Goal: Task Accomplishment & Management: Manage account settings

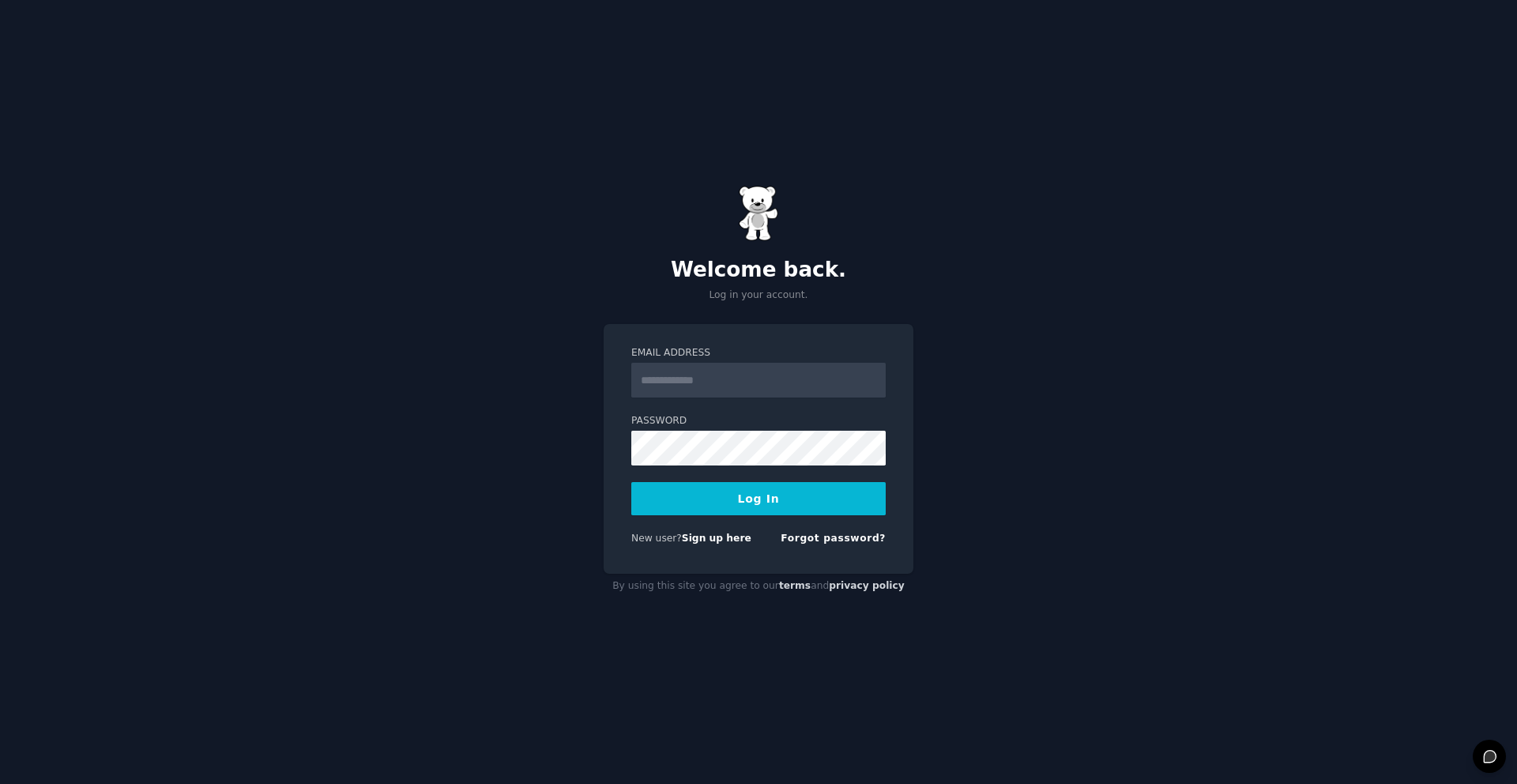
click at [698, 387] on input "Email Address" at bounding box center [758, 379] width 254 height 35
type input "**********"
click at [631, 482] on button "Log In" at bounding box center [758, 499] width 254 height 33
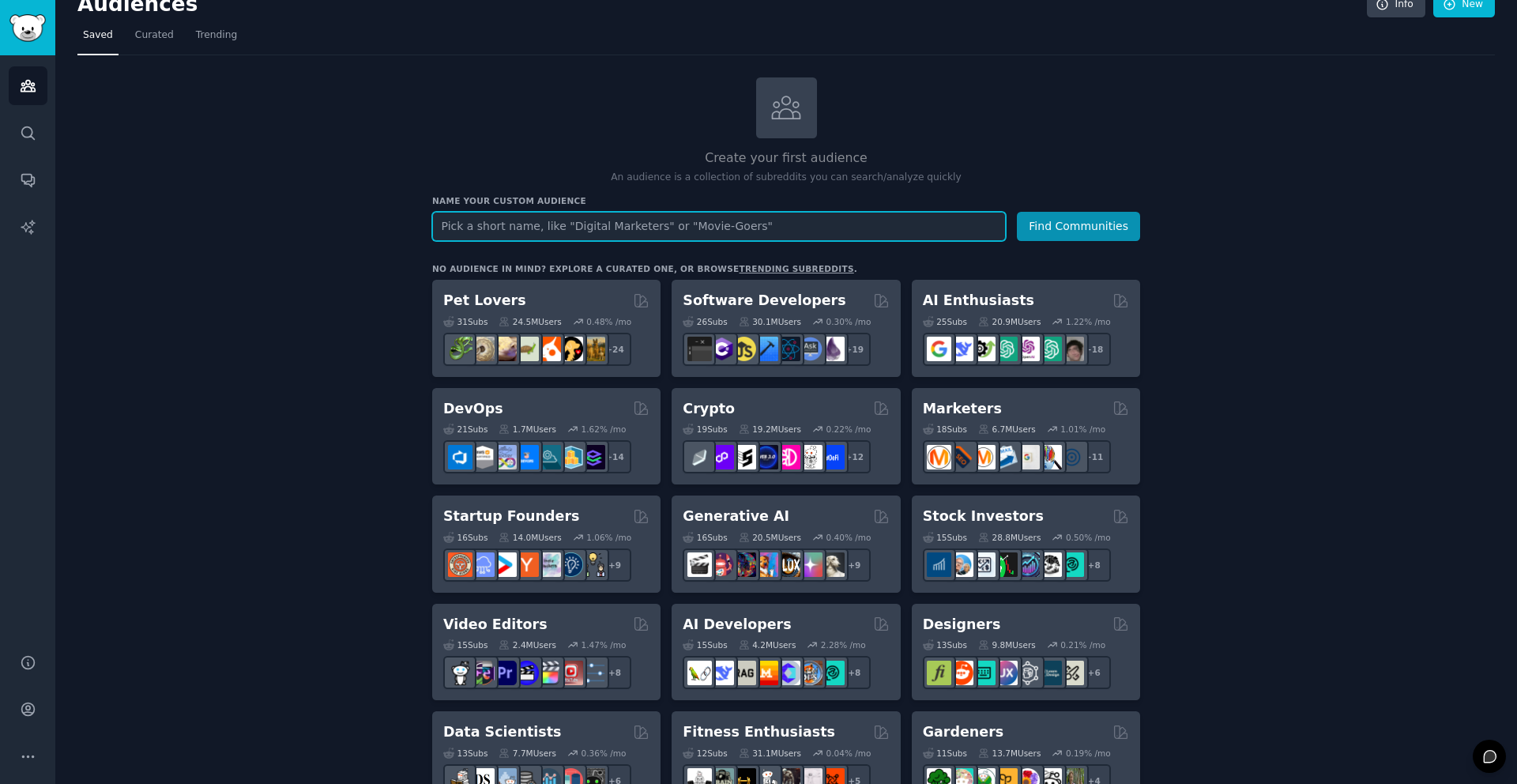
scroll to position [25, 0]
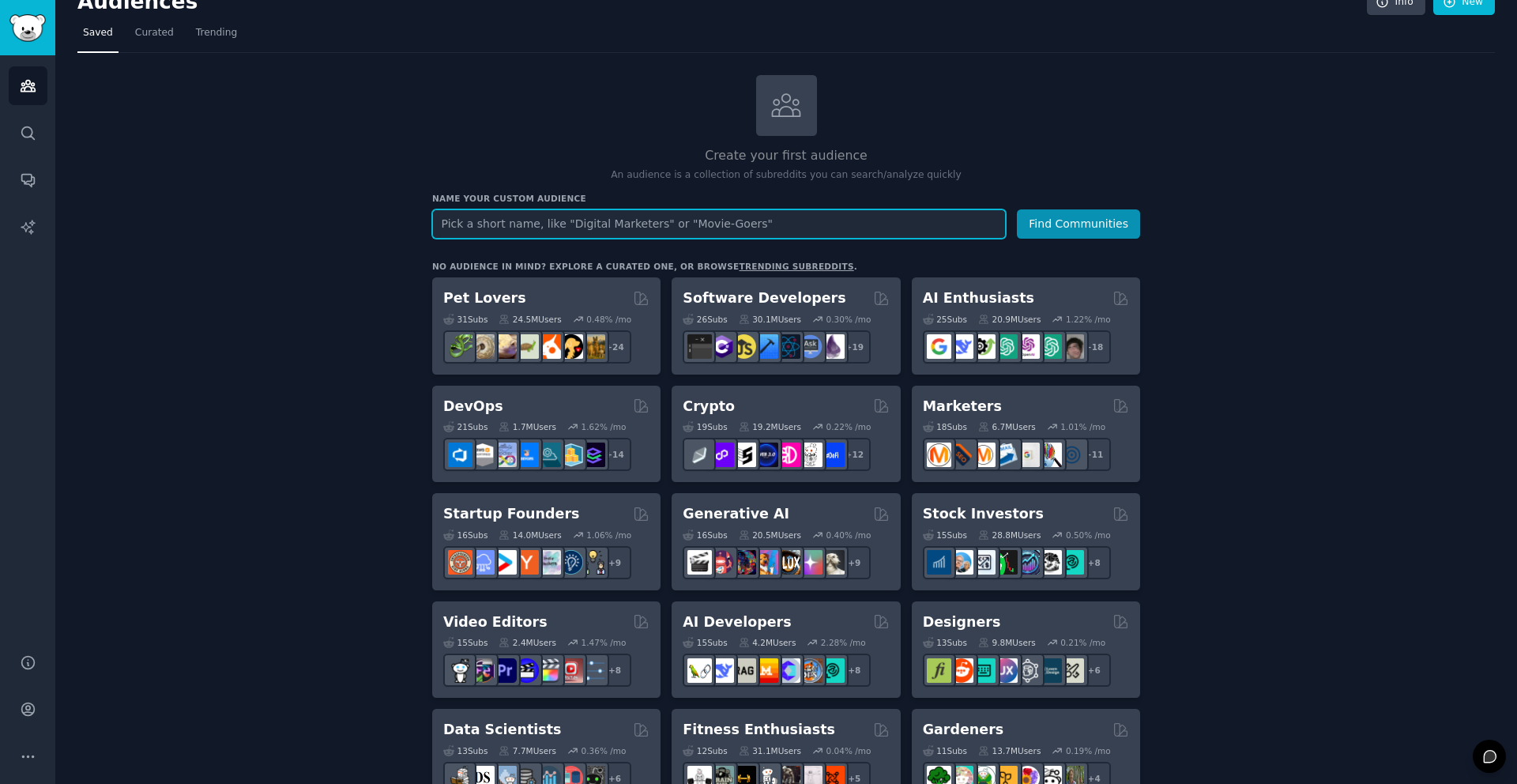
click at [595, 233] on input "text" at bounding box center [719, 224] width 574 height 30
type input "mom"
click at [1017, 209] on button "Find Communities" at bounding box center [1078, 224] width 124 height 30
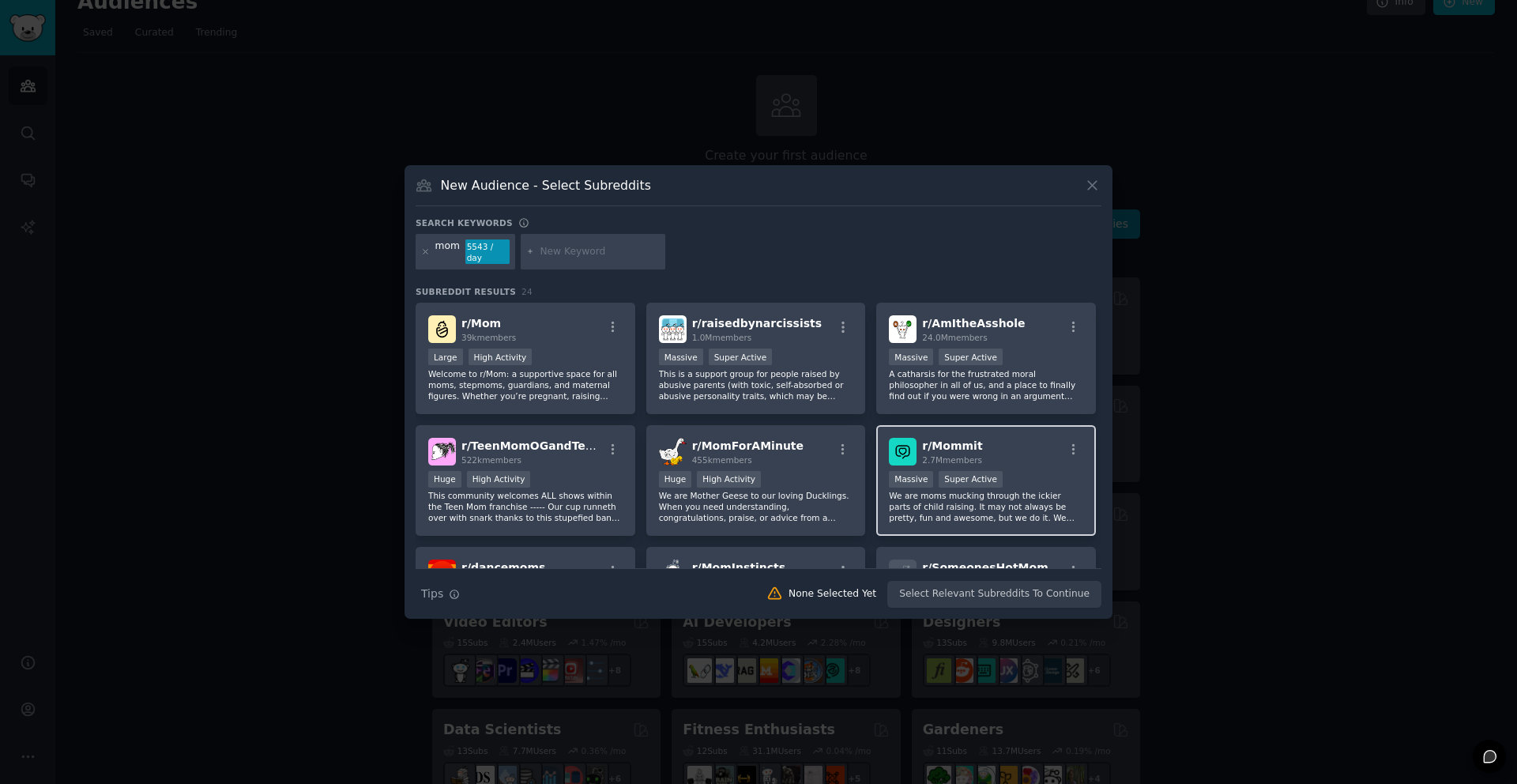
click at [1033, 490] on p "We are moms mucking through the ickier parts of child raising. It may not alway…" at bounding box center [985, 506] width 194 height 33
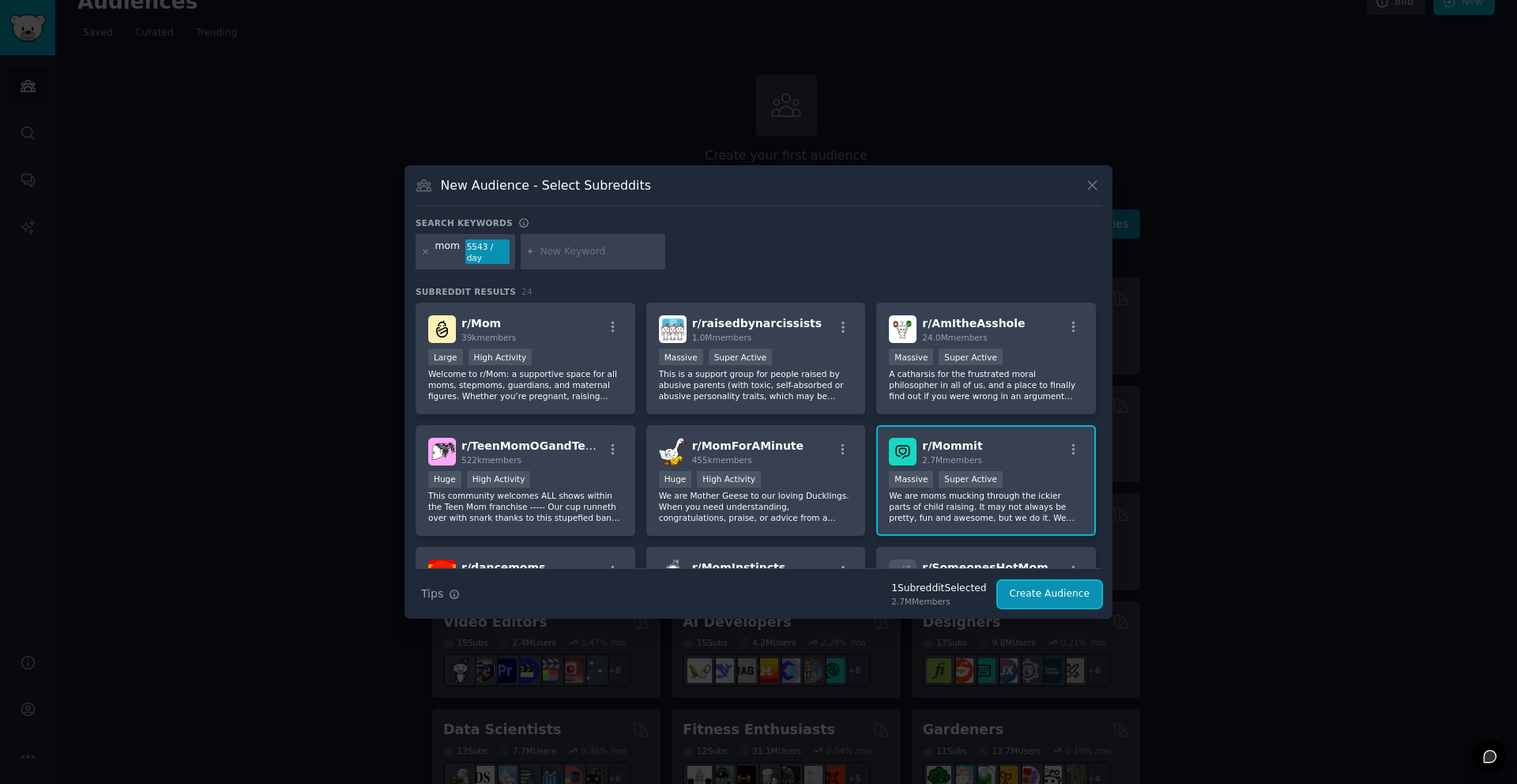
click at [1059, 597] on button "Create Audience" at bounding box center [1050, 594] width 105 height 27
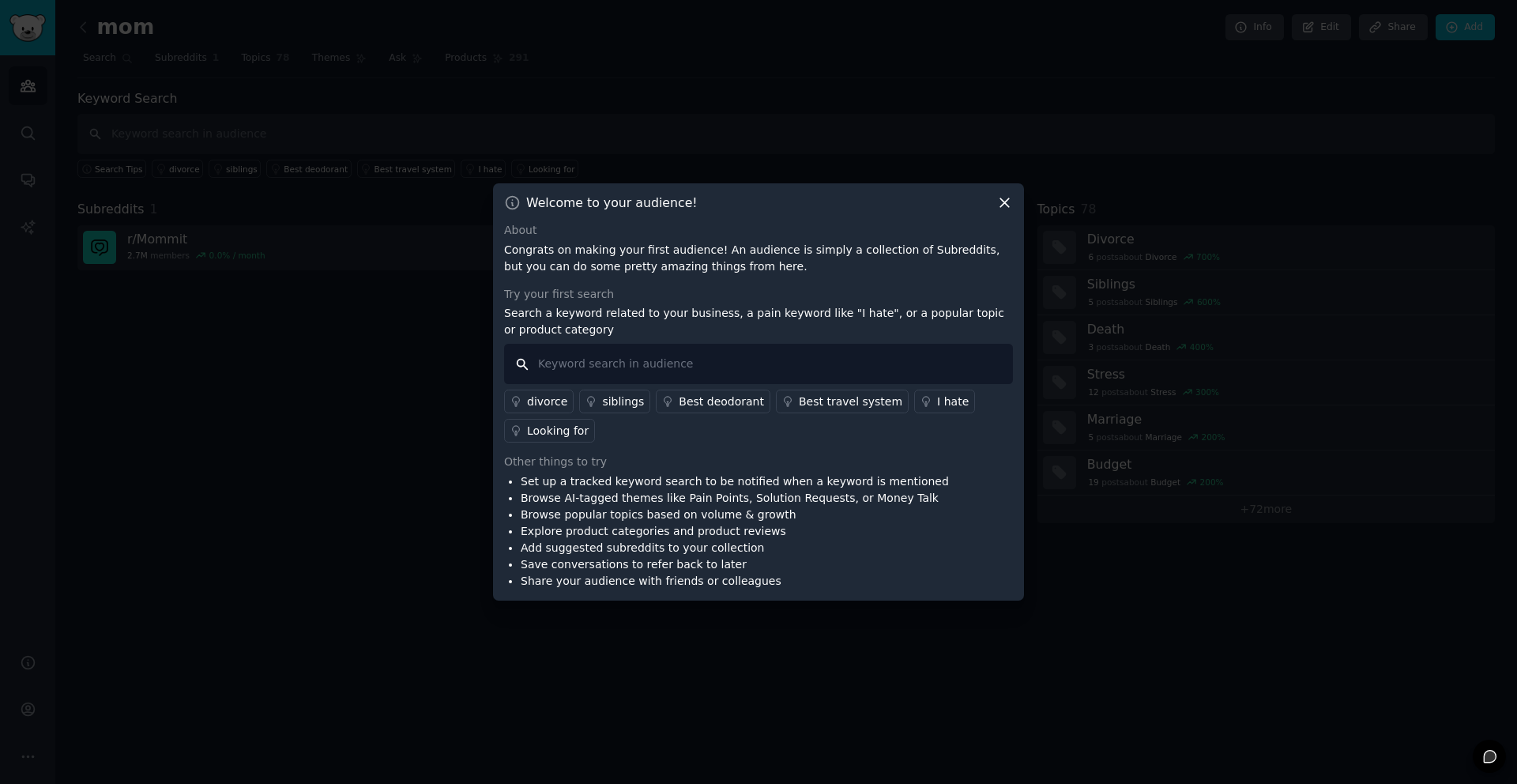
click at [635, 374] on input "text" at bounding box center [758, 363] width 509 height 40
type input "t"
type input "missed"
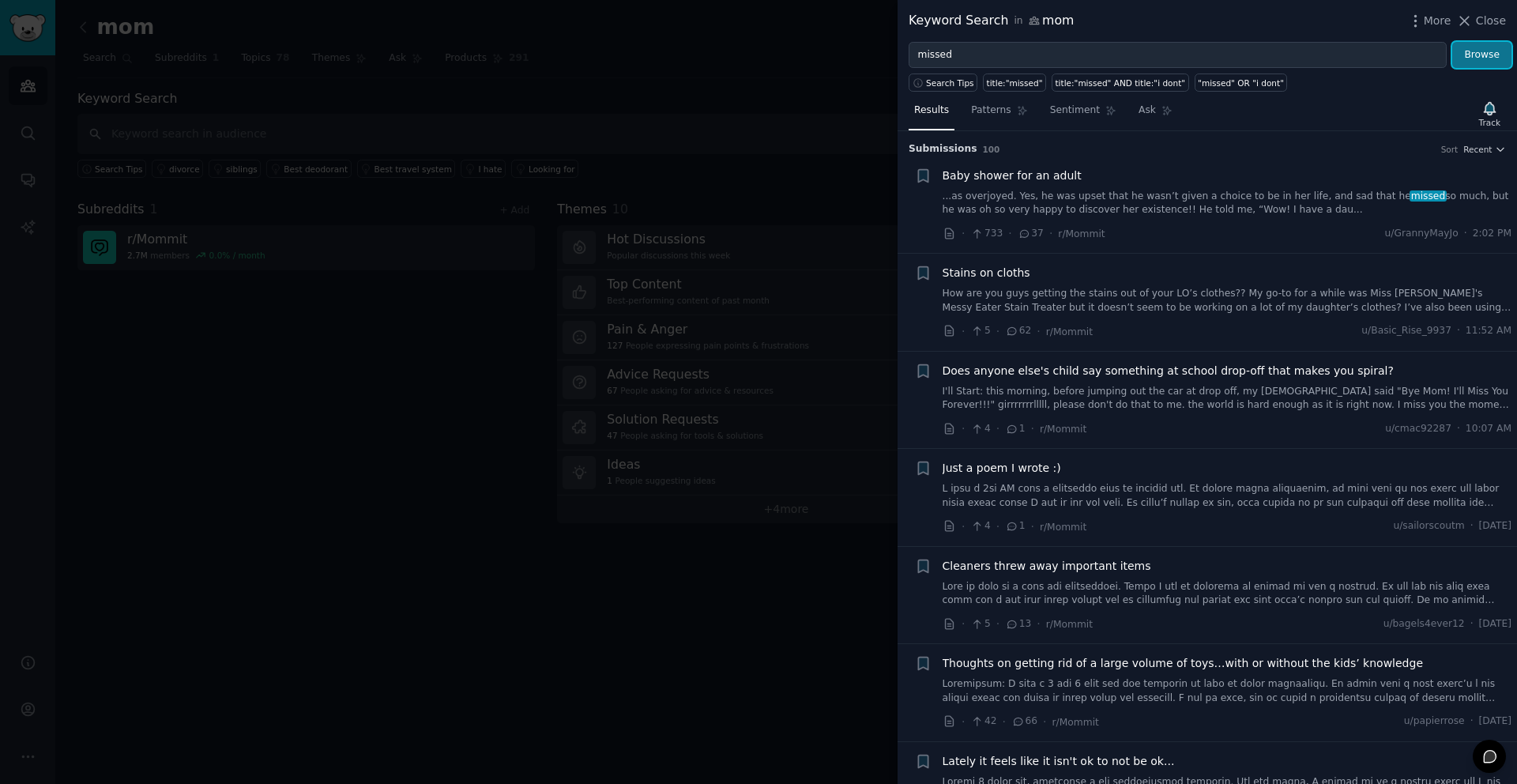
click at [1474, 51] on button "Browse" at bounding box center [1482, 55] width 59 height 27
click at [995, 116] on span "Patterns" at bounding box center [991, 111] width 39 height 14
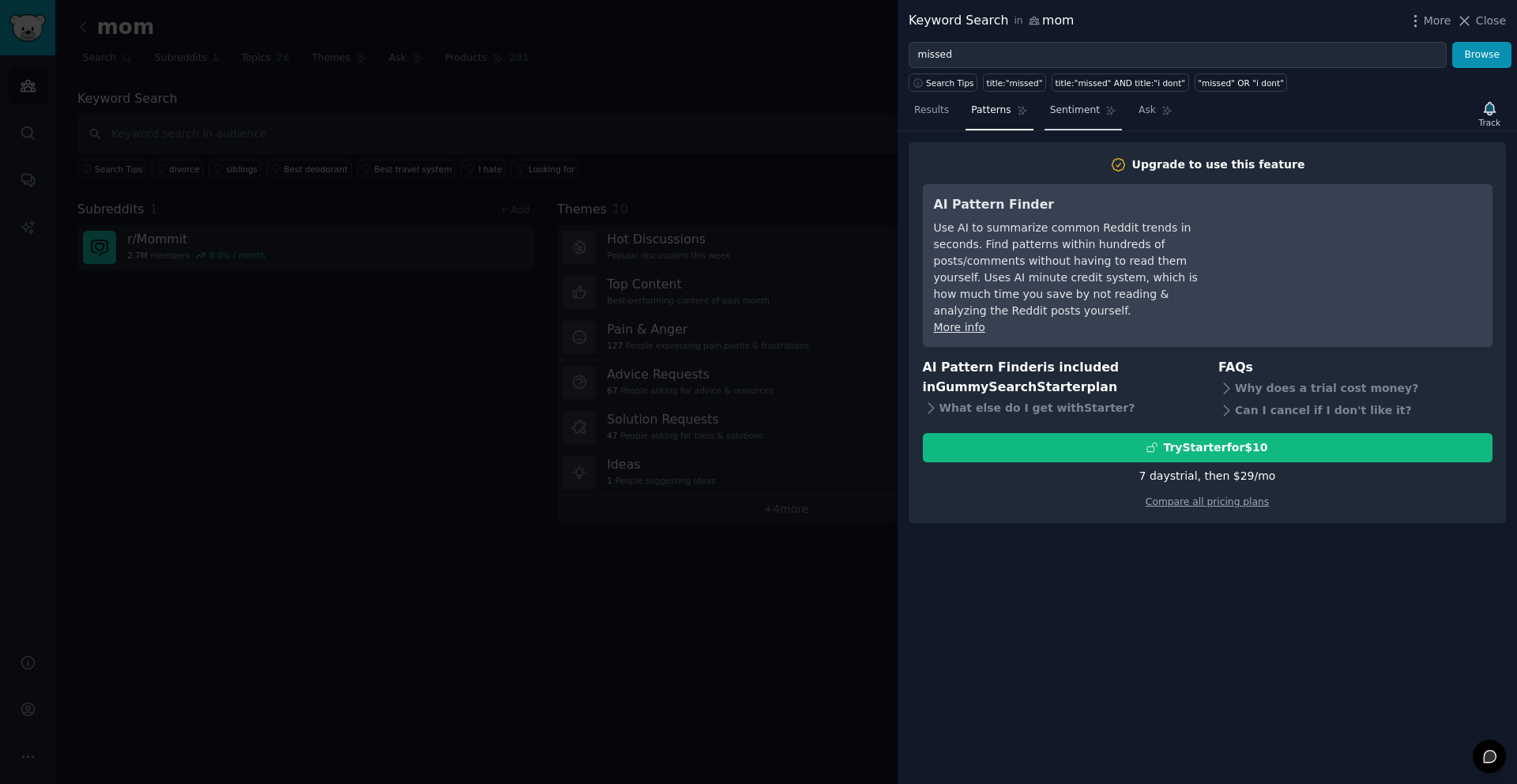
click at [1067, 106] on span "Sentiment" at bounding box center [1075, 111] width 50 height 14
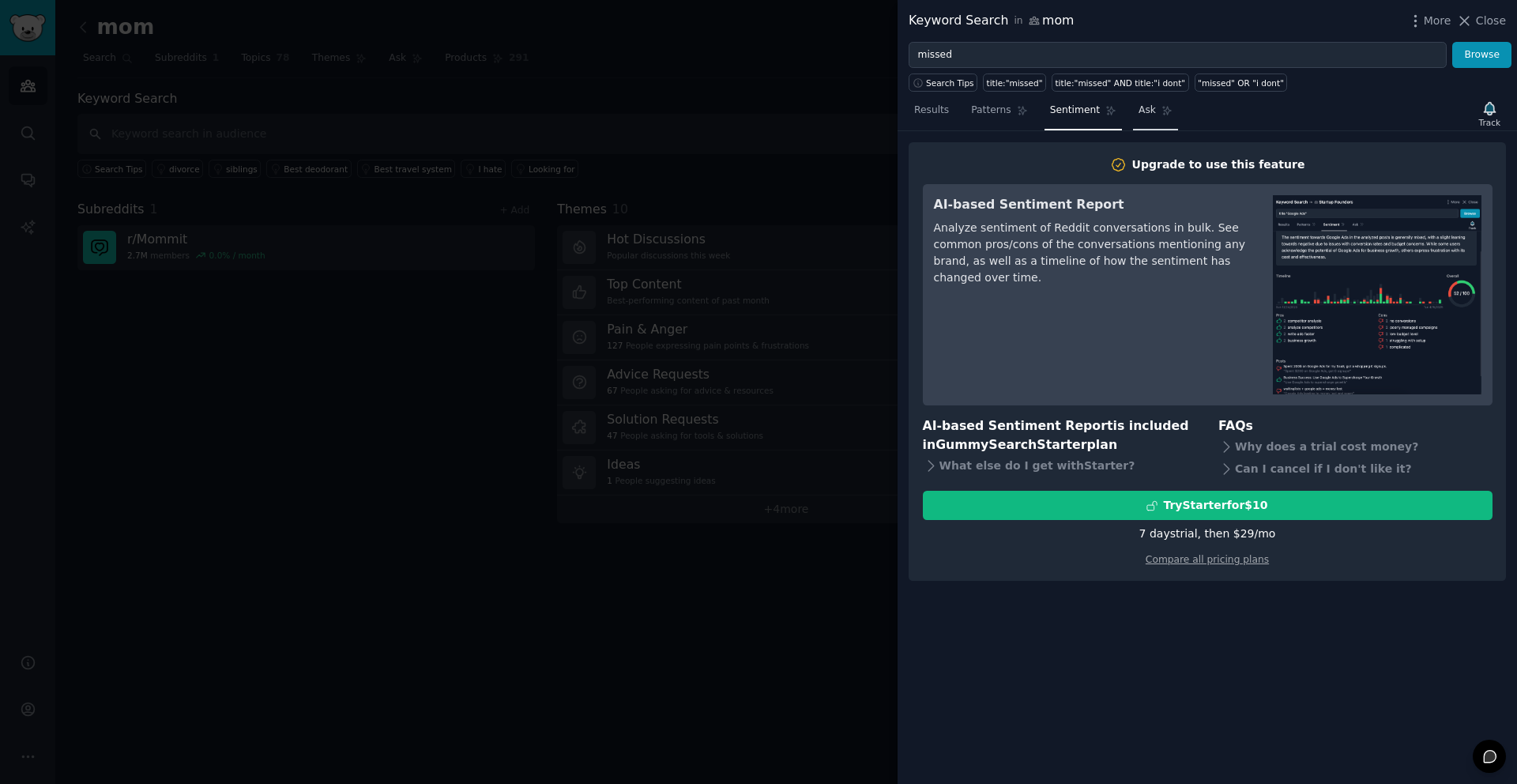
click at [1162, 106] on icon at bounding box center [1167, 110] width 11 height 11
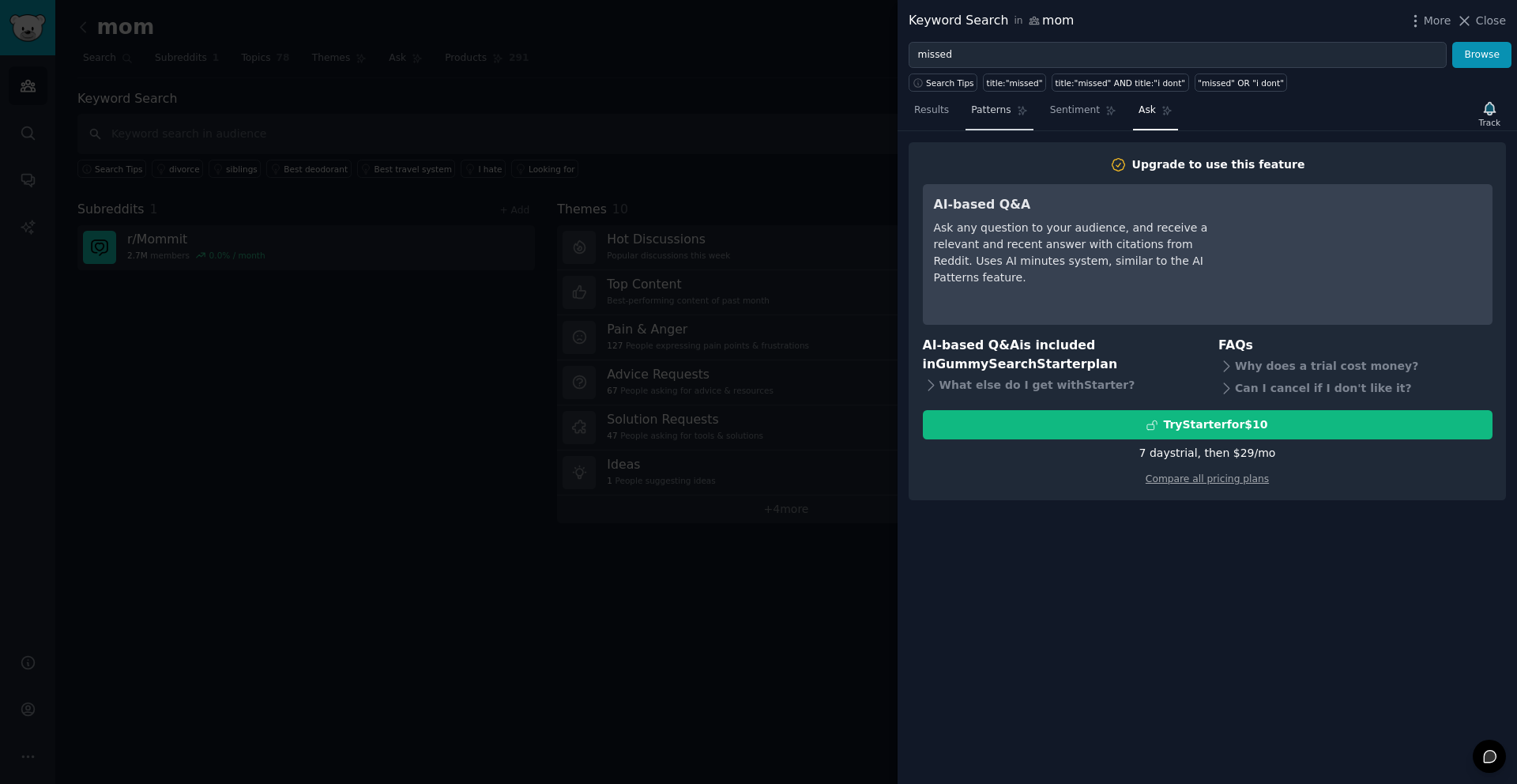
click at [1028, 110] on link "Patterns" at bounding box center [999, 114] width 67 height 32
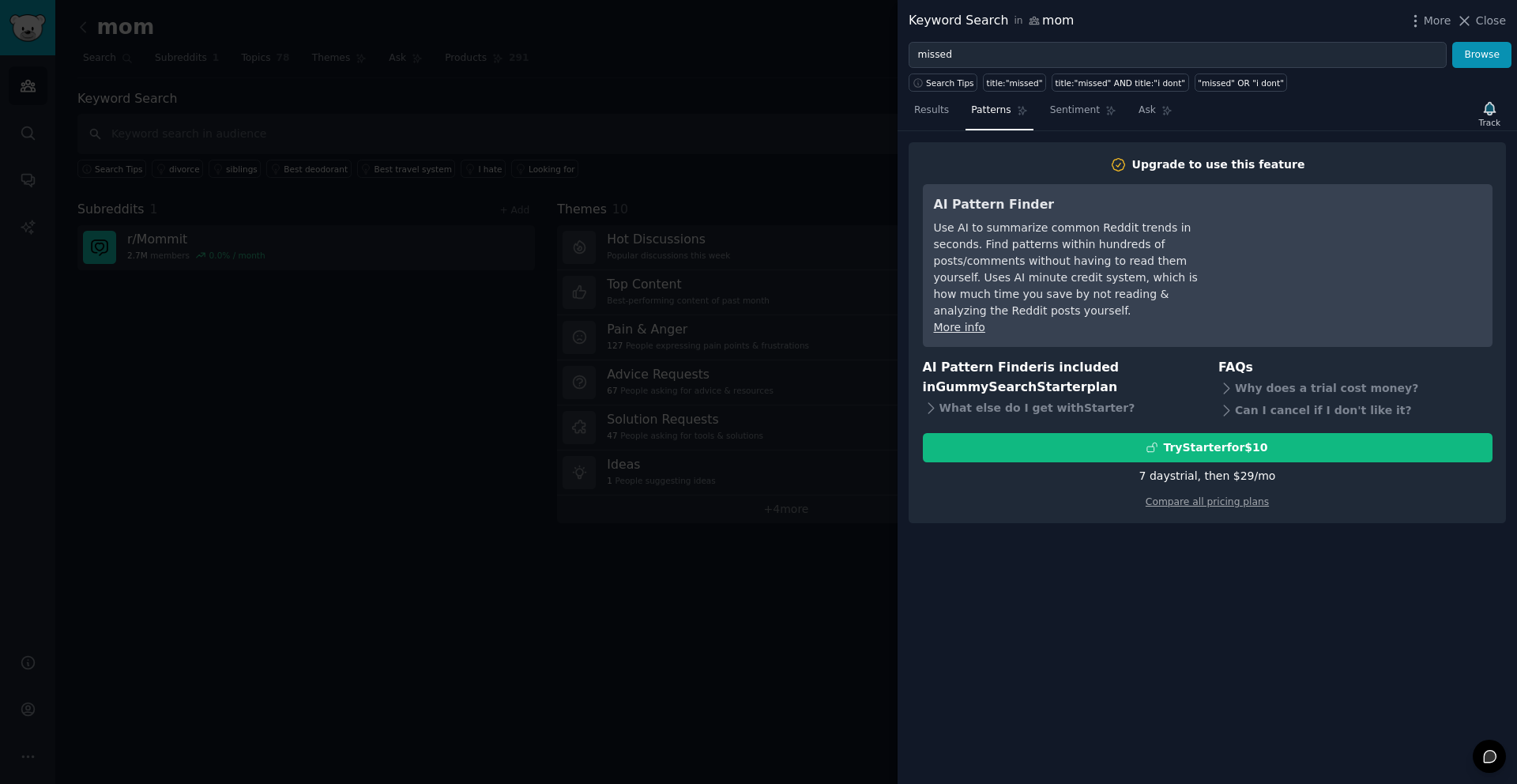
click at [958, 111] on nav "Results Patterns Sentiment Ask" at bounding box center [1043, 114] width 269 height 32
click at [943, 111] on span "Results" at bounding box center [931, 111] width 35 height 14
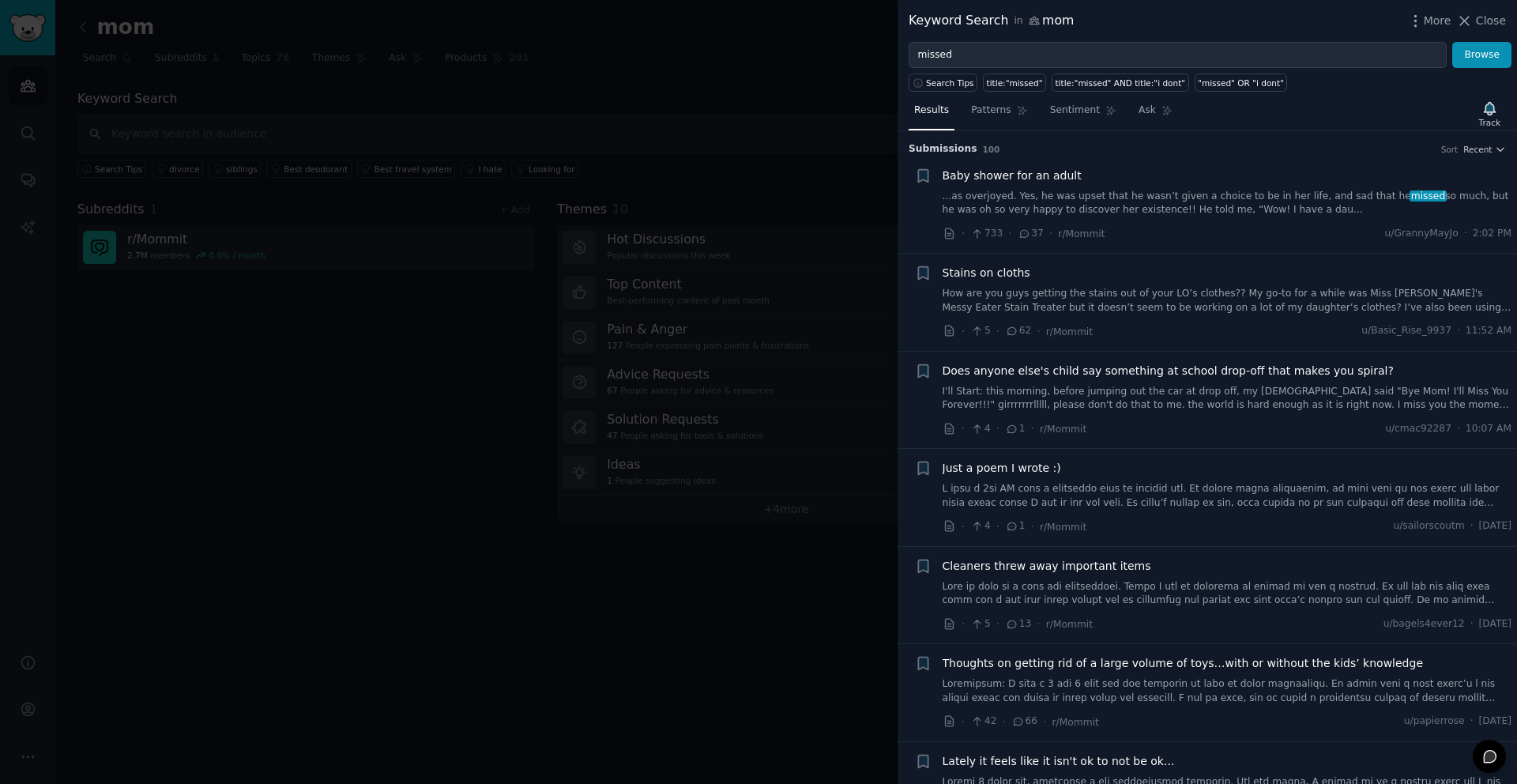
click at [534, 144] on div at bounding box center [758, 392] width 1517 height 784
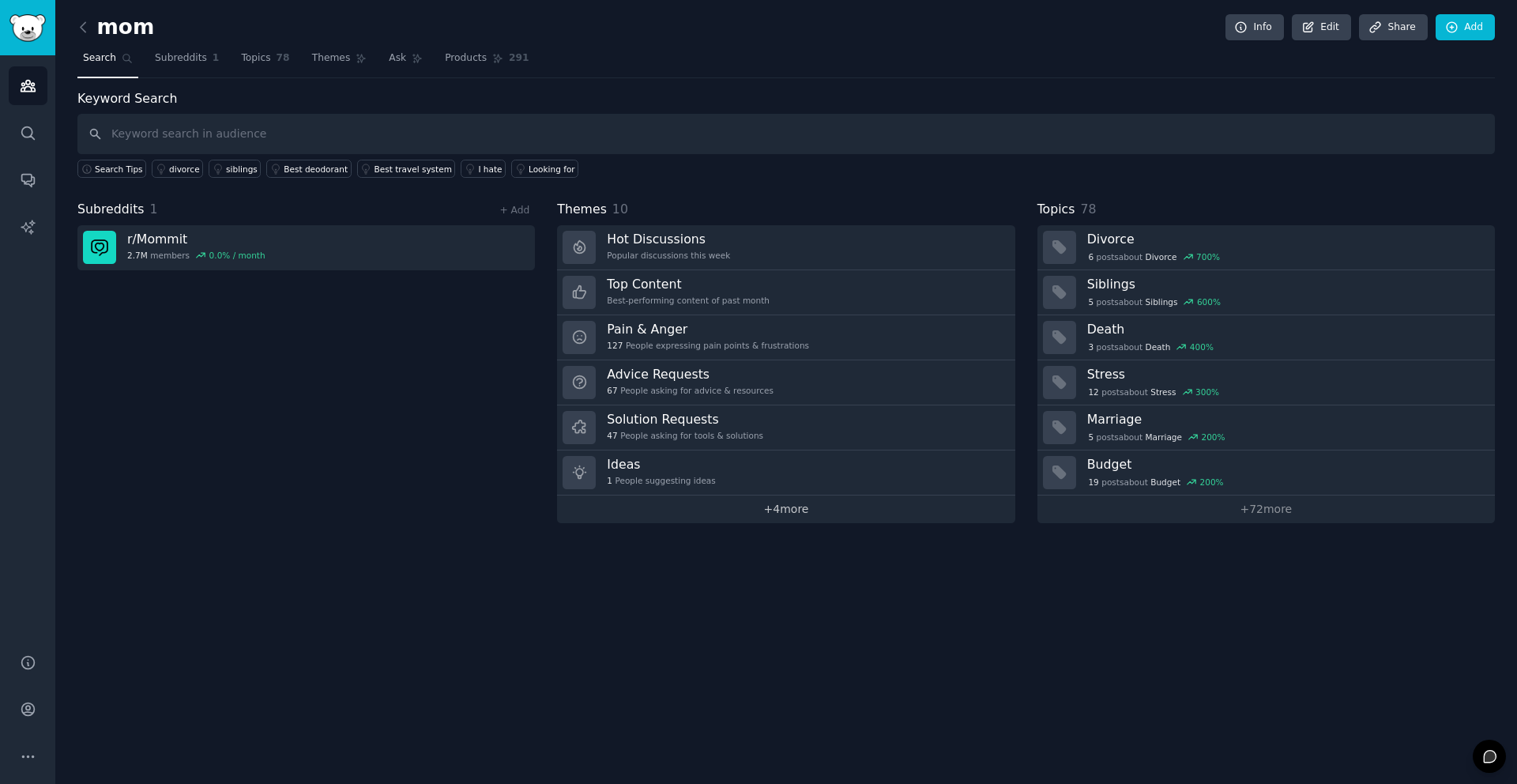
click at [776, 515] on link "+ 4 more" at bounding box center [785, 509] width 457 height 28
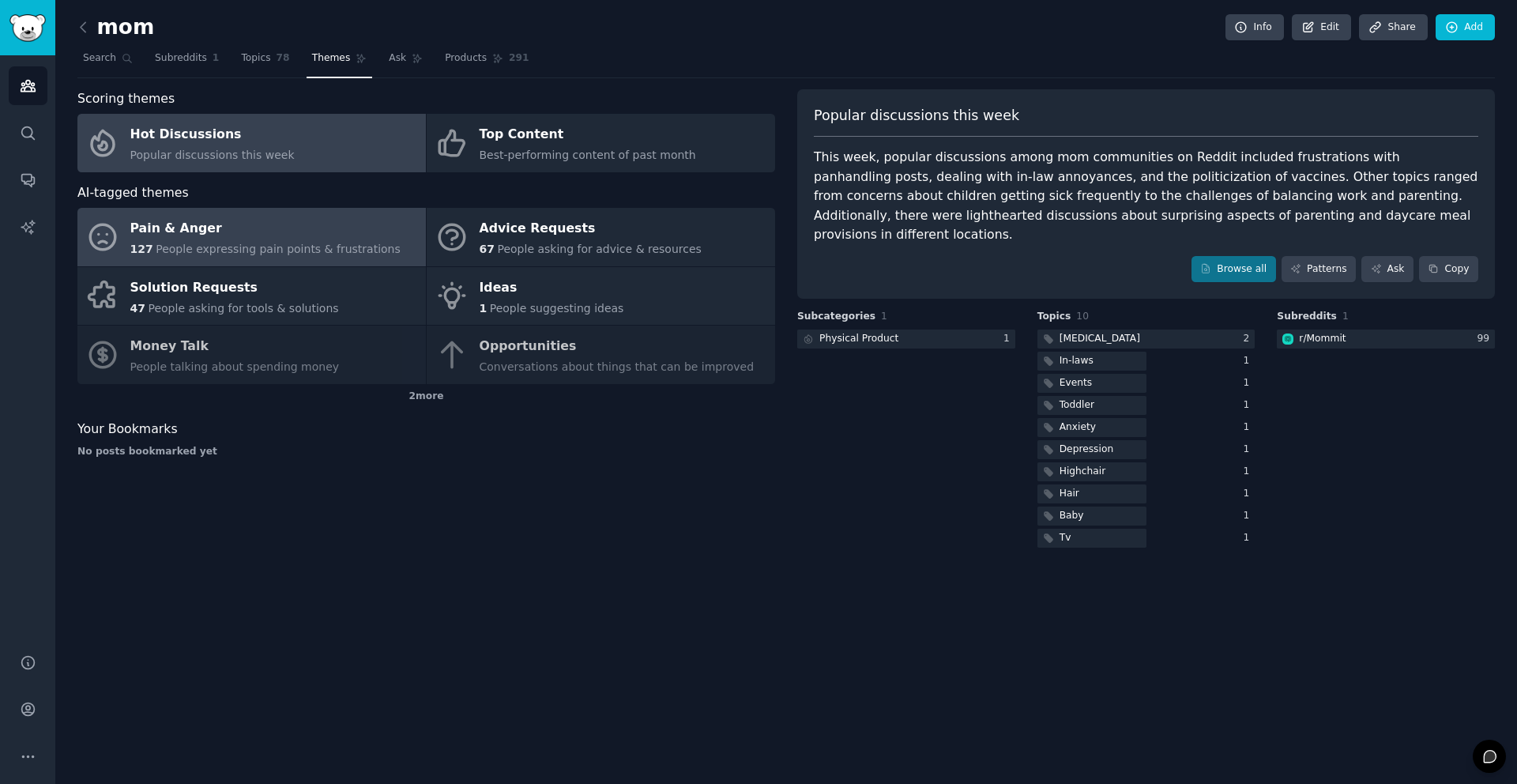
click at [221, 241] on div "127 People expressing pain points & frustrations" at bounding box center [266, 249] width 270 height 17
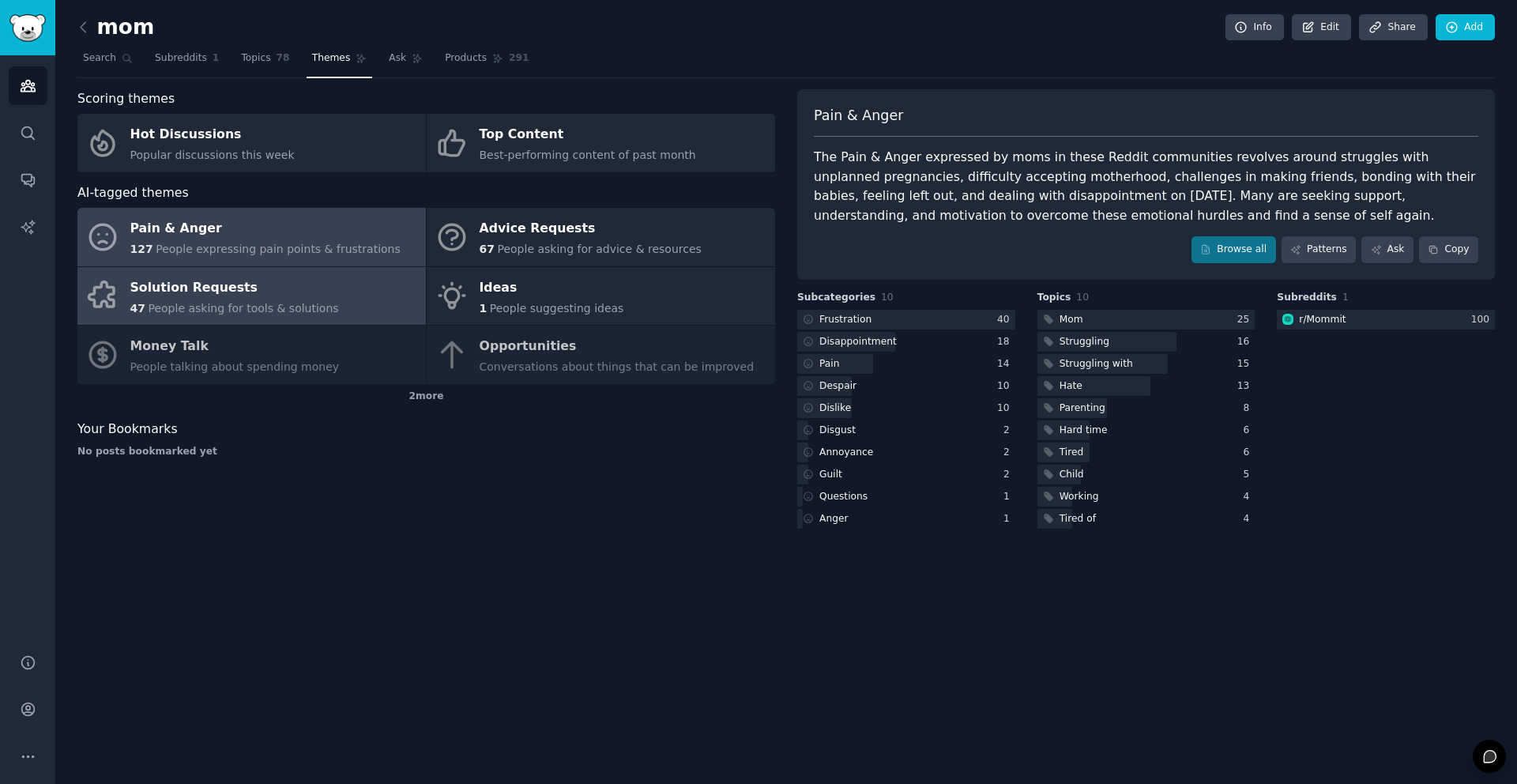
click at [258, 300] on div "47 People asking for tools & solutions" at bounding box center [234, 308] width 209 height 17
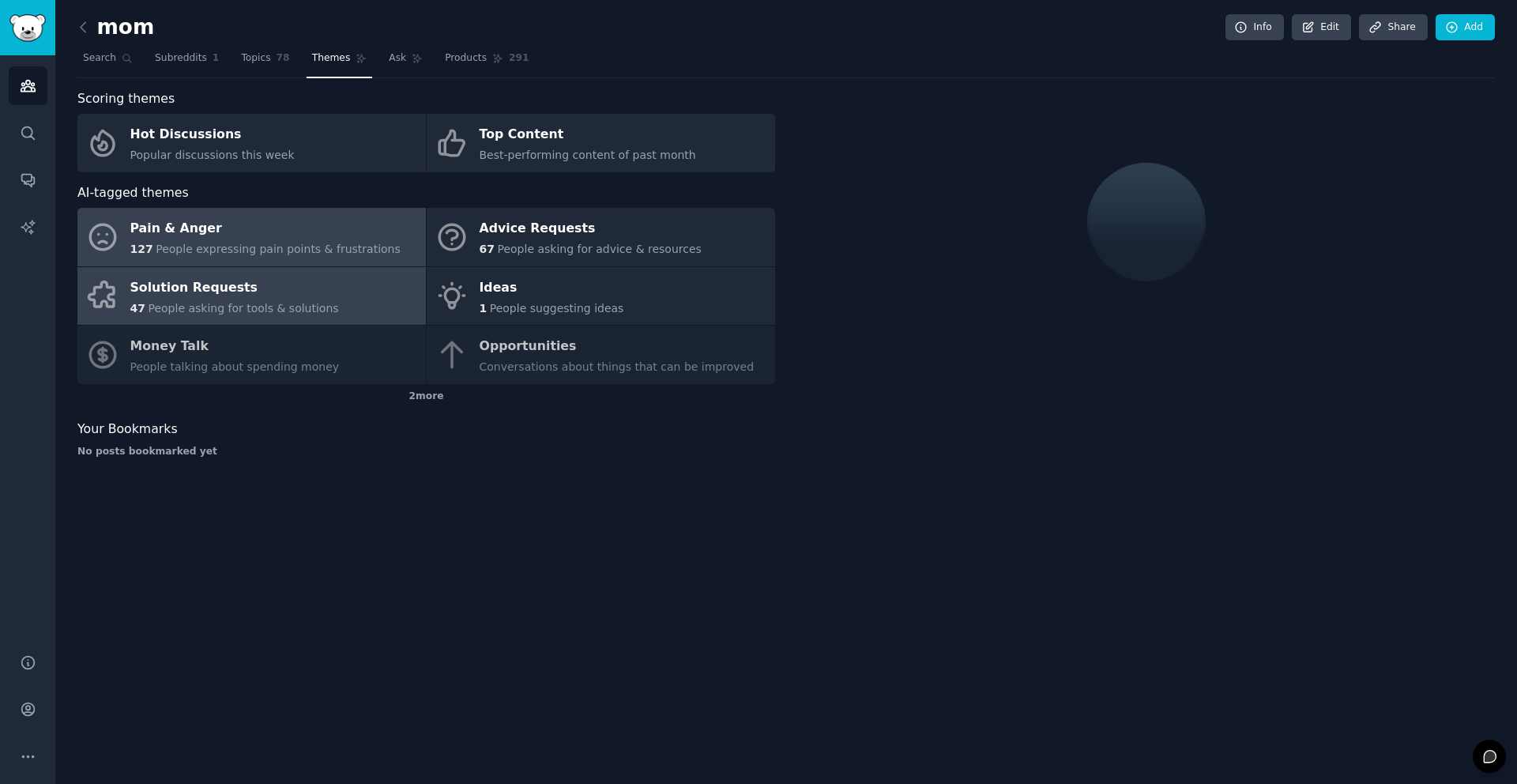
drag, startPoint x: 259, startPoint y: 239, endPoint x: 312, endPoint y: 237, distance: 53.0
click at [258, 239] on div "Pain & Anger" at bounding box center [266, 229] width 270 height 25
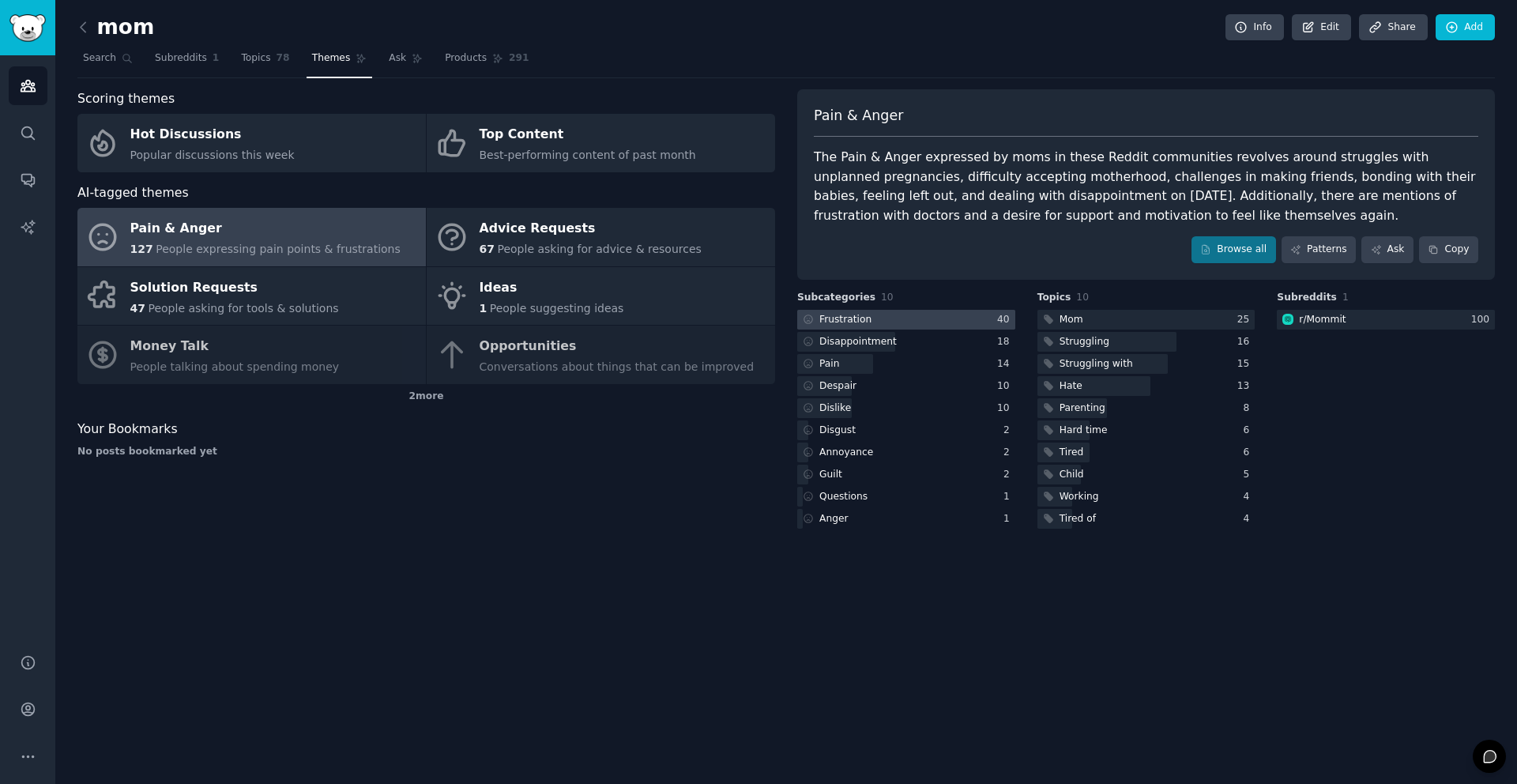
click at [878, 312] on div at bounding box center [907, 320] width 218 height 20
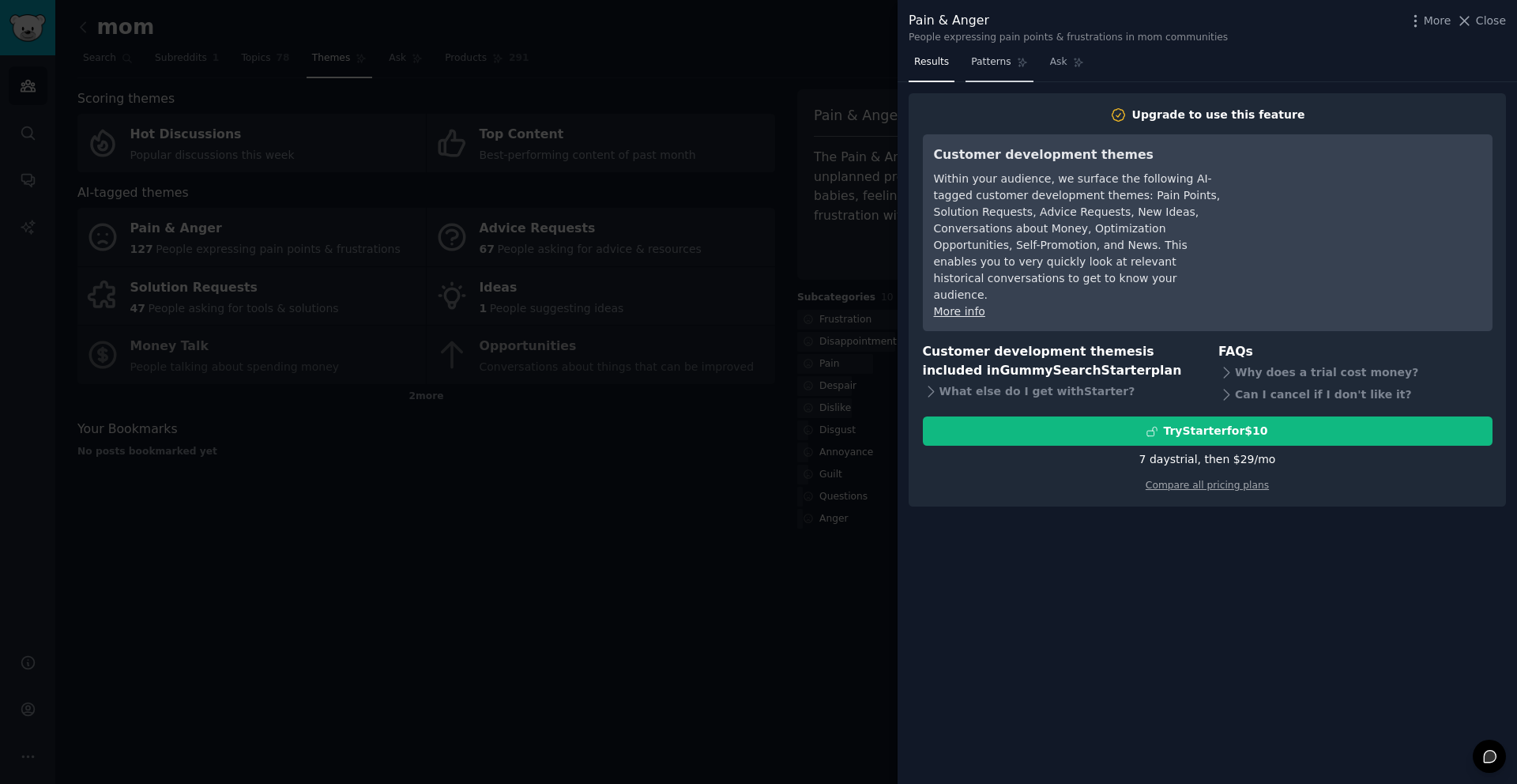
click at [1004, 60] on span "Patterns" at bounding box center [991, 63] width 39 height 14
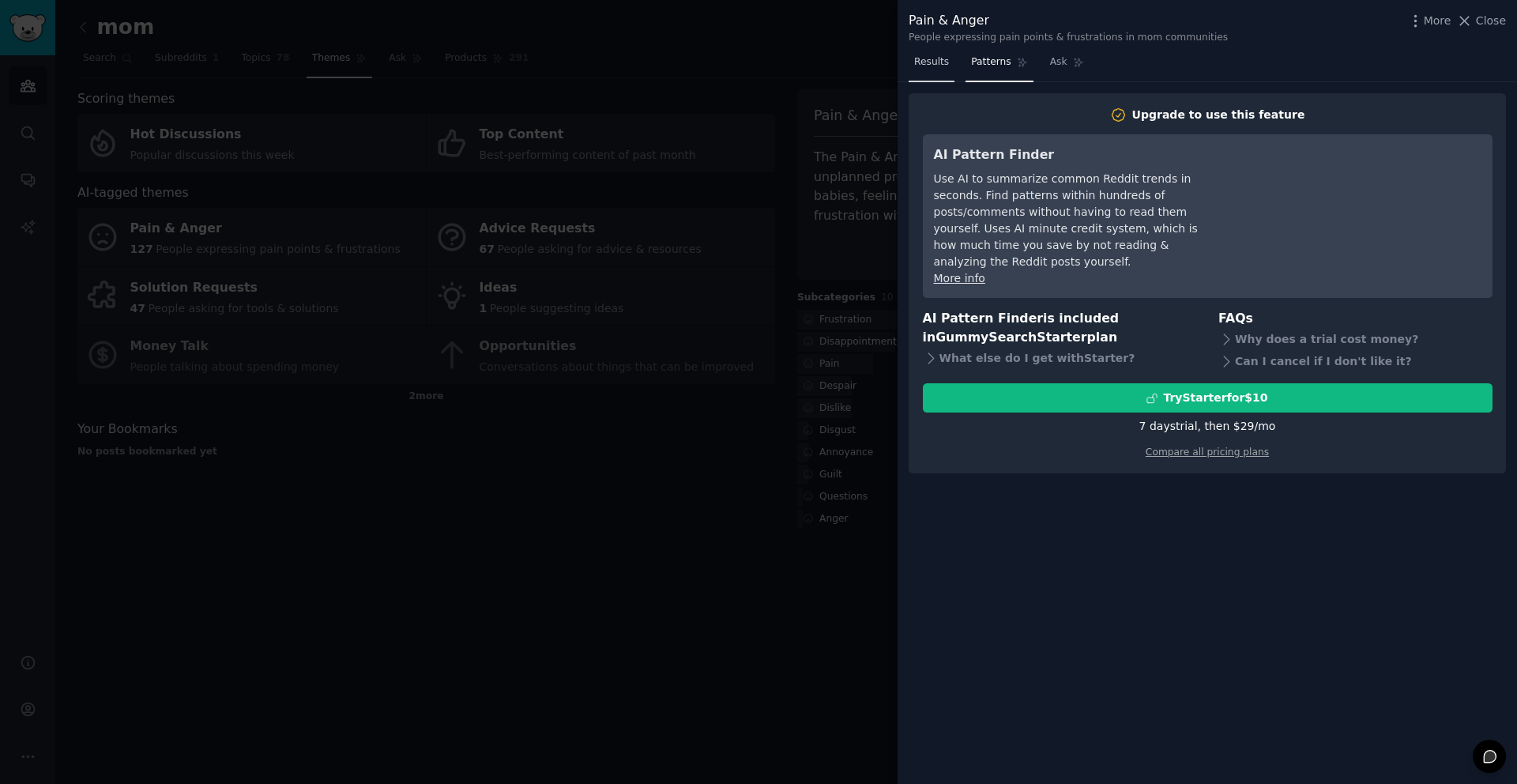
click at [944, 66] on span "Results" at bounding box center [931, 63] width 35 height 14
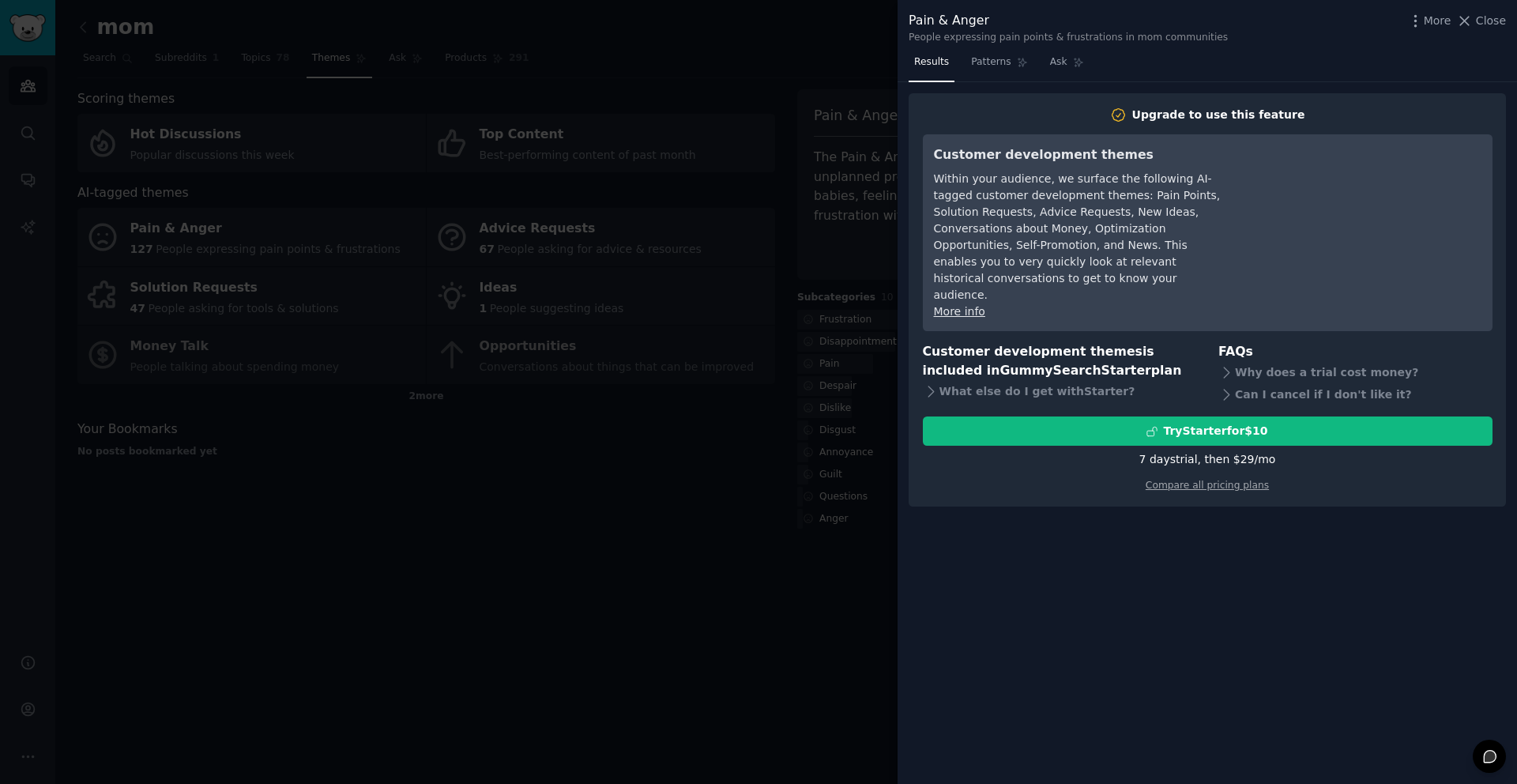
click at [502, 200] on div at bounding box center [758, 392] width 1517 height 784
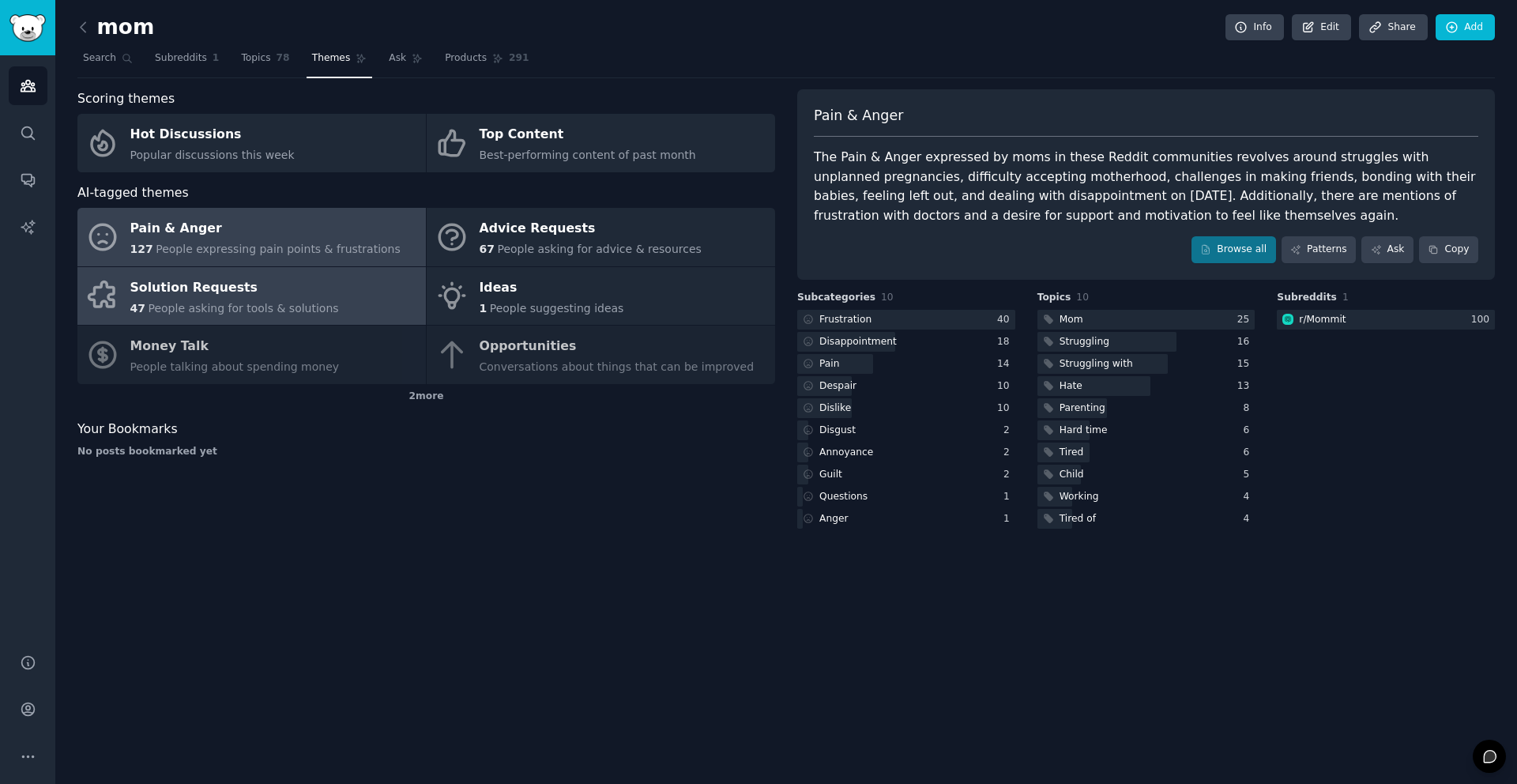
click at [243, 300] on div "47 People asking for tools & solutions" at bounding box center [234, 308] width 209 height 17
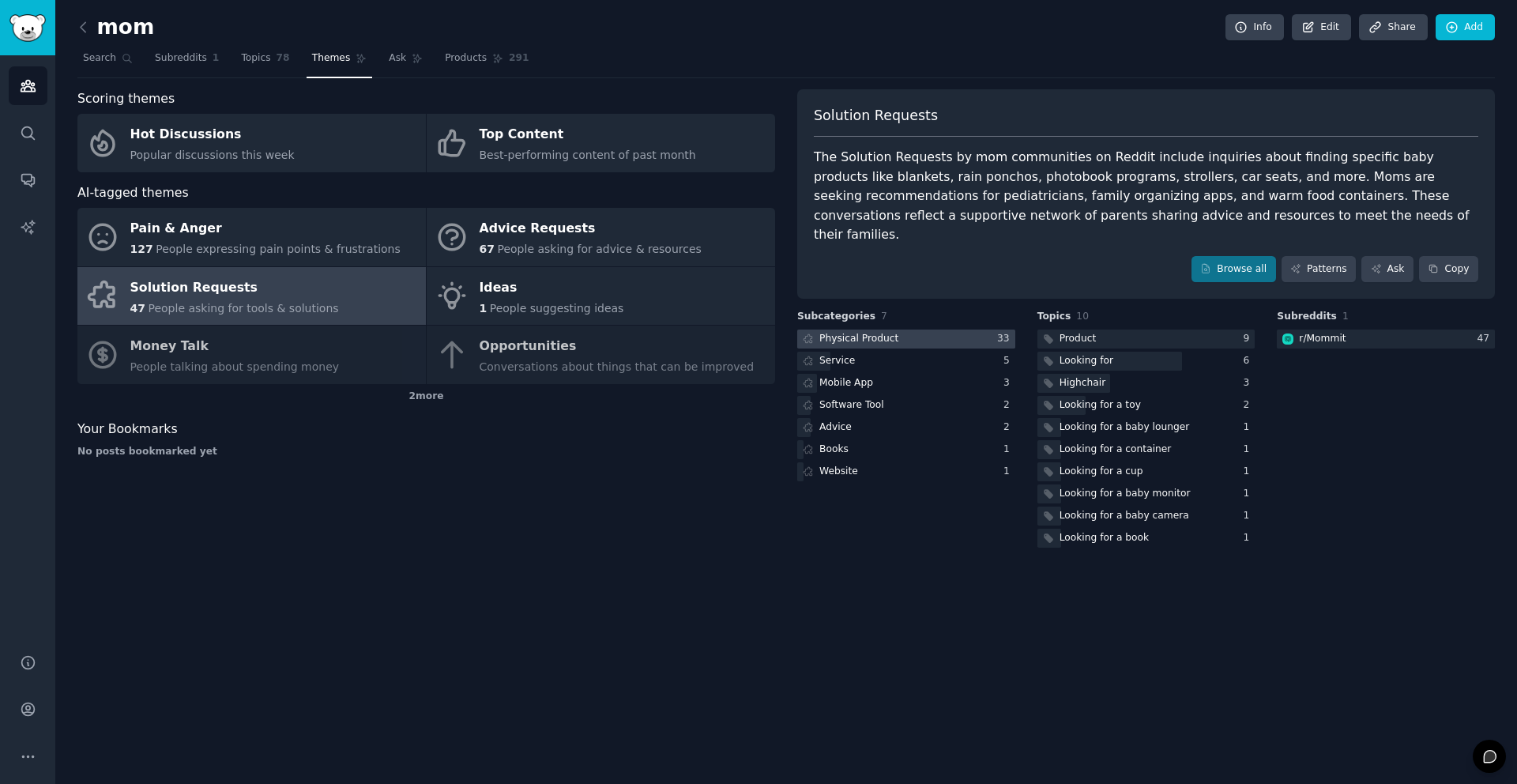
click at [899, 329] on div at bounding box center [907, 339] width 218 height 20
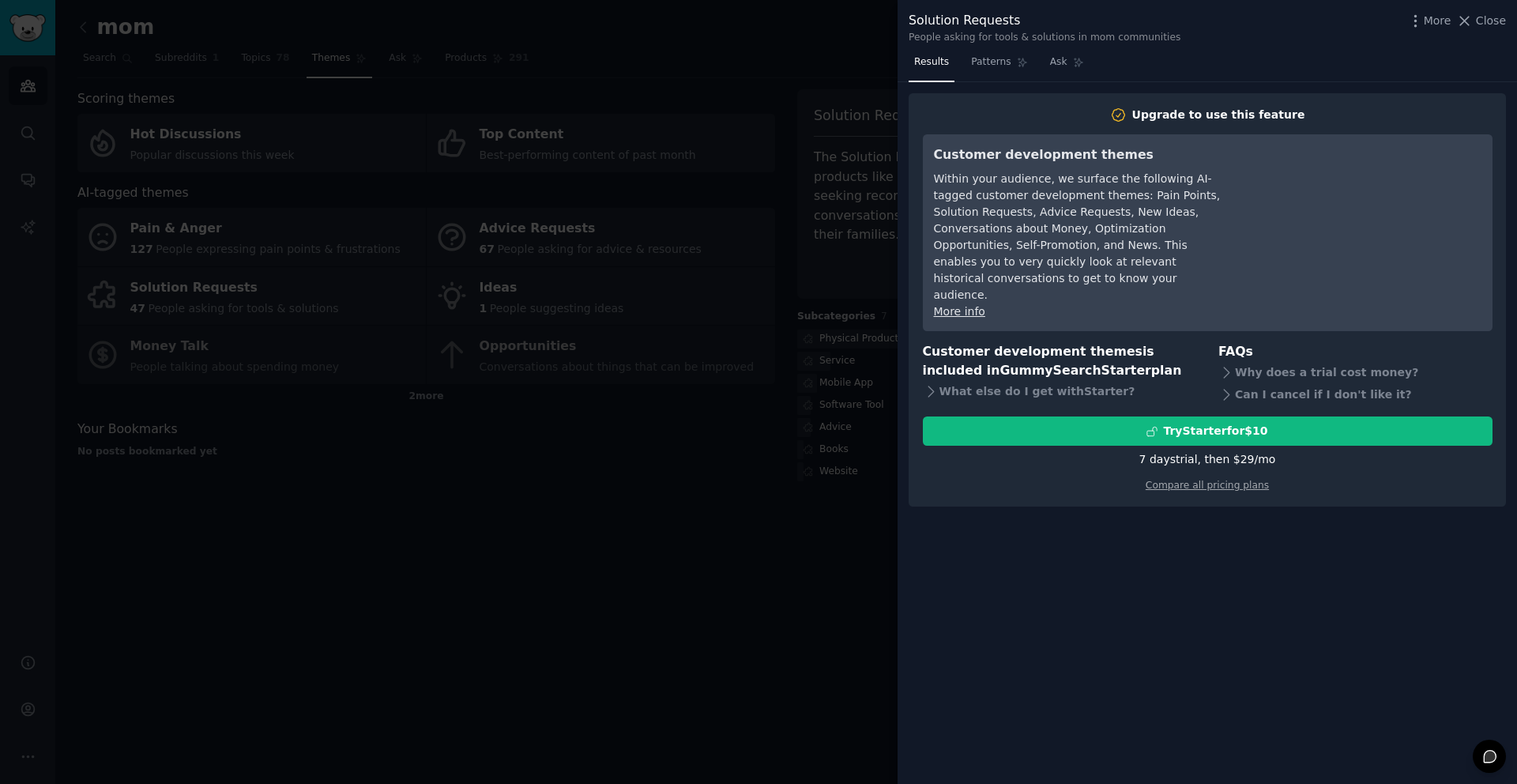
click at [848, 323] on div at bounding box center [758, 392] width 1517 height 784
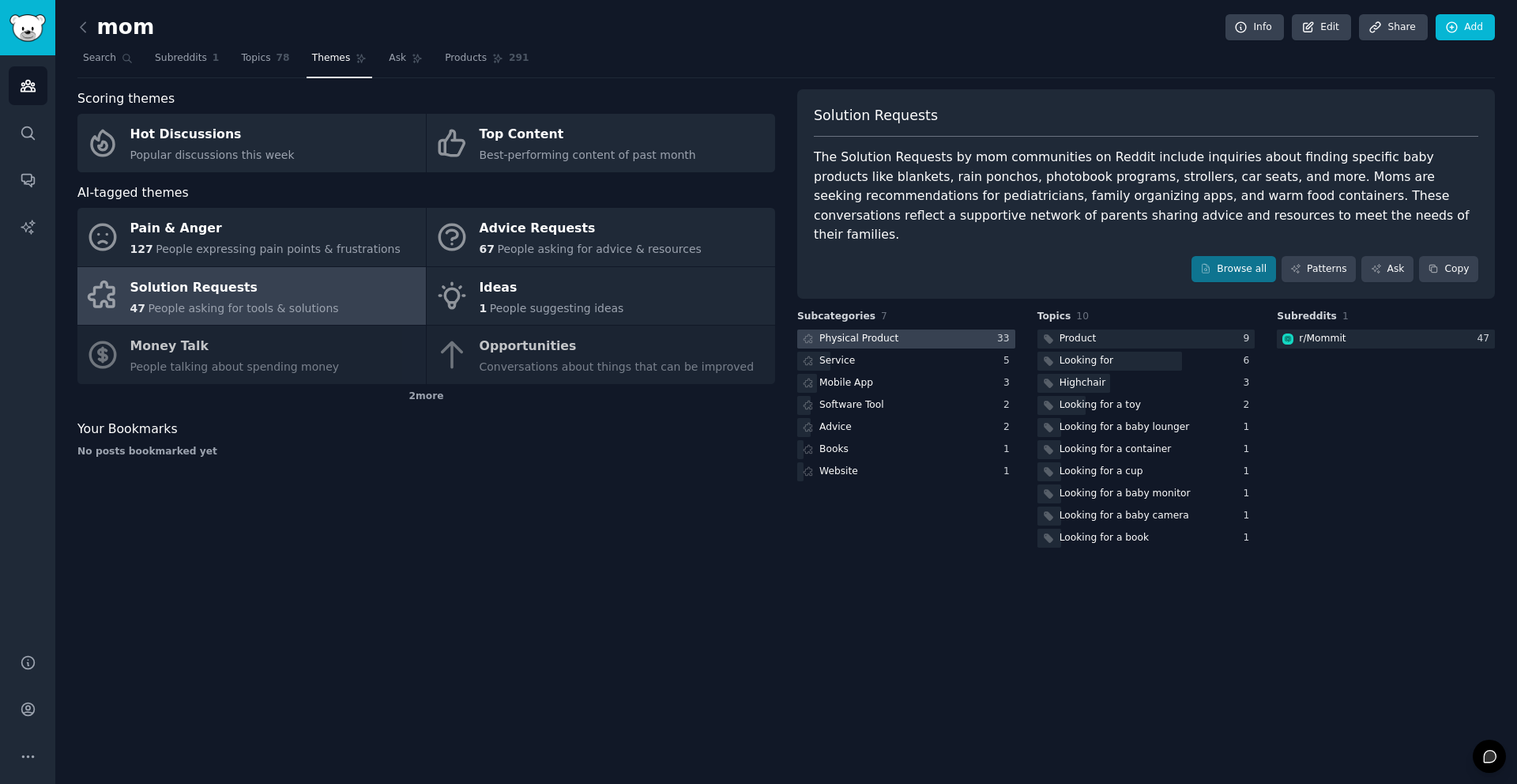
click at [874, 332] on div "Physical Product" at bounding box center [859, 339] width 79 height 14
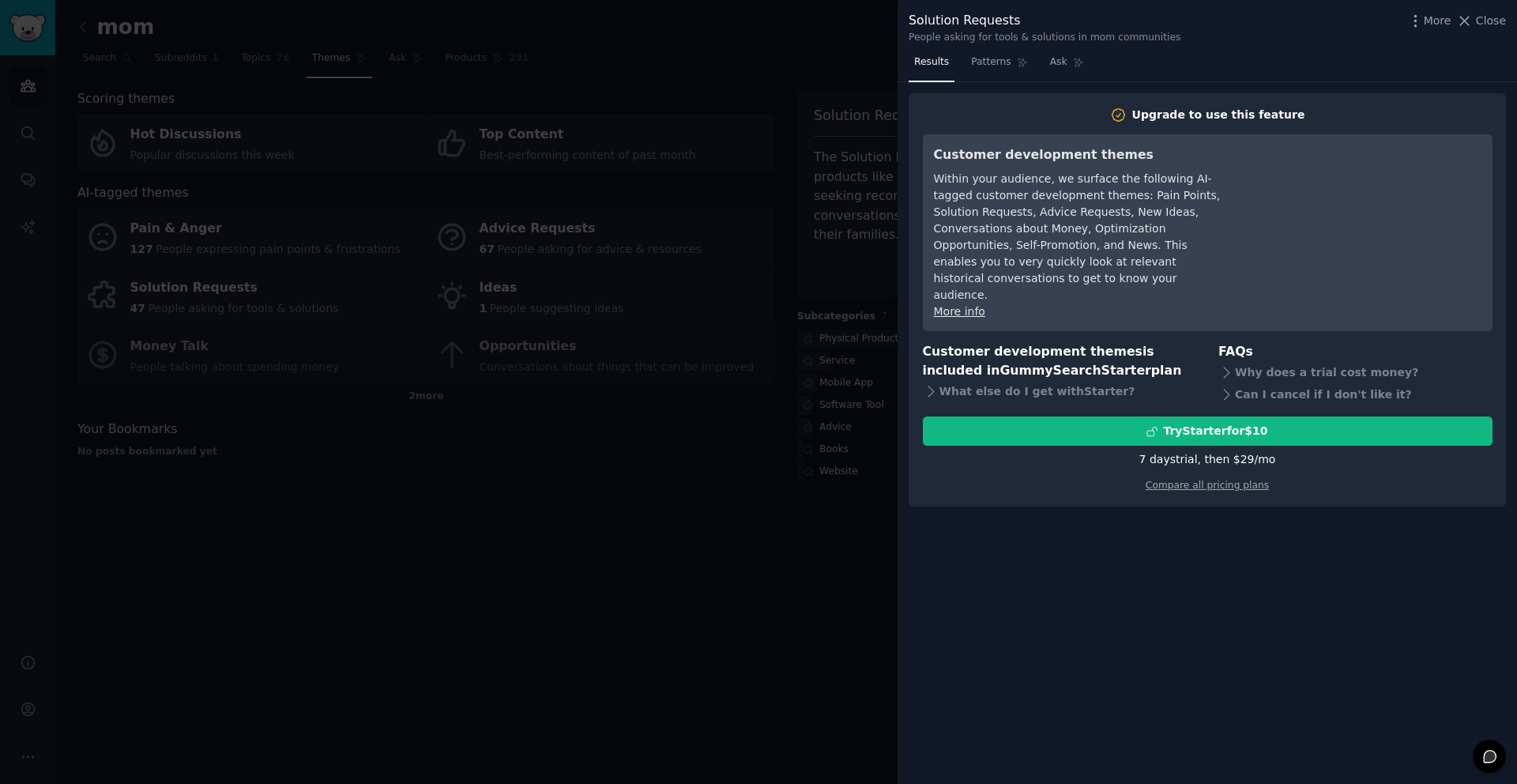
click at [1207, 451] on div "7 days trial, then $ 29 /mo" at bounding box center [1207, 459] width 137 height 17
click at [1213, 468] on div "Compare all pricing plans" at bounding box center [1207, 481] width 570 height 25
click at [1220, 480] on link "Compare all pricing plans" at bounding box center [1207, 485] width 124 height 11
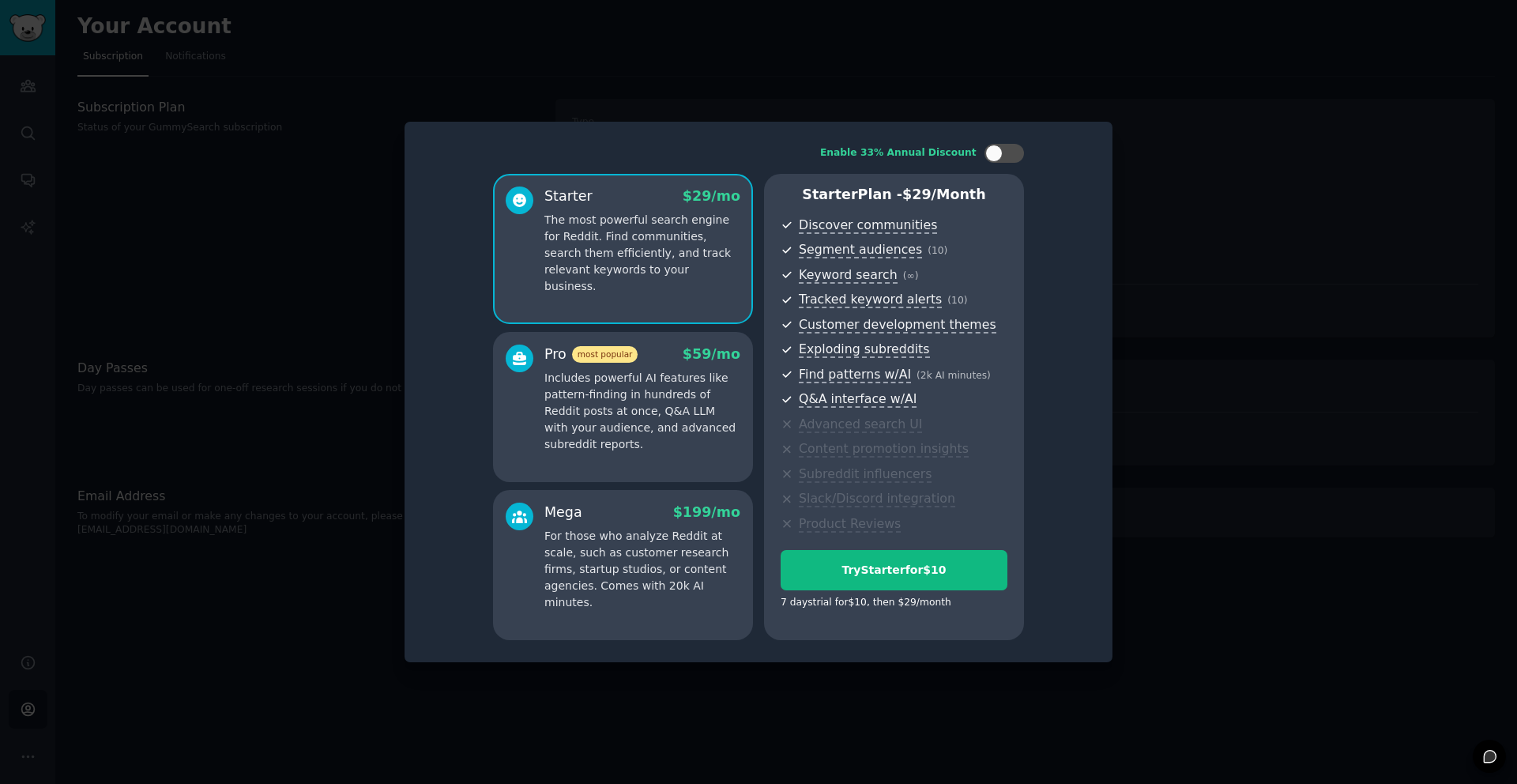
click at [636, 401] on p "Includes powerful AI features like pattern-finding in hundreds of Reddit posts …" at bounding box center [642, 411] width 196 height 83
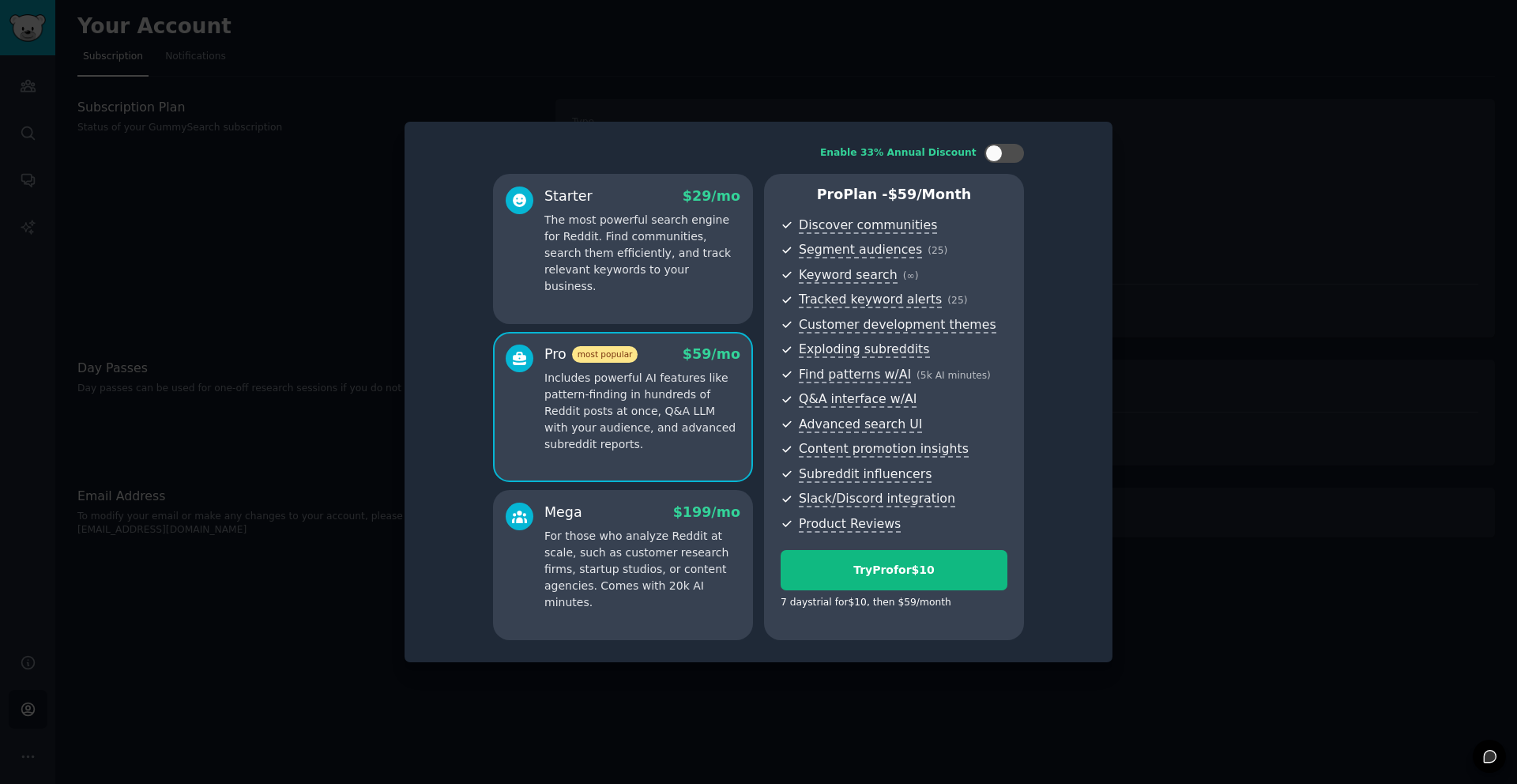
drag, startPoint x: 606, startPoint y: 240, endPoint x: 606, endPoint y: 260, distance: 20.0
click at [606, 240] on p "The most powerful search engine for Reddit. Find communities, search them effic…" at bounding box center [642, 253] width 196 height 83
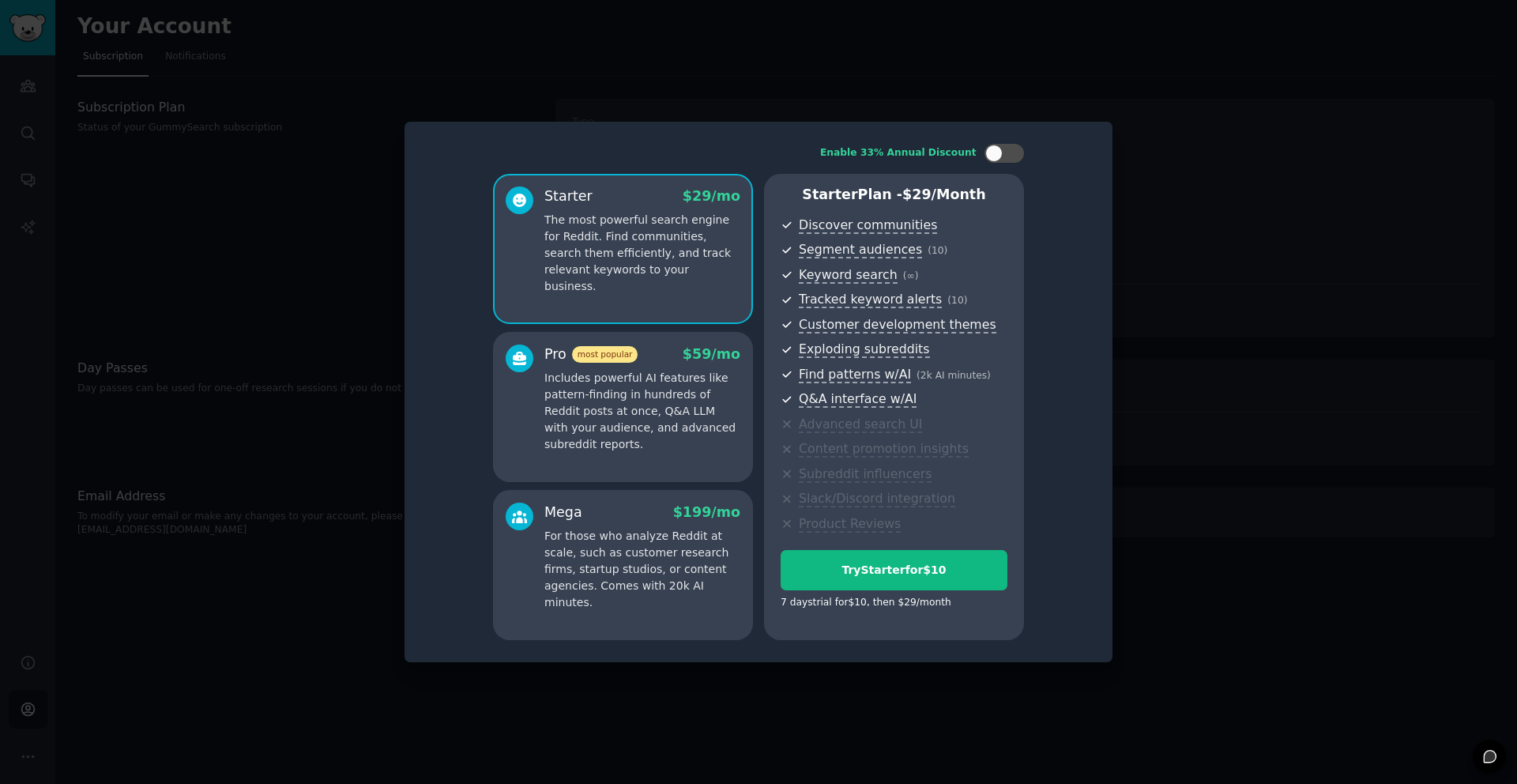
click at [592, 435] on p "Includes powerful AI features like pattern-finding in hundreds of Reddit posts …" at bounding box center [642, 411] width 196 height 83
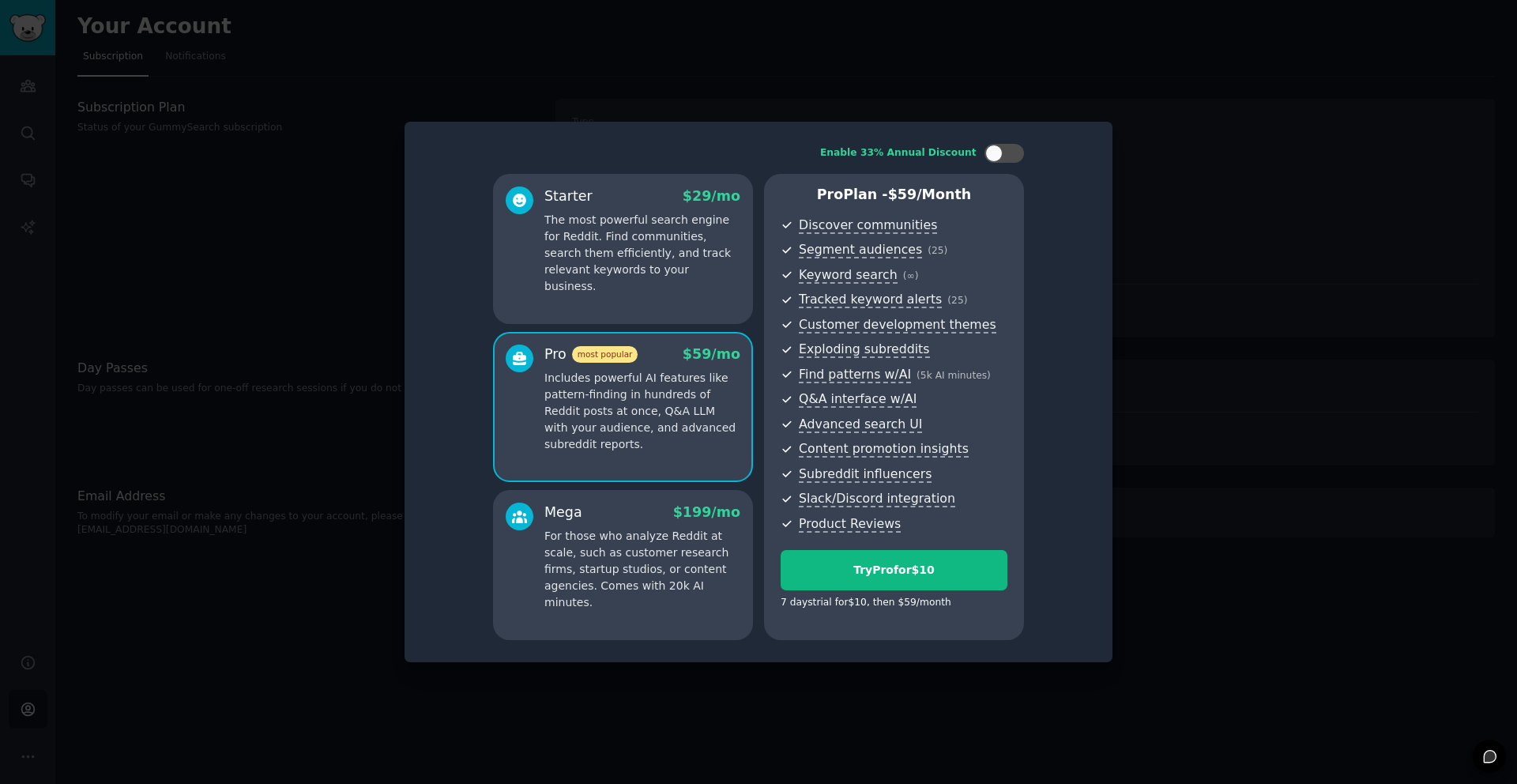
click at [618, 513] on div "Mega $ 199 /mo" at bounding box center [642, 512] width 196 height 20
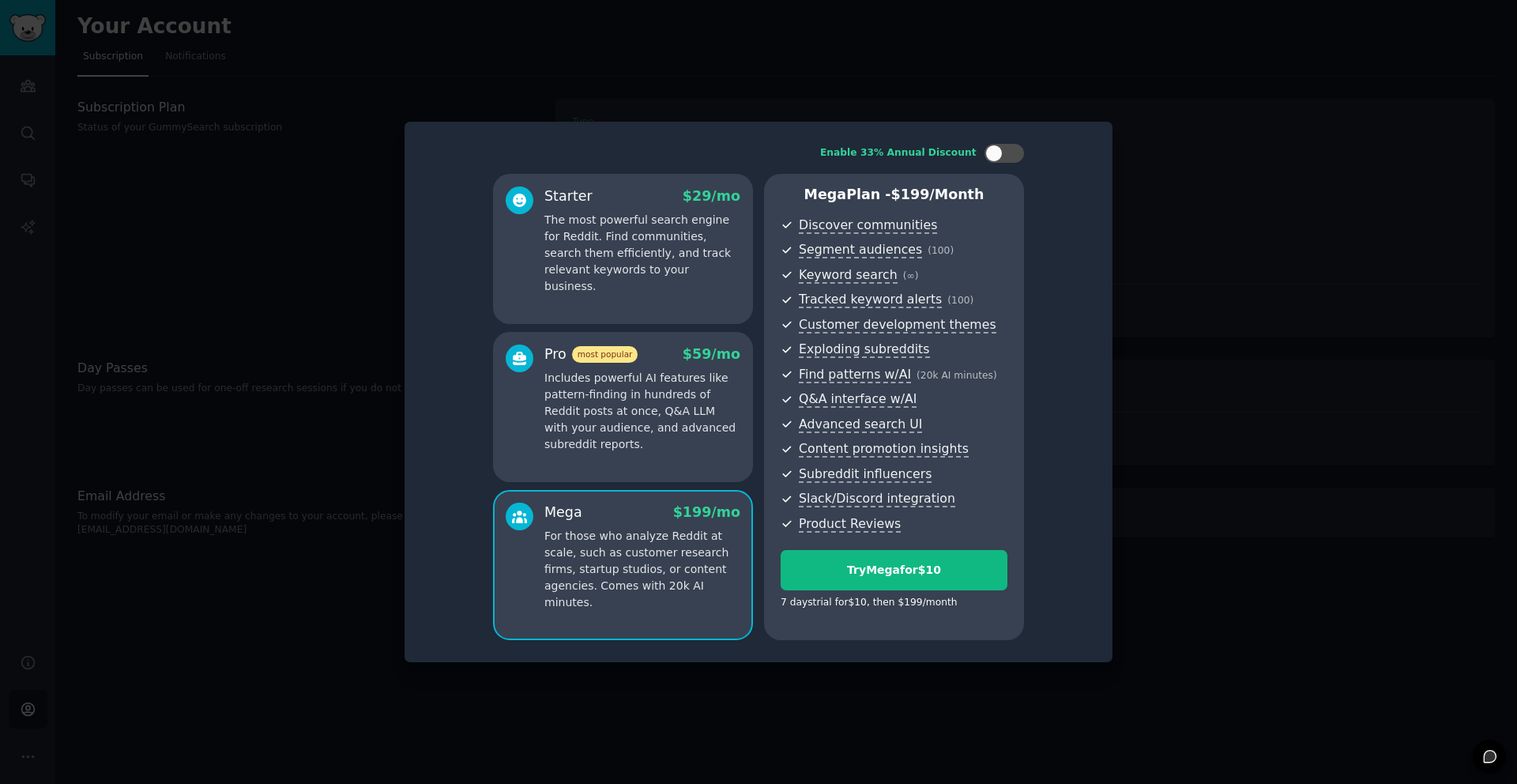
click at [576, 209] on div "Starter $ 29 /mo The most powerful search engine for Reddit. Find communities, …" at bounding box center [642, 240] width 196 height 108
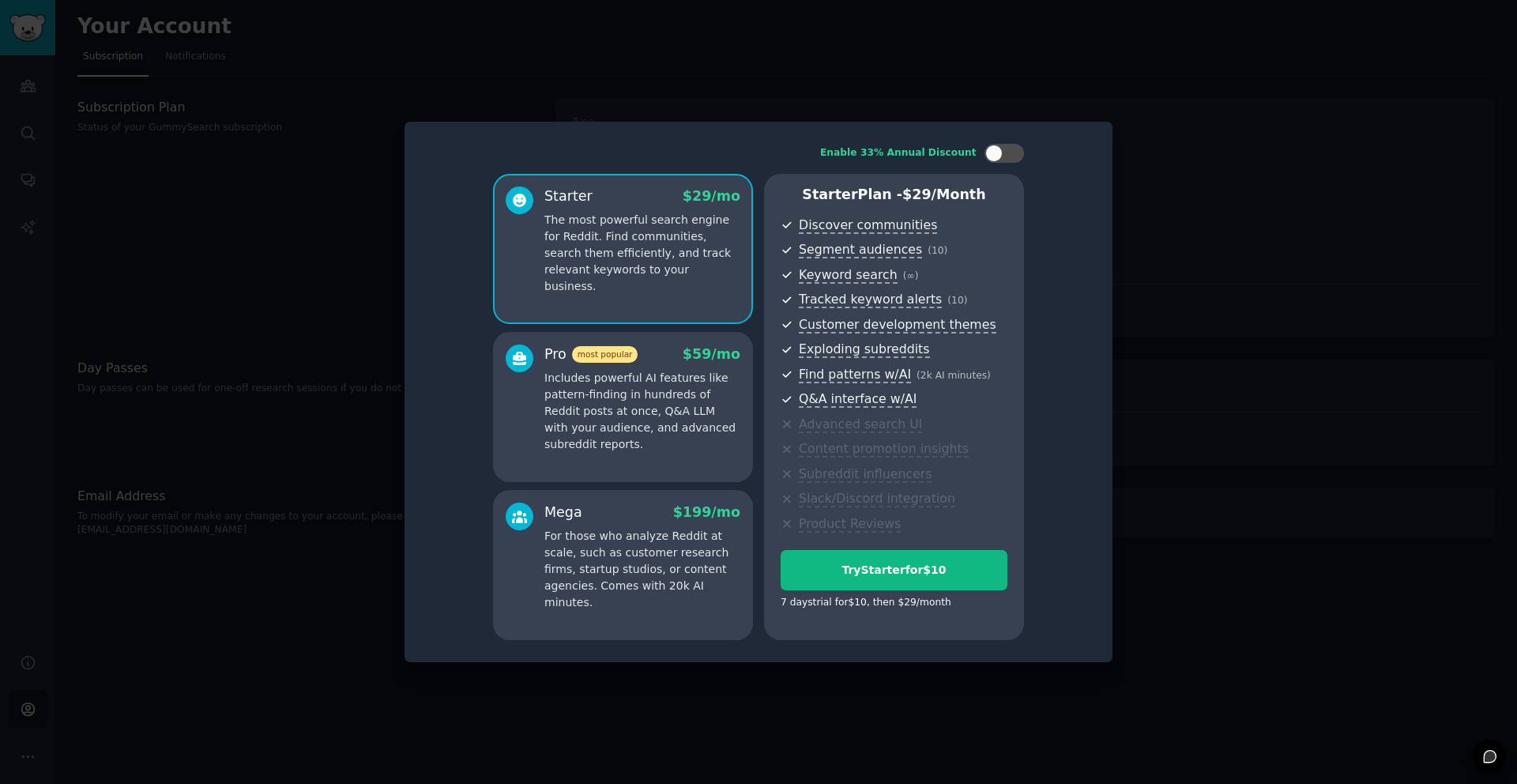
click at [613, 398] on p "Includes powerful AI features like pattern-finding in hundreds of Reddit posts …" at bounding box center [642, 411] width 196 height 83
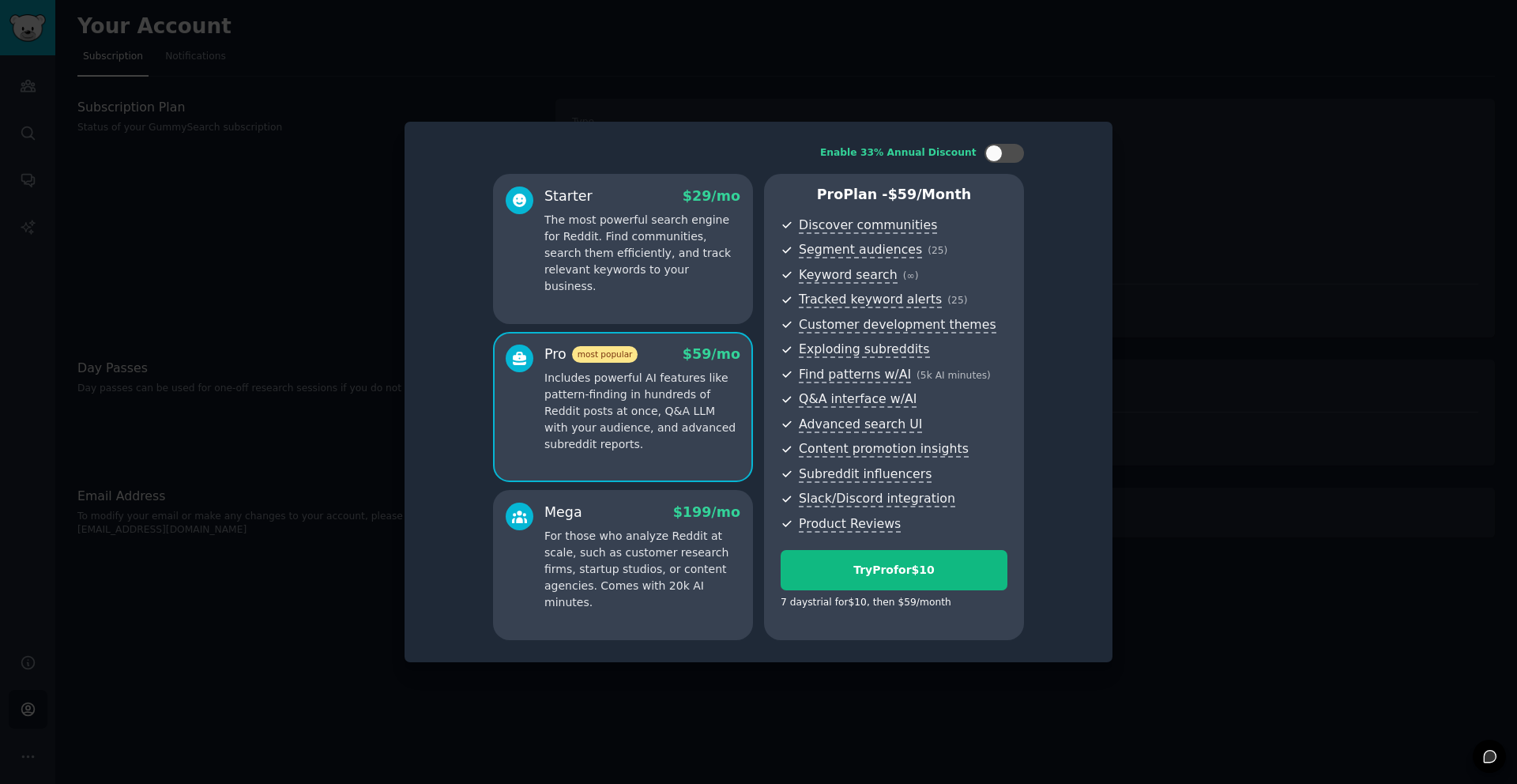
click at [622, 503] on div "Mega $ 199 /mo" at bounding box center [642, 512] width 196 height 20
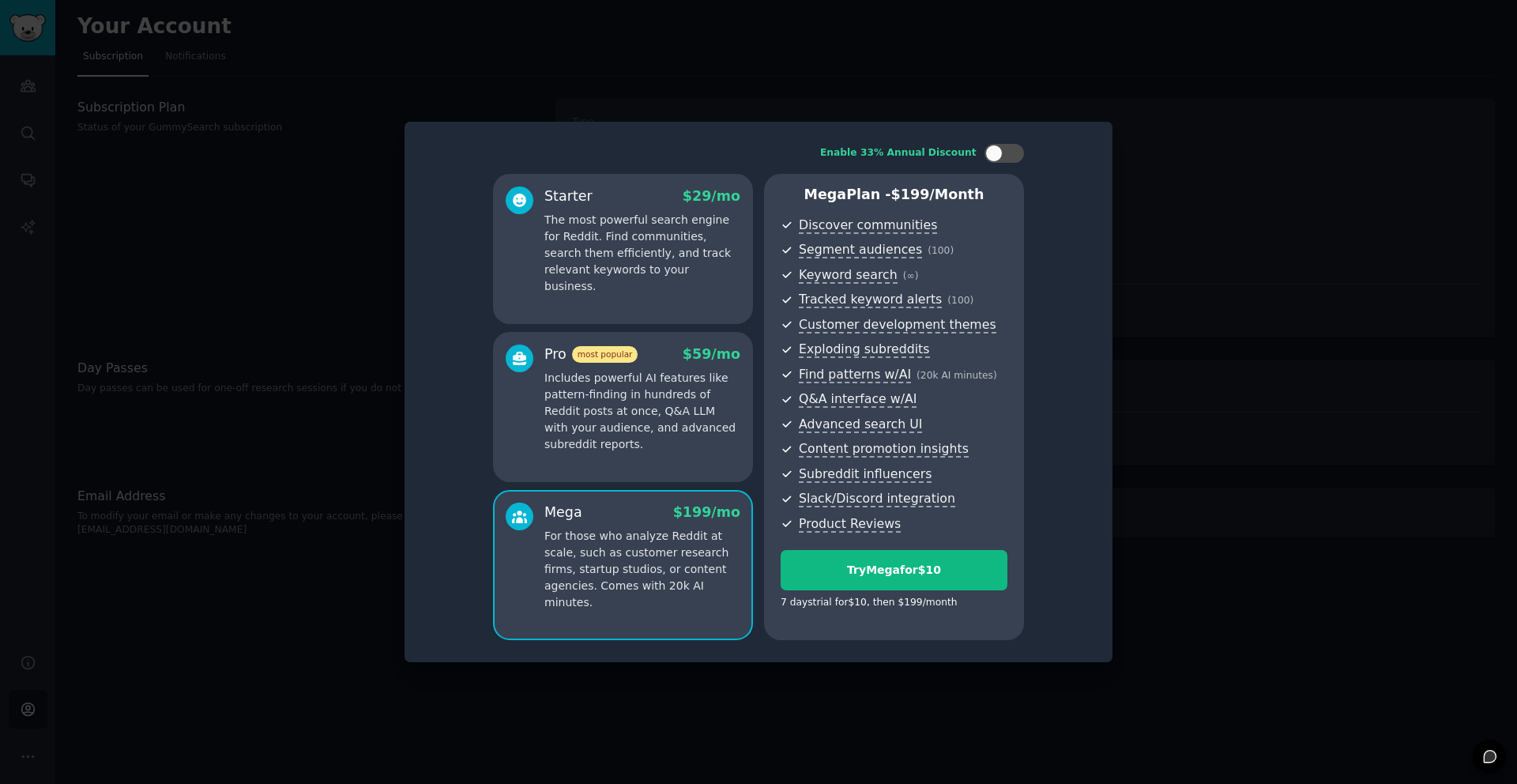
click at [612, 423] on p "Includes powerful AI features like pattern-finding in hundreds of Reddit posts …" at bounding box center [642, 411] width 196 height 83
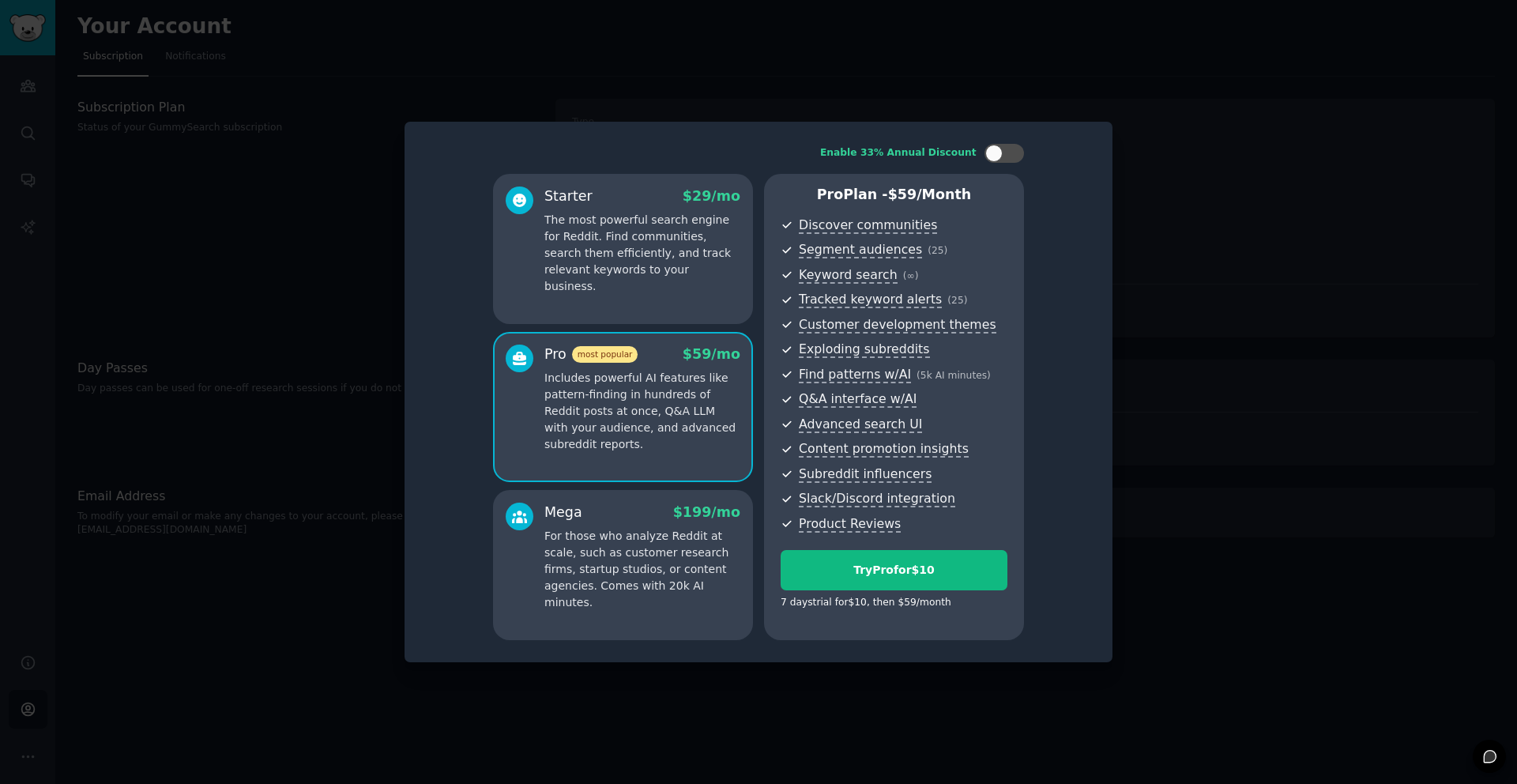
click at [618, 505] on div "Mega $ 199 /mo" at bounding box center [642, 512] width 196 height 20
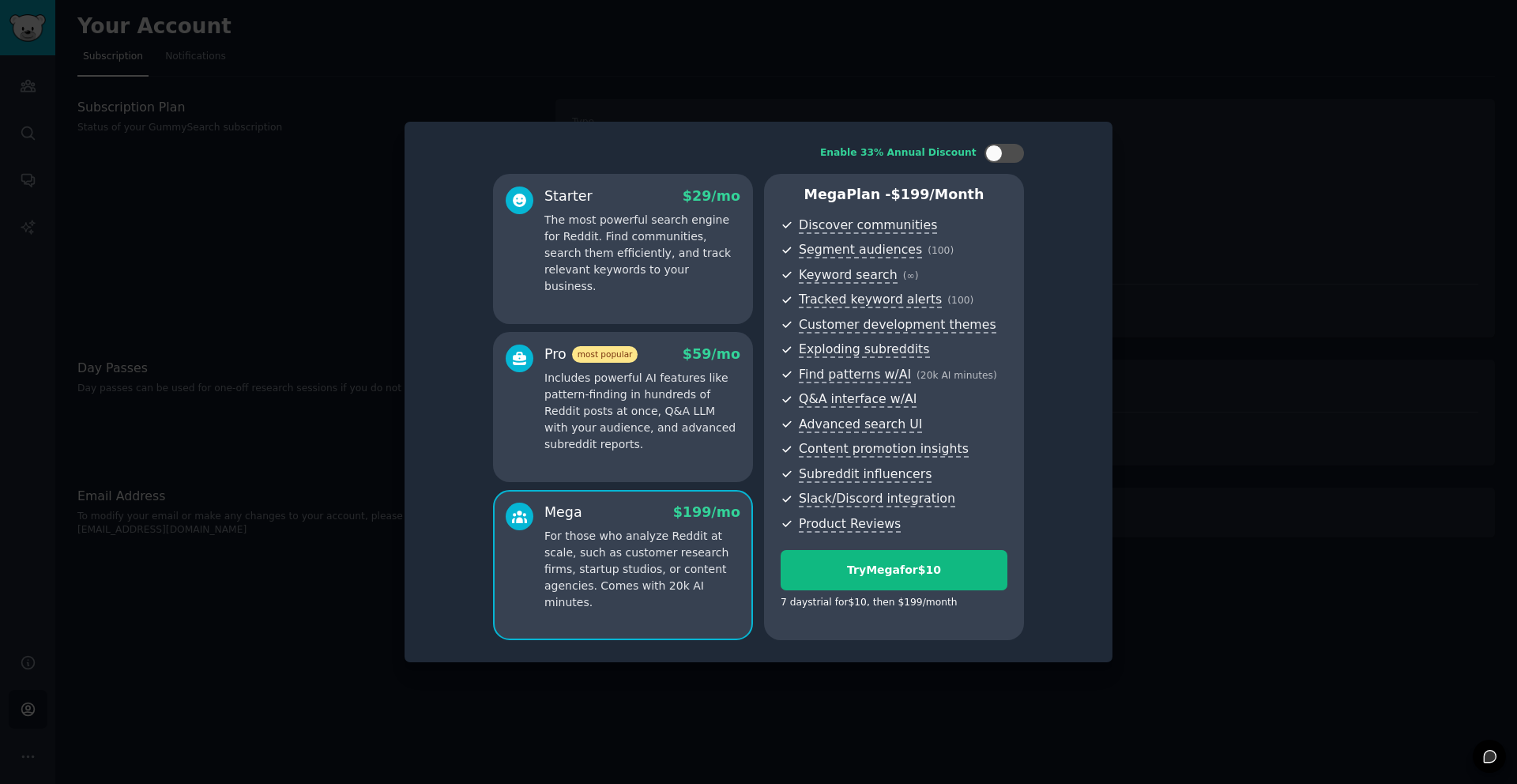
click at [594, 425] on p "Includes powerful AI features like pattern-finding in hundreds of Reddit posts …" at bounding box center [642, 411] width 196 height 83
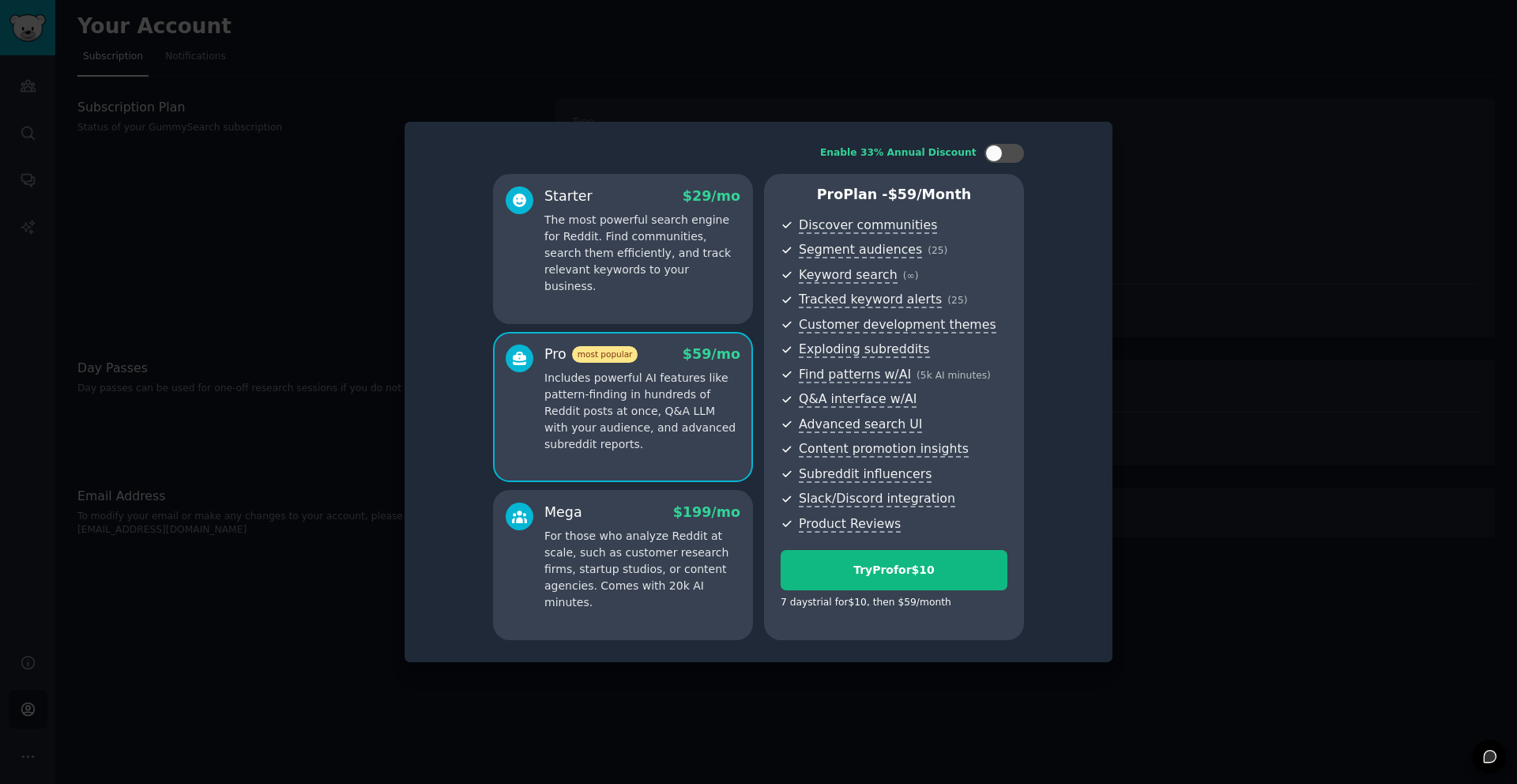
click at [643, 320] on div "Starter $ 29 /mo The most powerful search engine for Reddit. Find communities, …" at bounding box center [623, 249] width 260 height 150
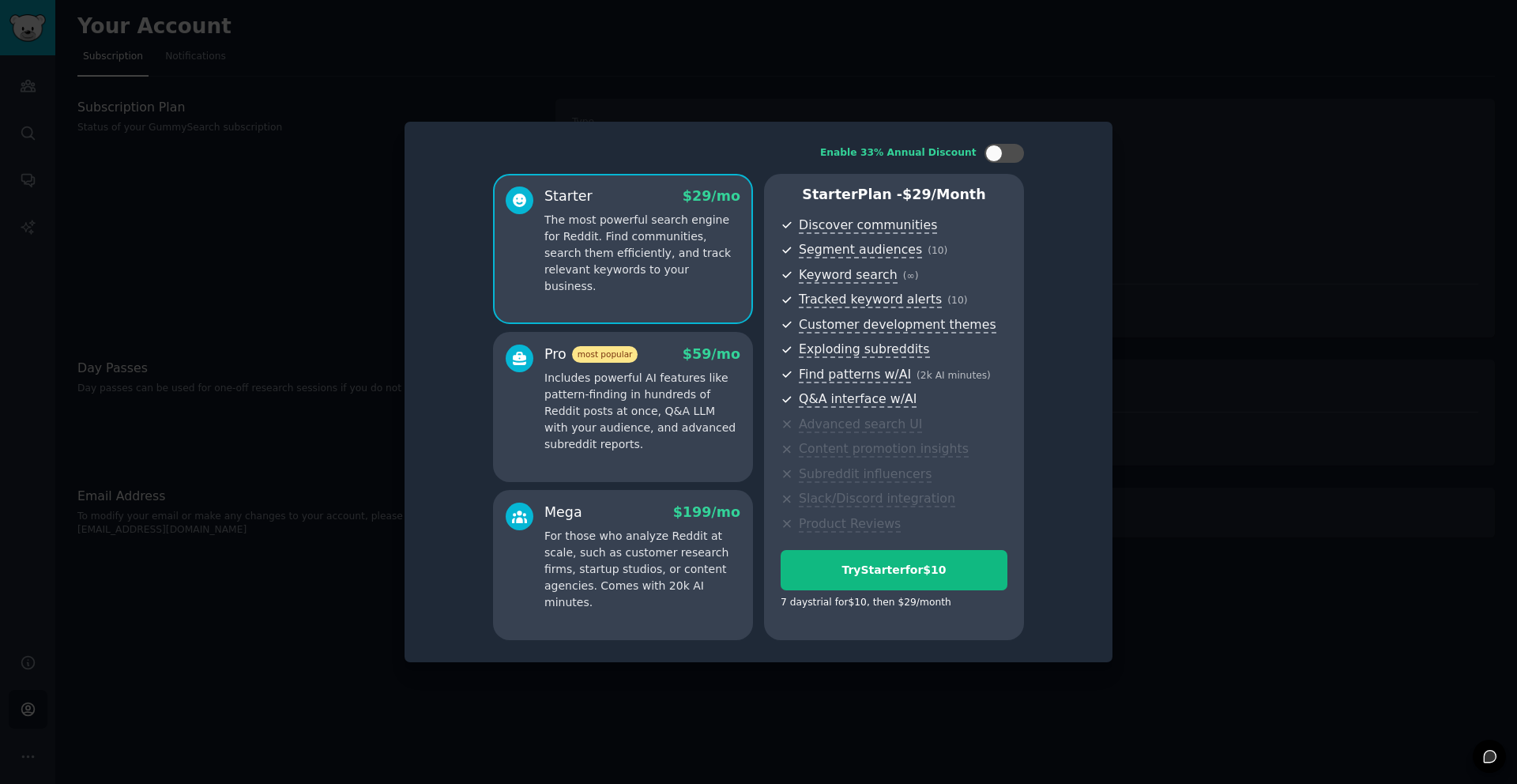
click at [637, 430] on p "Includes powerful AI features like pattern-finding in hundreds of Reddit posts …" at bounding box center [642, 411] width 196 height 83
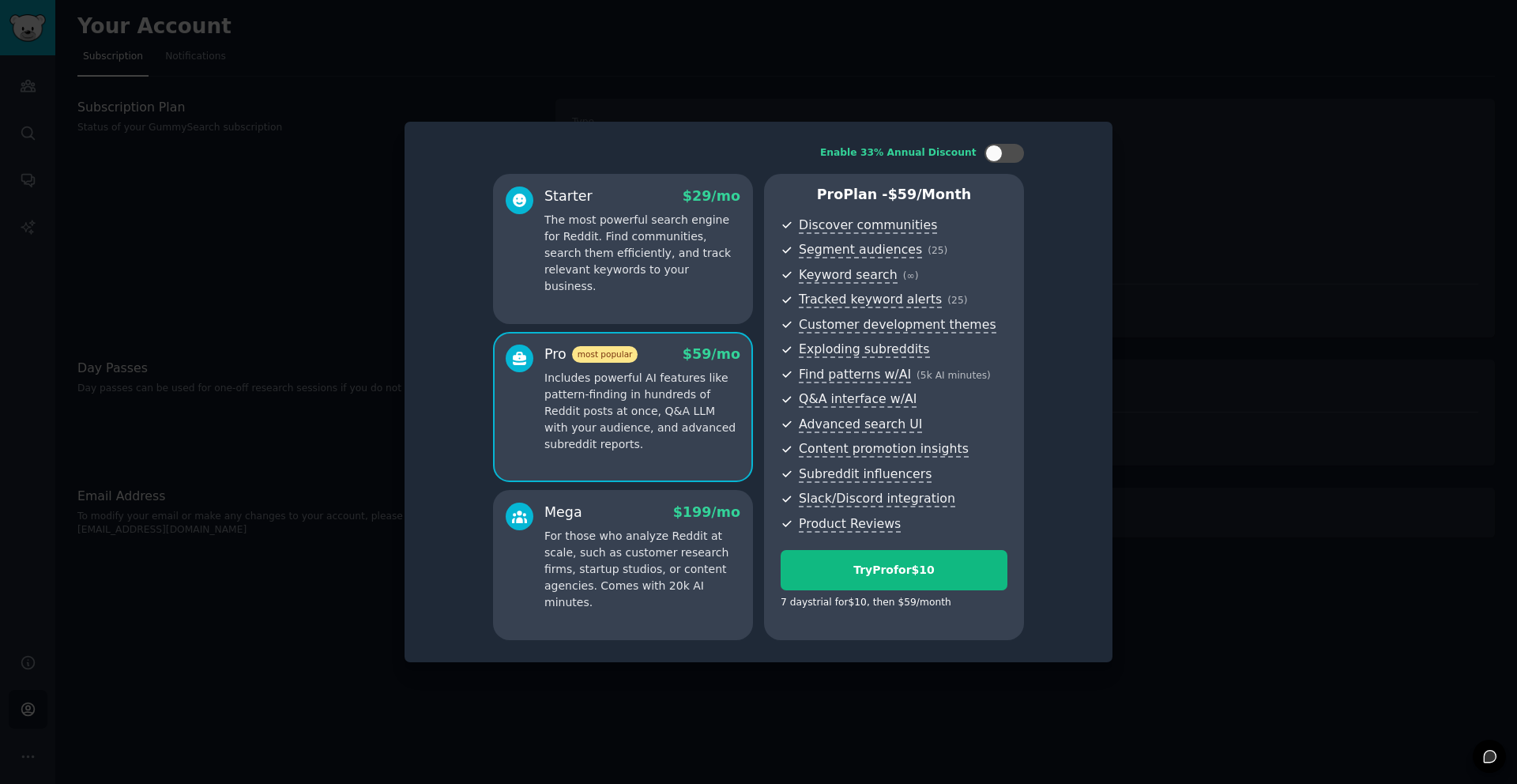
click at [603, 217] on p "The most powerful search engine for Reddit. Find communities, search them effic…" at bounding box center [642, 253] width 196 height 83
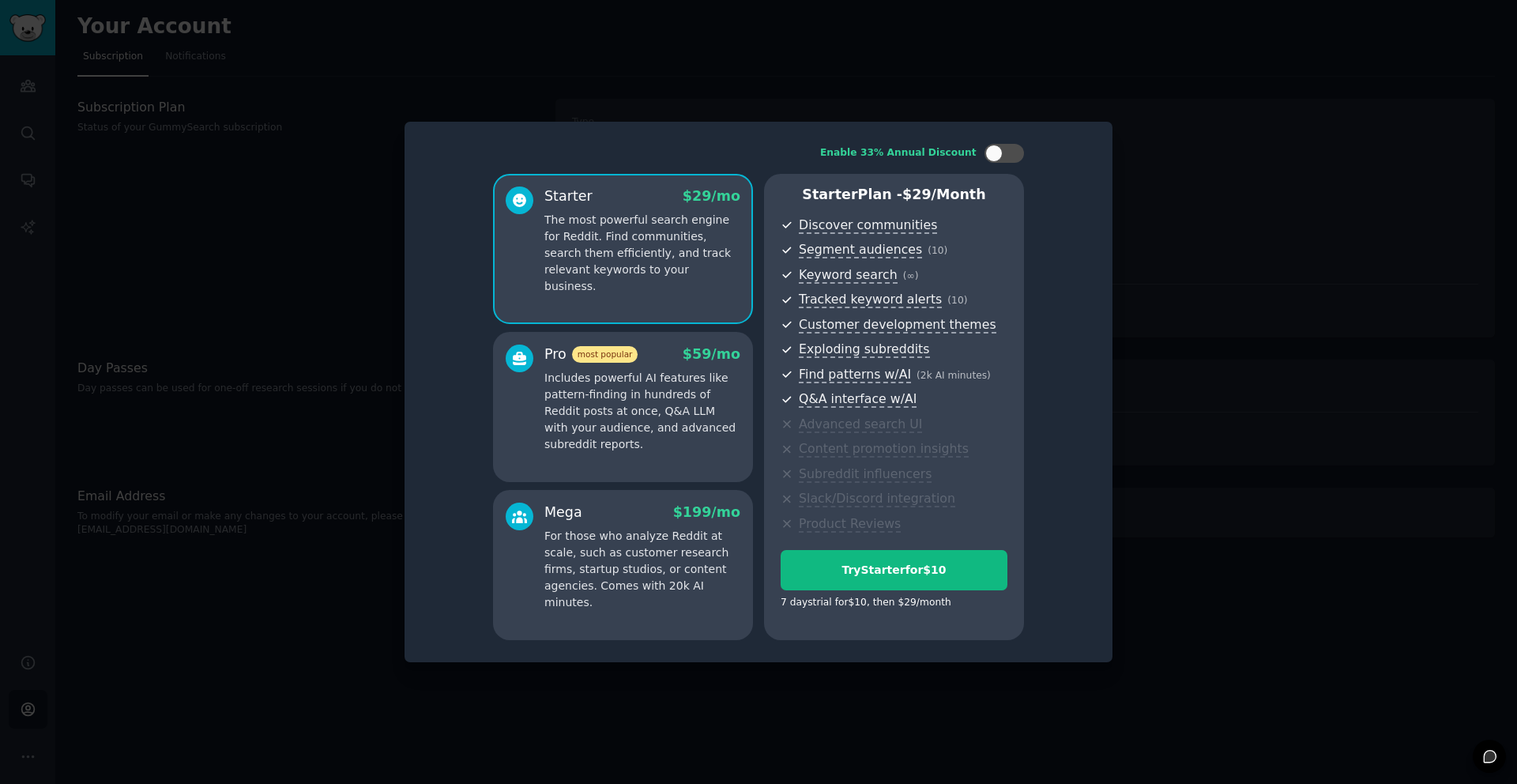
click at [613, 374] on p "Includes powerful AI features like pattern-finding in hundreds of Reddit posts …" at bounding box center [642, 411] width 196 height 83
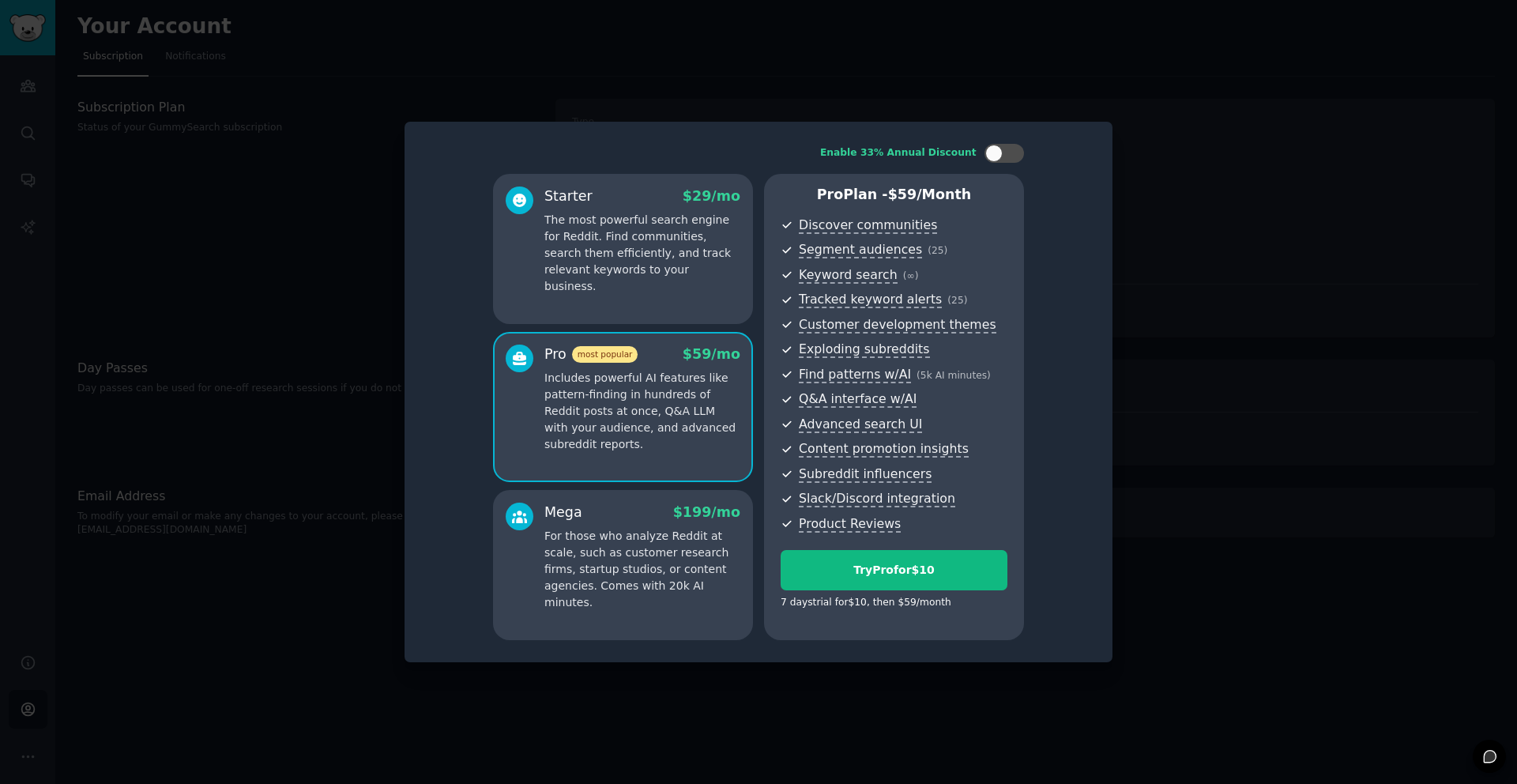
click at [620, 246] on p "The most powerful search engine for Reddit. Find communities, search them effic…" at bounding box center [642, 253] width 196 height 83
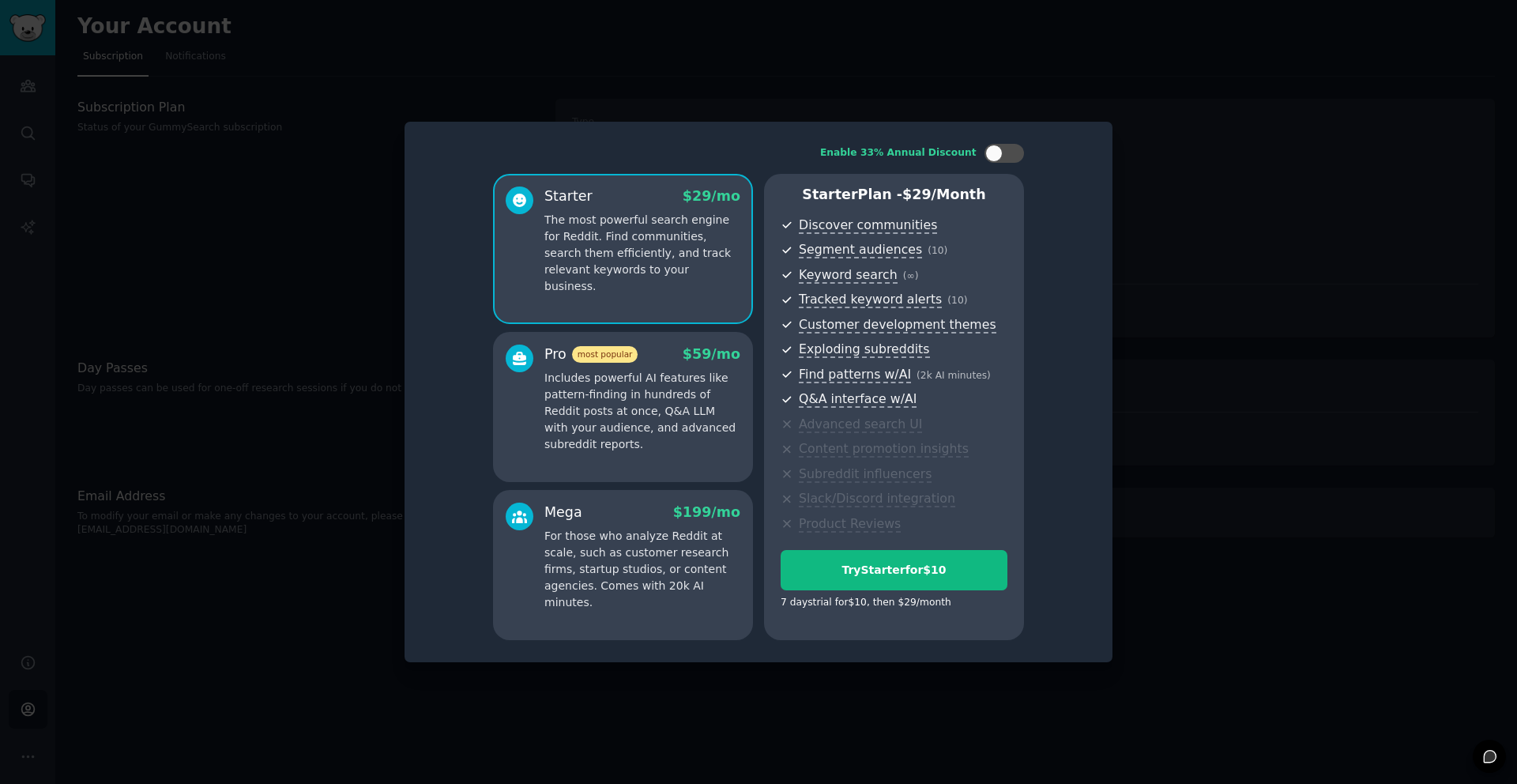
click at [631, 340] on div "Pro most popular $ 59 /mo Includes powerful AI features like pattern-finding in…" at bounding box center [623, 407] width 260 height 150
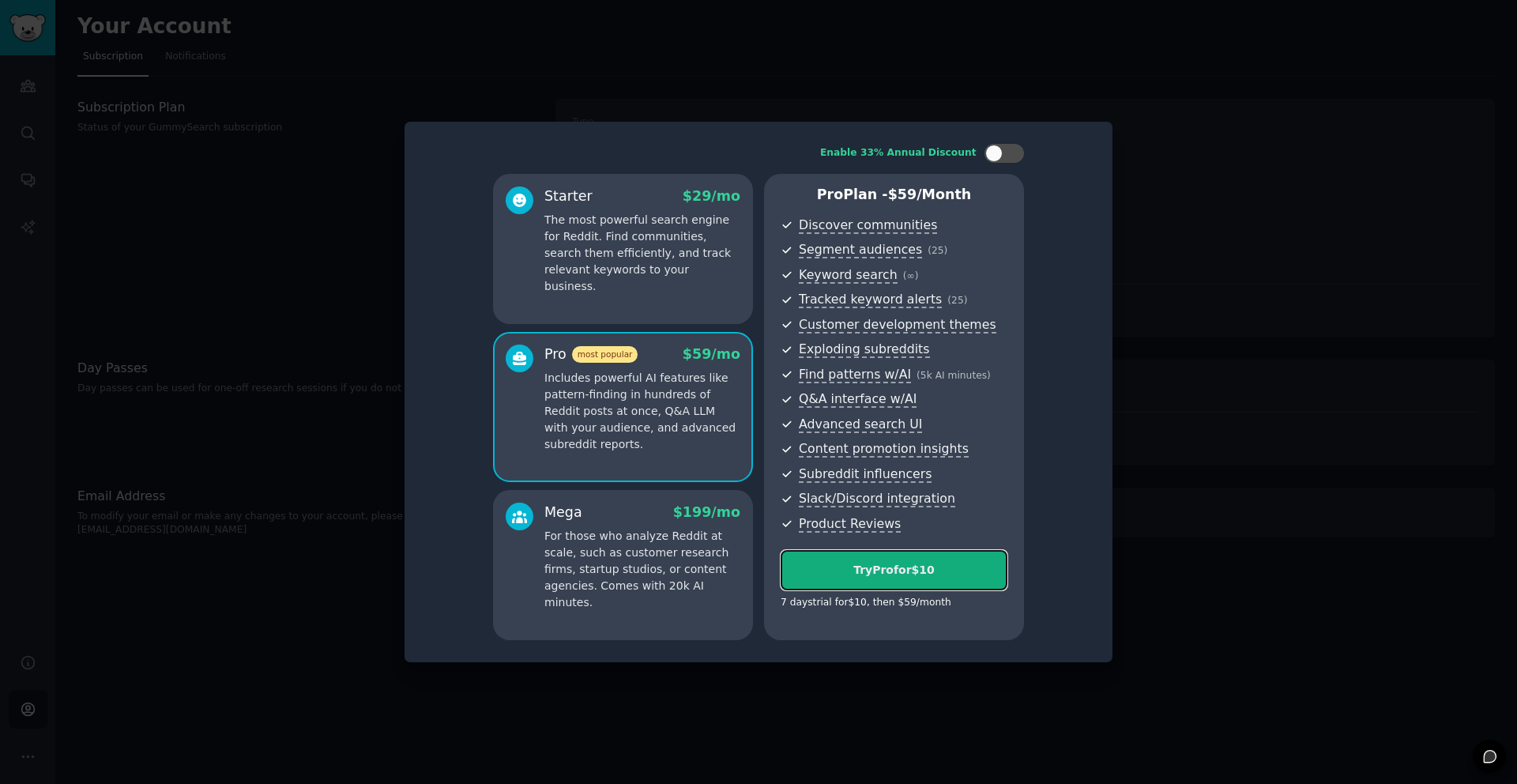
click at [900, 576] on div "Try Pro for $10" at bounding box center [894, 570] width 226 height 17
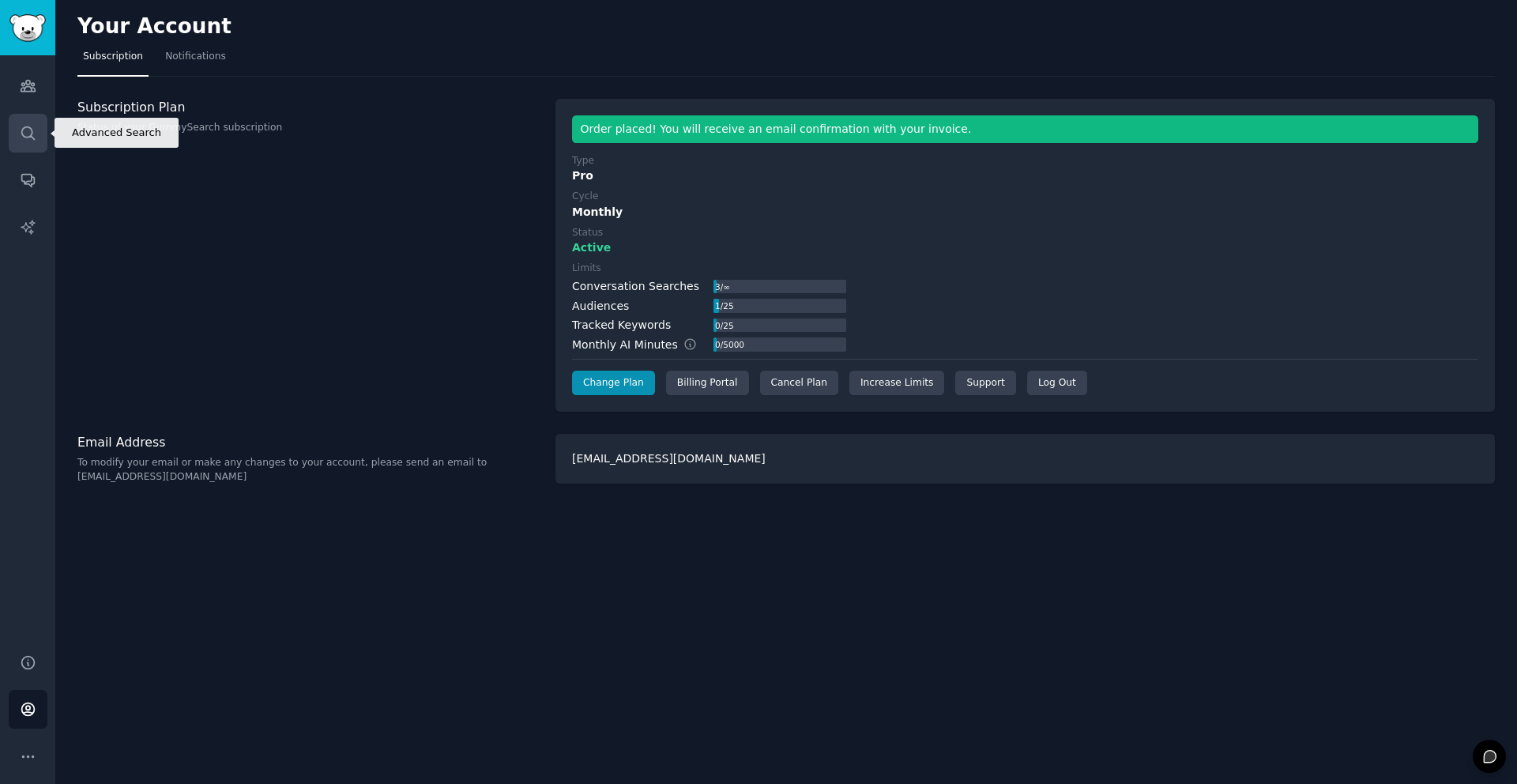
click at [30, 129] on icon "Sidebar" at bounding box center [28, 132] width 17 height 17
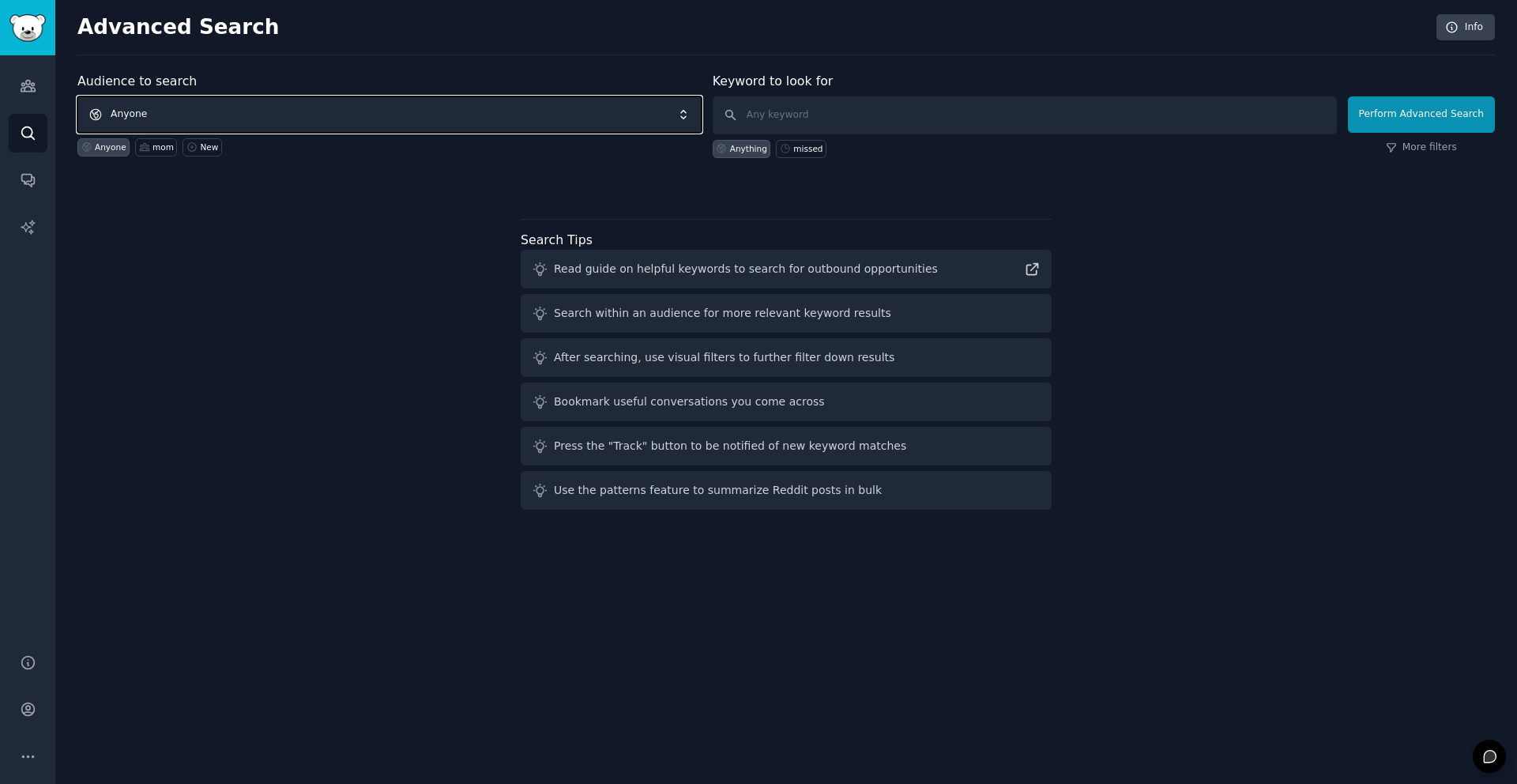
click at [213, 107] on span "Anyone" at bounding box center [389, 115] width 624 height 37
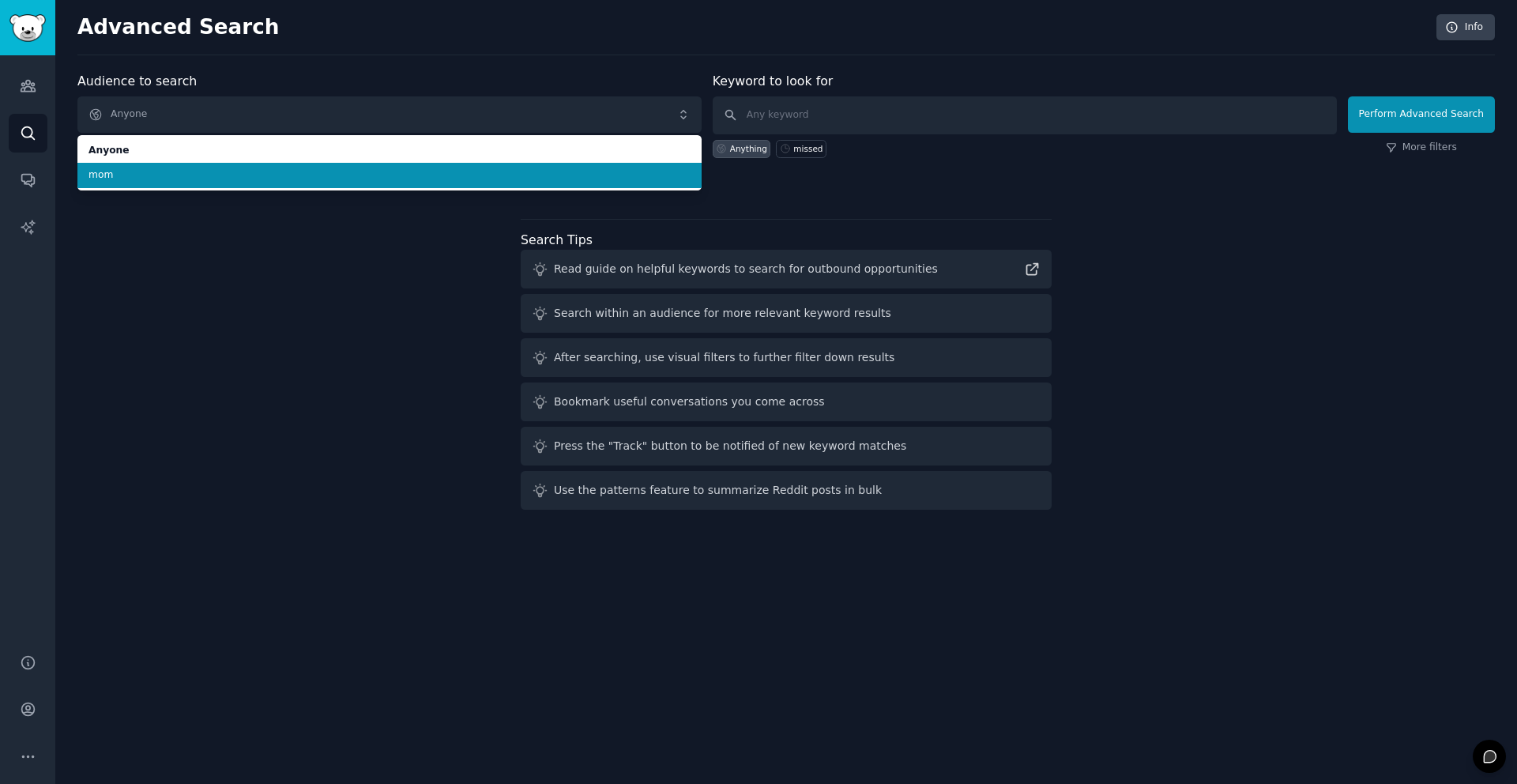
drag, startPoint x: 217, startPoint y: 182, endPoint x: 295, endPoint y: 164, distance: 80.0
click at [217, 182] on li "mom" at bounding box center [389, 175] width 624 height 25
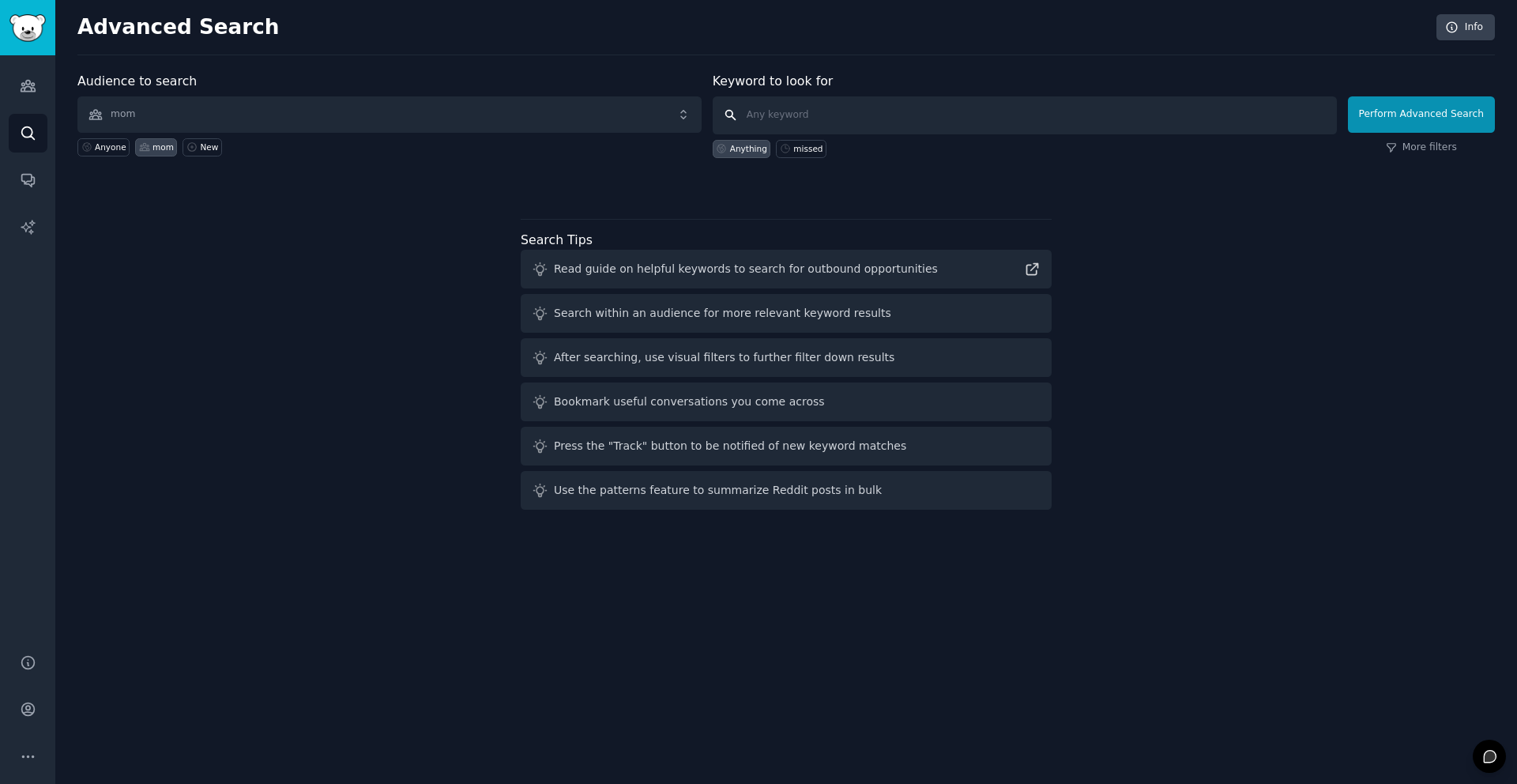
click at [861, 112] on input "text" at bounding box center [1024, 115] width 624 height 38
click at [809, 111] on input "text" at bounding box center [1024, 115] width 624 height 38
click at [1419, 113] on button "Perform Advanced Search" at bounding box center [1421, 115] width 147 height 37
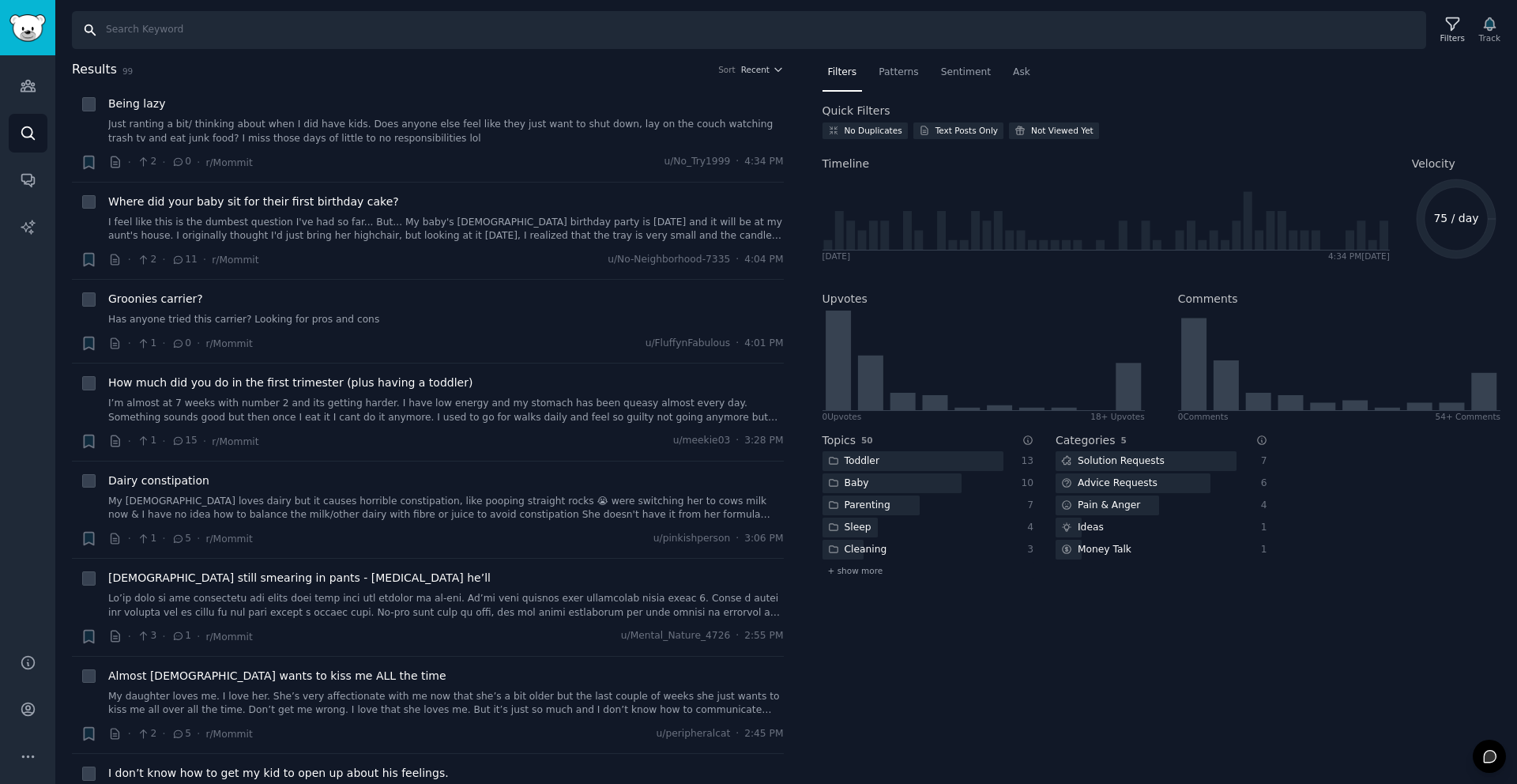
click at [184, 35] on input "Search" at bounding box center [748, 30] width 1354 height 38
type input "parents"
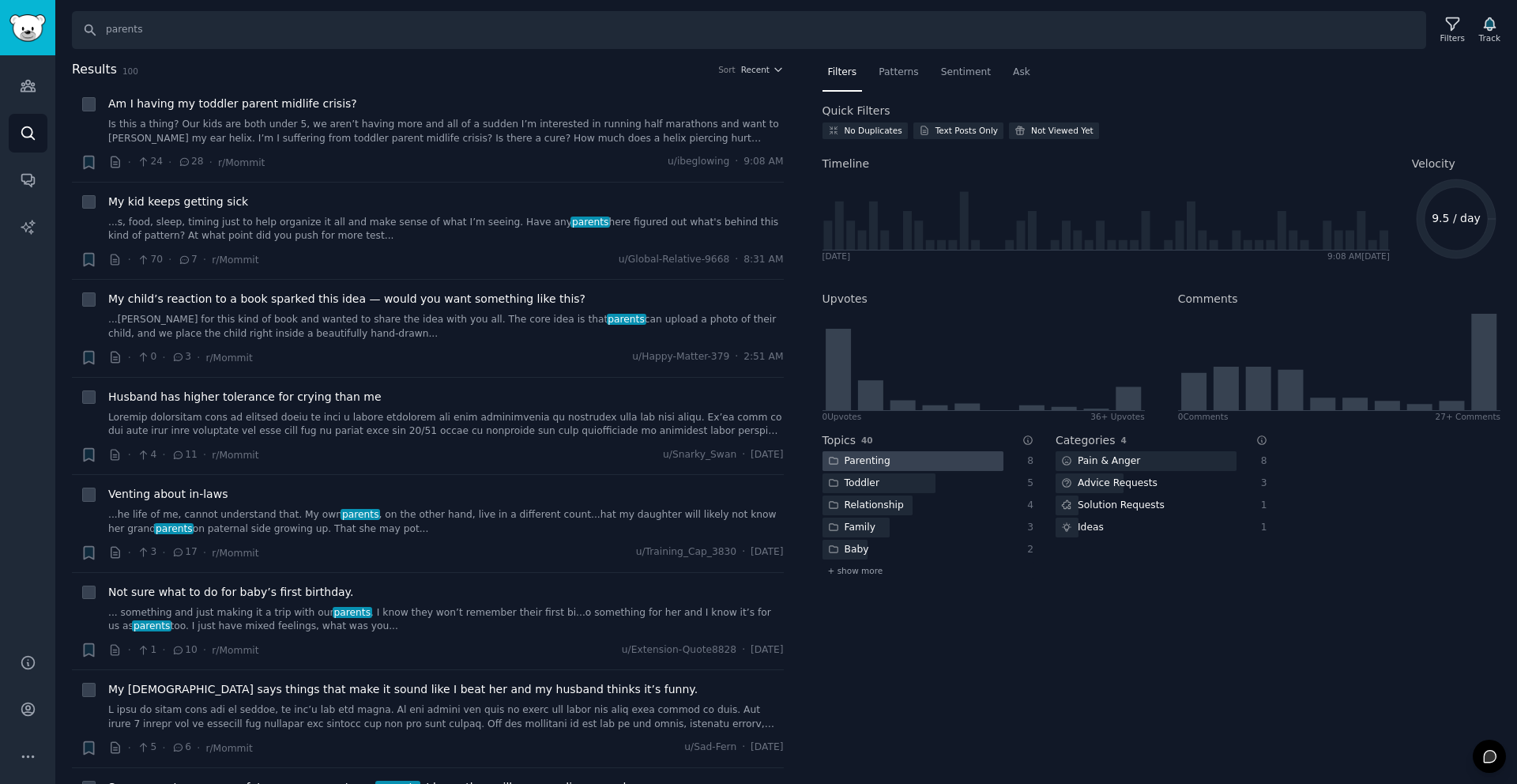
click at [985, 459] on div at bounding box center [913, 461] width 181 height 20
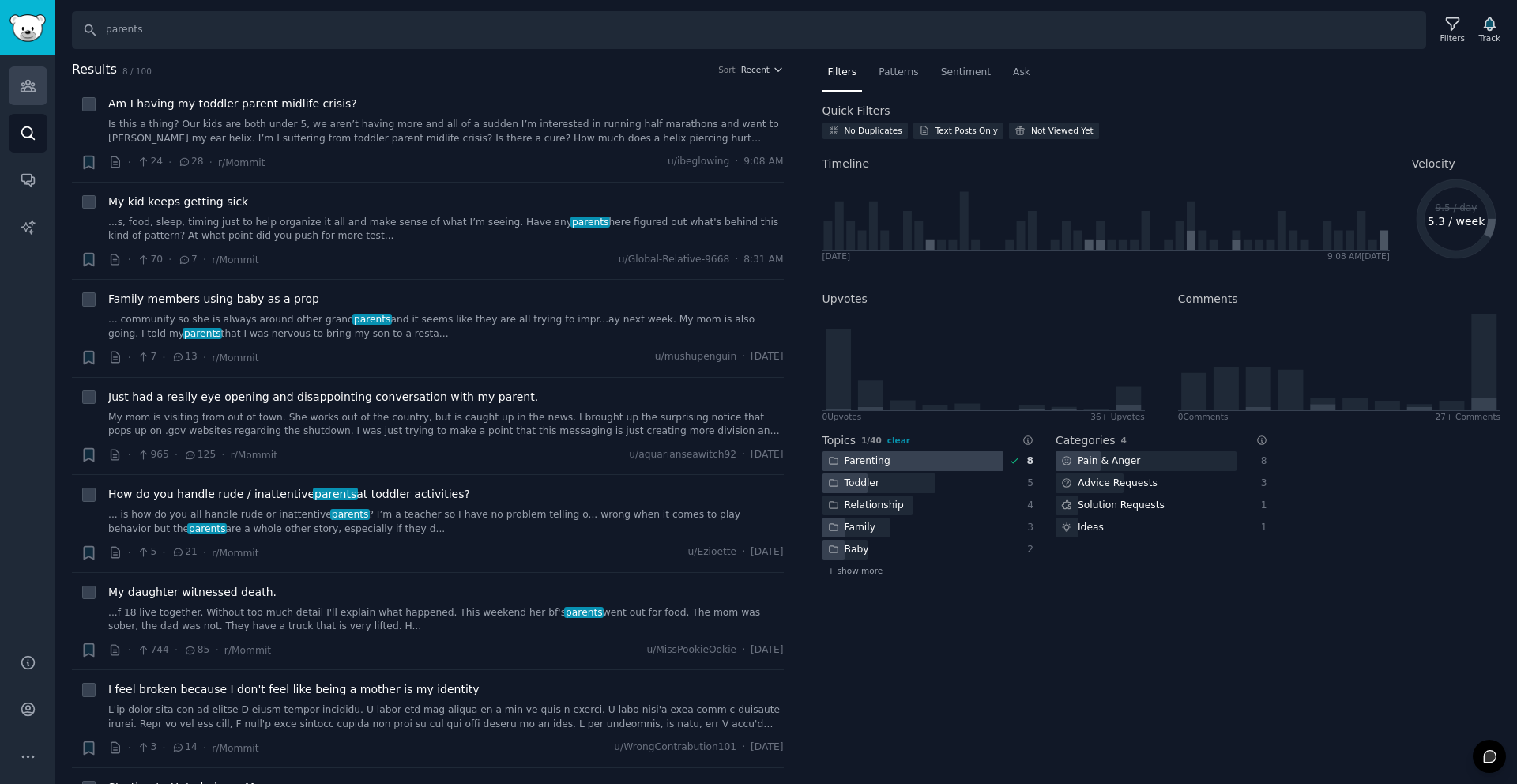
click at [29, 89] on icon "Sidebar" at bounding box center [28, 86] width 17 height 17
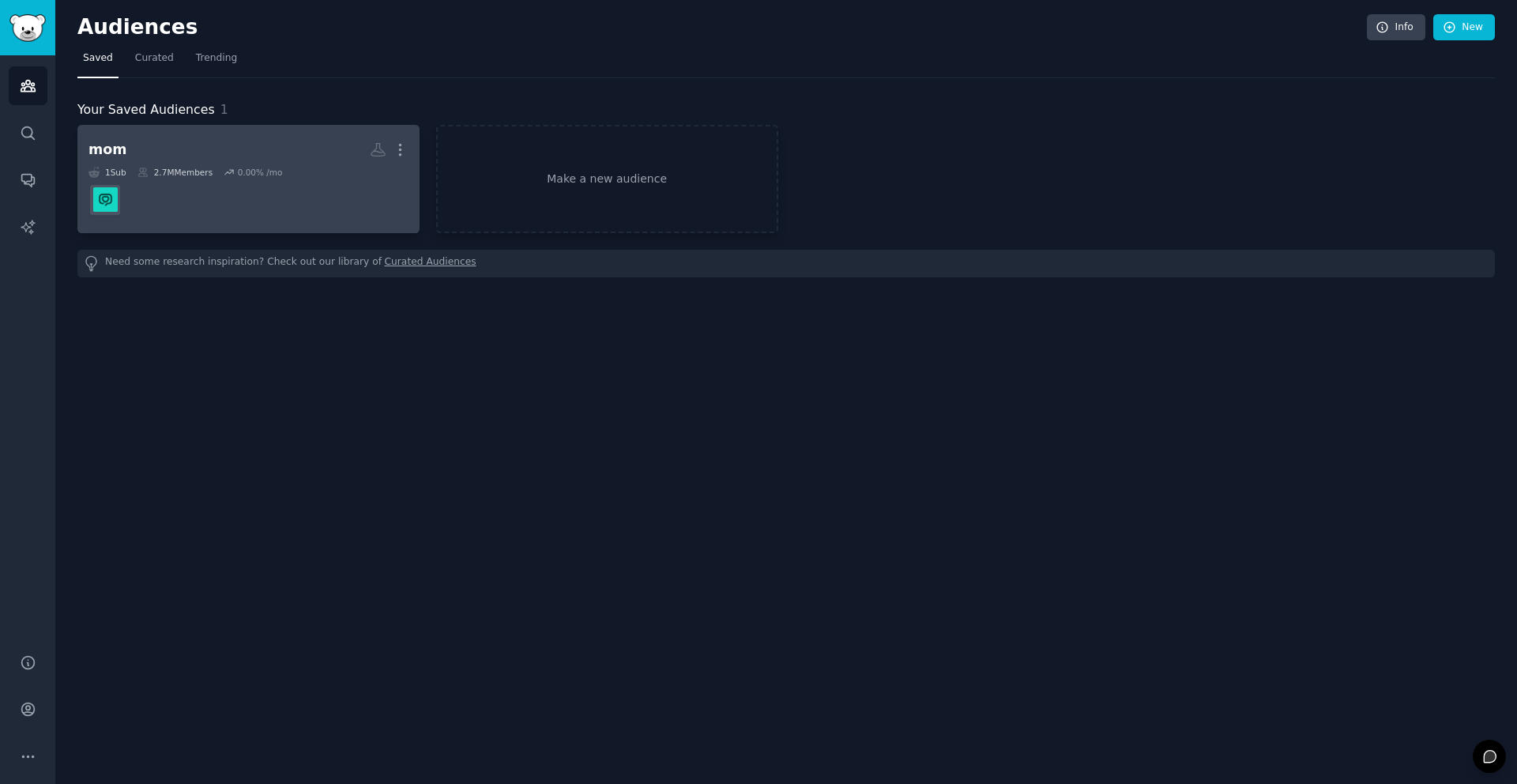
click at [281, 144] on h2 "mom More" at bounding box center [249, 149] width 320 height 28
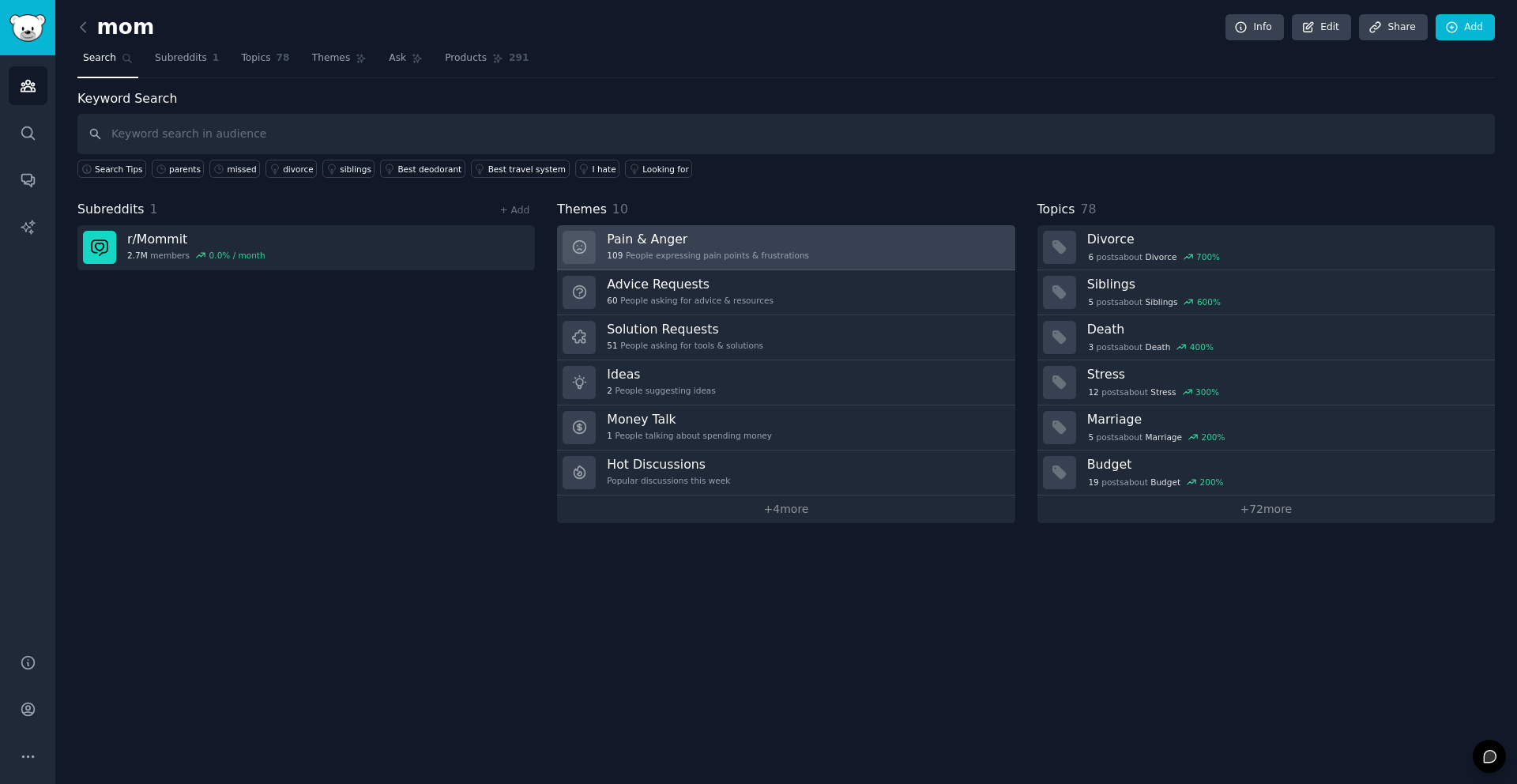
click at [835, 240] on link "Pain & Anger 109 People expressing pain points & frustrations" at bounding box center [785, 248] width 457 height 45
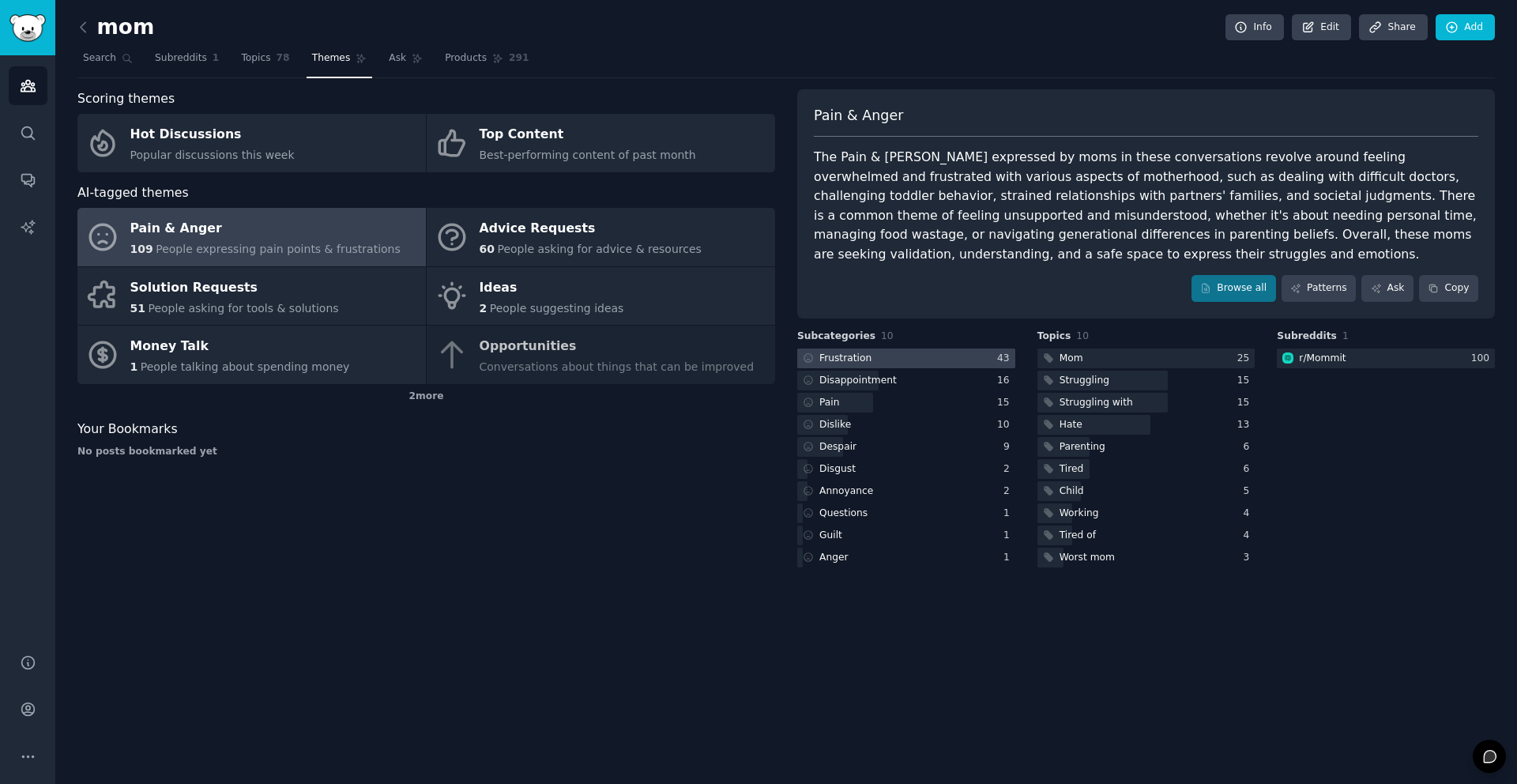
click at [934, 361] on div at bounding box center [907, 358] width 218 height 20
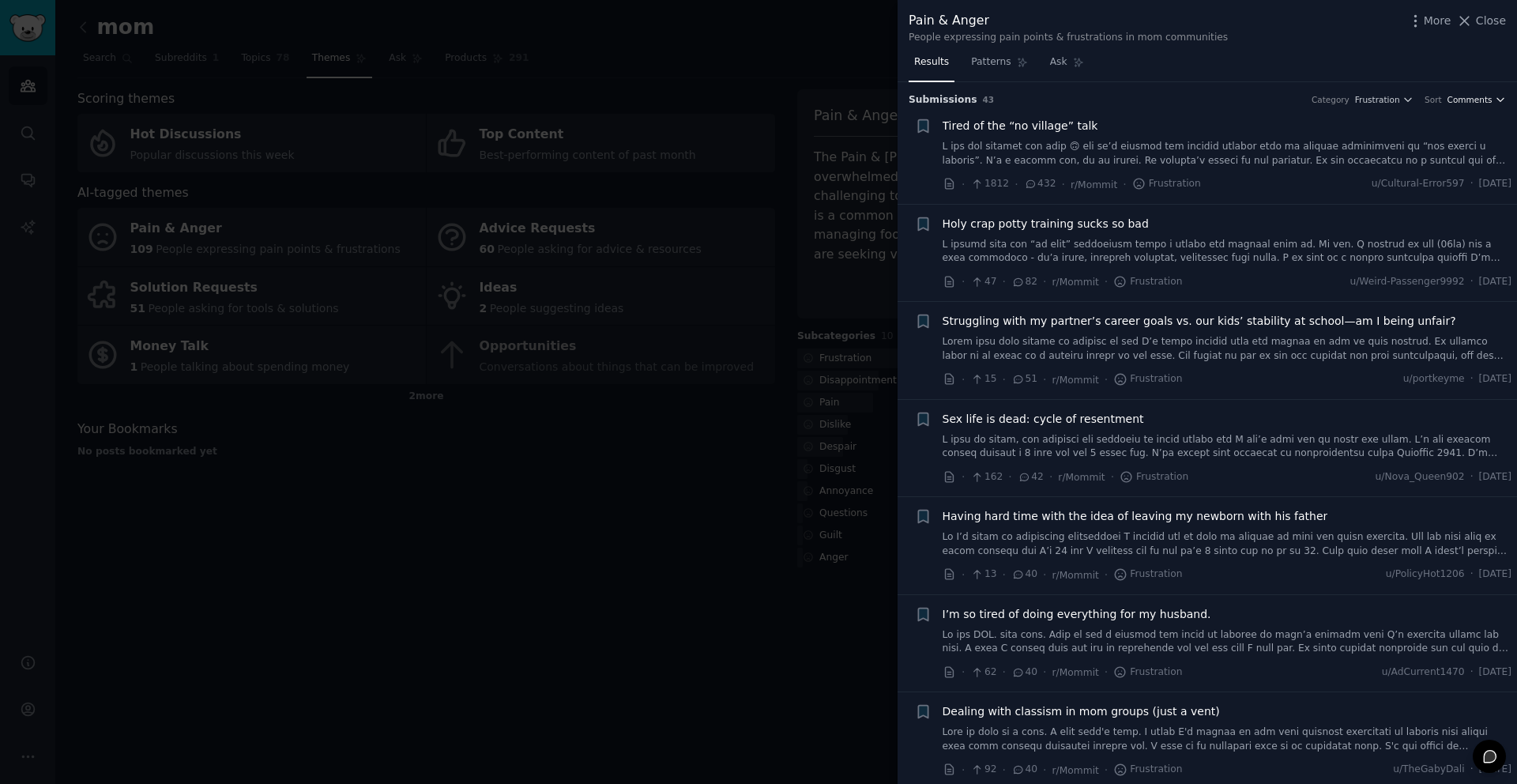
click at [1488, 100] on button "Comments" at bounding box center [1476, 99] width 58 height 11
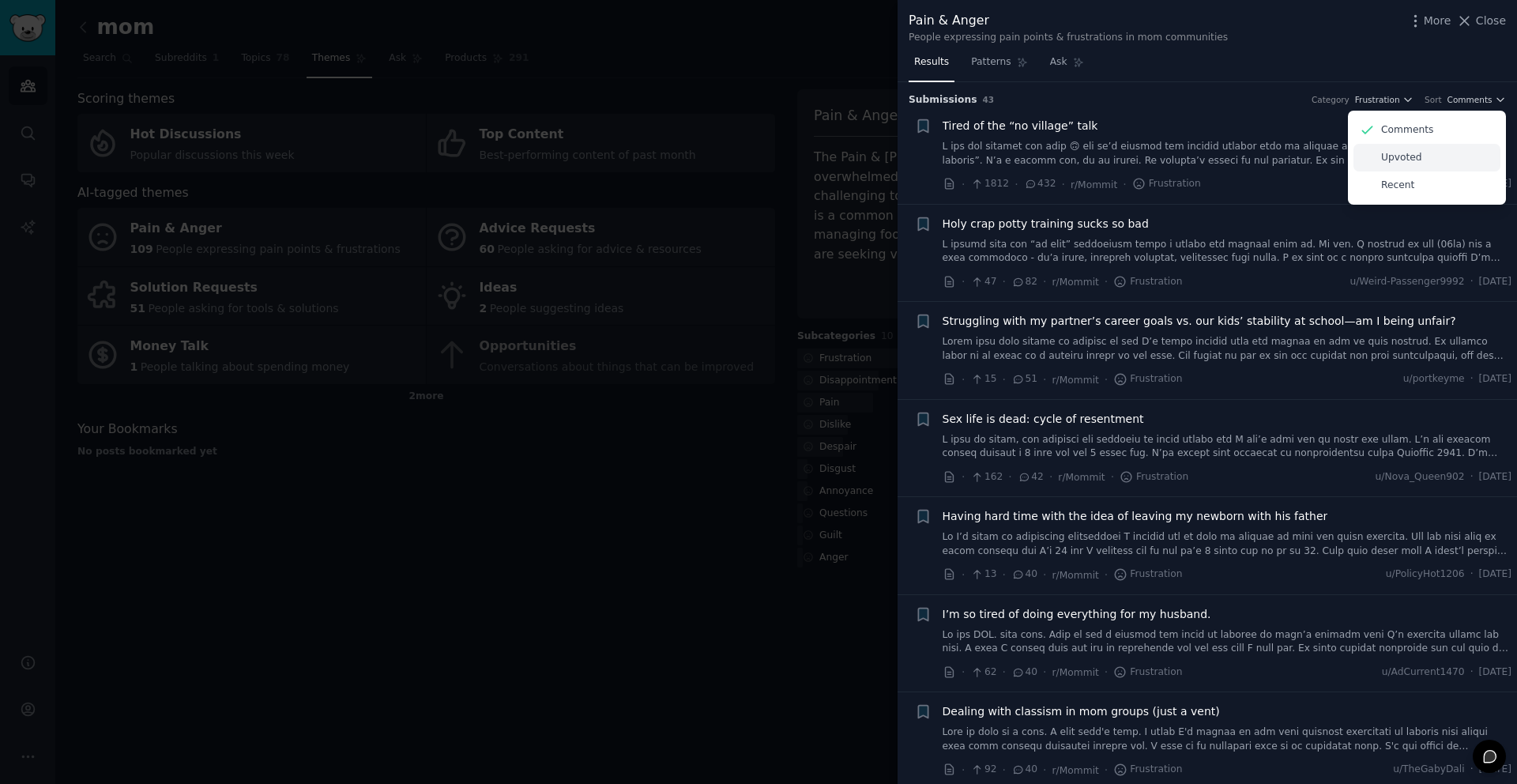
drag, startPoint x: 1419, startPoint y: 164, endPoint x: 1434, endPoint y: 166, distance: 15.1
click at [1418, 164] on div "Upvoted" at bounding box center [1427, 158] width 147 height 28
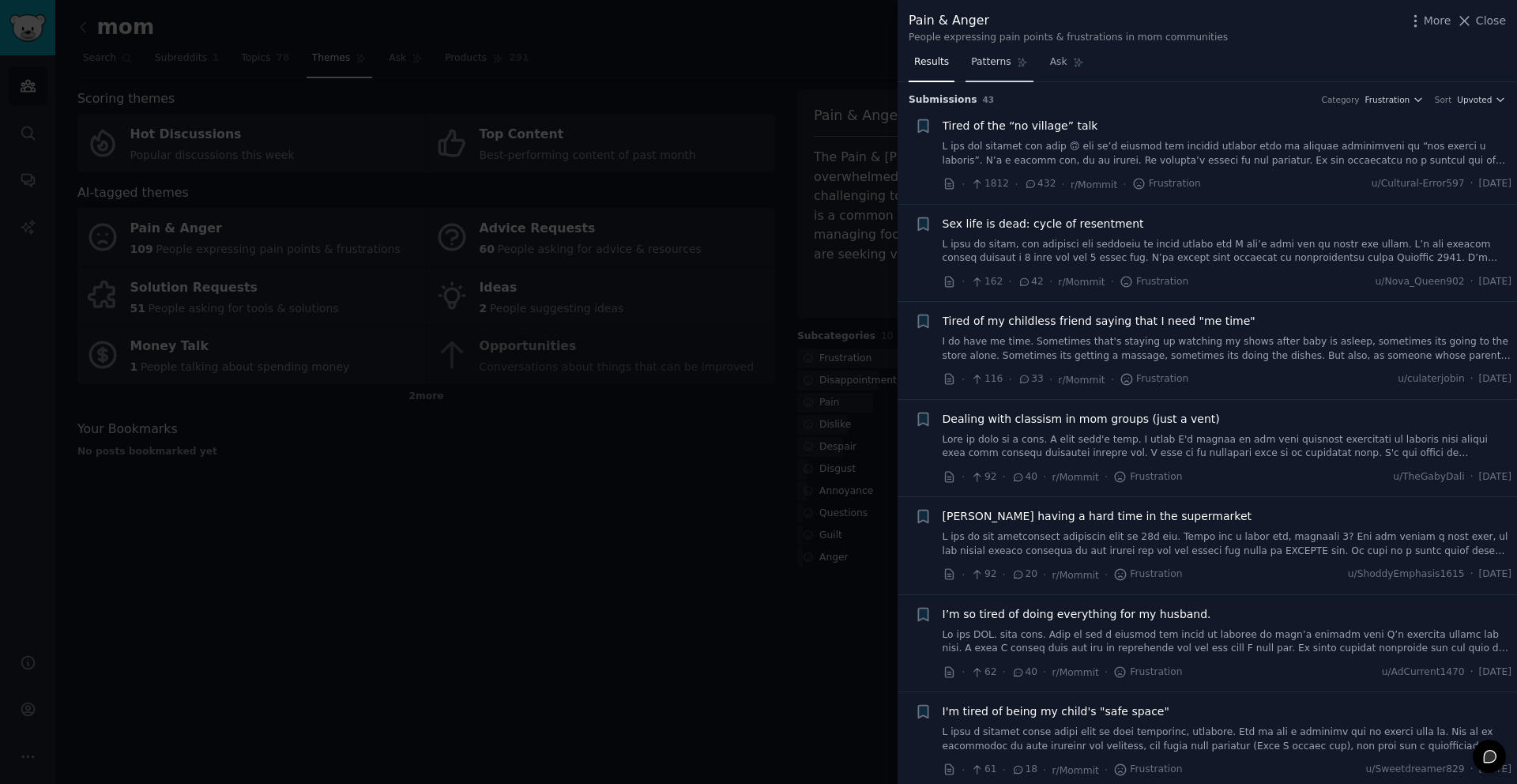
click at [990, 62] on span "Patterns" at bounding box center [991, 63] width 39 height 14
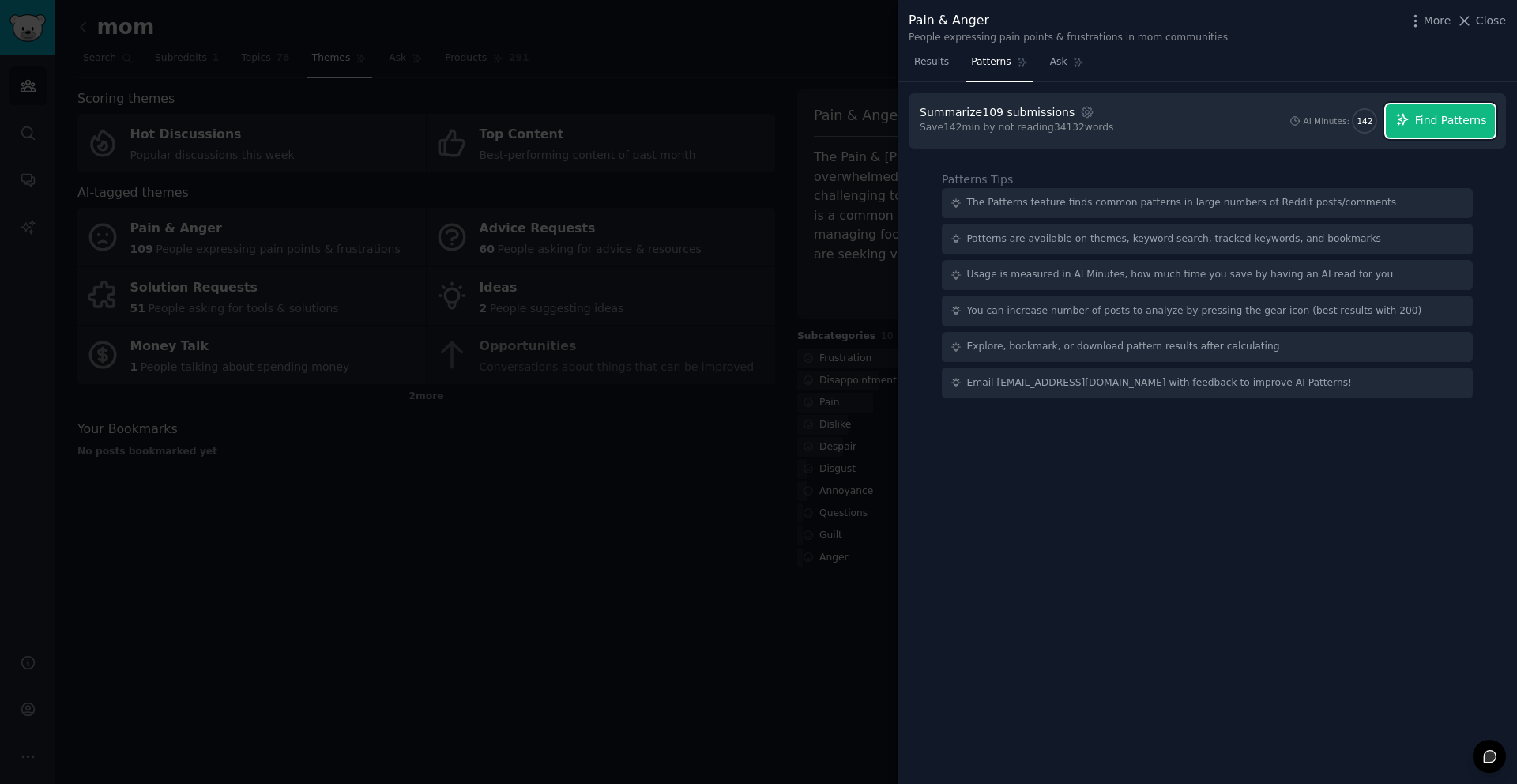
click at [1446, 119] on span "Find Patterns" at bounding box center [1451, 120] width 72 height 17
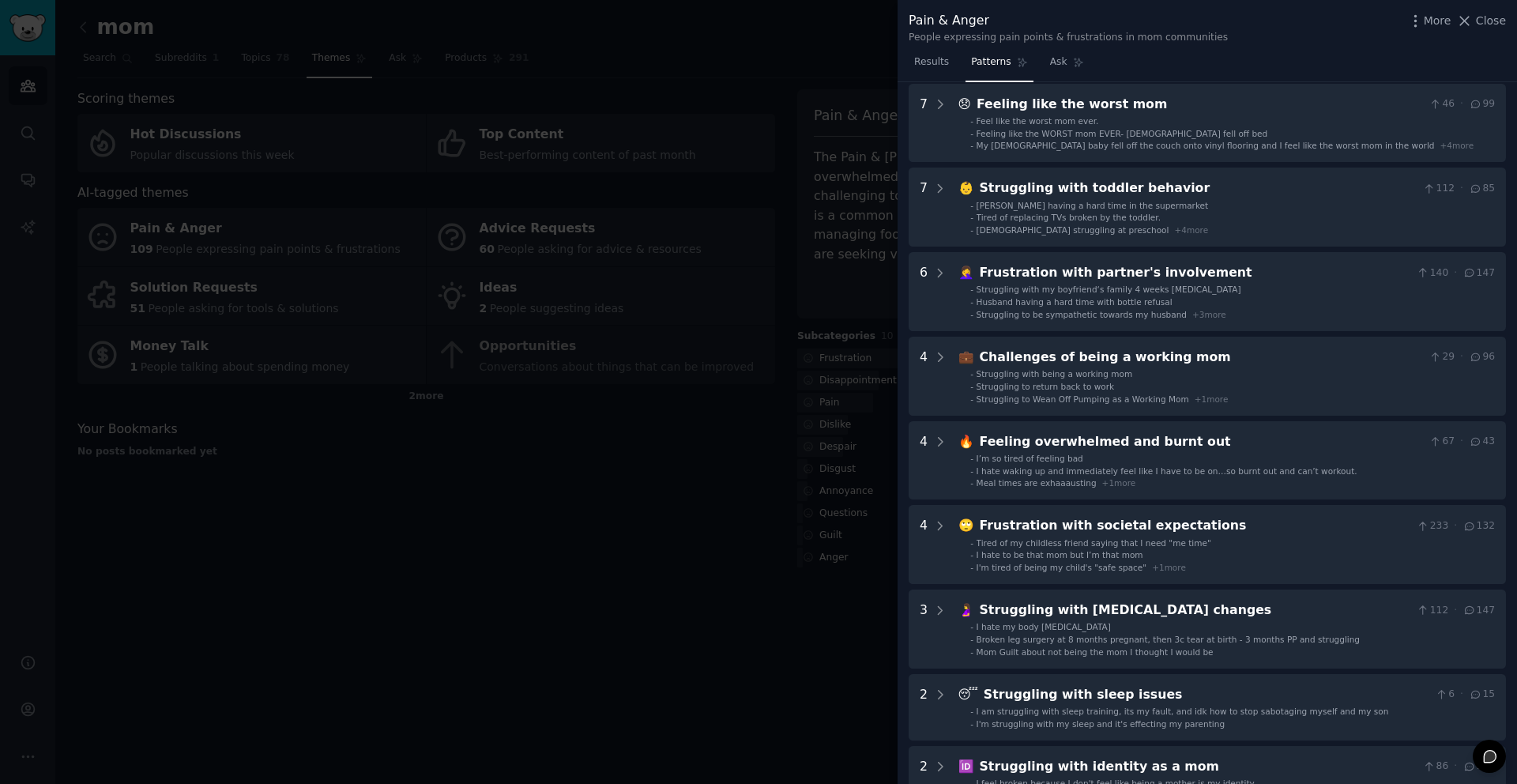
scroll to position [81, 0]
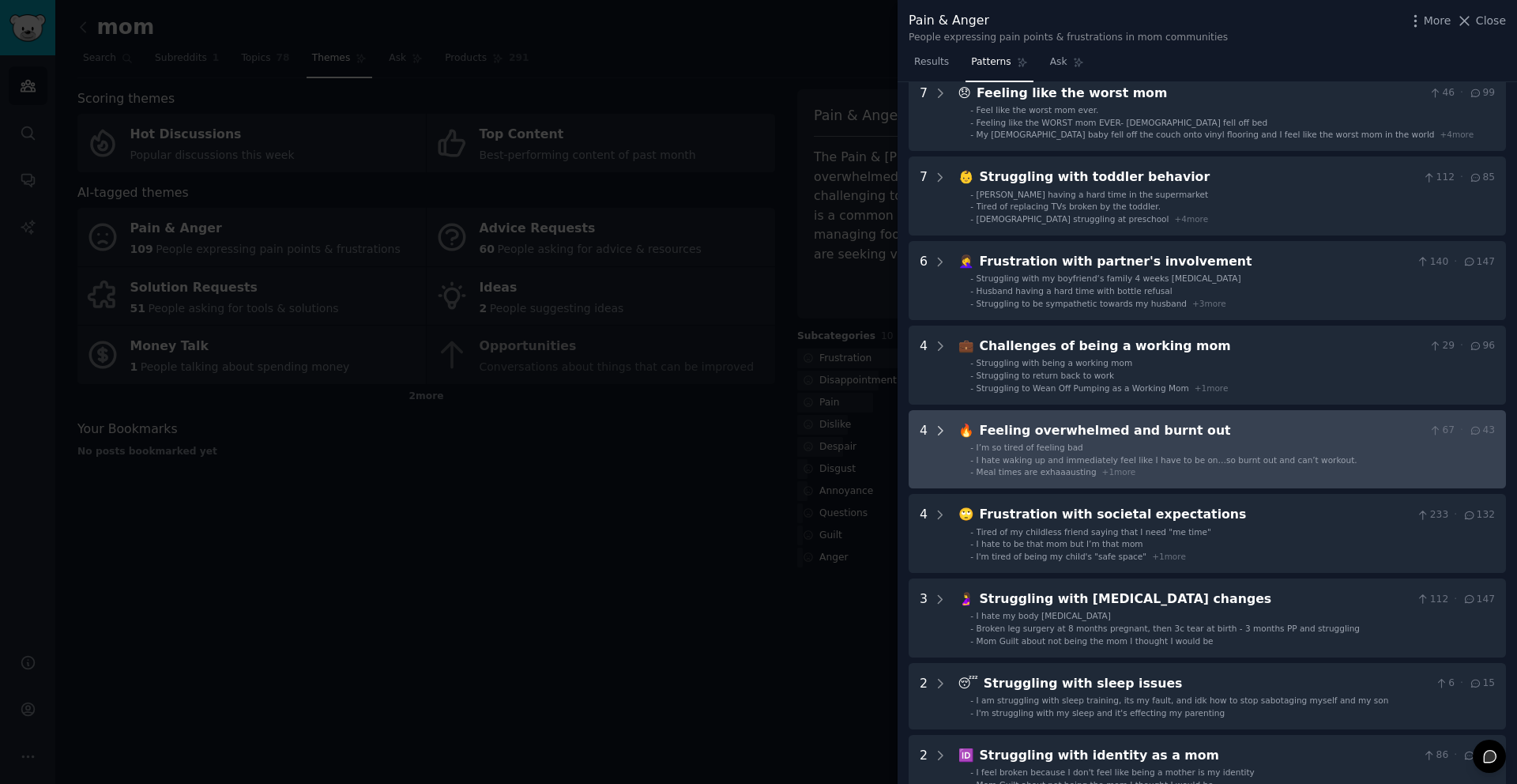
click at [935, 425] on icon at bounding box center [941, 430] width 14 height 14
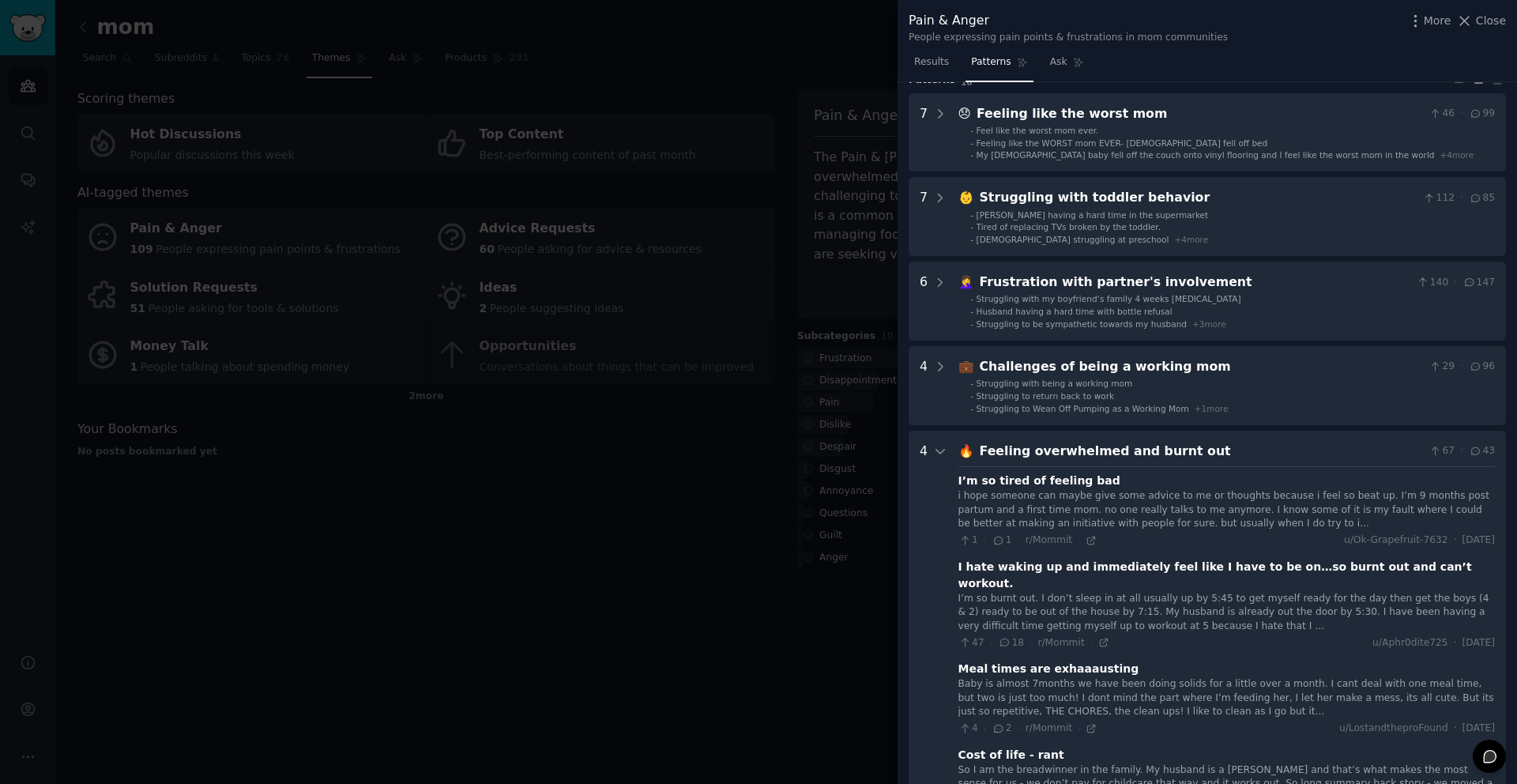
scroll to position [0, 0]
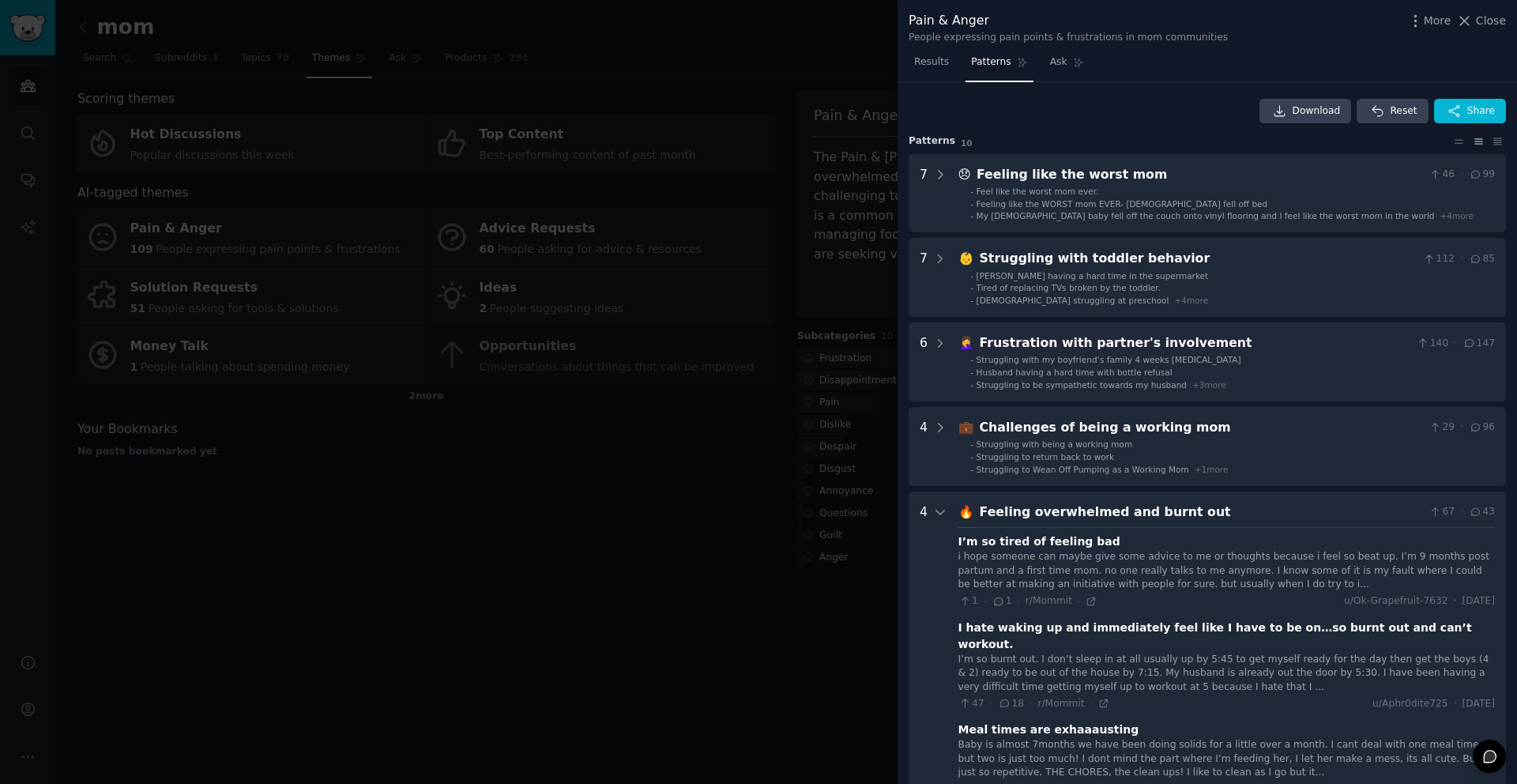
click at [932, 516] on div "4" at bounding box center [933, 711] width 28 height 417
click at [934, 516] on icon at bounding box center [941, 512] width 14 height 14
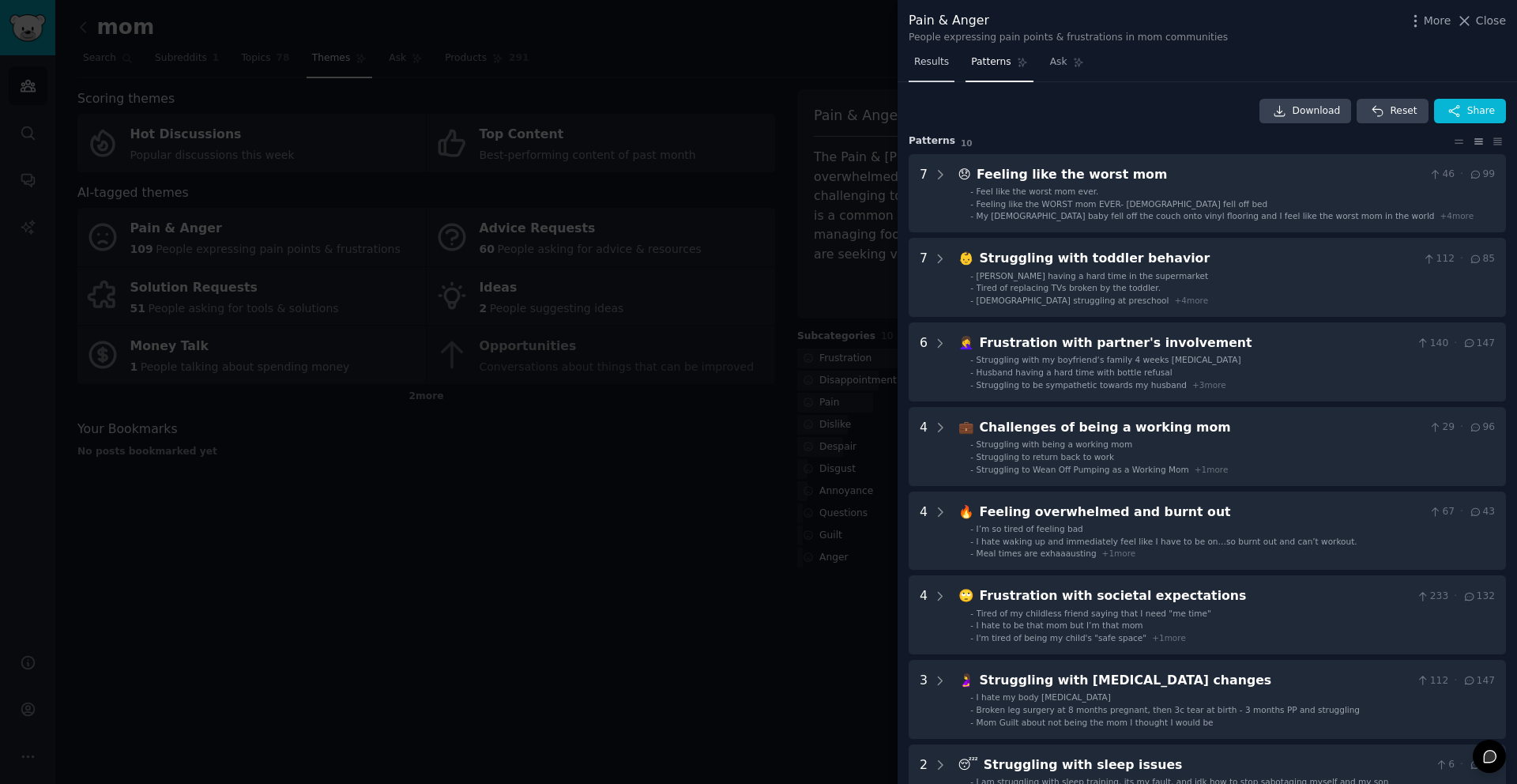
click at [950, 59] on link "Results" at bounding box center [931, 66] width 46 height 32
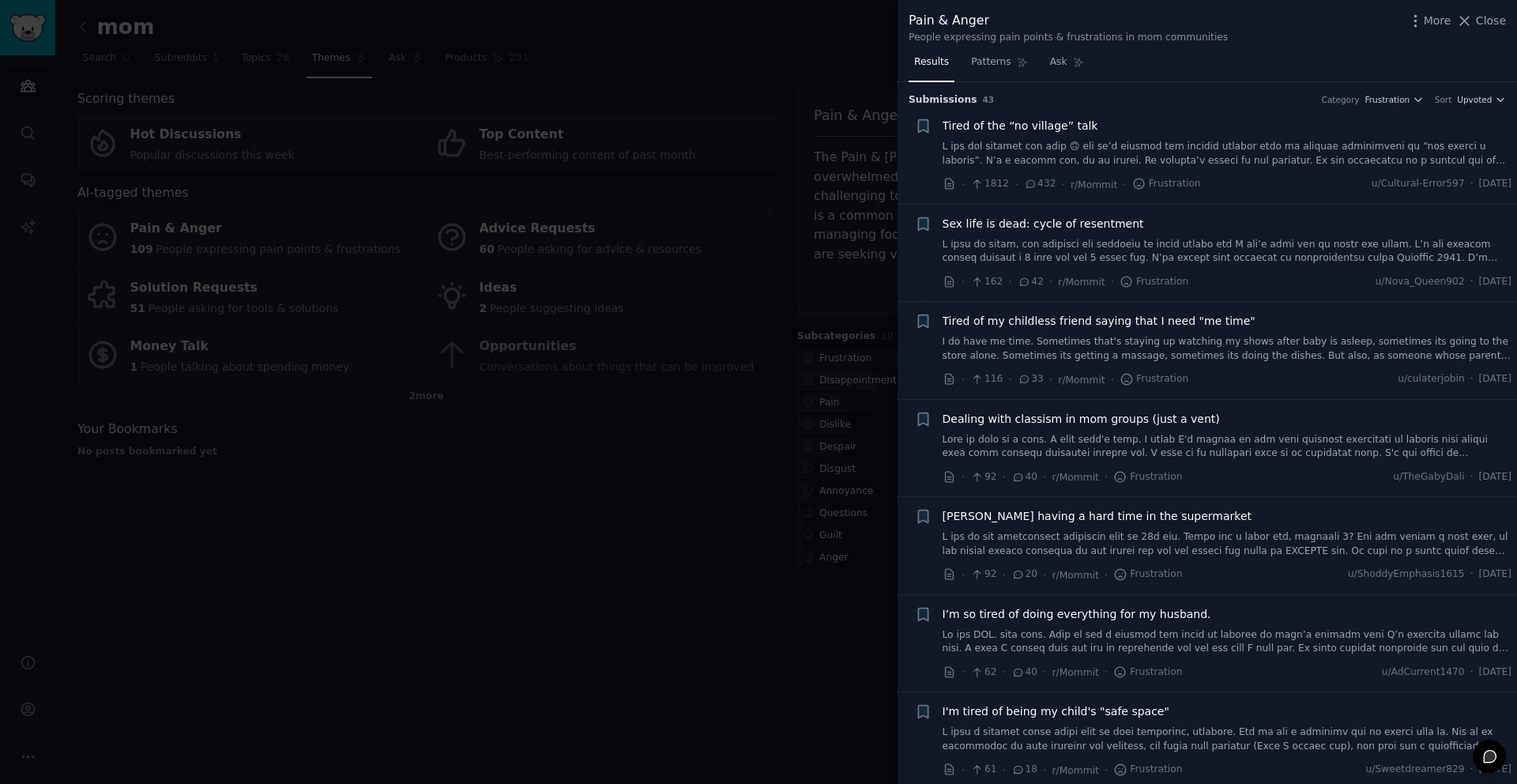
click at [1035, 64] on nav "Results Patterns Ask" at bounding box center [999, 66] width 181 height 32
click at [1047, 64] on link "Ask" at bounding box center [1067, 66] width 45 height 32
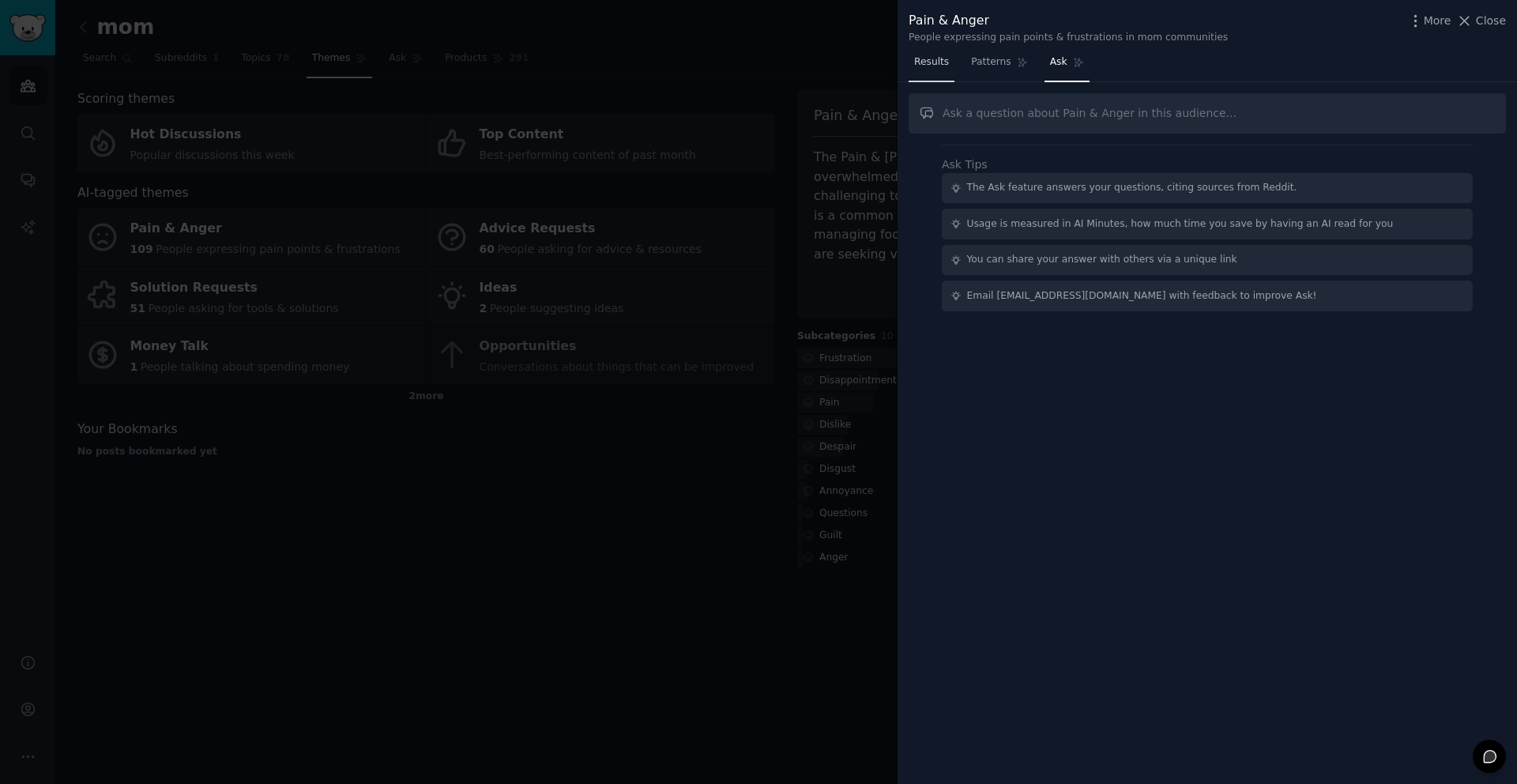
click at [935, 71] on link "Results" at bounding box center [931, 66] width 46 height 32
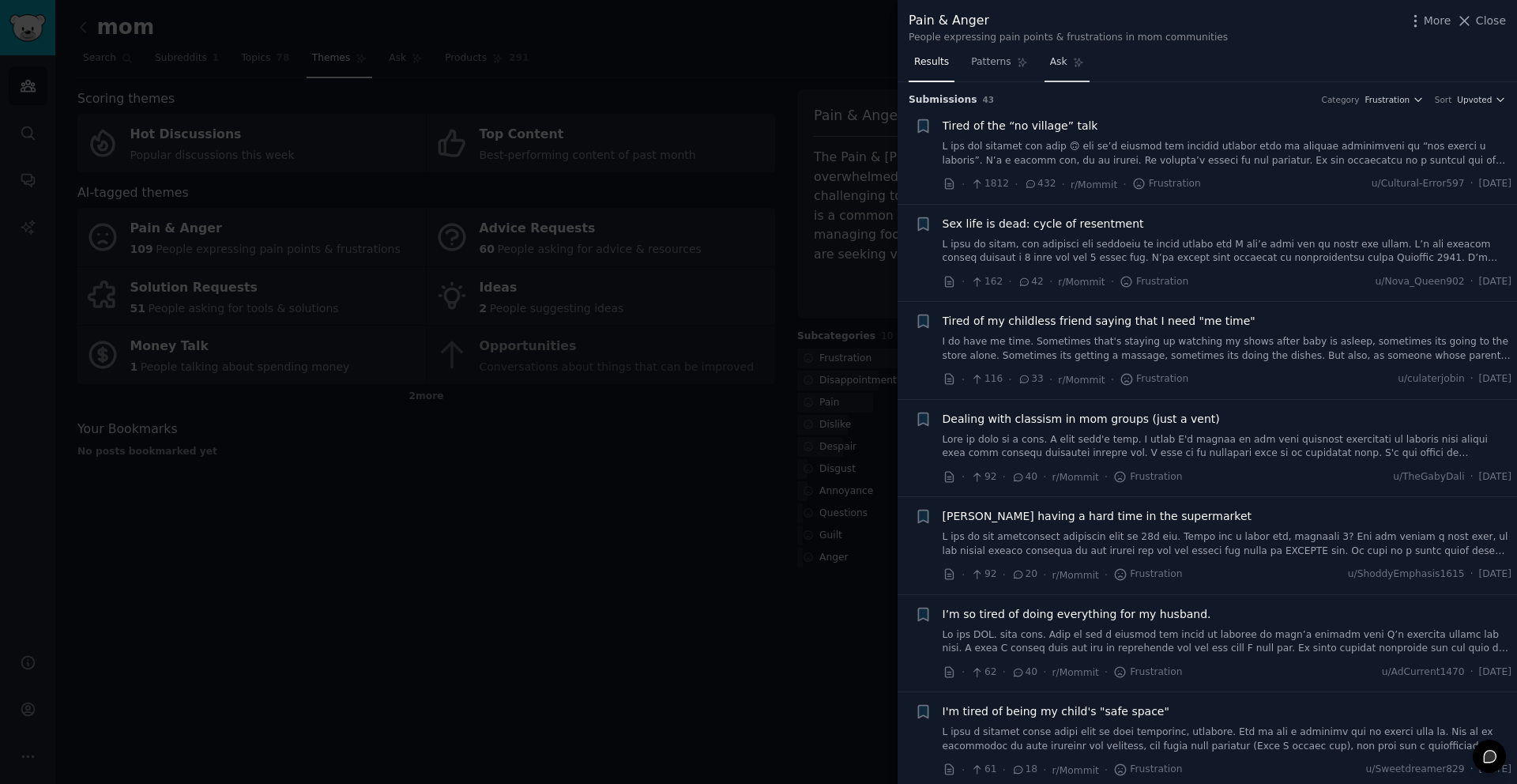
click at [1083, 63] on link "Ask" at bounding box center [1067, 66] width 45 height 32
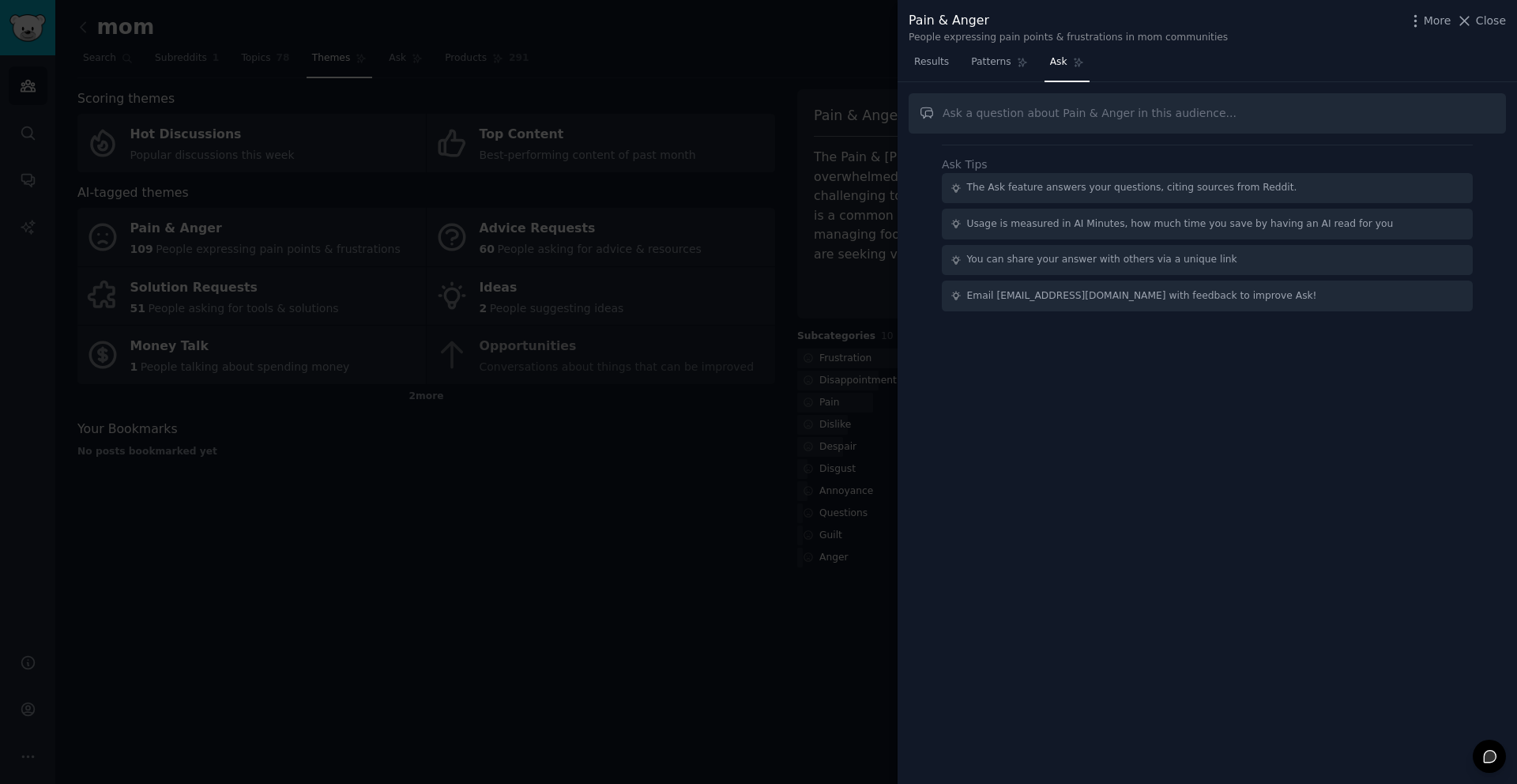
drag, startPoint x: 1096, startPoint y: 95, endPoint x: 1113, endPoint y: 103, distance: 18.8
click at [1096, 95] on input "text" at bounding box center [1206, 113] width 597 height 40
click at [1113, 103] on input "text" at bounding box center [1206, 113] width 597 height 40
click at [1170, 97] on input "text" at bounding box center [1206, 113] width 597 height 40
click at [1155, 109] on input "text" at bounding box center [1206, 113] width 597 height 40
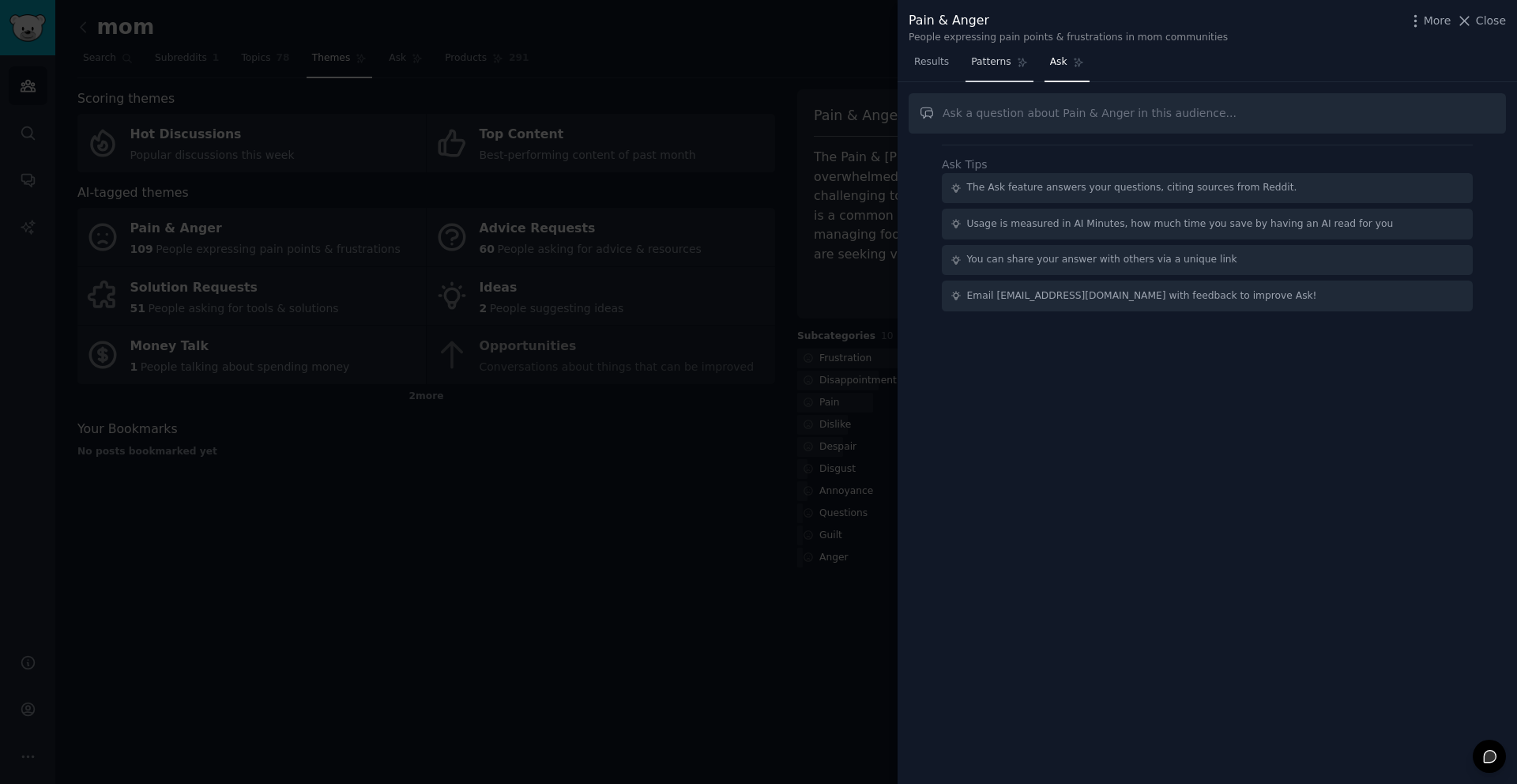
click at [986, 78] on link "Patterns" at bounding box center [999, 66] width 67 height 32
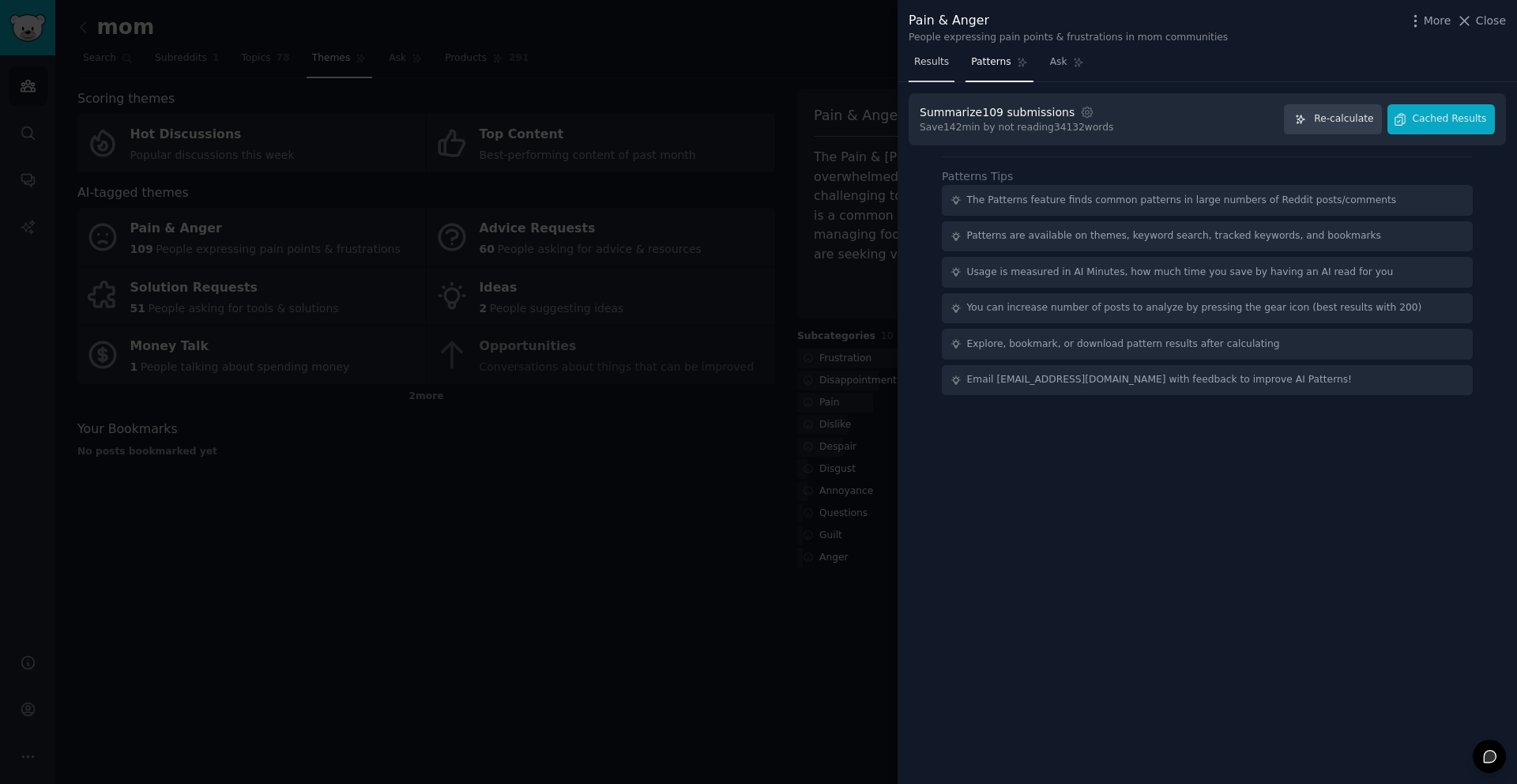
click at [927, 64] on span "Results" at bounding box center [931, 63] width 35 height 14
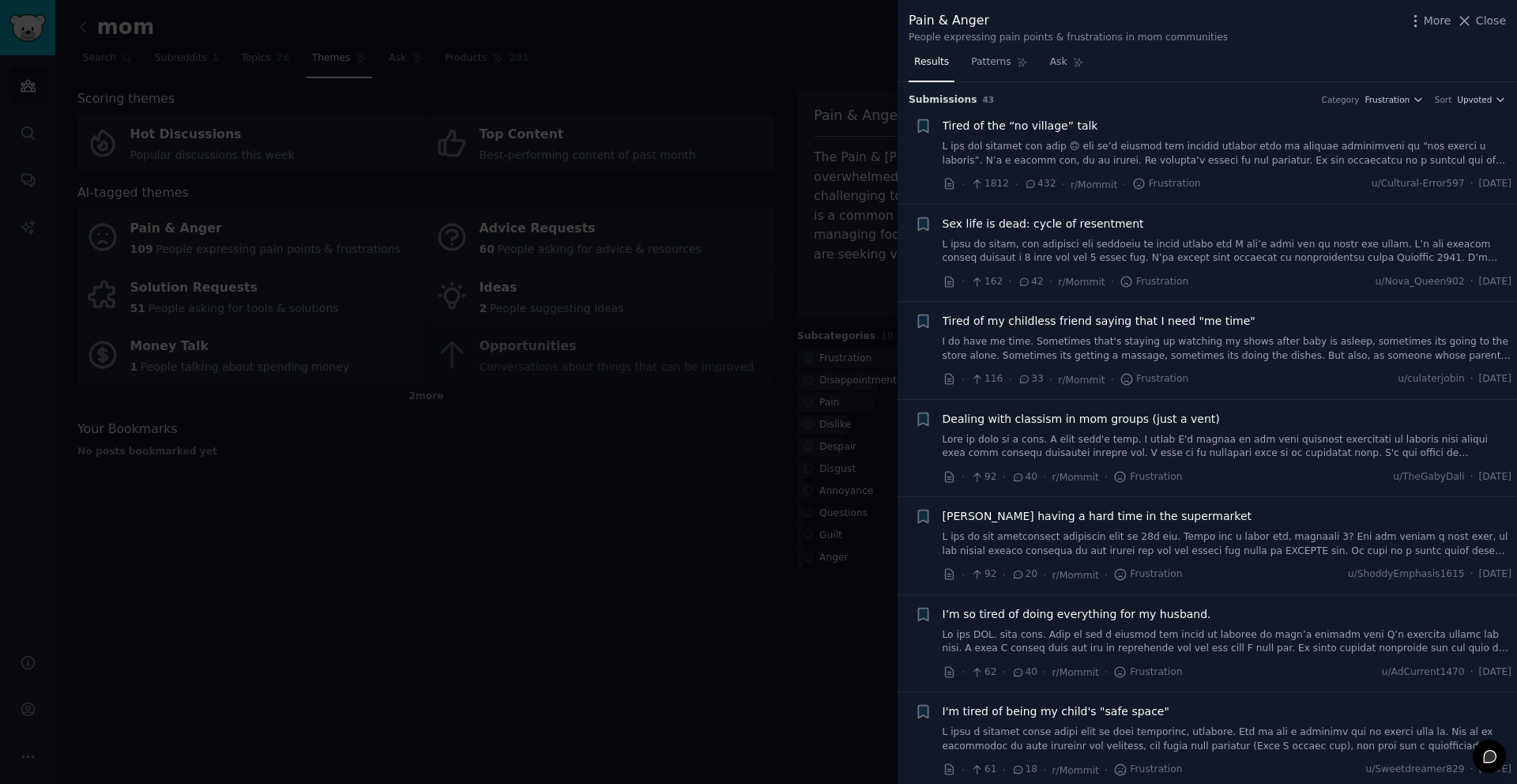
click at [1502, 16] on span "Close" at bounding box center [1491, 21] width 30 height 17
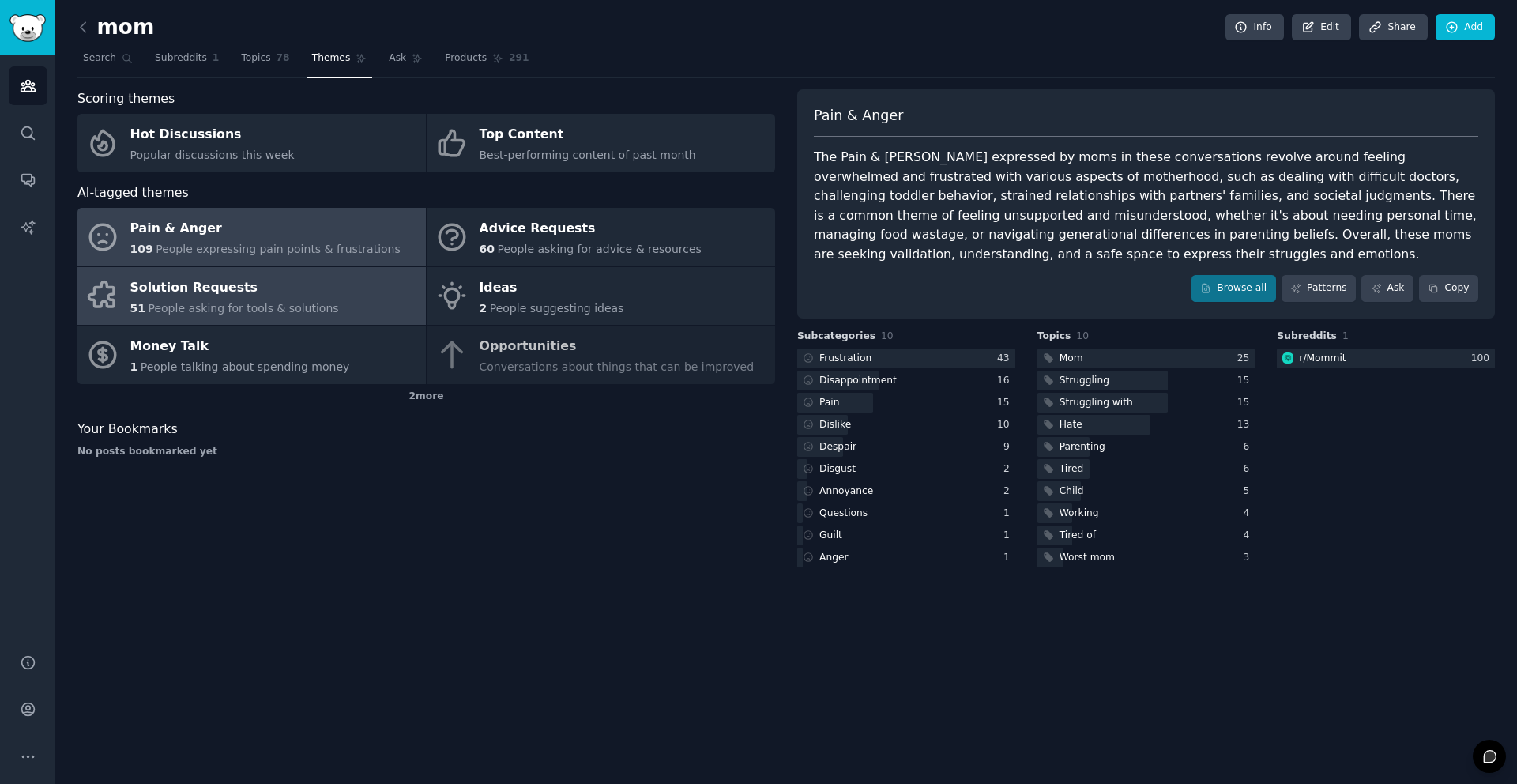
click at [275, 300] on div "51 People asking for tools & solutions" at bounding box center [234, 308] width 209 height 17
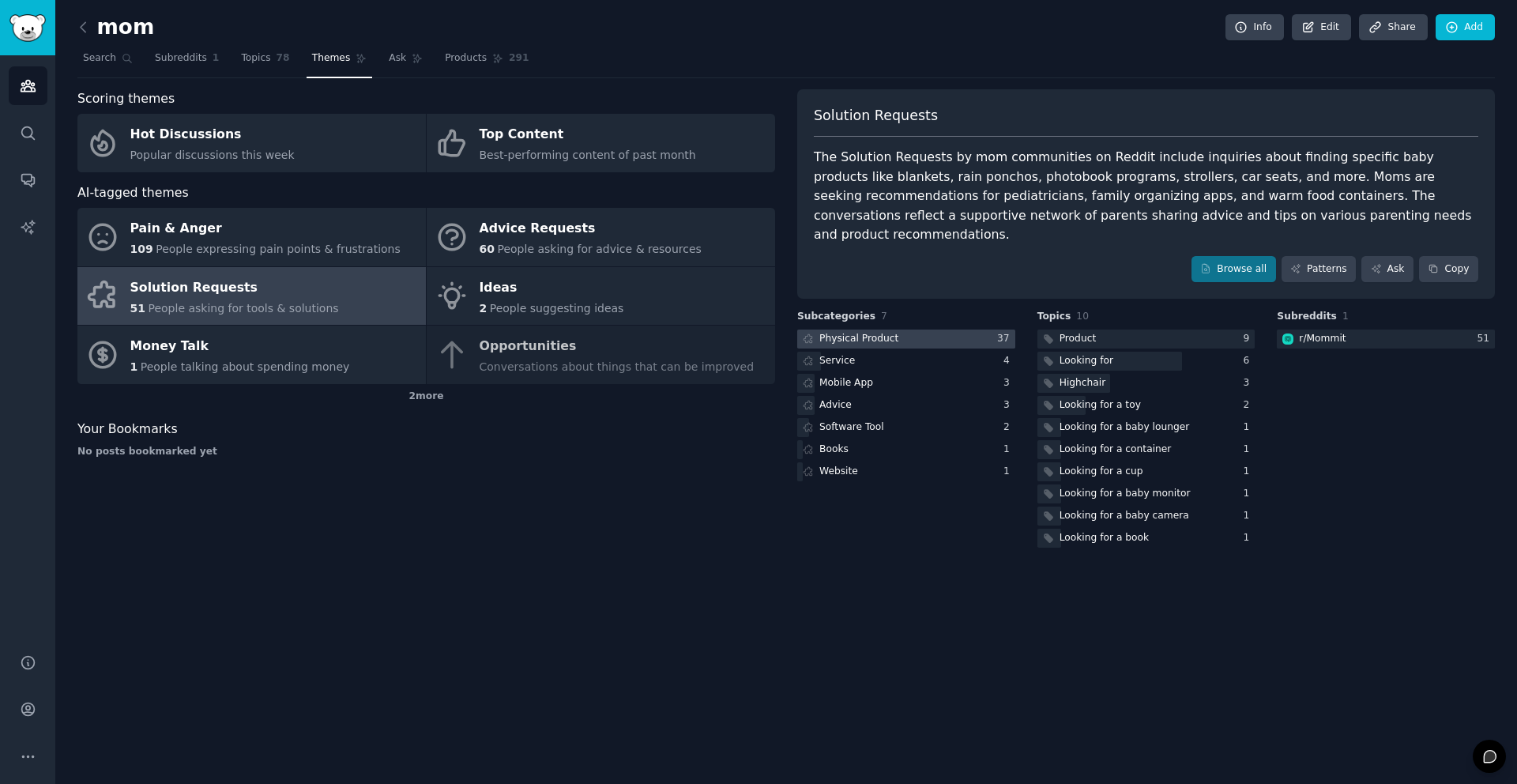
click at [882, 329] on div "Physical Product" at bounding box center [849, 339] width 105 height 20
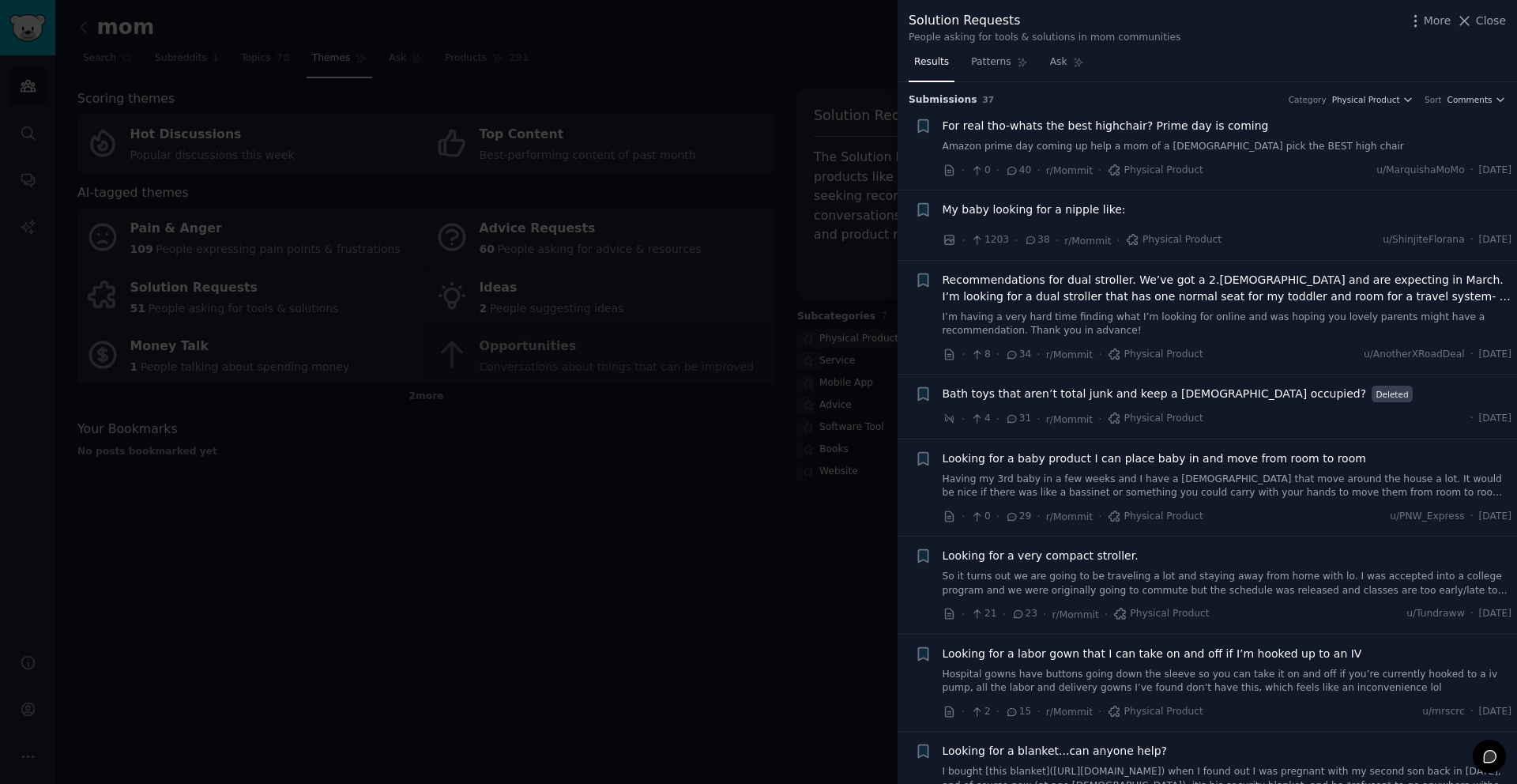
click at [751, 422] on div at bounding box center [758, 392] width 1517 height 784
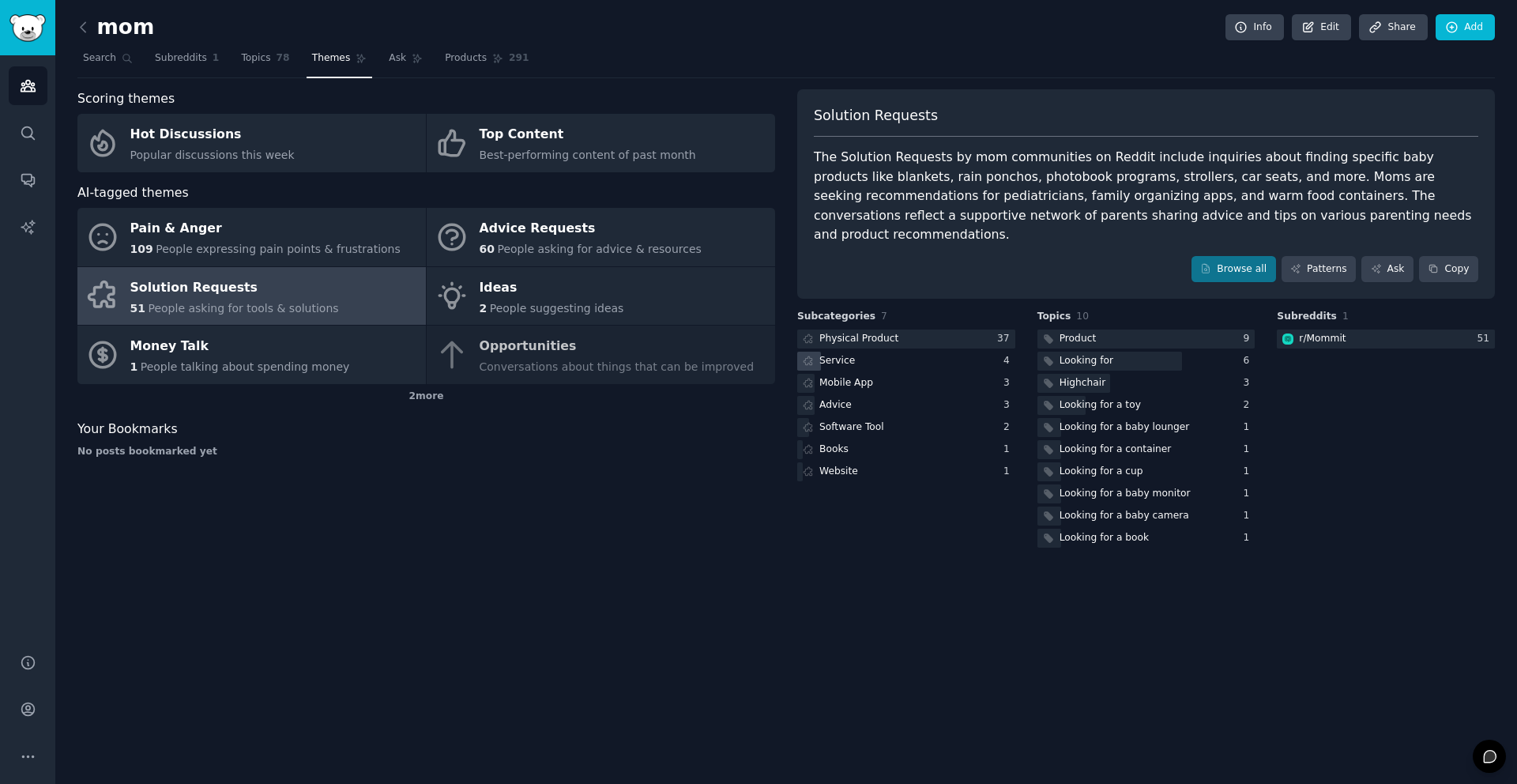
click at [953, 352] on div "Service" at bounding box center [907, 362] width 218 height 20
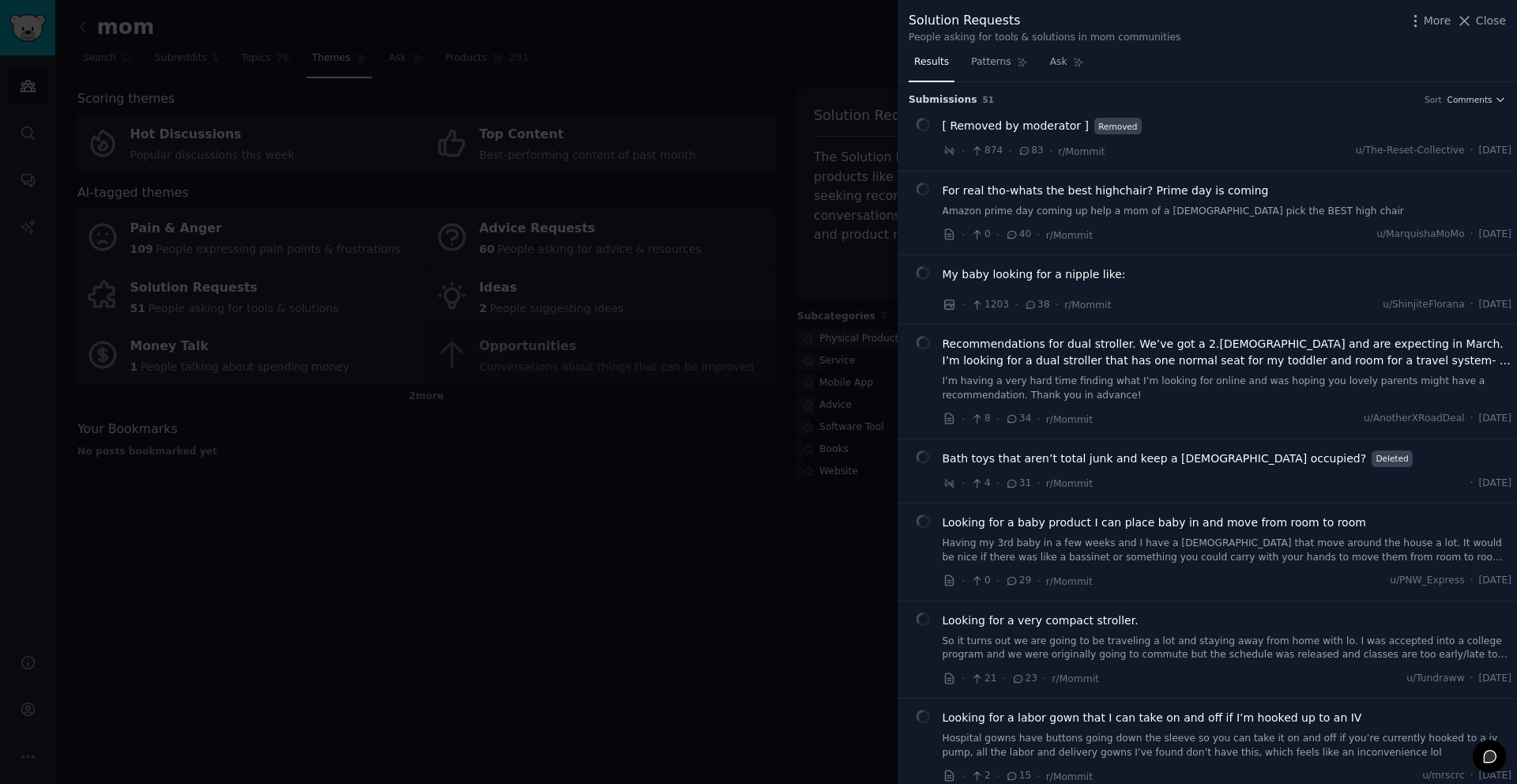
click at [797, 445] on div at bounding box center [758, 392] width 1517 height 784
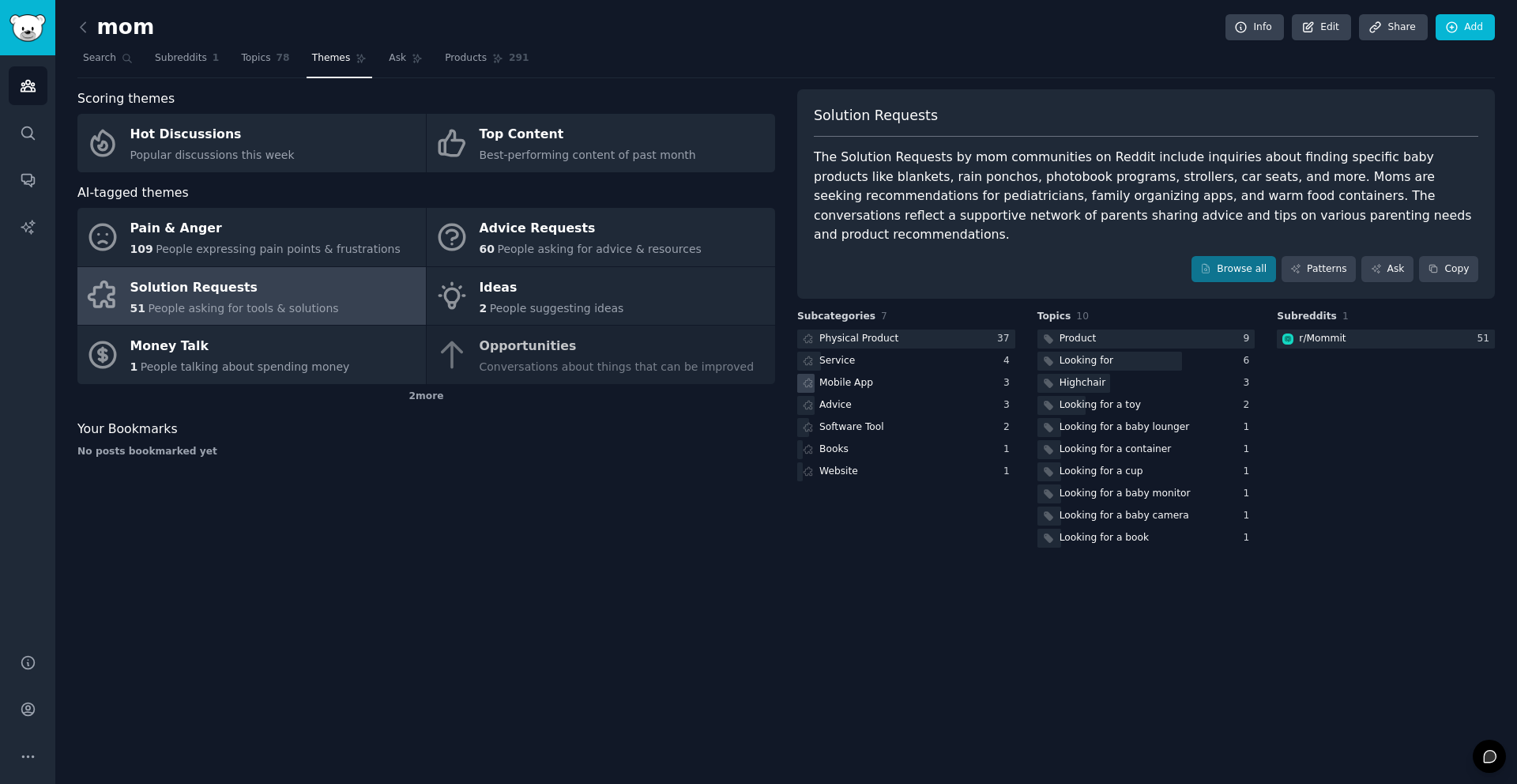
click at [861, 376] on div "Mobile App" at bounding box center [847, 383] width 54 height 14
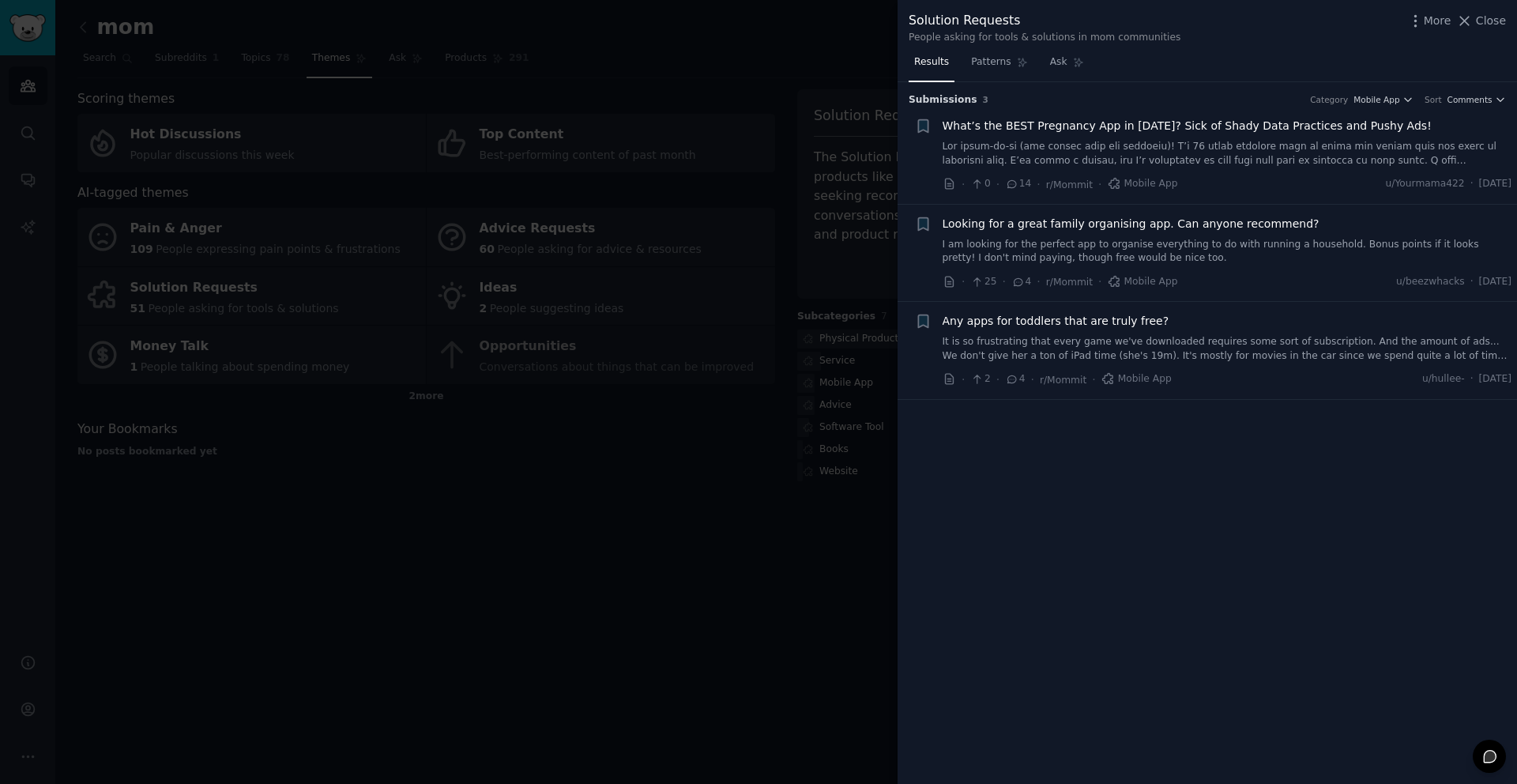
click at [1410, 219] on div "Looking for a great family organising app. Can anyone recommend?" at bounding box center [1227, 224] width 570 height 17
click at [1295, 227] on div "Looking for a great family organising app. Can anyone recommend?" at bounding box center [1227, 224] width 570 height 17
click at [1172, 228] on span "Looking for a great family organising app. Can anyone recommend?" at bounding box center [1130, 224] width 377 height 17
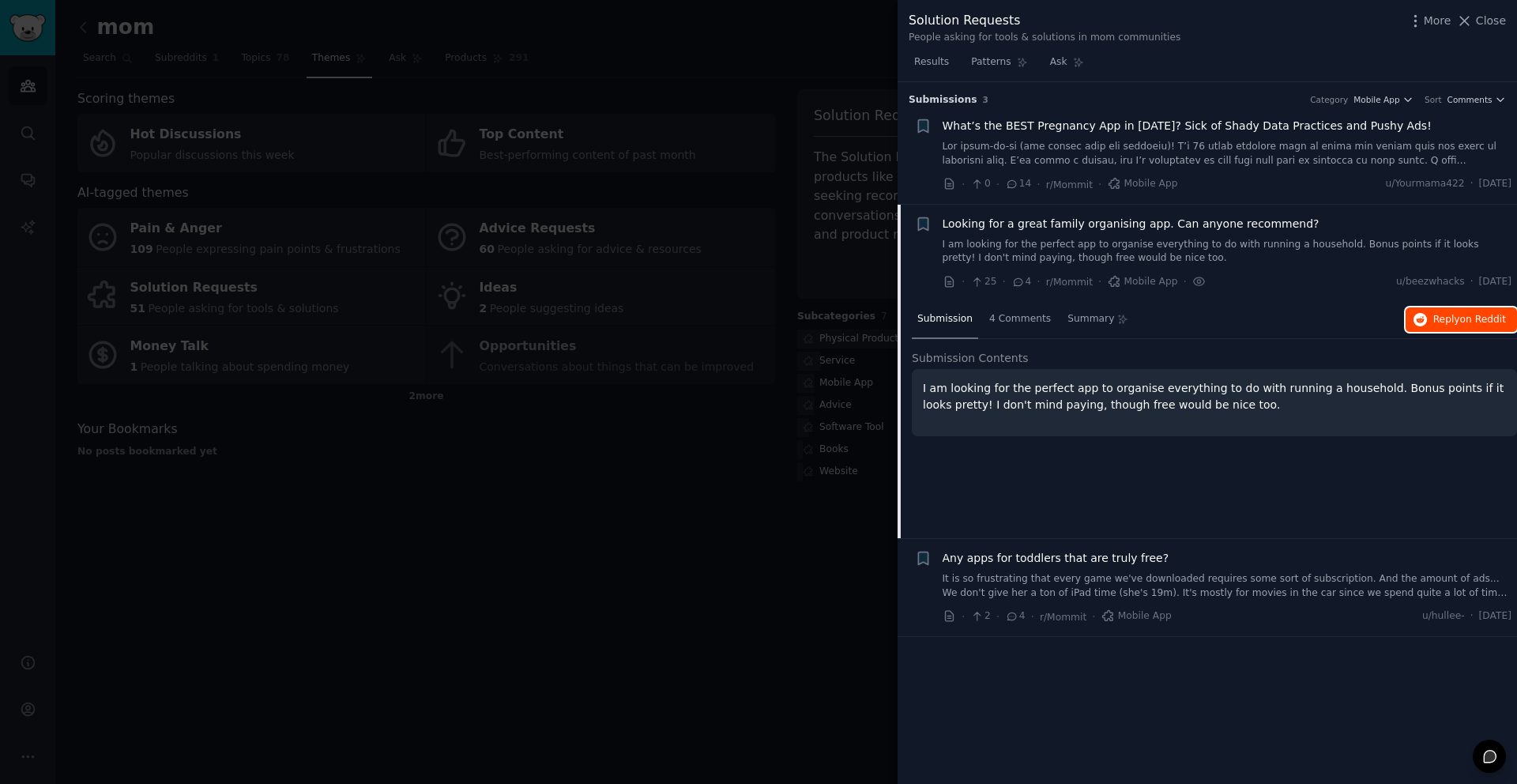
click at [1439, 326] on span "Reply on Reddit" at bounding box center [1469, 320] width 72 height 14
click at [436, 422] on div at bounding box center [758, 392] width 1517 height 784
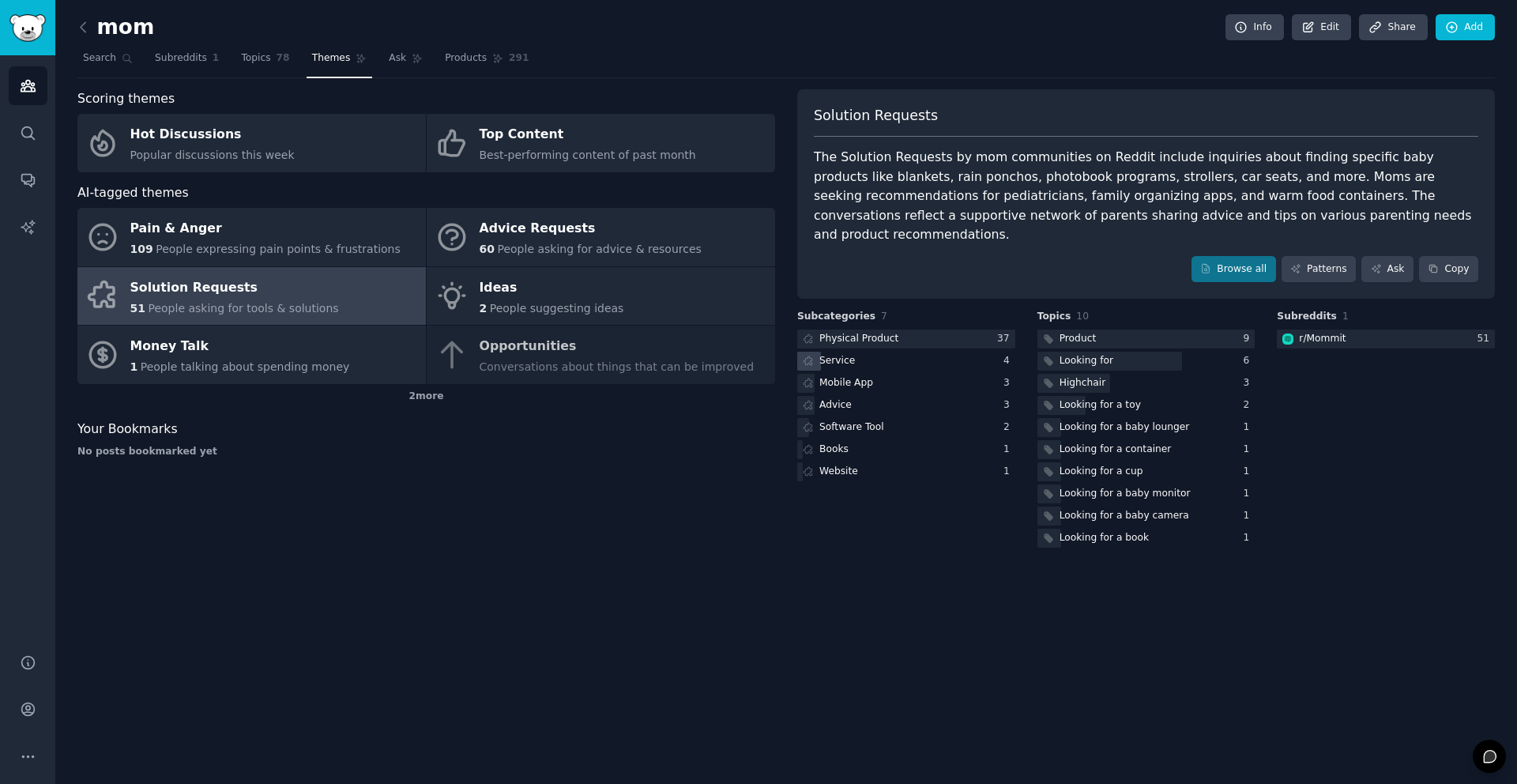
click at [921, 352] on div "Service" at bounding box center [907, 362] width 218 height 20
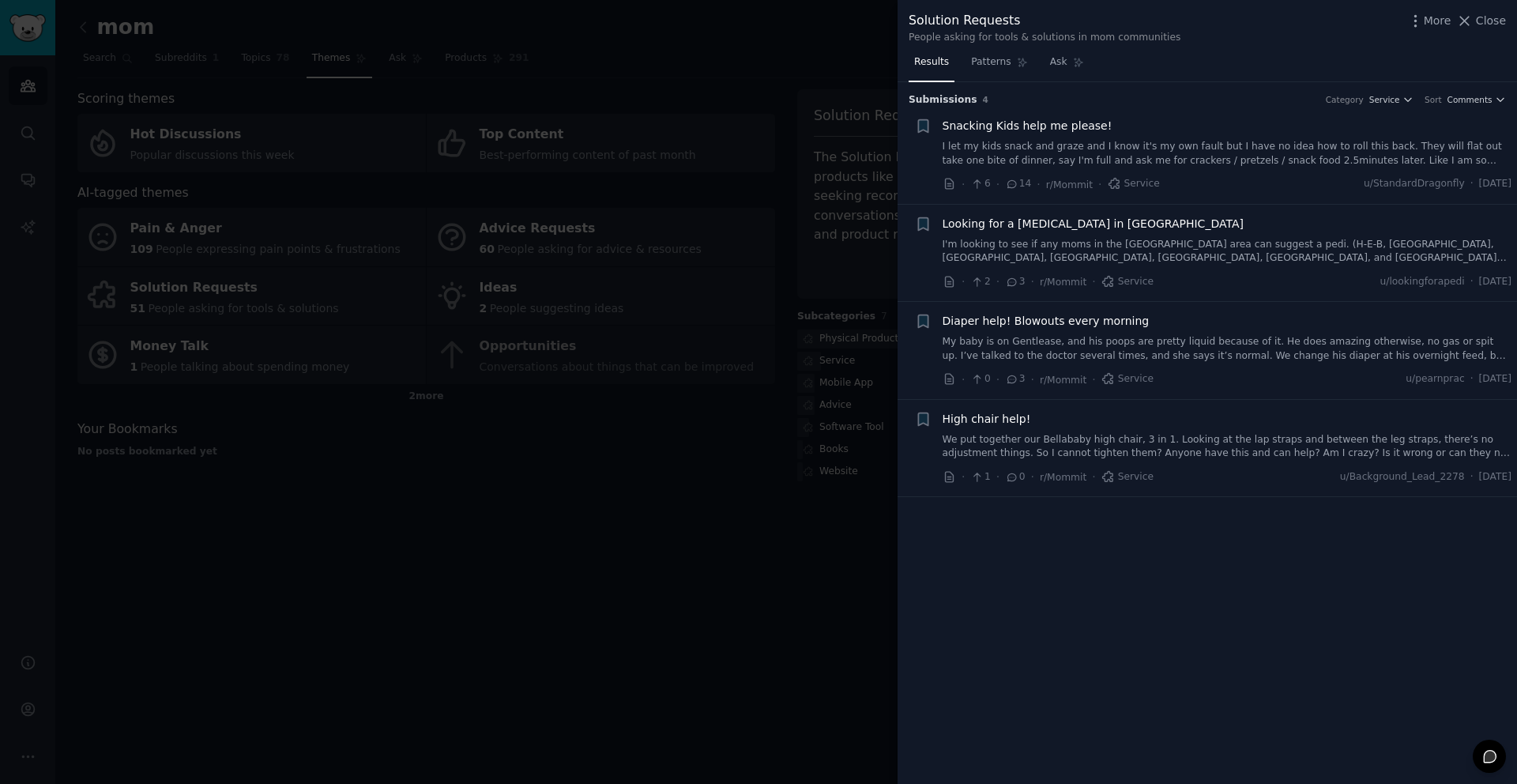
click at [381, 465] on div at bounding box center [758, 392] width 1517 height 784
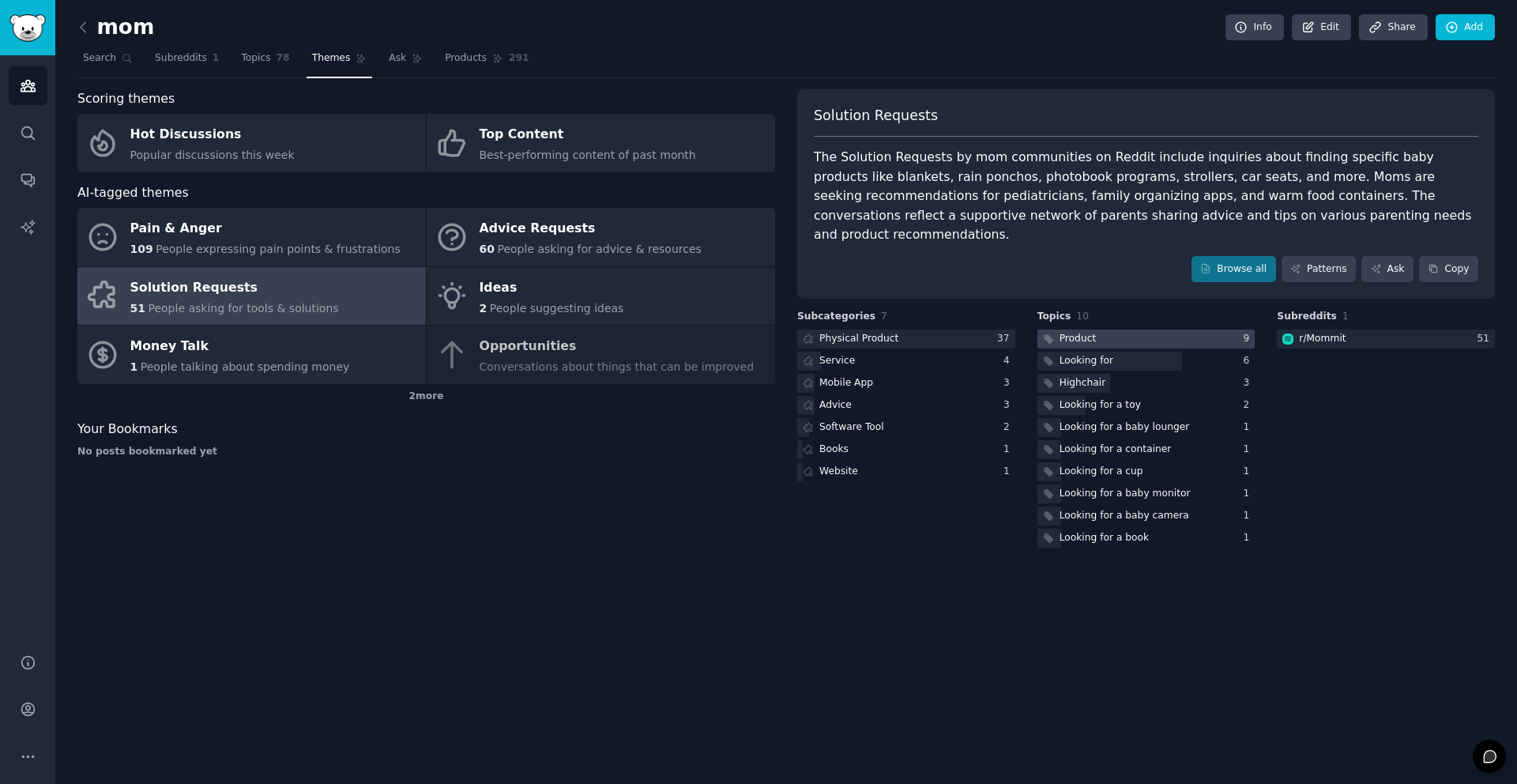
click at [1183, 329] on div at bounding box center [1146, 339] width 218 height 20
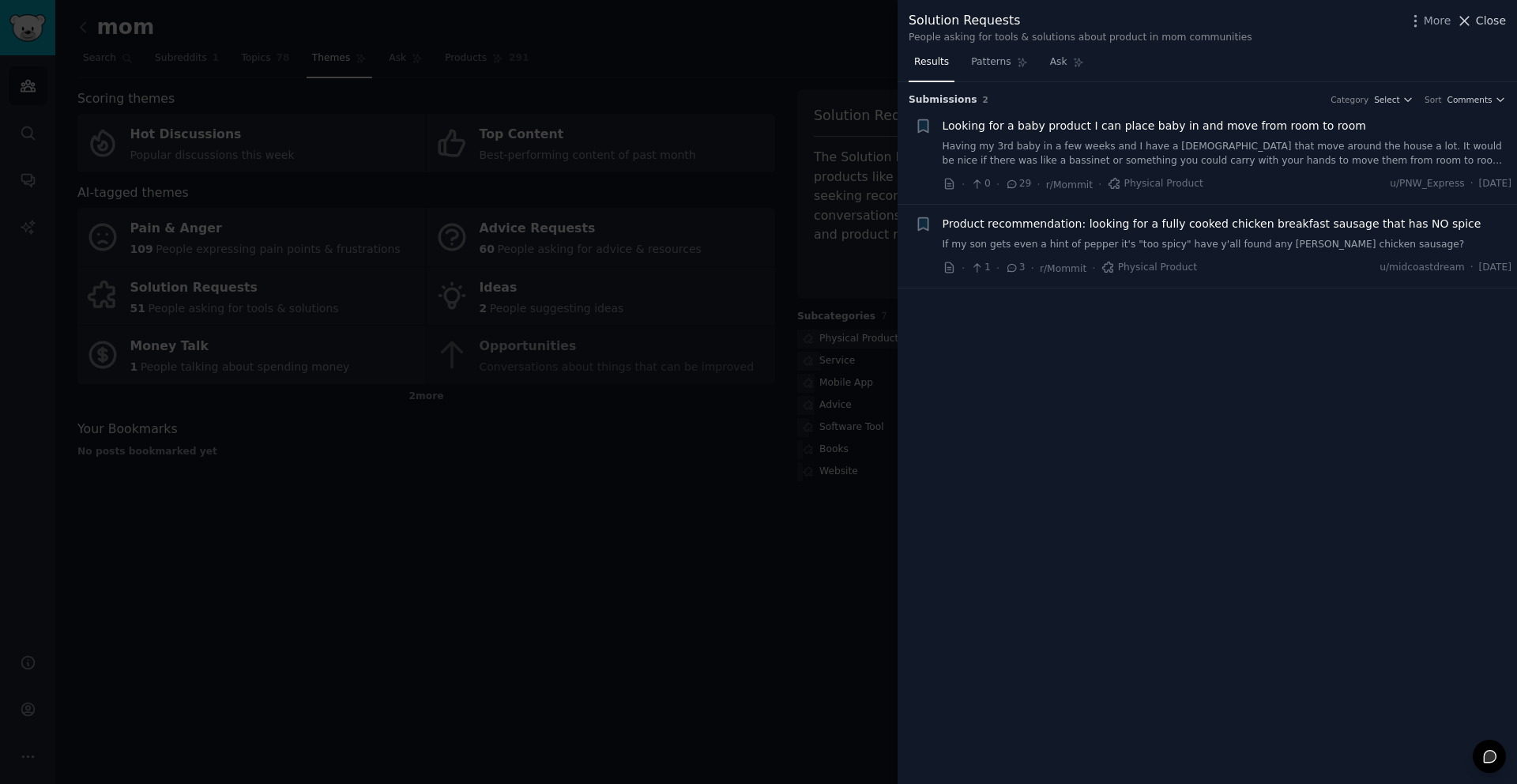
click at [1492, 14] on span "Close" at bounding box center [1491, 21] width 30 height 17
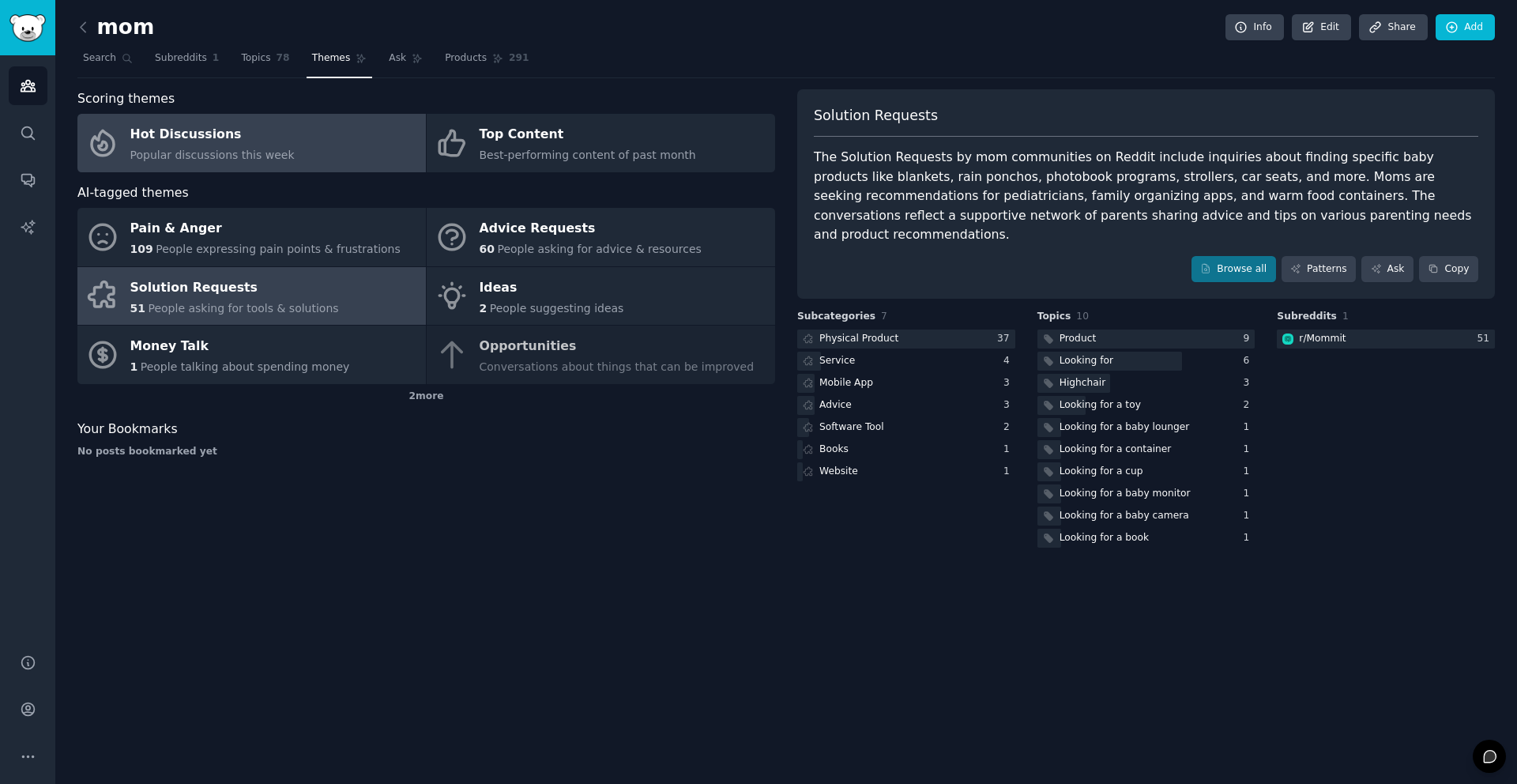
drag, startPoint x: 281, startPoint y: 138, endPoint x: 400, endPoint y: 207, distance: 137.6
click at [281, 138] on div "Hot Discussions" at bounding box center [213, 135] width 165 height 25
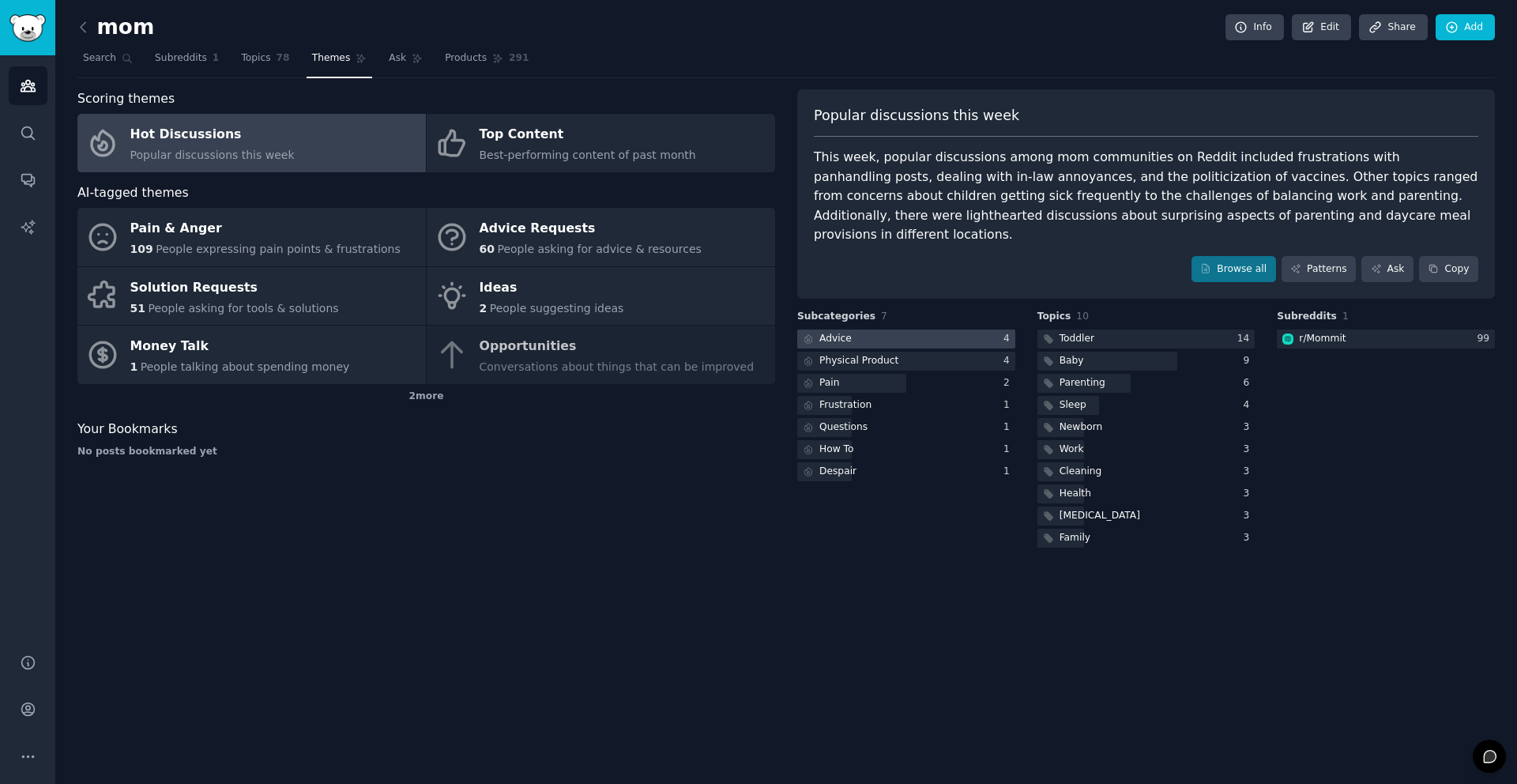
click at [937, 329] on div at bounding box center [907, 339] width 218 height 20
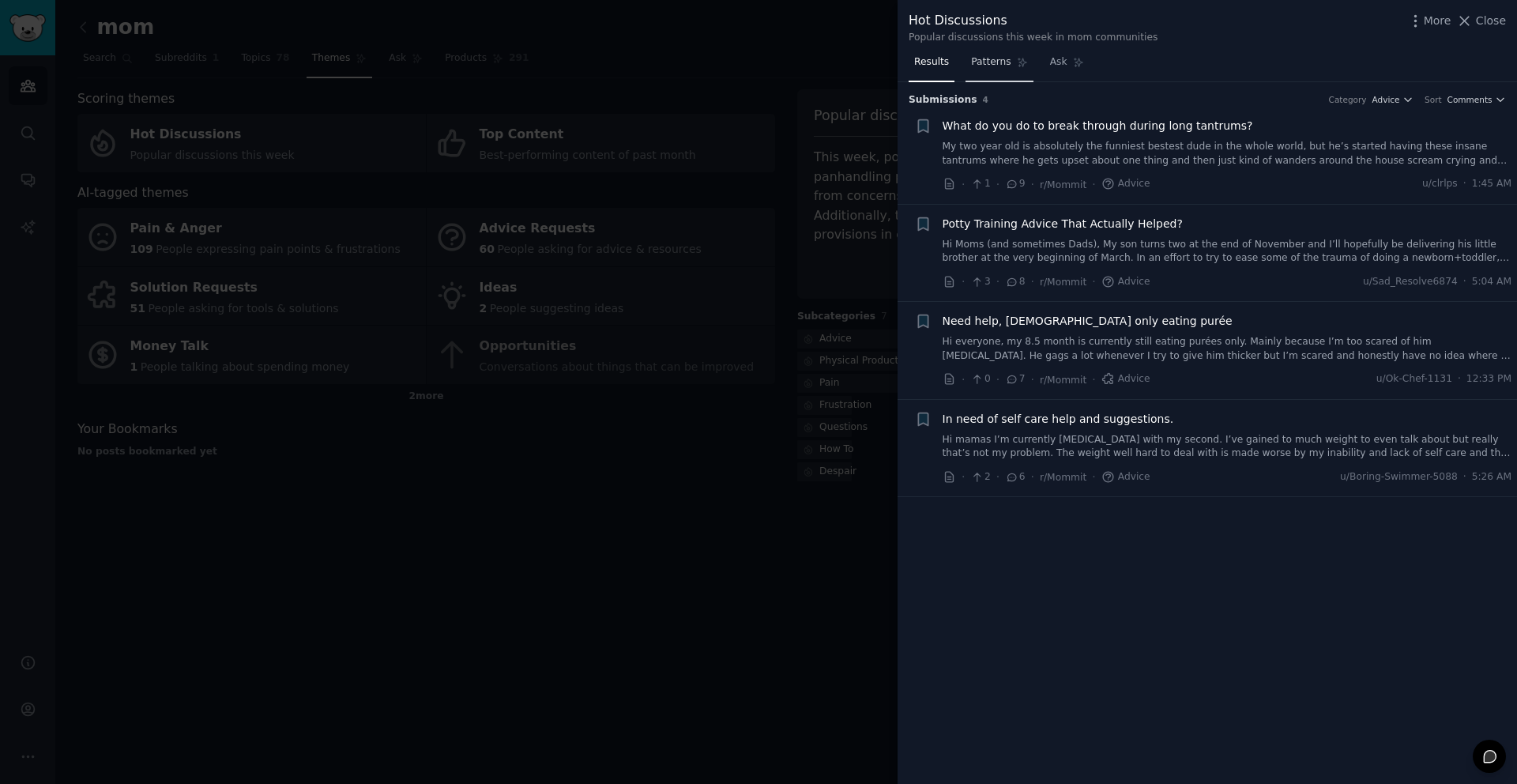
click at [1009, 66] on span "Patterns" at bounding box center [991, 63] width 39 height 14
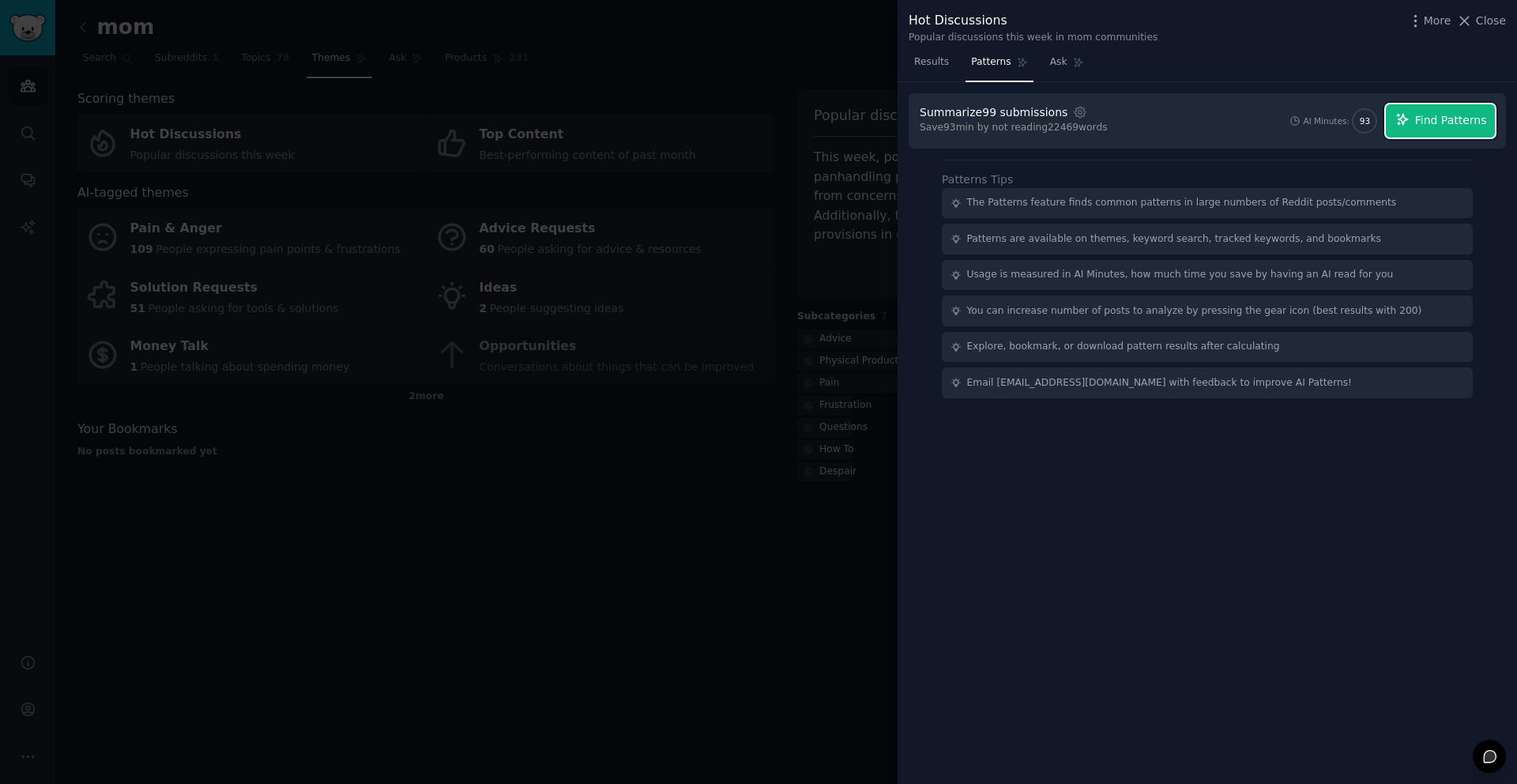
click at [1451, 126] on span "Find Patterns" at bounding box center [1451, 120] width 72 height 17
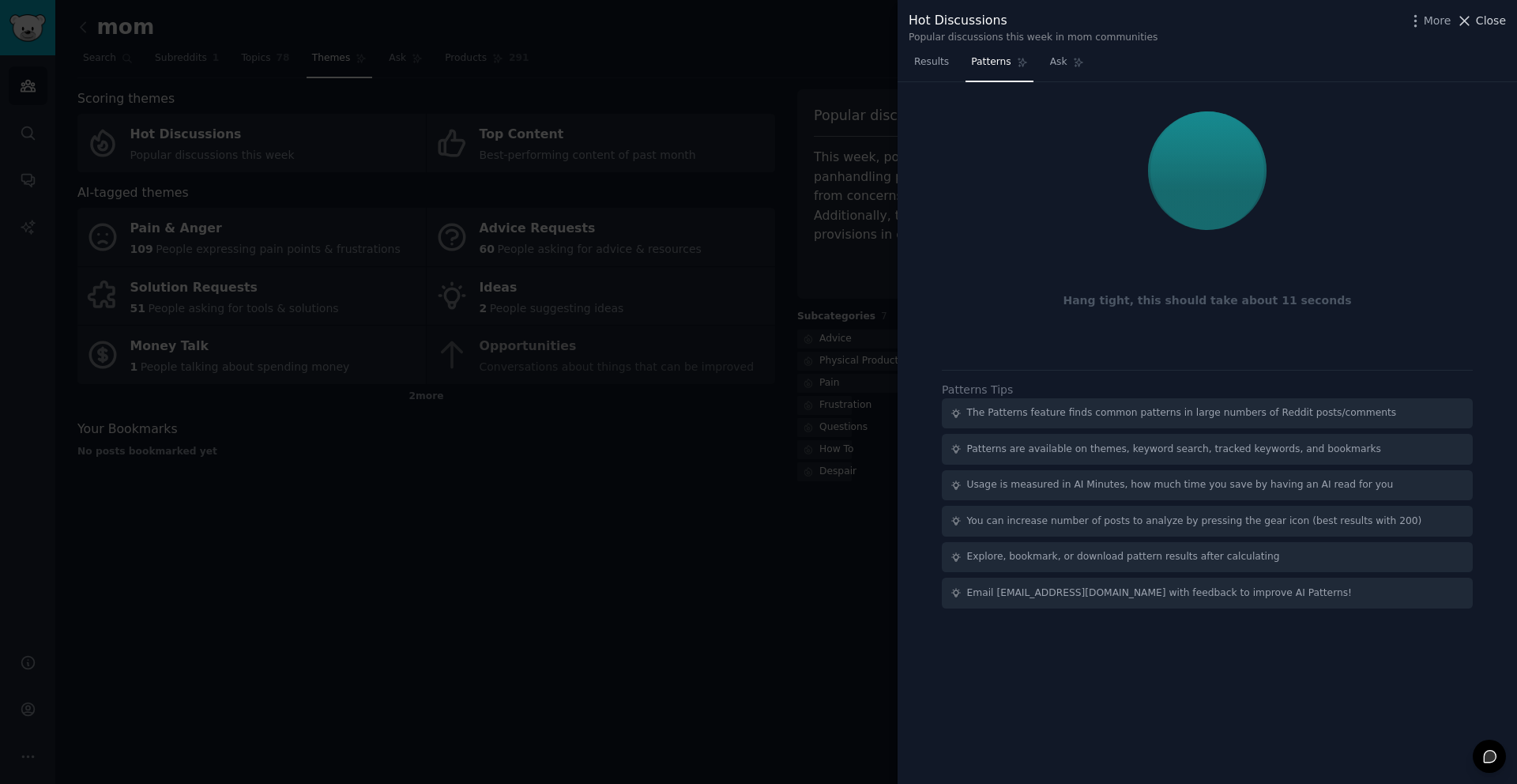
click at [1493, 19] on span "Close" at bounding box center [1491, 21] width 30 height 17
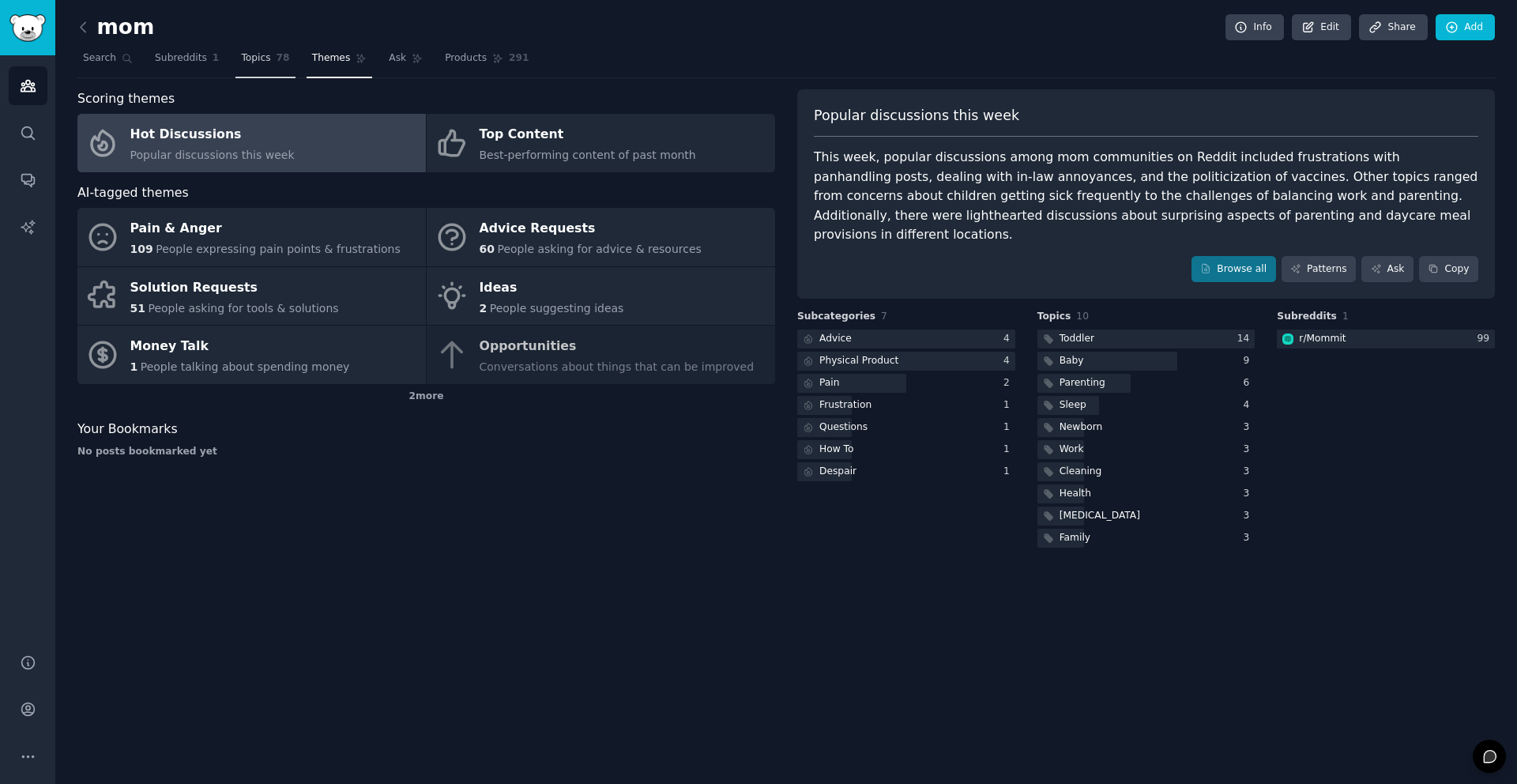
click at [271, 71] on link "Topics 78" at bounding box center [265, 62] width 59 height 32
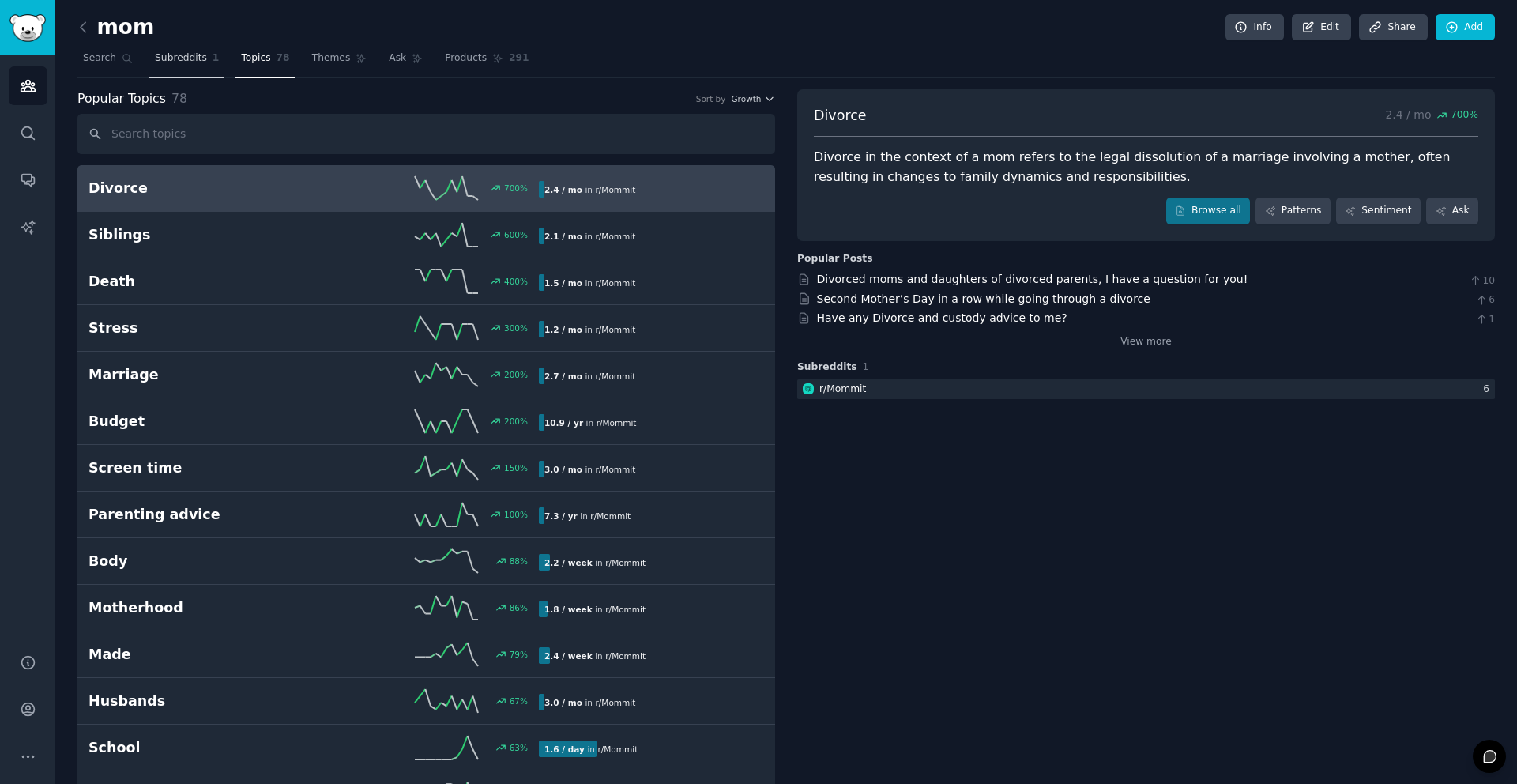
click at [185, 66] on link "Subreddits 1" at bounding box center [187, 62] width 75 height 32
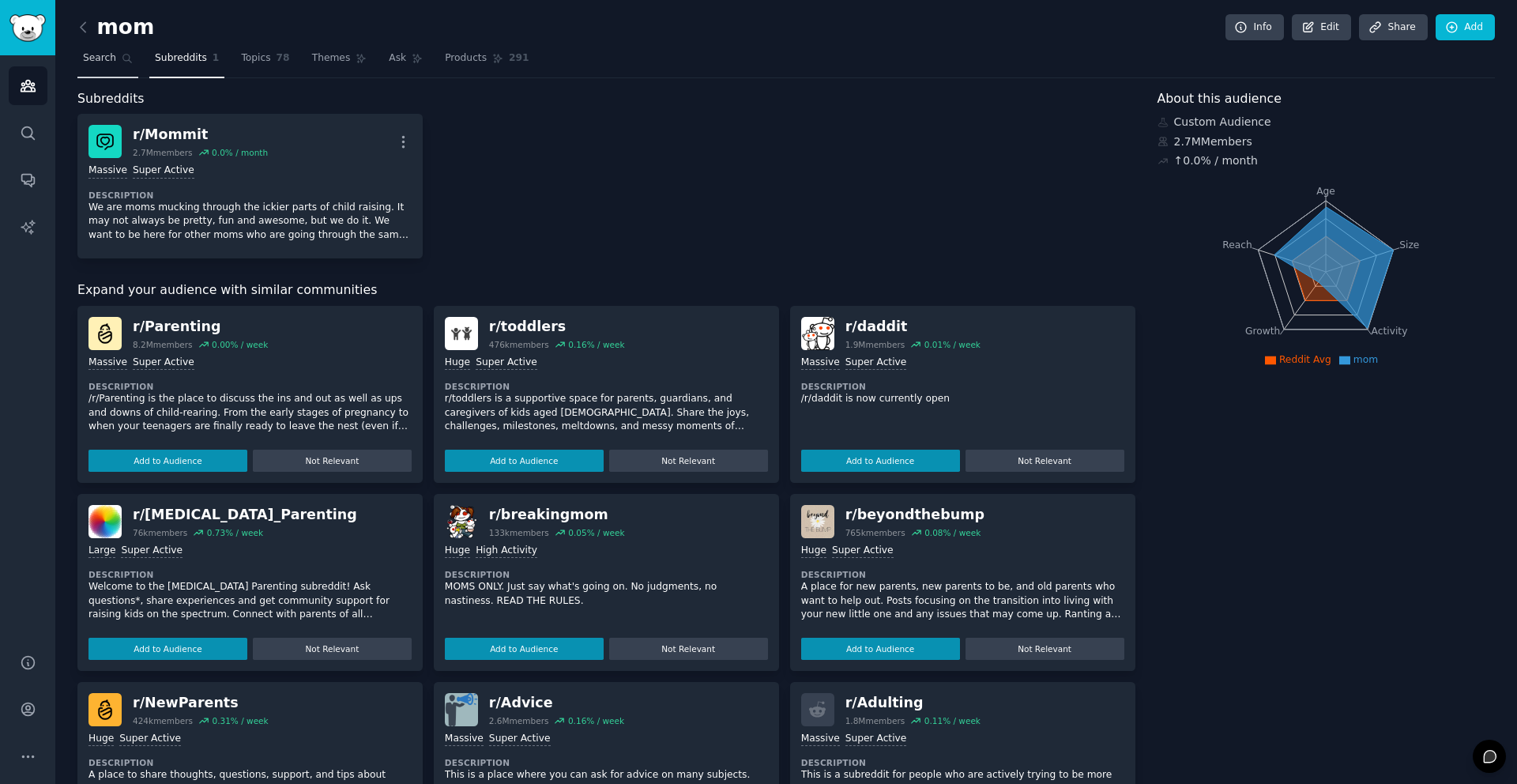
click at [118, 63] on link "Search" at bounding box center [108, 62] width 61 height 32
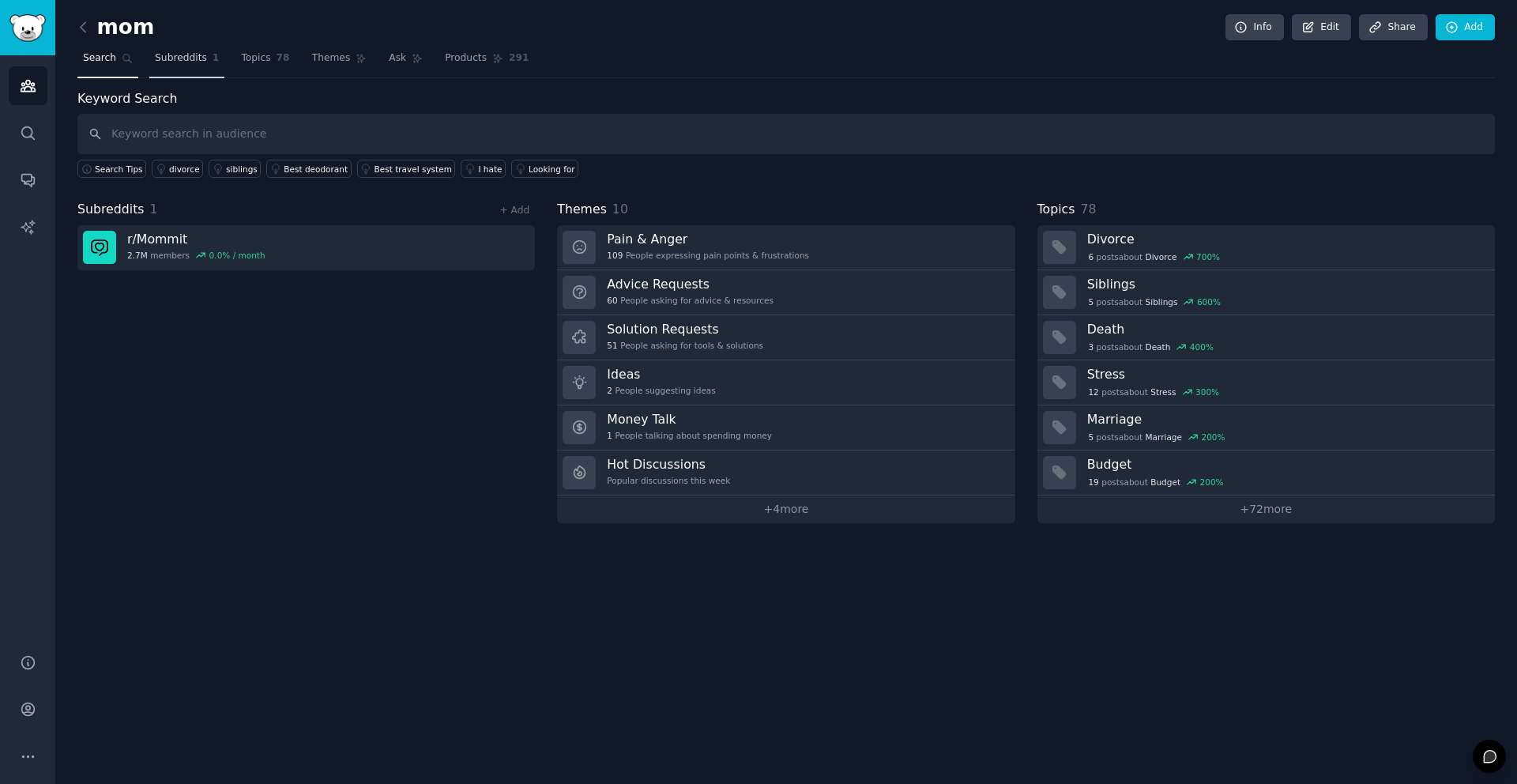
click at [213, 64] on span "1" at bounding box center [216, 58] width 7 height 14
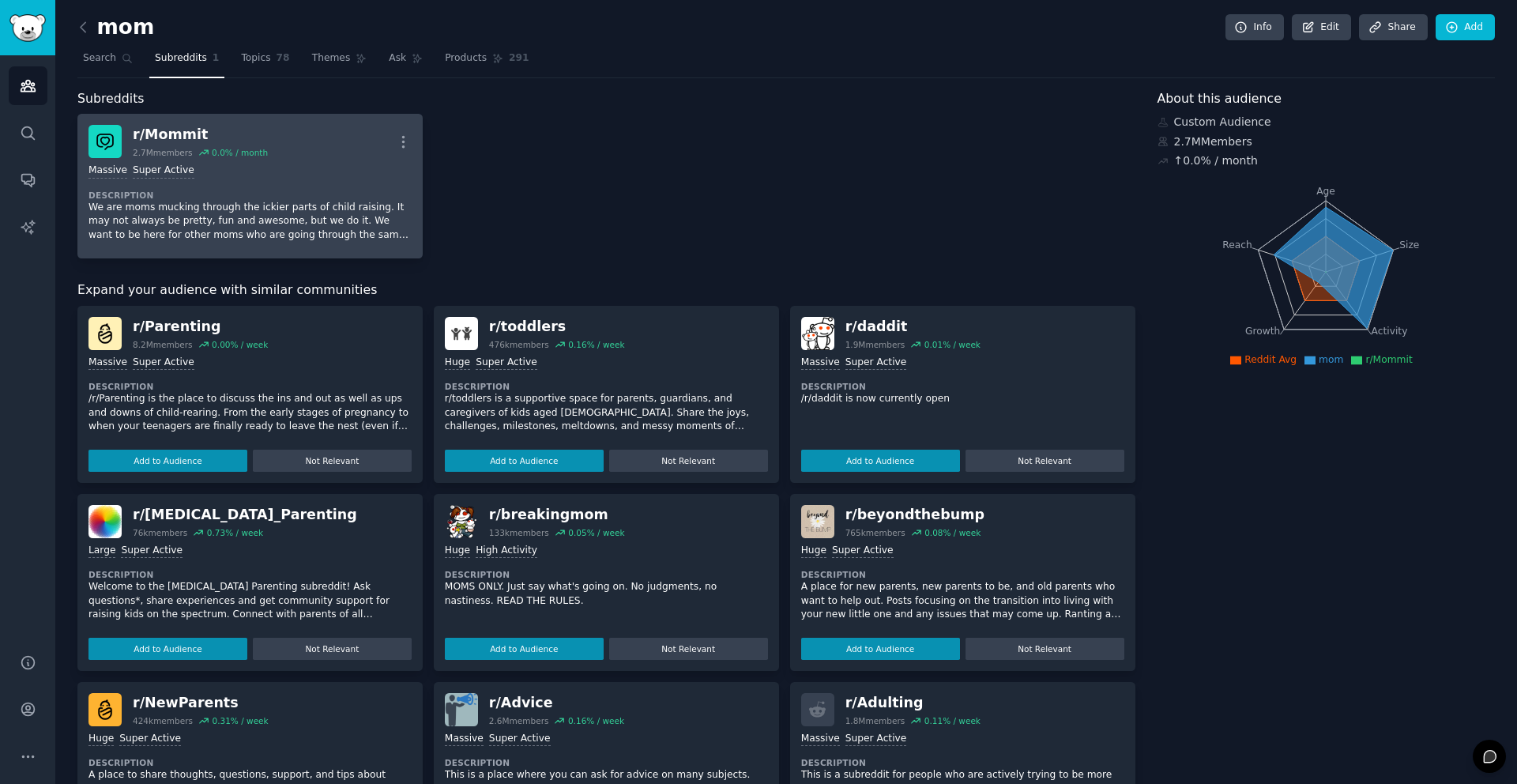
click at [249, 170] on div "Massive Super Active" at bounding box center [250, 171] width 323 height 15
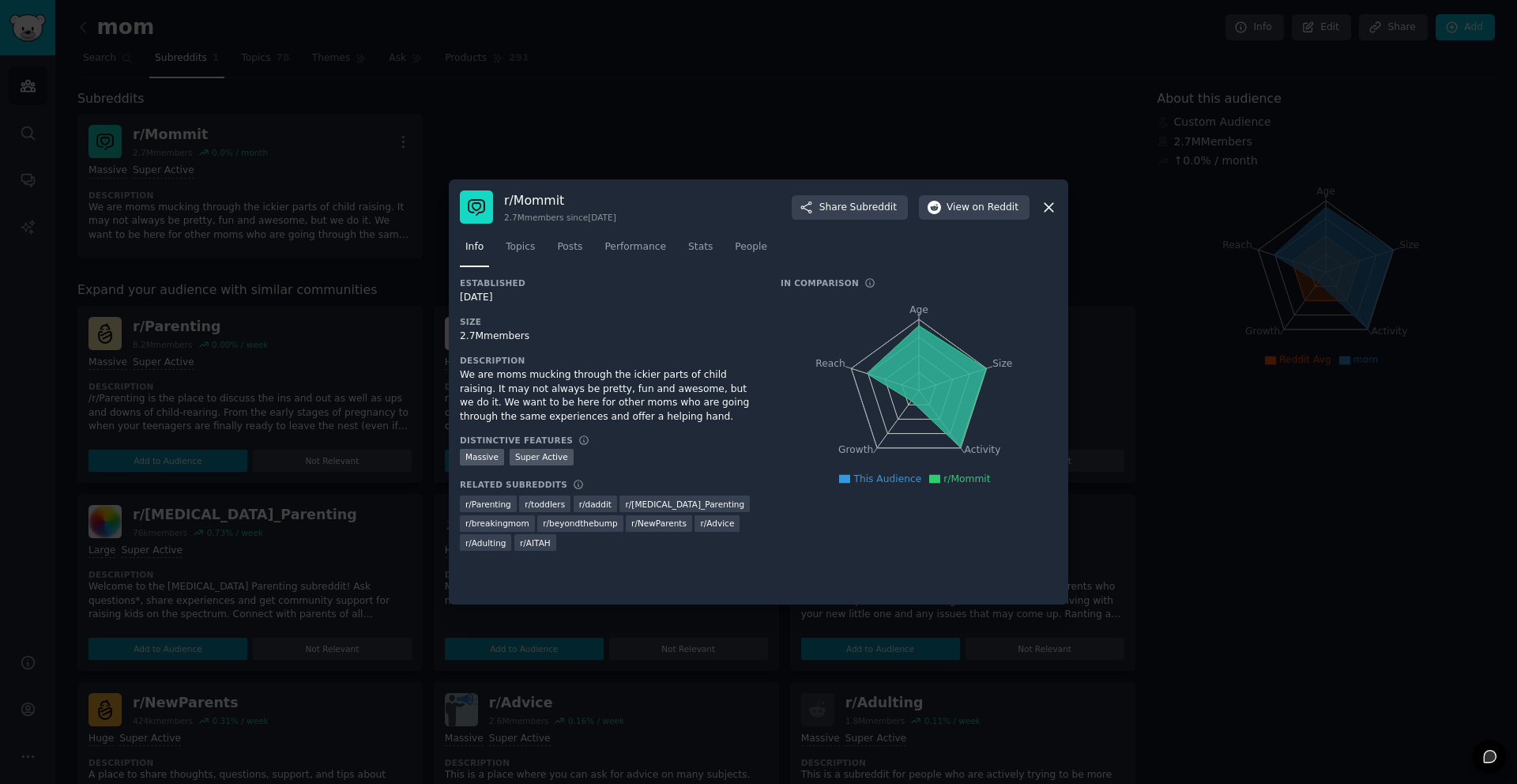
click at [922, 319] on icon "Age Size Activity Growth Reach" at bounding box center [918, 390] width 277 height 199
click at [1049, 199] on icon at bounding box center [1049, 207] width 17 height 17
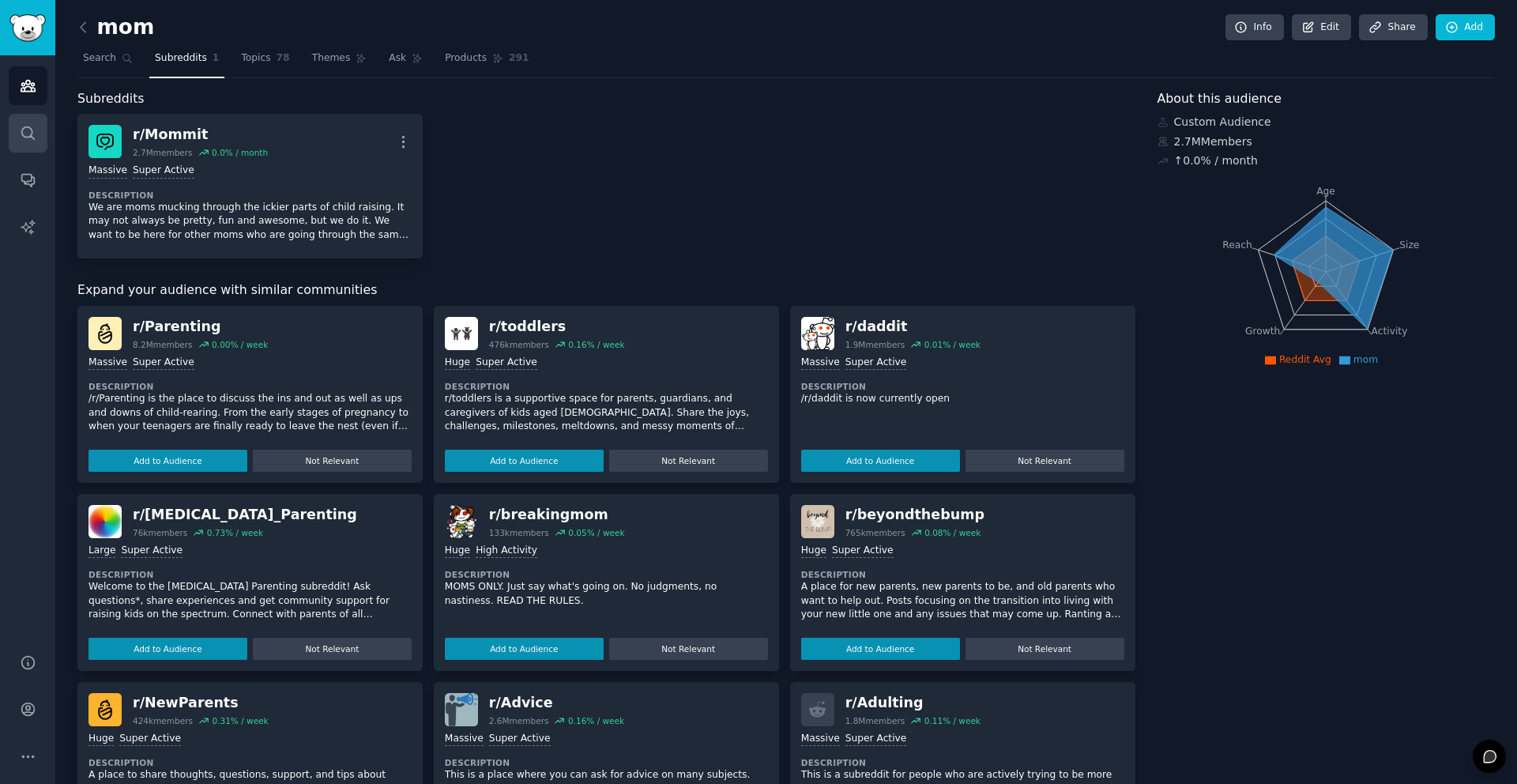
click at [37, 124] on link "Search" at bounding box center [28, 132] width 38 height 38
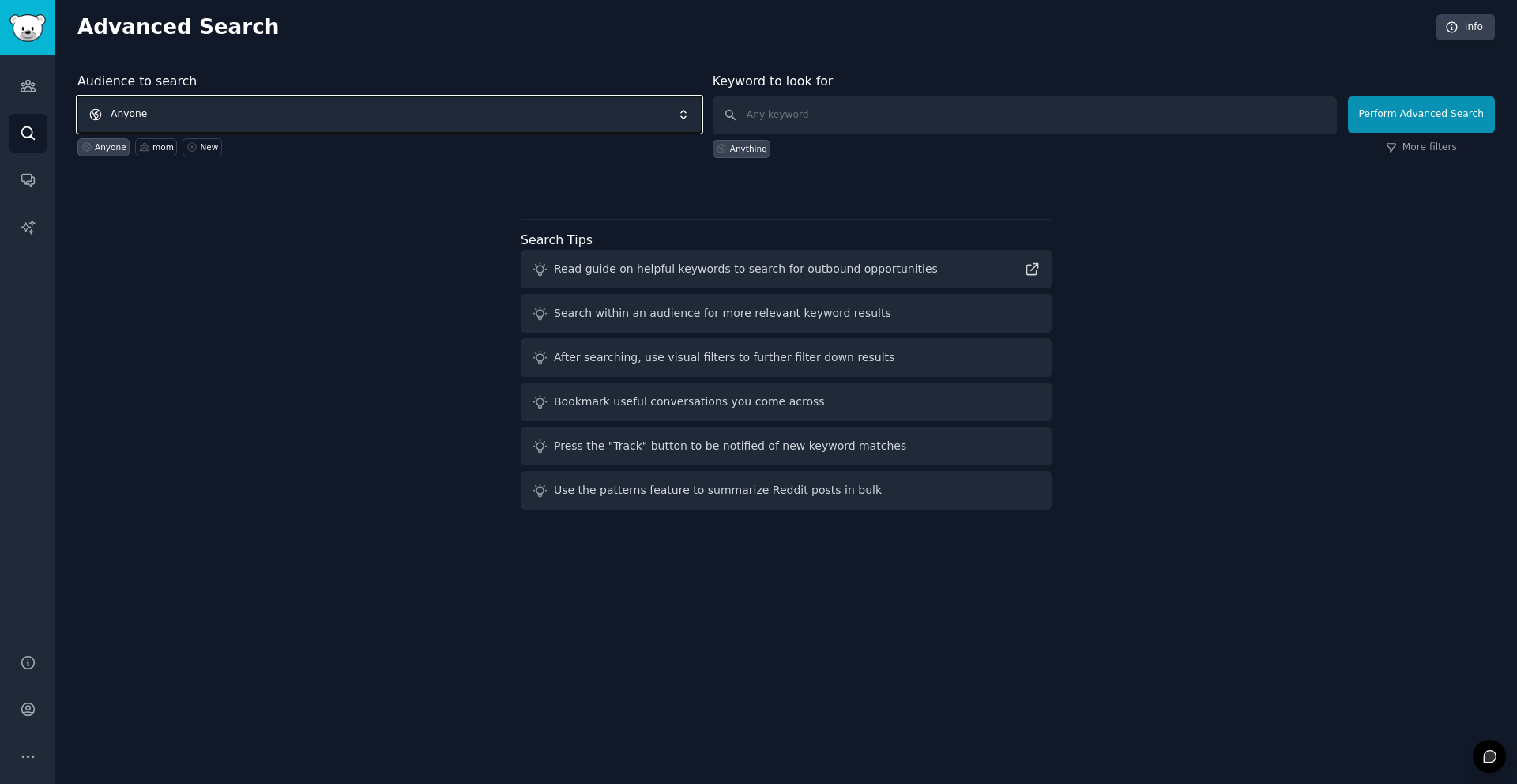
click at [251, 115] on span "Anyone" at bounding box center [389, 115] width 624 height 37
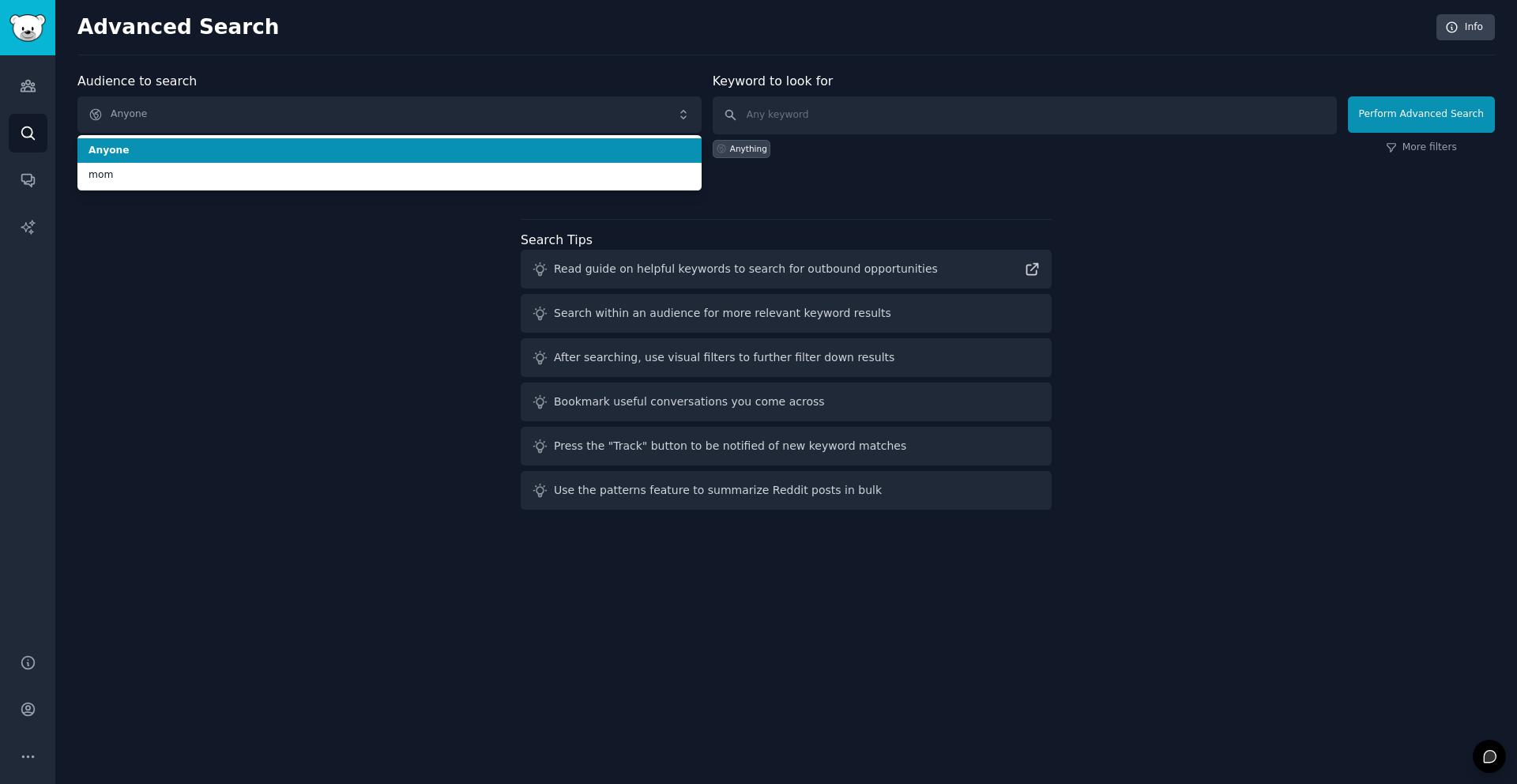
click at [260, 60] on div "Advanced Search Info Audience to search Anyone Anyone mom Anyone mom New Keywor…" at bounding box center [786, 392] width 1462 height 784
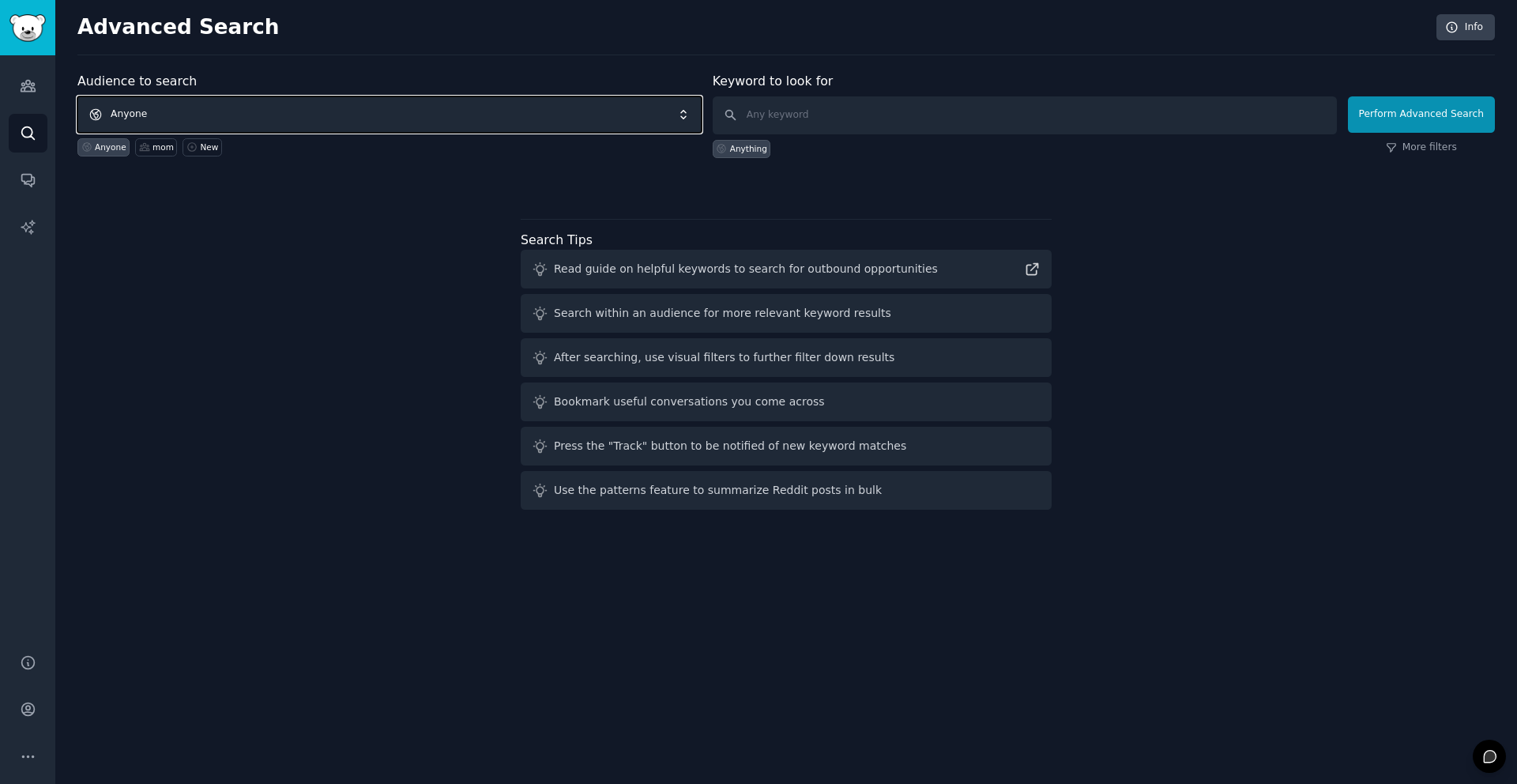
click at [167, 130] on span "Anyone" at bounding box center [389, 115] width 624 height 37
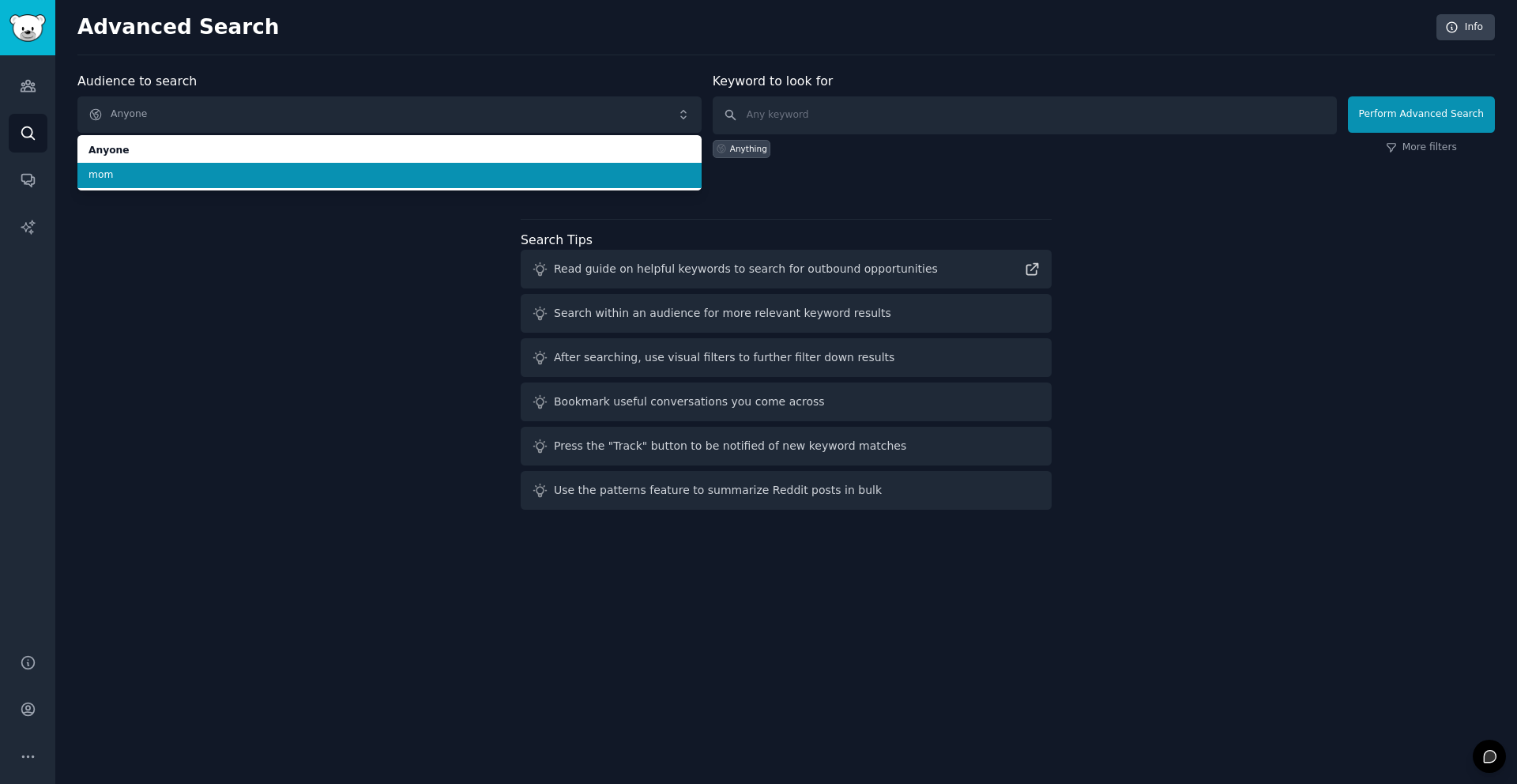
click at [137, 169] on span "mom" at bounding box center [389, 175] width 602 height 14
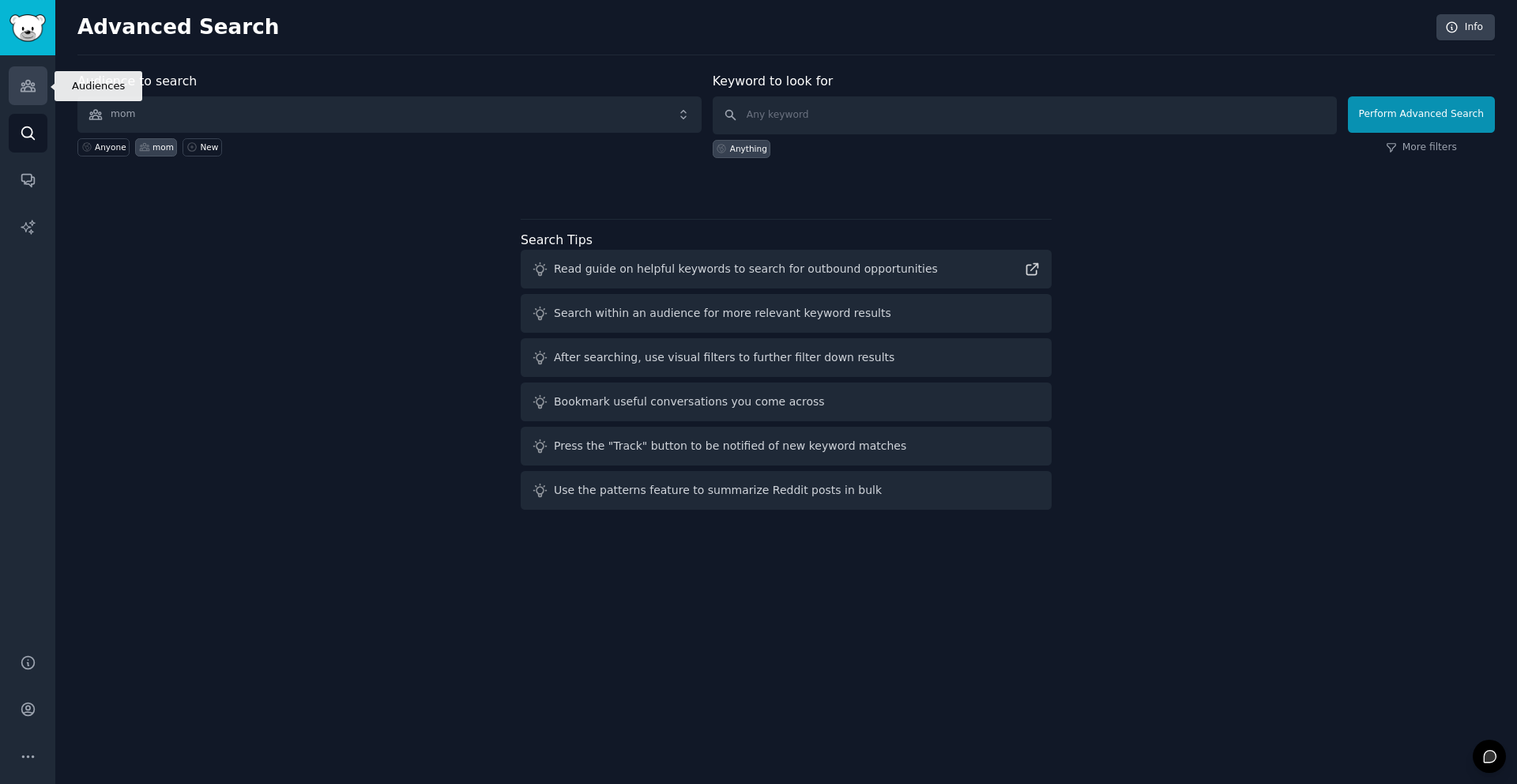
click at [24, 91] on icon "Sidebar" at bounding box center [28, 86] width 17 height 17
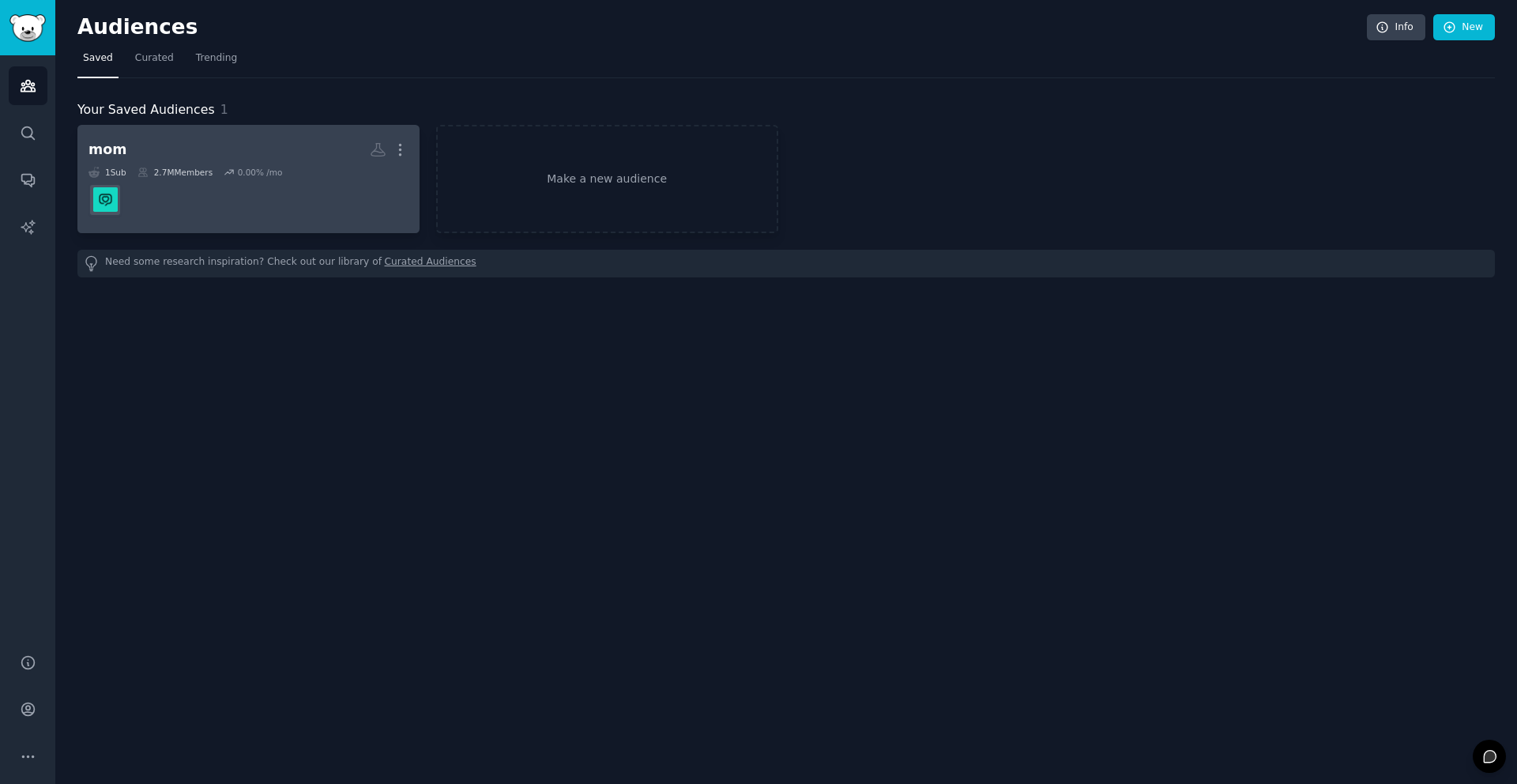
click at [218, 132] on link "mom More 1 Sub 2.7M Members 0.00 % /mo" at bounding box center [249, 178] width 342 height 108
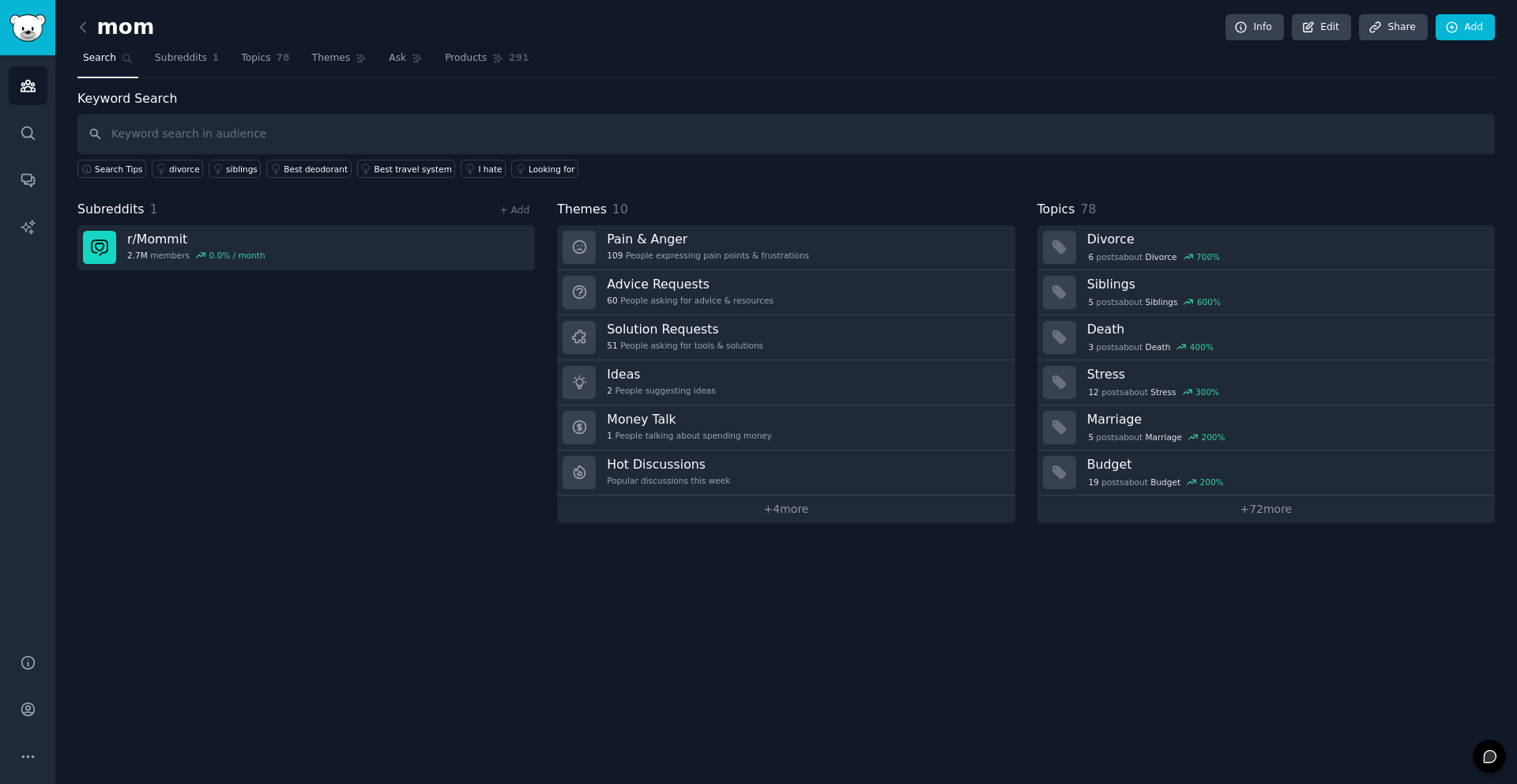
click at [192, 132] on input "text" at bounding box center [787, 133] width 1418 height 40
type input "working mom"
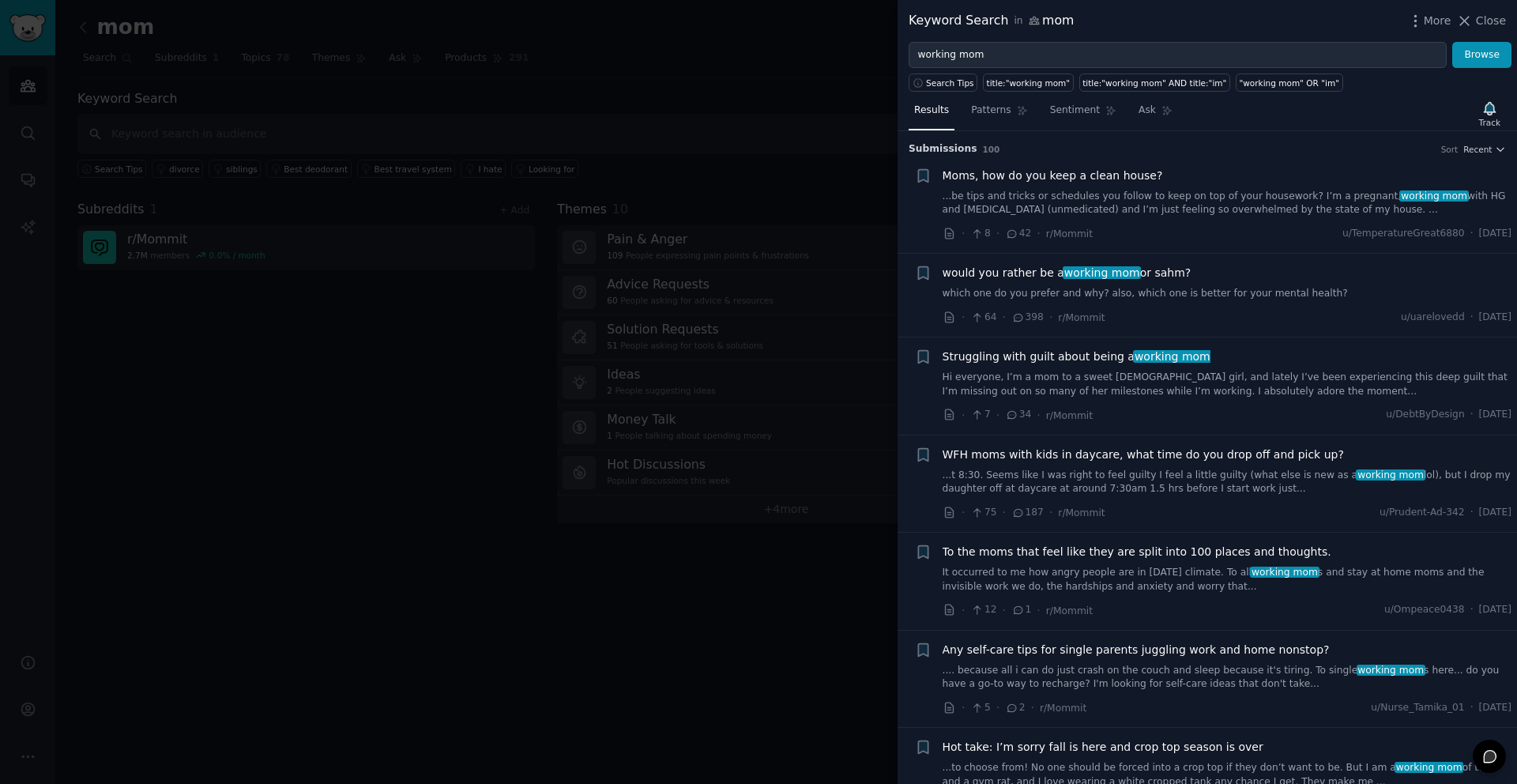
click at [653, 229] on div at bounding box center [758, 392] width 1517 height 784
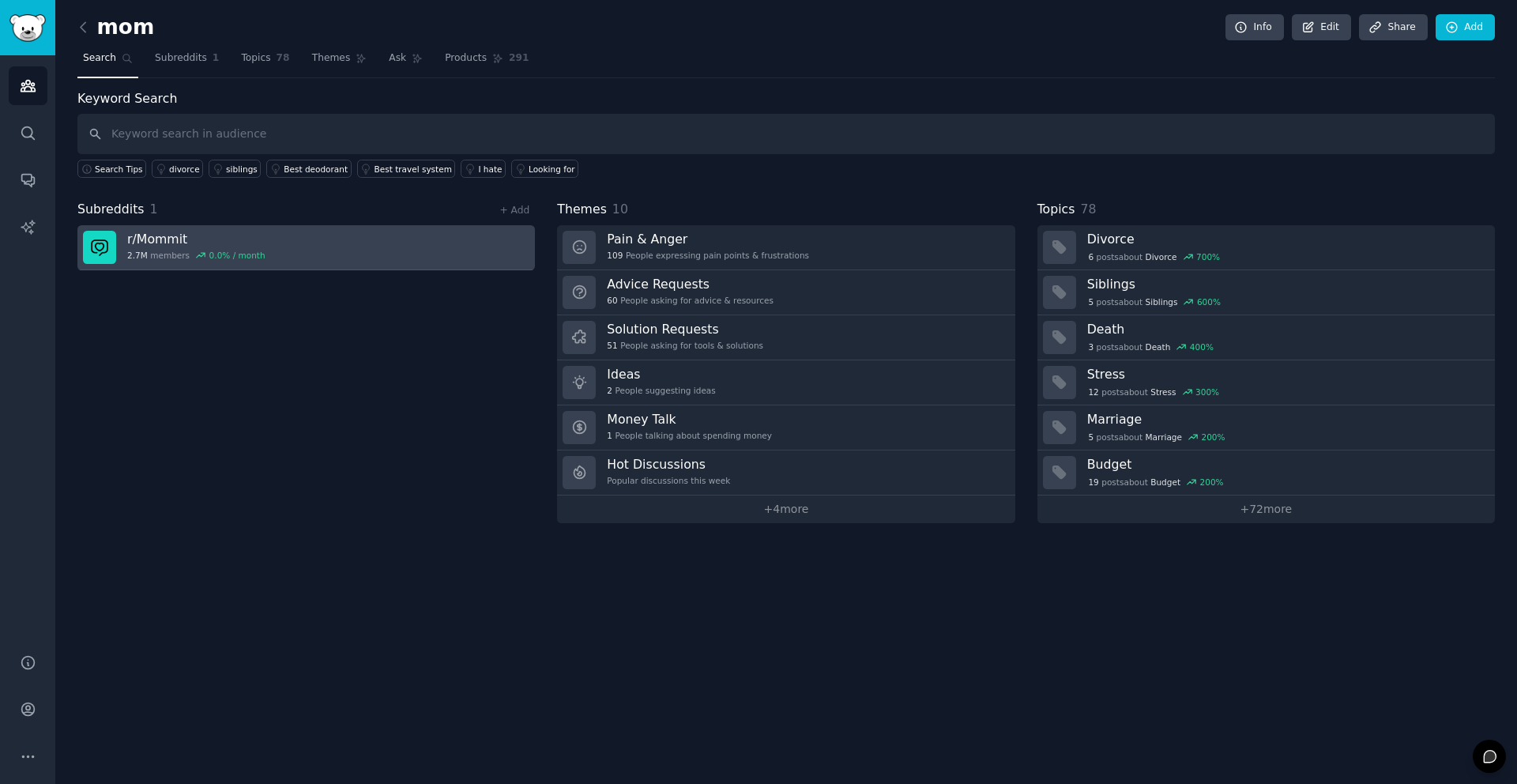
drag, startPoint x: 183, startPoint y: 296, endPoint x: 199, endPoint y: 256, distance: 43.1
click at [183, 296] on div "Subreddits 1 + Add r/ Mommit 2.7M members 0.0 % / month" at bounding box center [306, 361] width 457 height 323
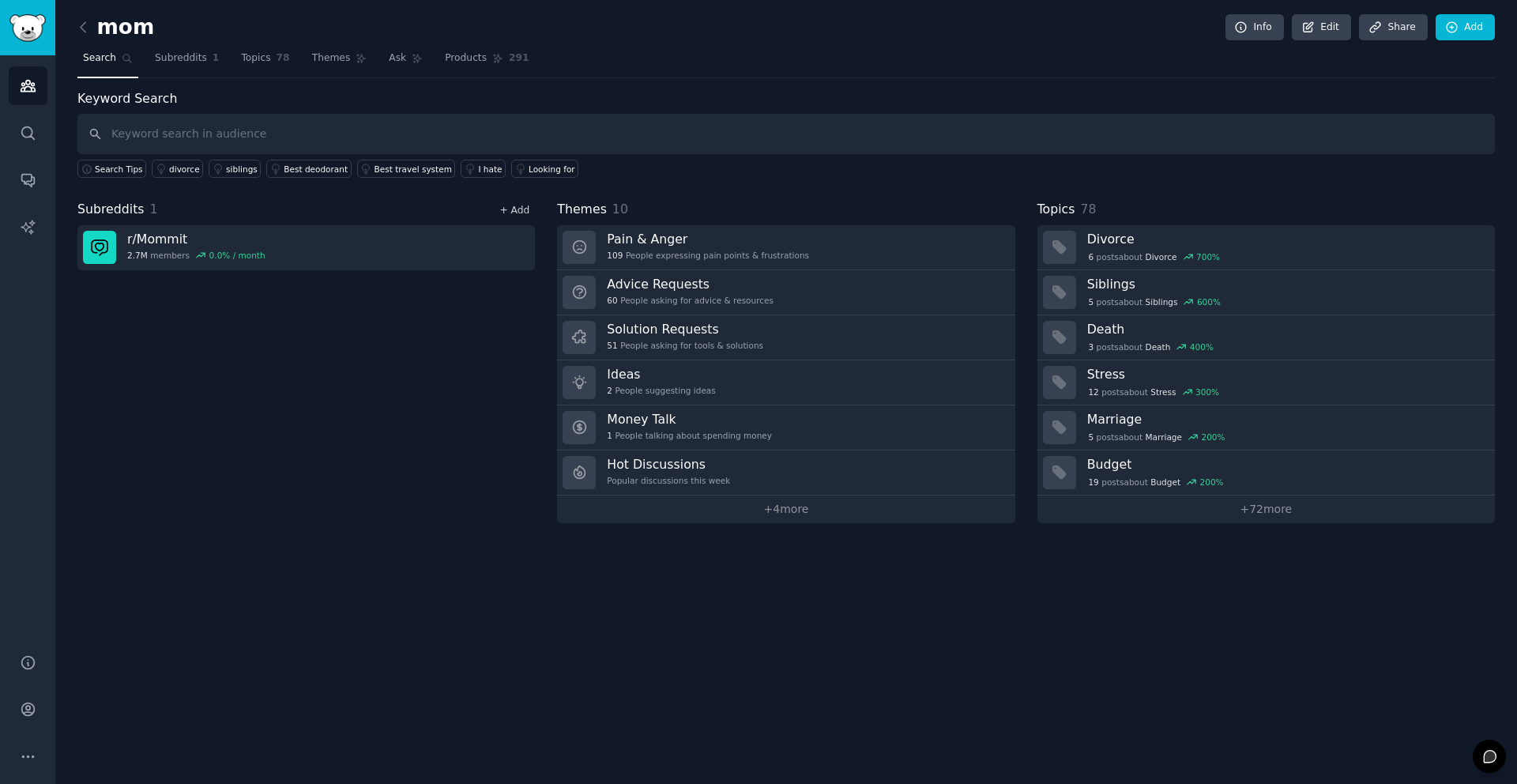
click at [510, 209] on link "+ Add" at bounding box center [515, 210] width 30 height 11
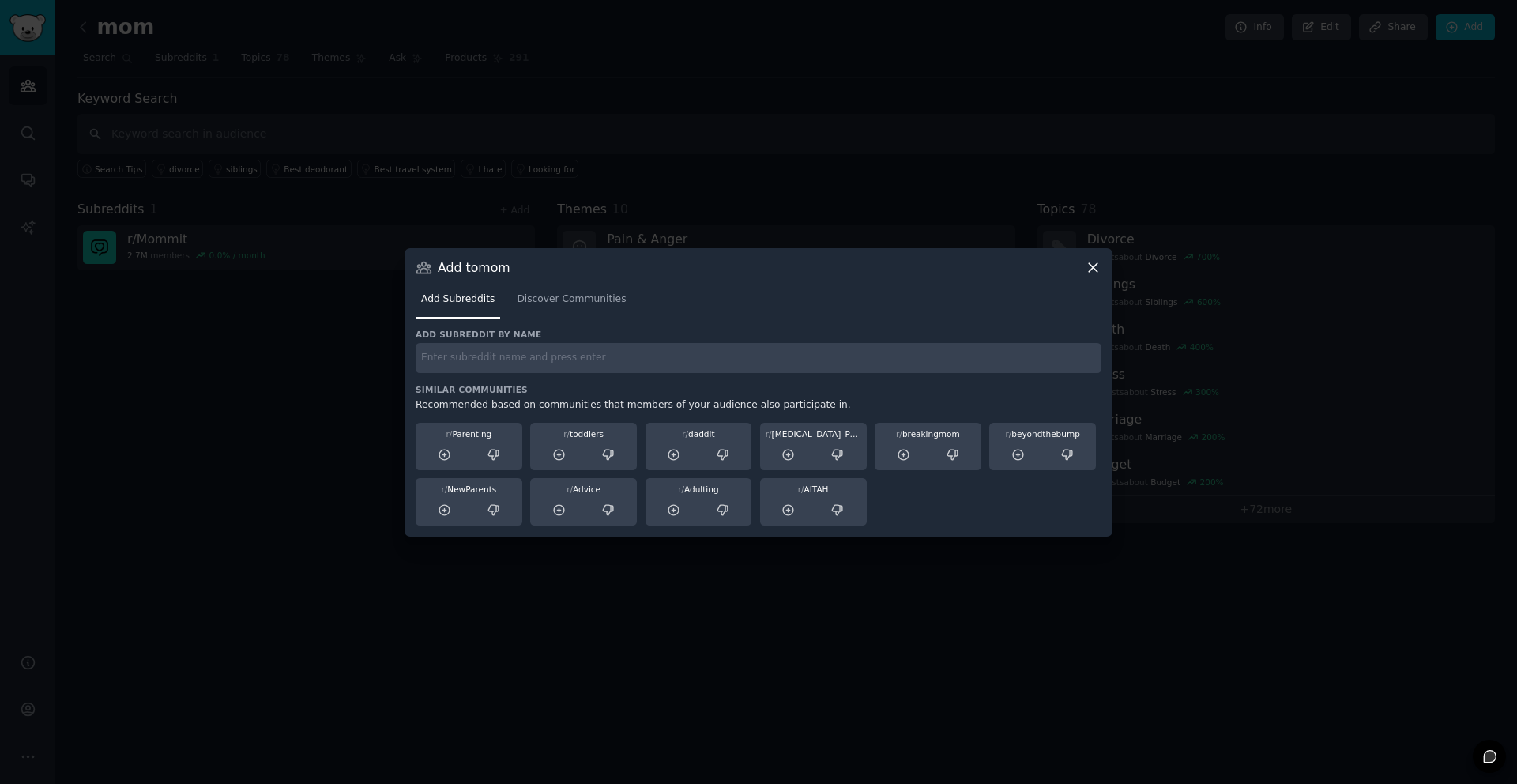
click at [548, 362] on input "text" at bounding box center [758, 358] width 686 height 30
type input "mom"
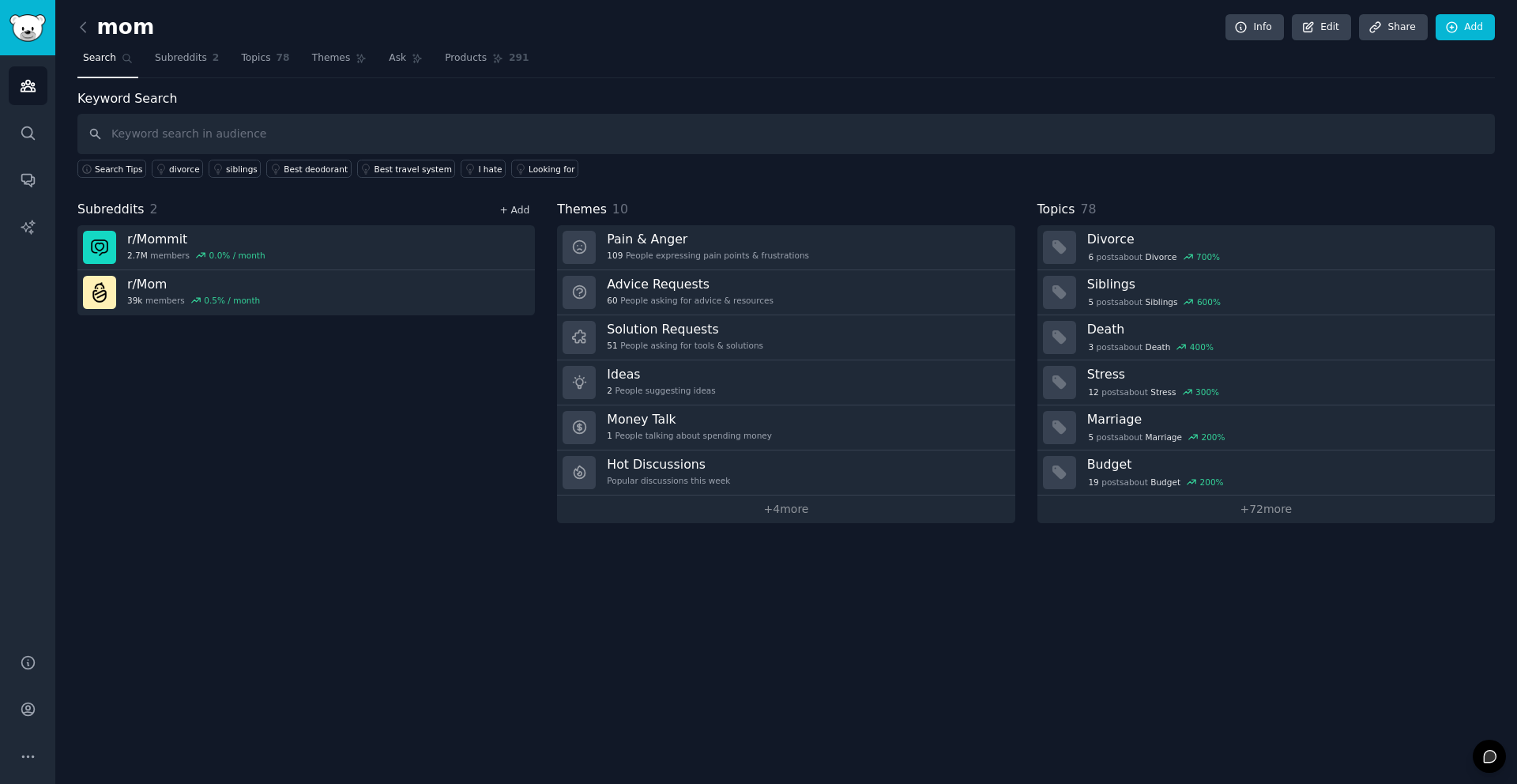
click at [514, 205] on link "+ Add" at bounding box center [515, 210] width 30 height 11
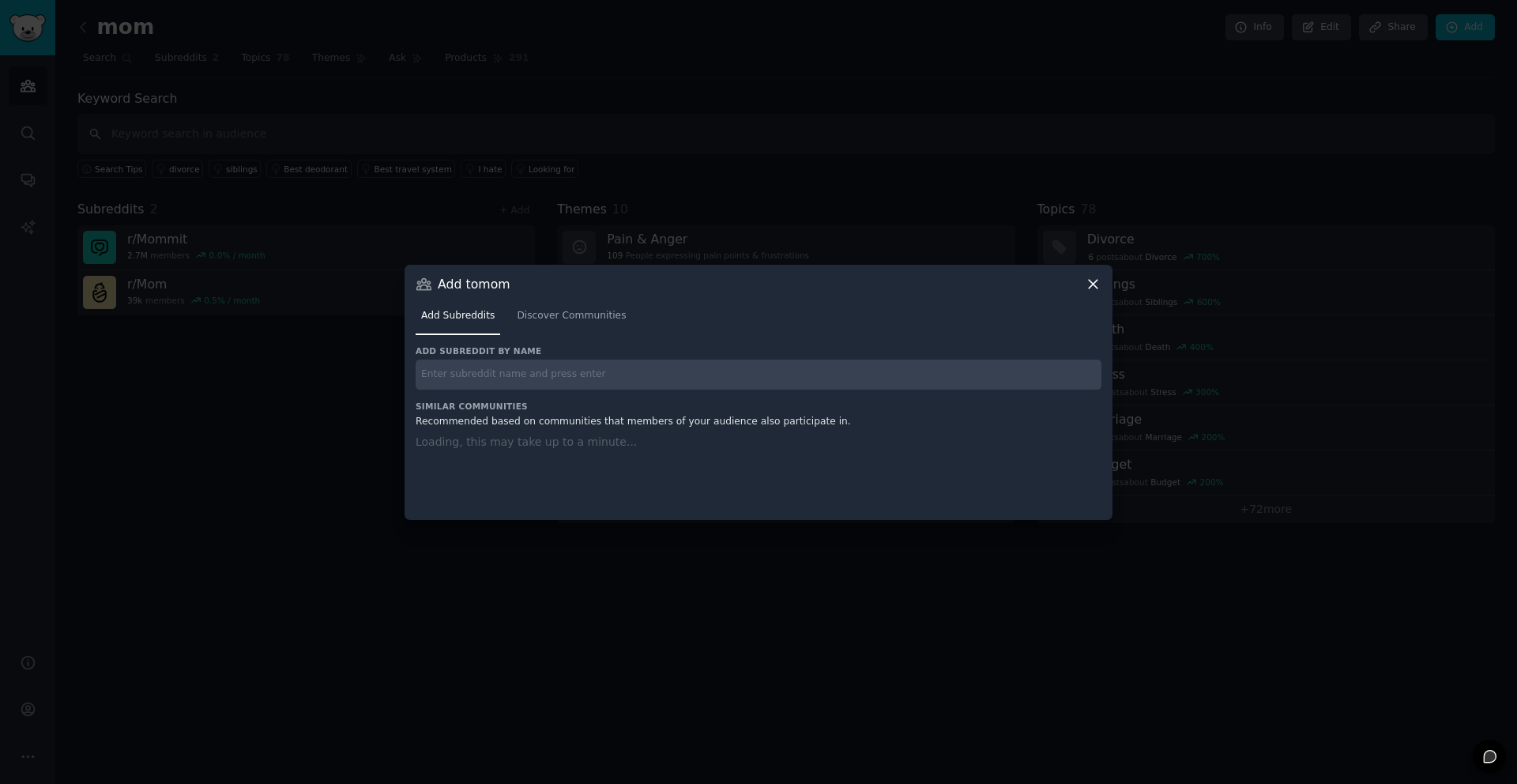
click at [561, 375] on input "text" at bounding box center [758, 375] width 686 height 30
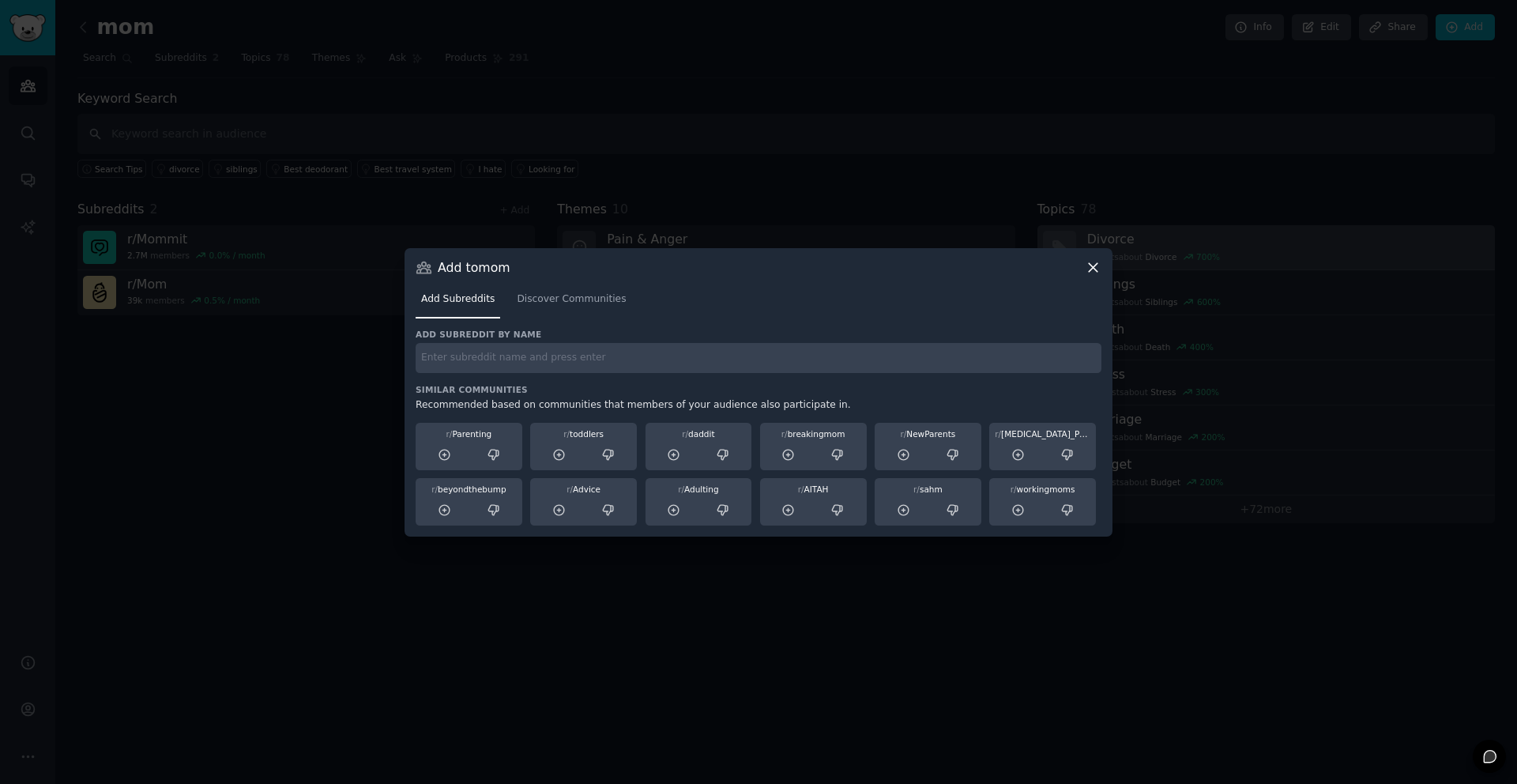
click at [1087, 265] on icon at bounding box center [1093, 268] width 17 height 17
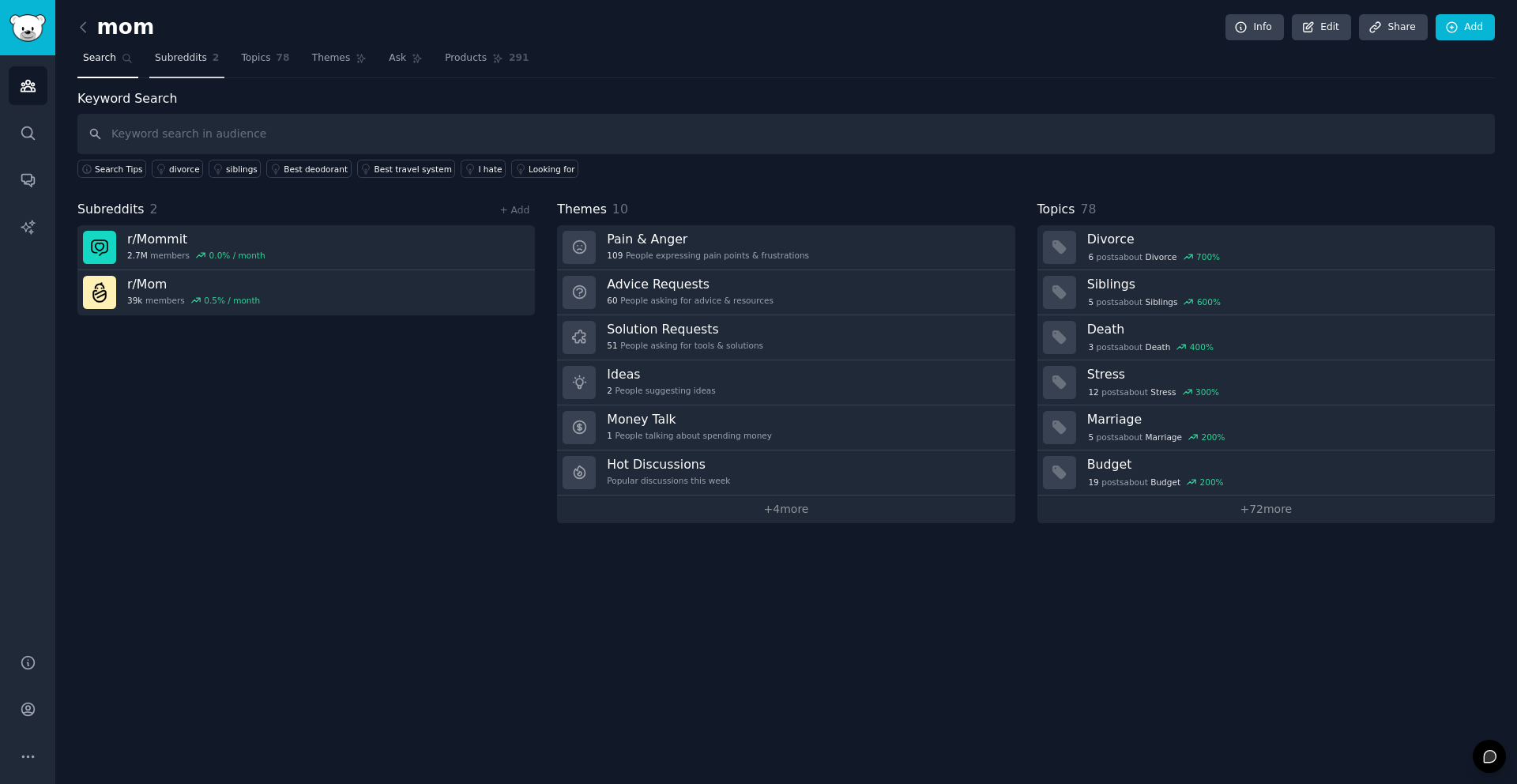
click at [192, 60] on span "Subreddits" at bounding box center [181, 58] width 52 height 14
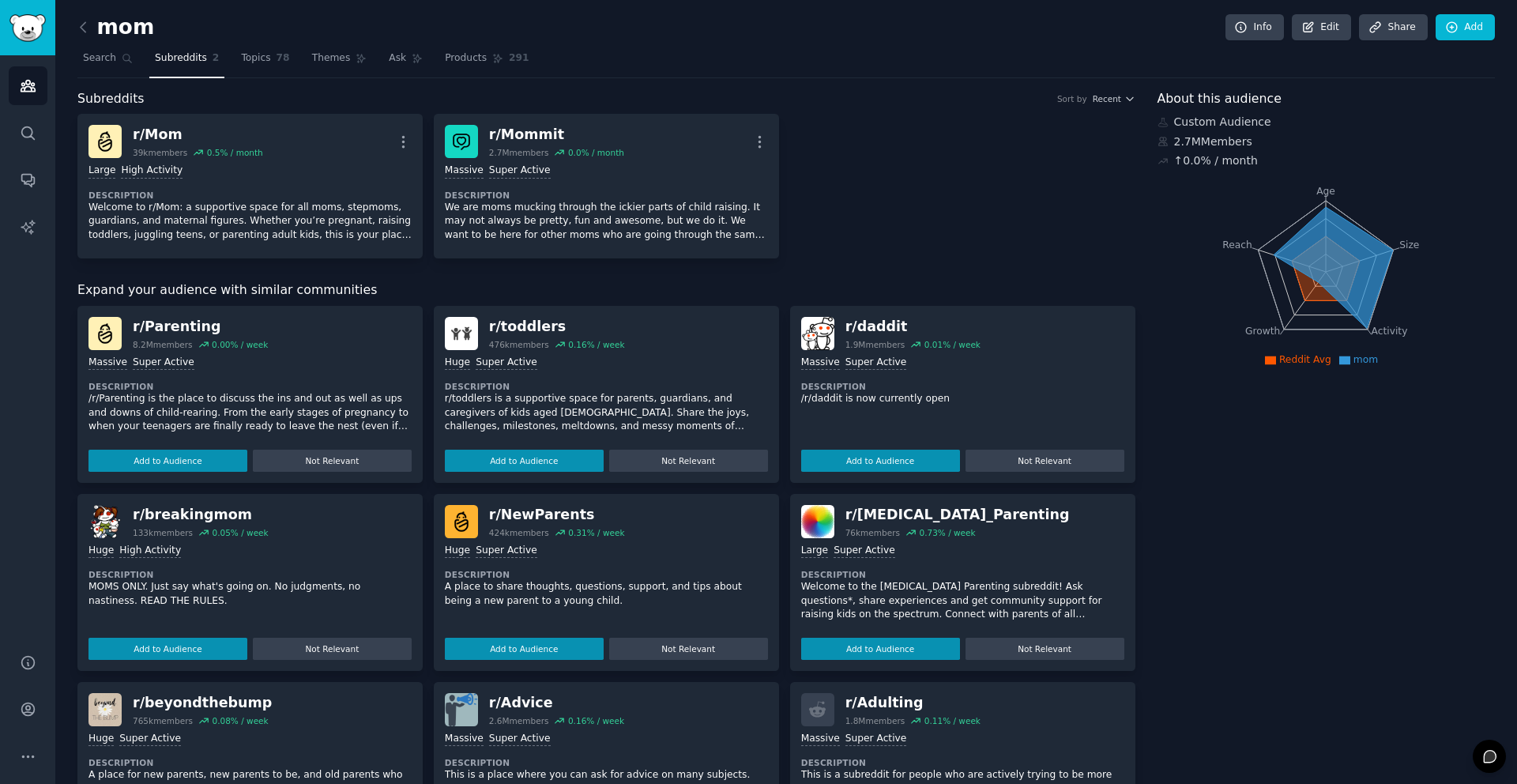
click at [172, 329] on div "r/ Parenting" at bounding box center [200, 327] width 135 height 20
click at [198, 456] on button "Add to Audience" at bounding box center [167, 460] width 158 height 22
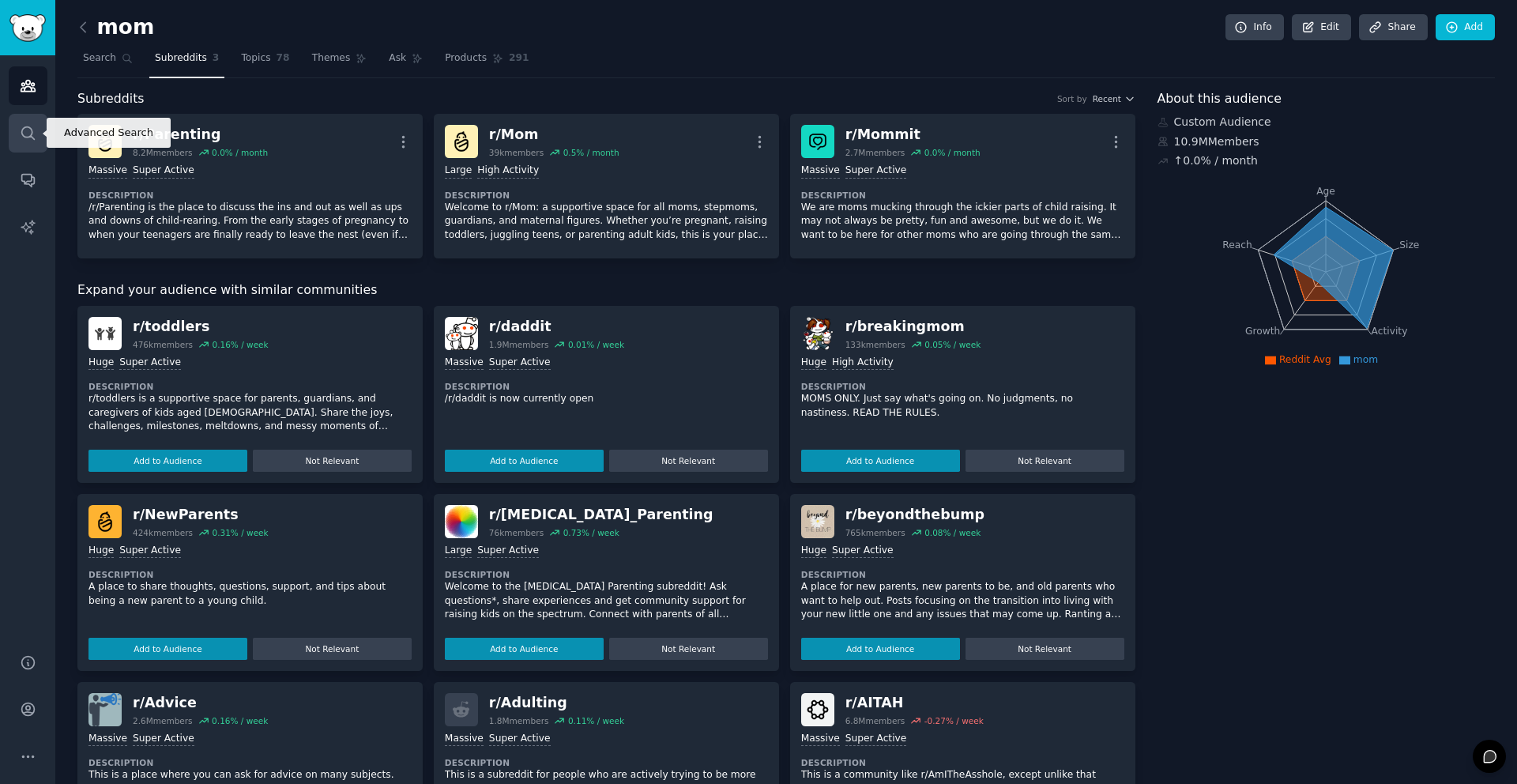
click at [40, 136] on link "Search" at bounding box center [28, 132] width 38 height 38
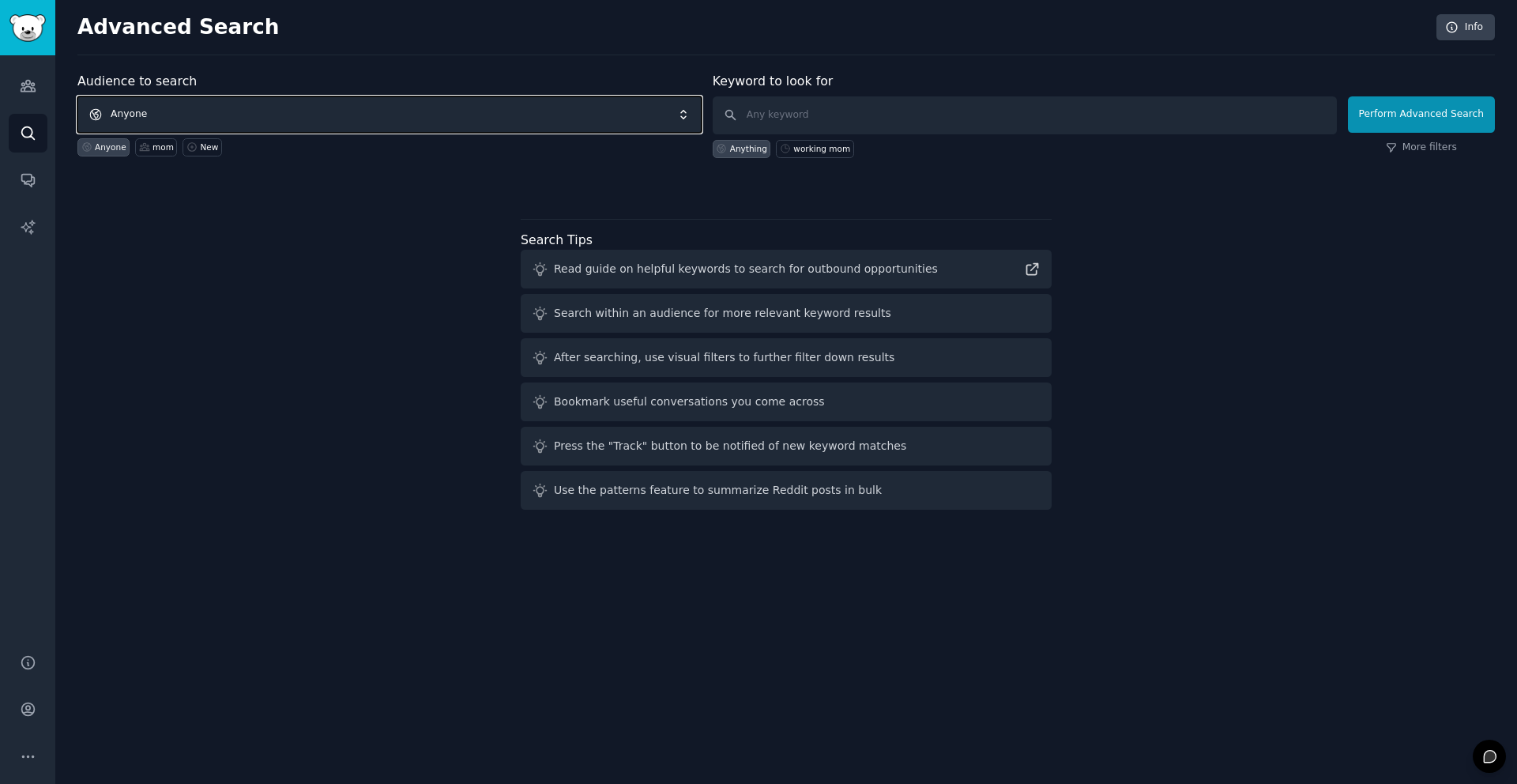
click at [349, 105] on span "Anyone" at bounding box center [389, 115] width 624 height 37
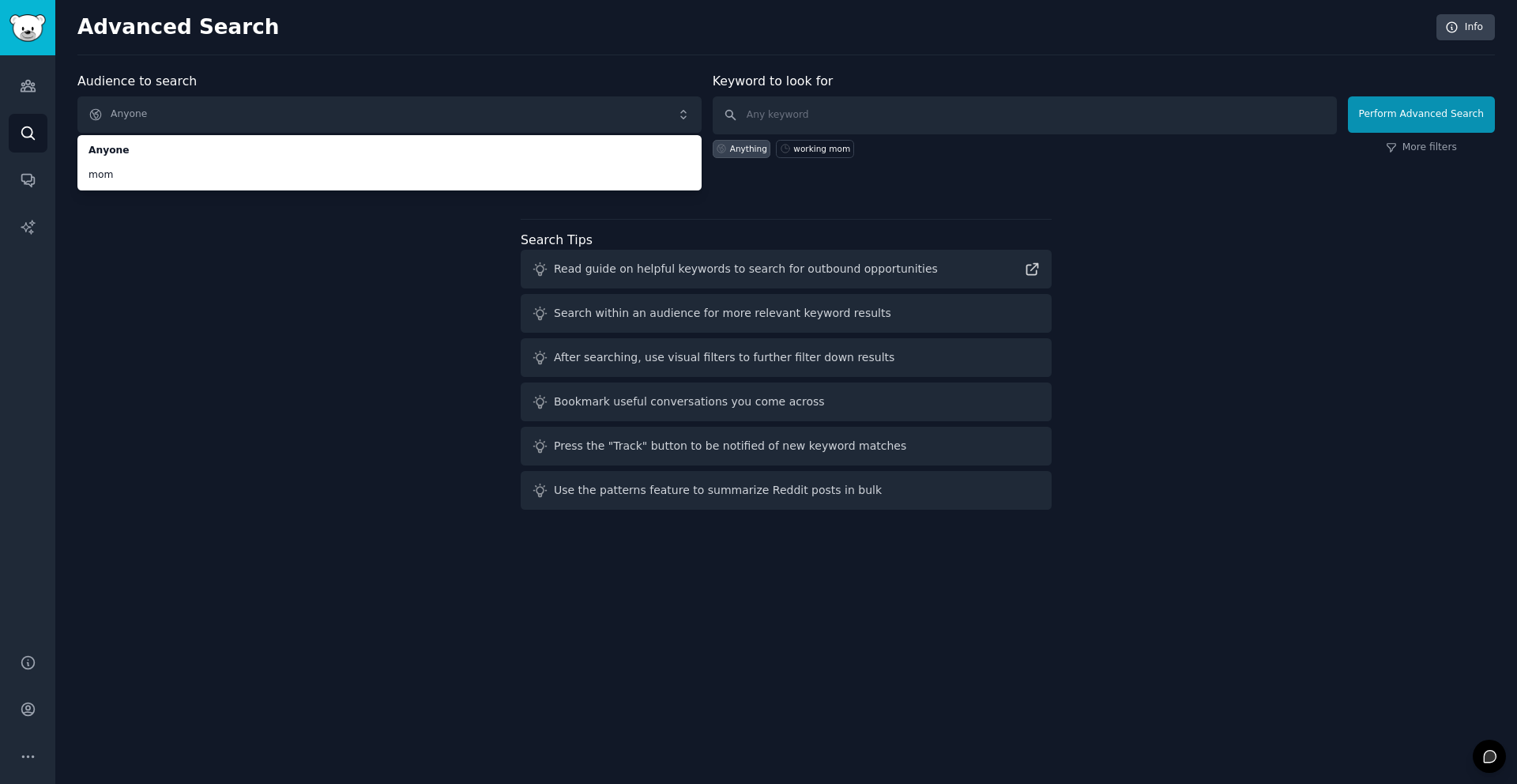
click at [275, 175] on span "mom" at bounding box center [389, 175] width 602 height 14
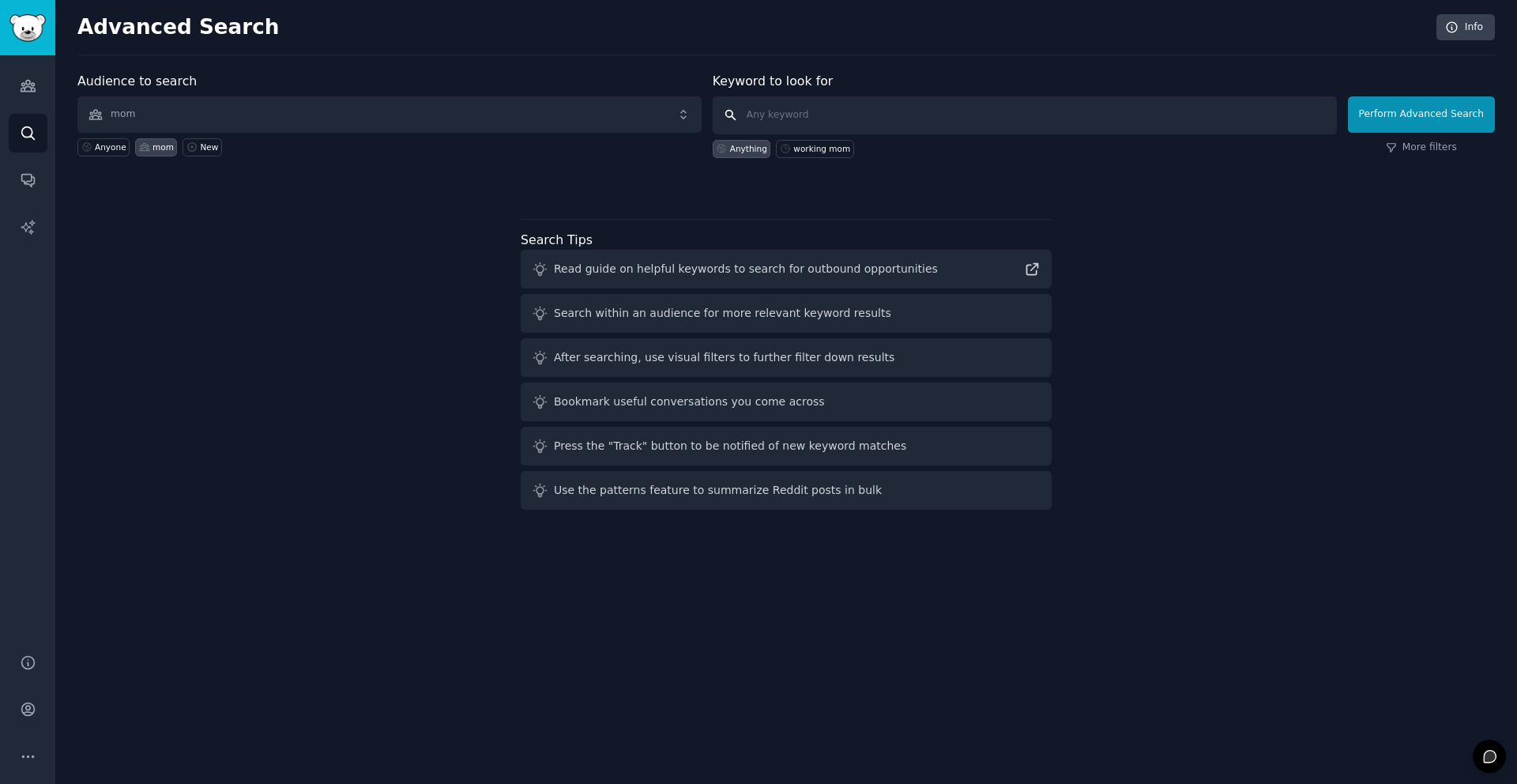
click at [844, 117] on input "text" at bounding box center [1024, 115] width 624 height 38
type input "tiring"
click button "Perform Advanced Search" at bounding box center [1421, 115] width 147 height 37
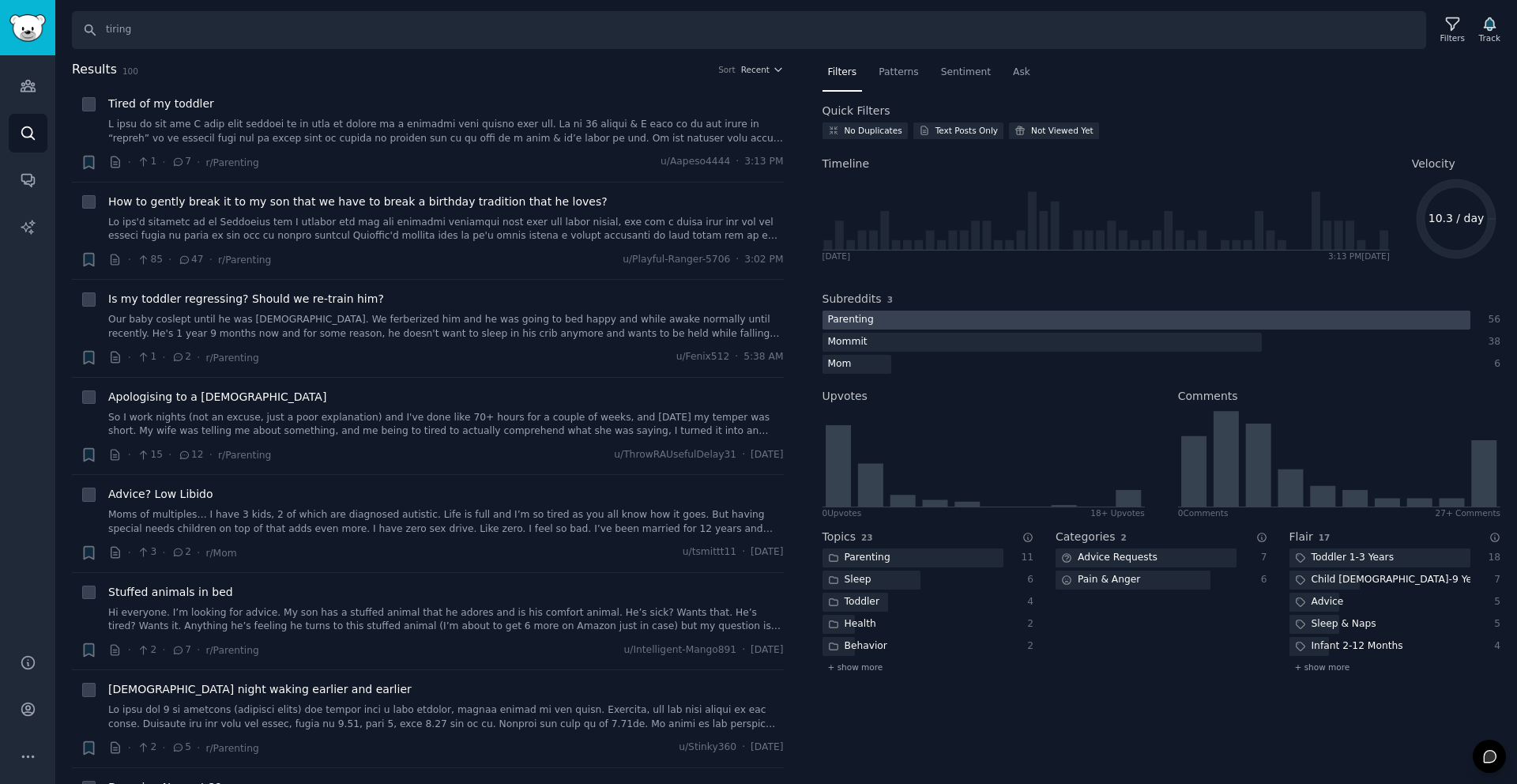
click at [1113, 305] on div "Subreddits 3" at bounding box center [1162, 299] width 678 height 17
click at [1110, 316] on div at bounding box center [1146, 320] width 648 height 20
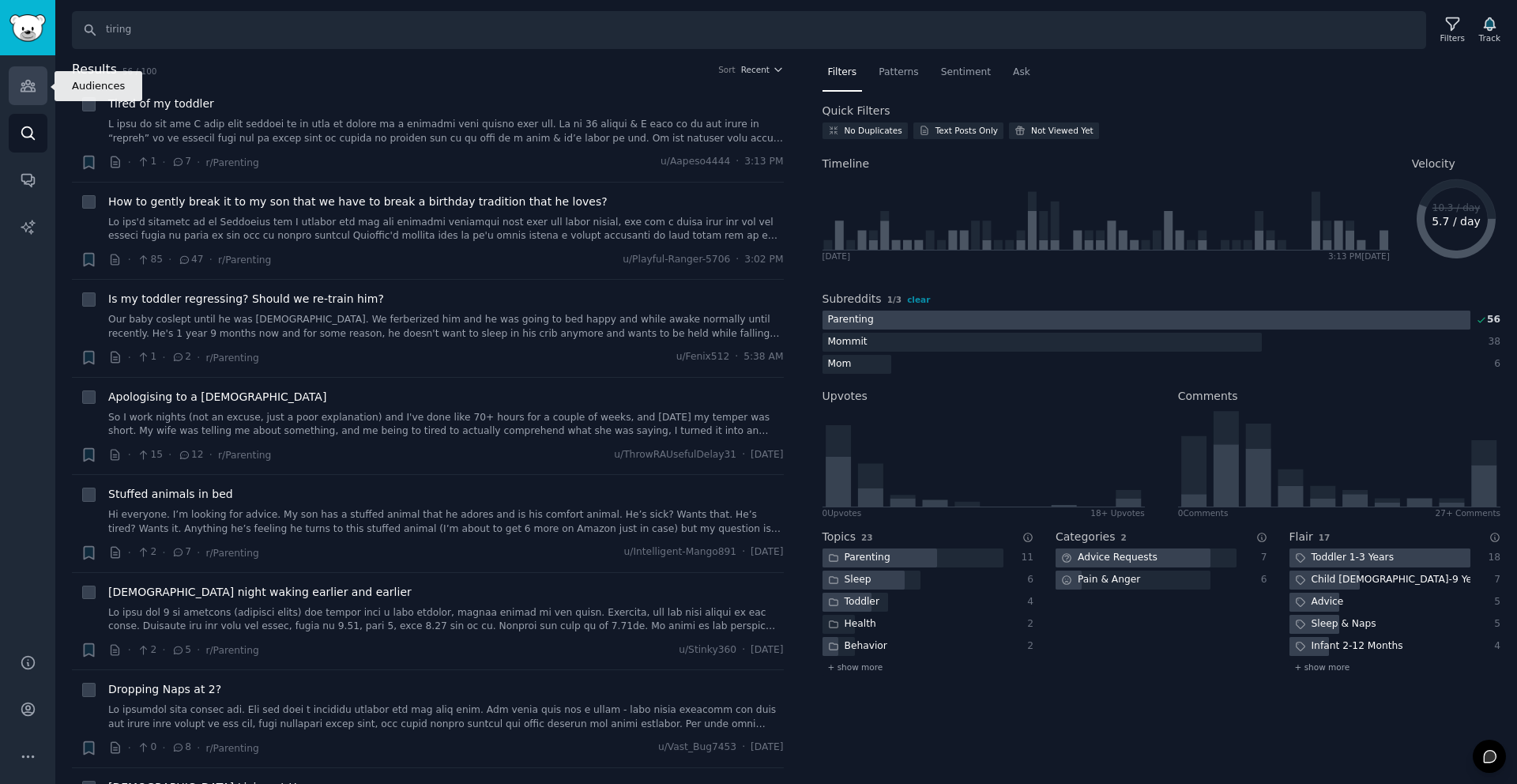
click at [34, 96] on link "Audiences" at bounding box center [28, 85] width 38 height 38
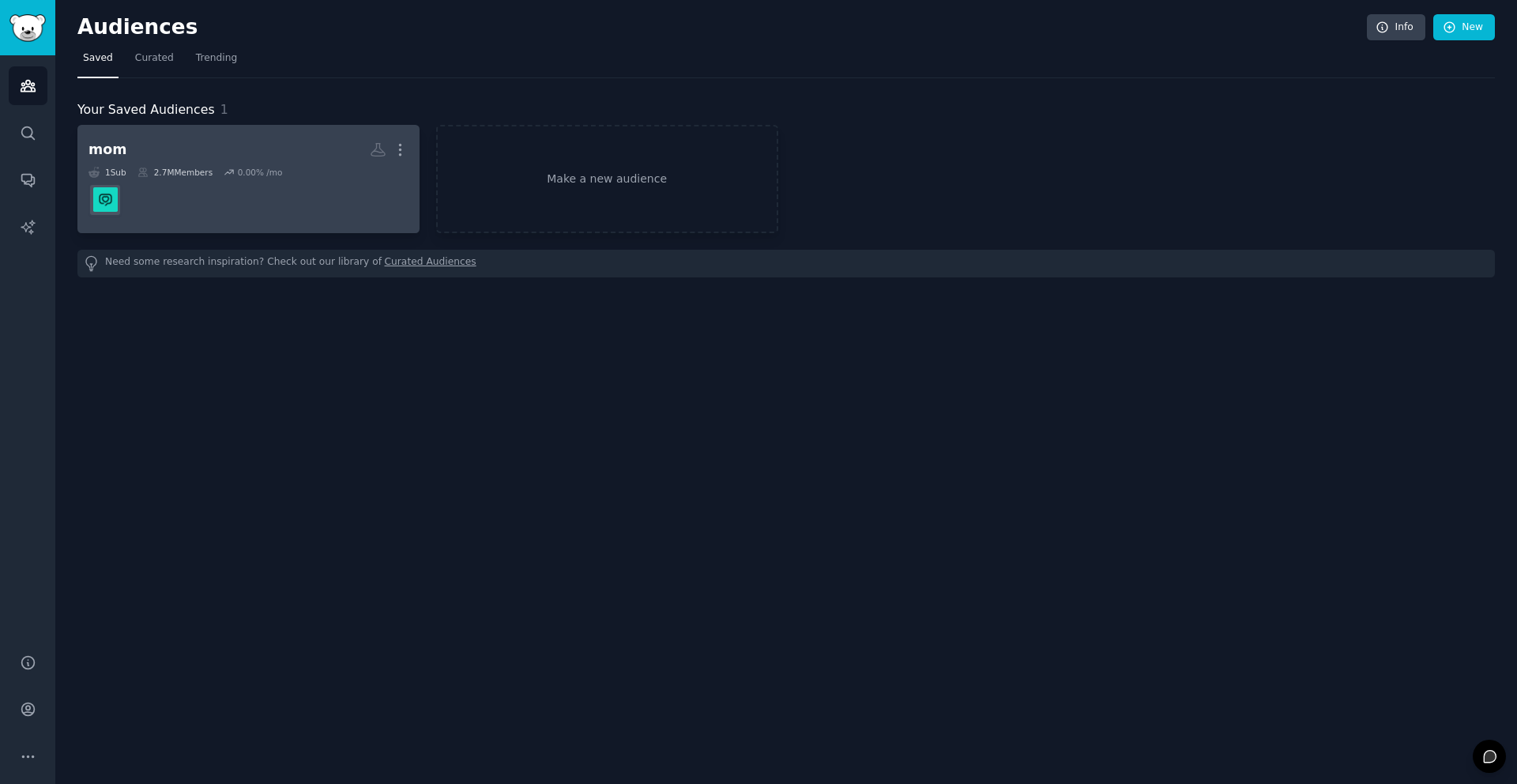
click at [185, 193] on dd at bounding box center [249, 200] width 320 height 44
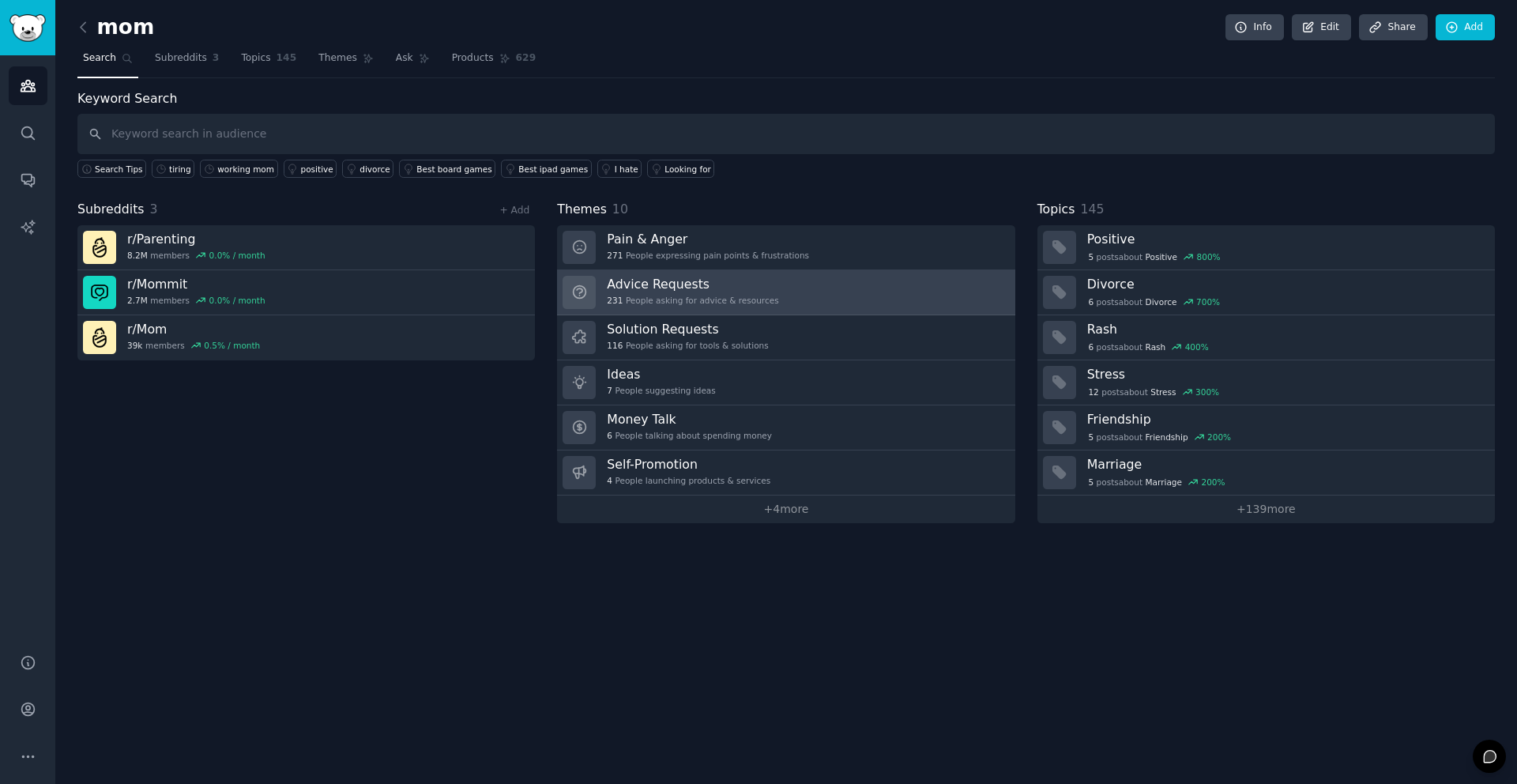
click at [809, 295] on link "Advice Requests 231 People asking for advice & resources" at bounding box center [785, 293] width 457 height 45
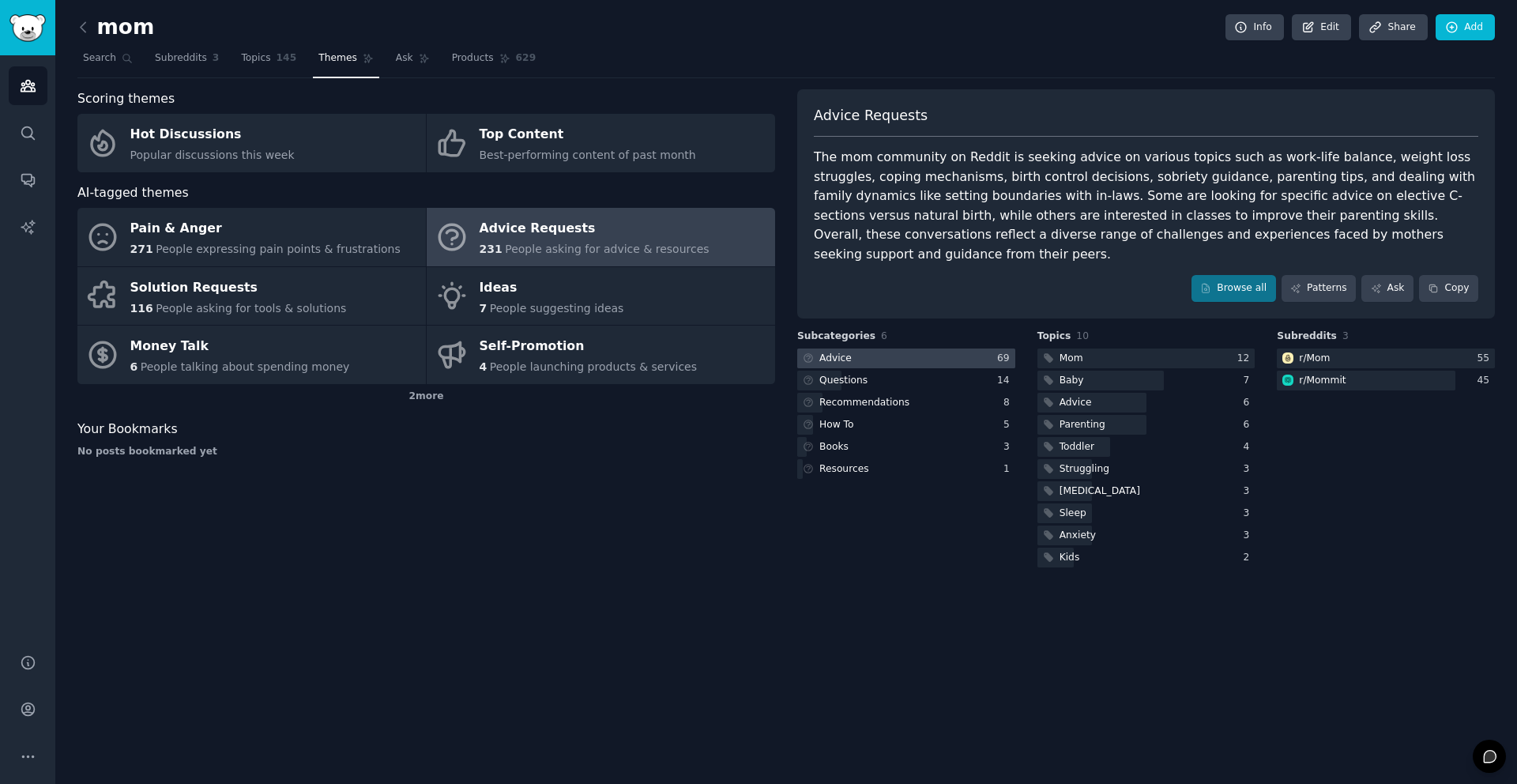
click at [935, 348] on div at bounding box center [907, 358] width 218 height 20
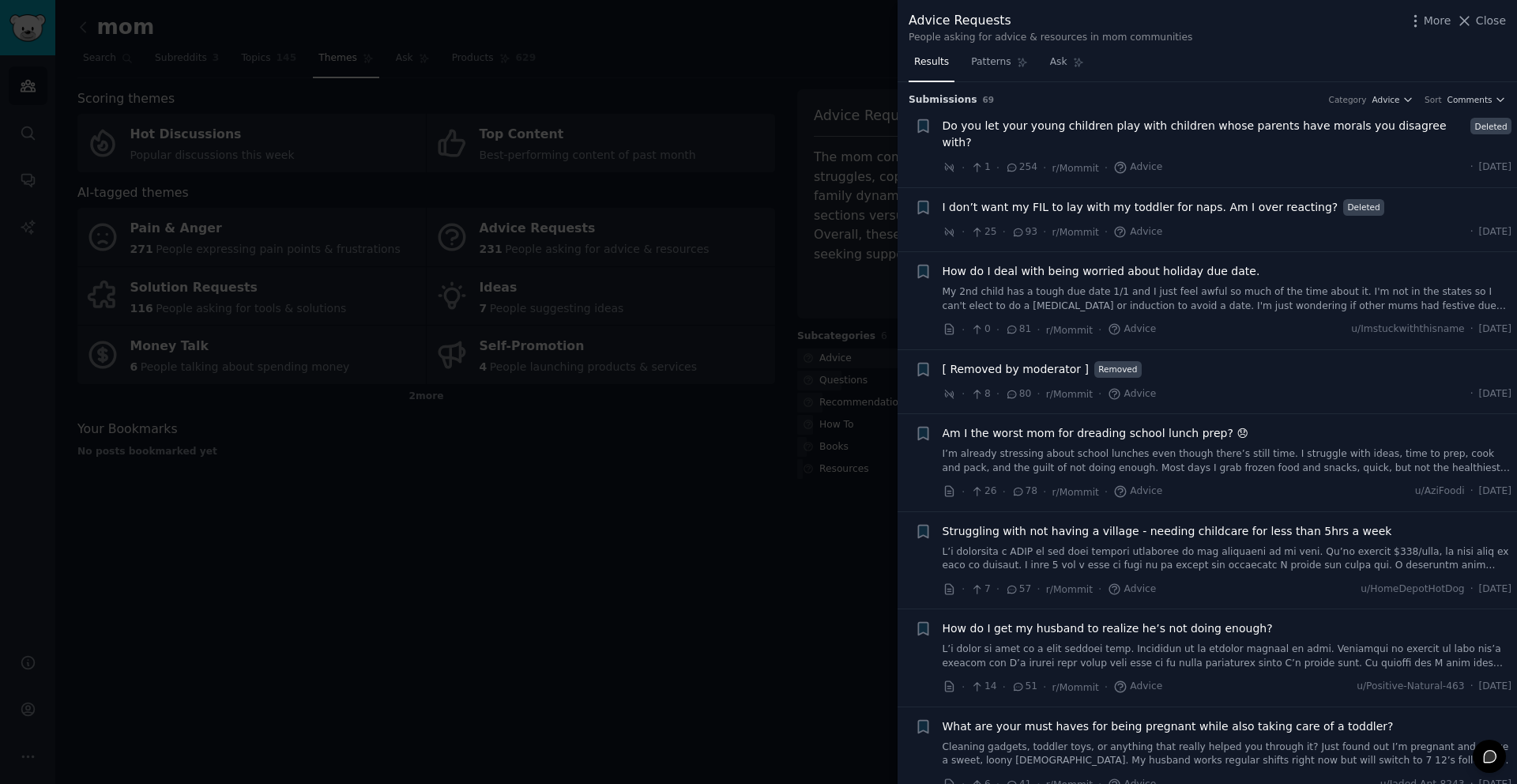
click at [433, 307] on div at bounding box center [758, 392] width 1517 height 784
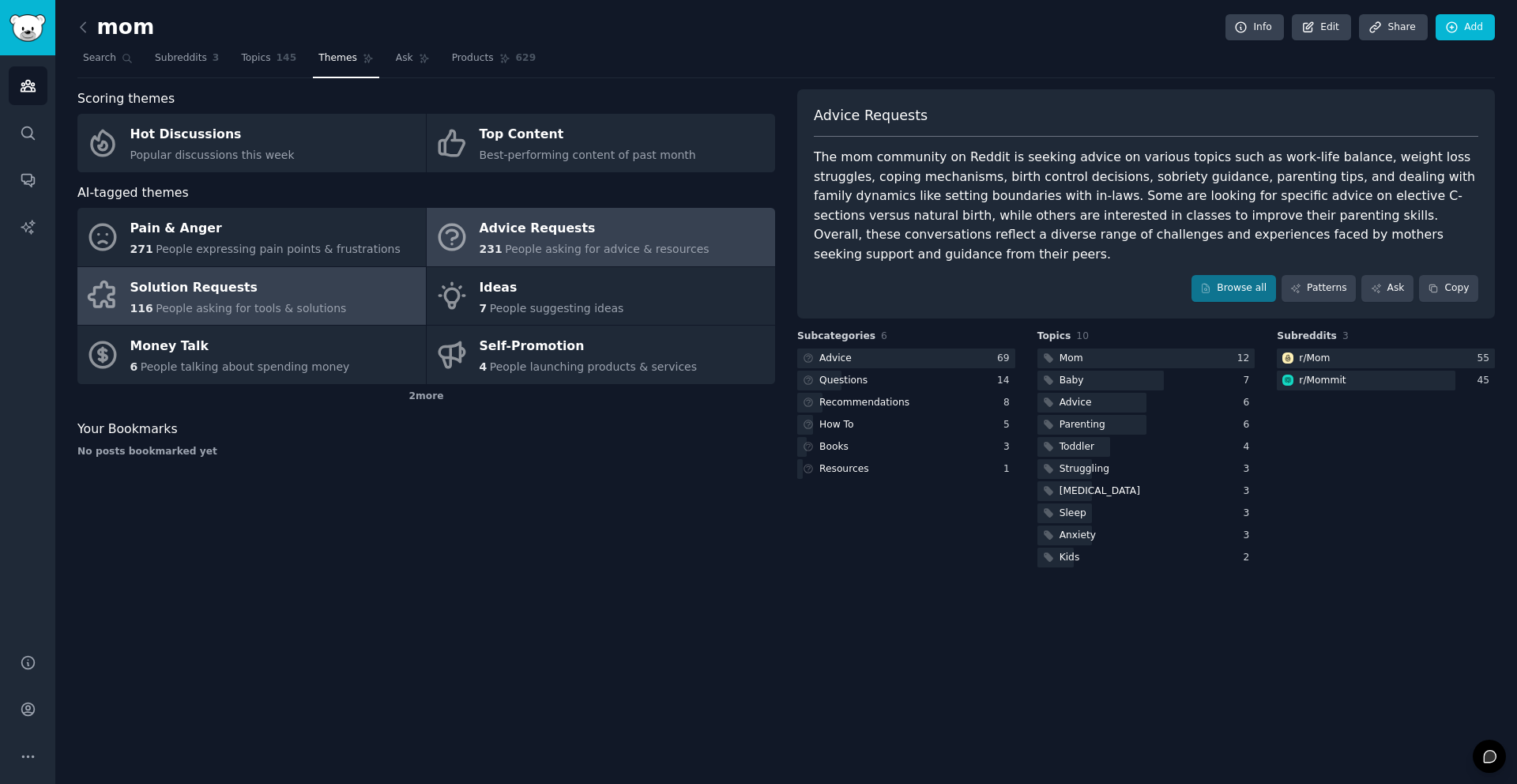
click at [318, 292] on div "Solution Requests" at bounding box center [239, 287] width 217 height 25
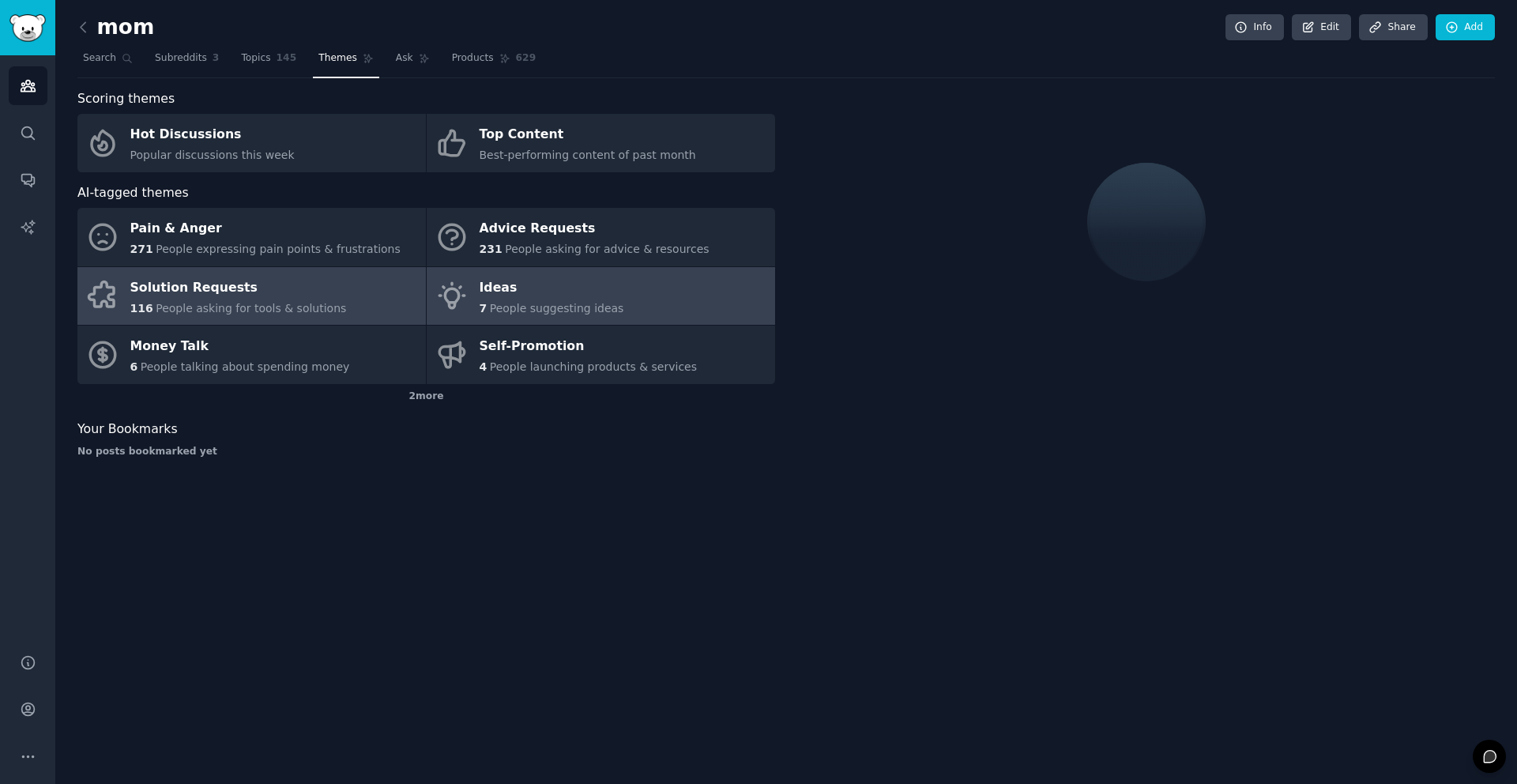
click at [664, 294] on link "Ideas 7 People suggesting ideas" at bounding box center [601, 295] width 348 height 58
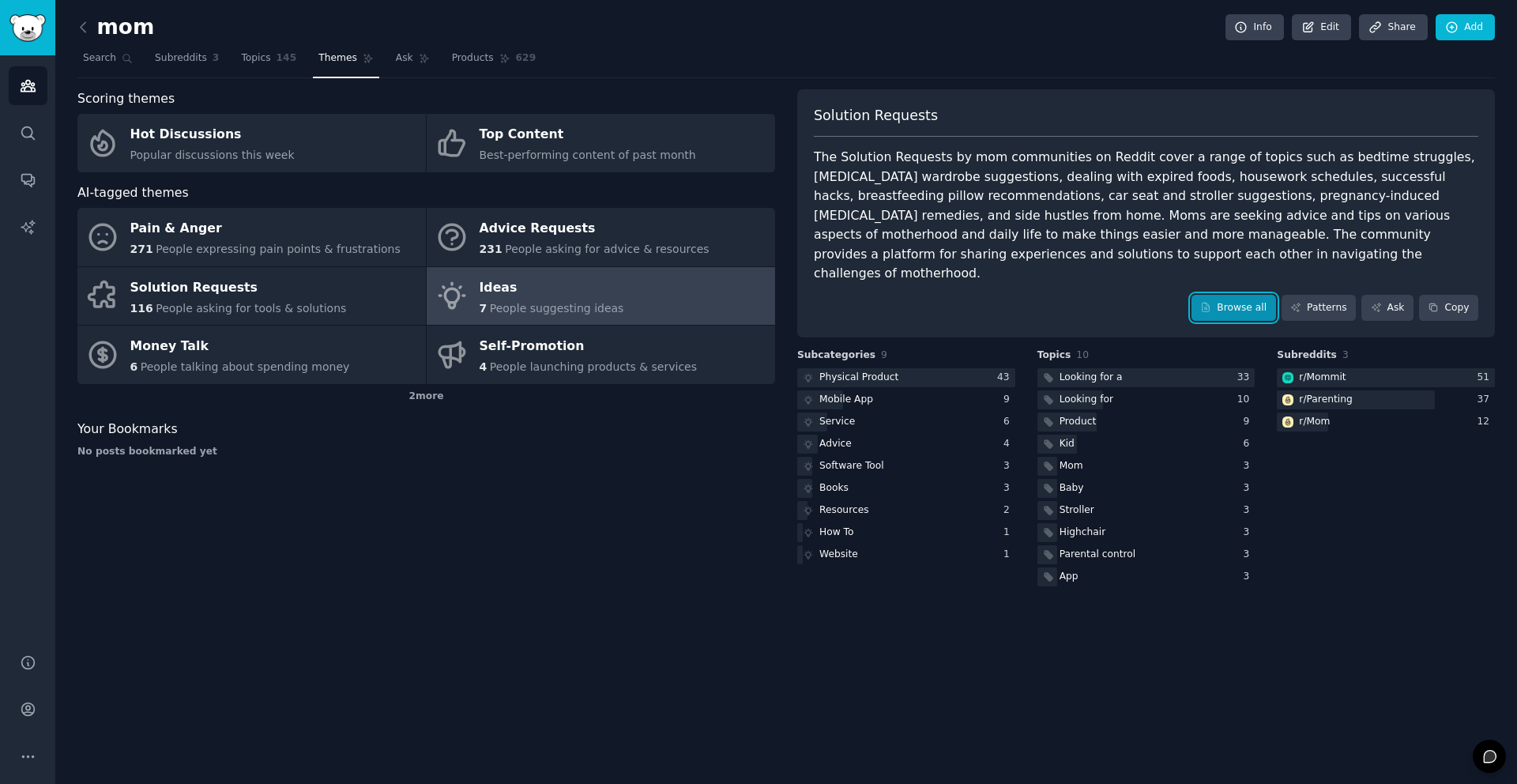
click at [1264, 294] on link "Browse all" at bounding box center [1233, 308] width 84 height 27
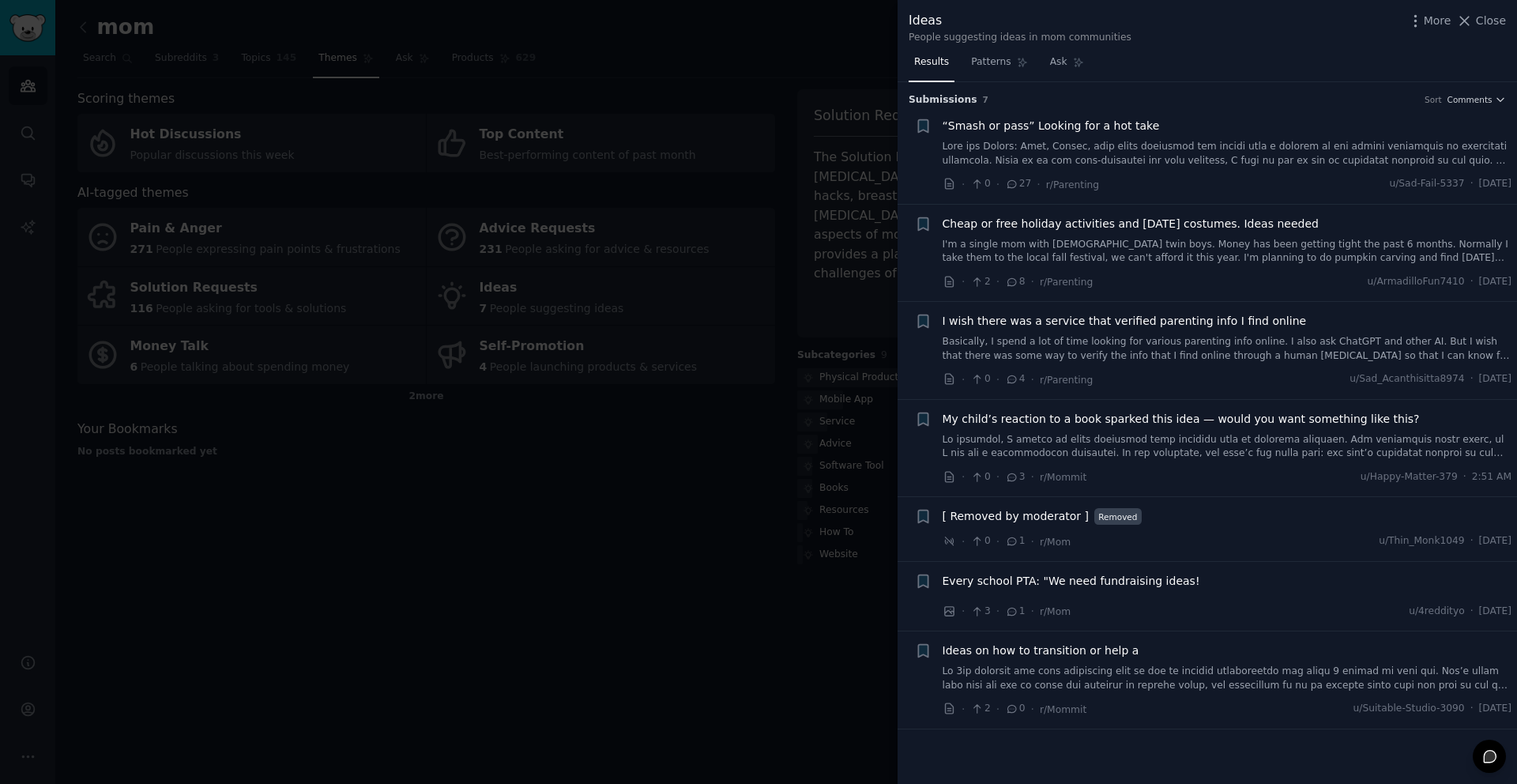
click at [1489, 89] on div "Submission s 7 Sort Comments" at bounding box center [1206, 95] width 597 height 25
click at [1494, 98] on button "Comments" at bounding box center [1476, 99] width 58 height 11
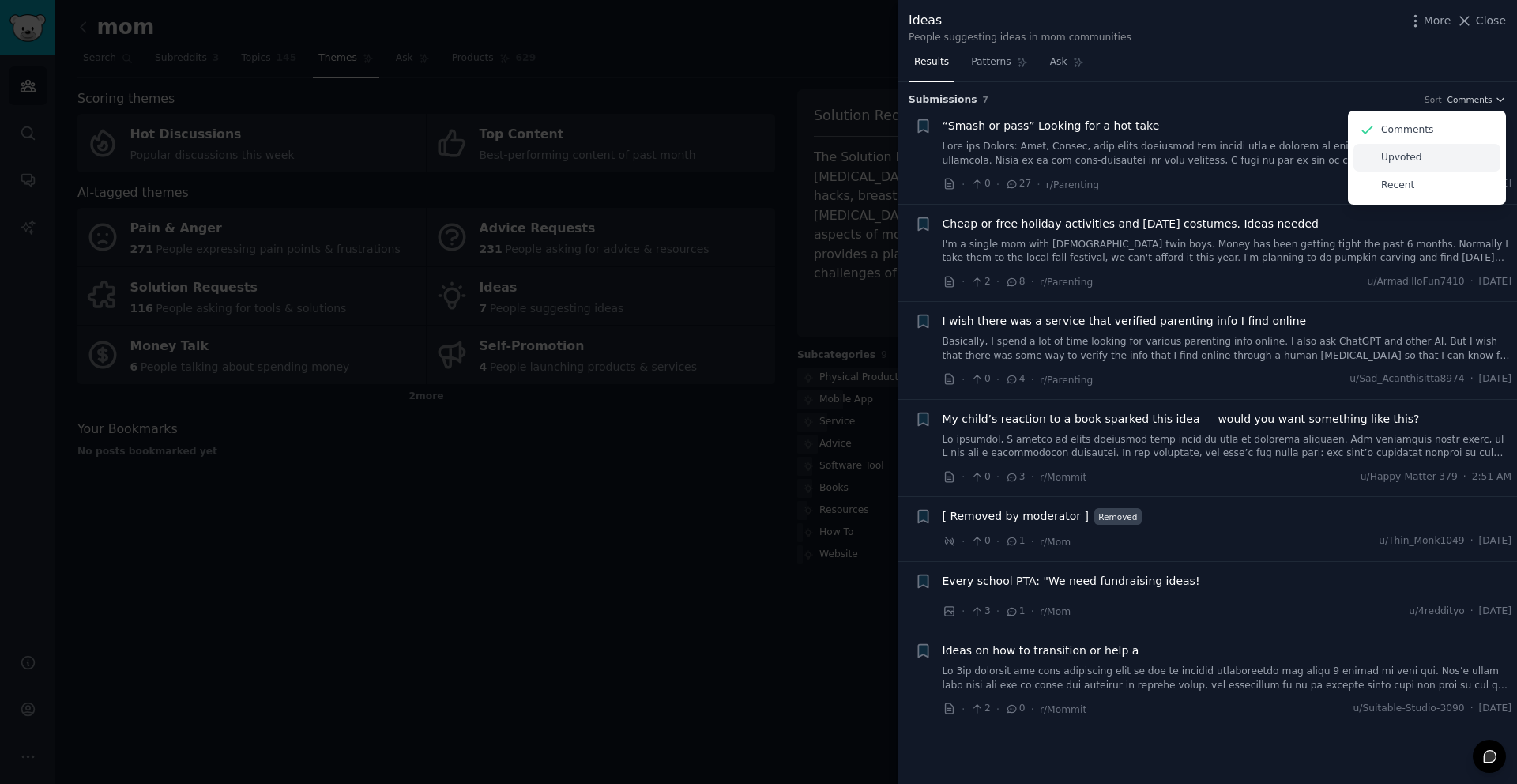
click at [1419, 158] on div "Upvoted" at bounding box center [1427, 158] width 147 height 28
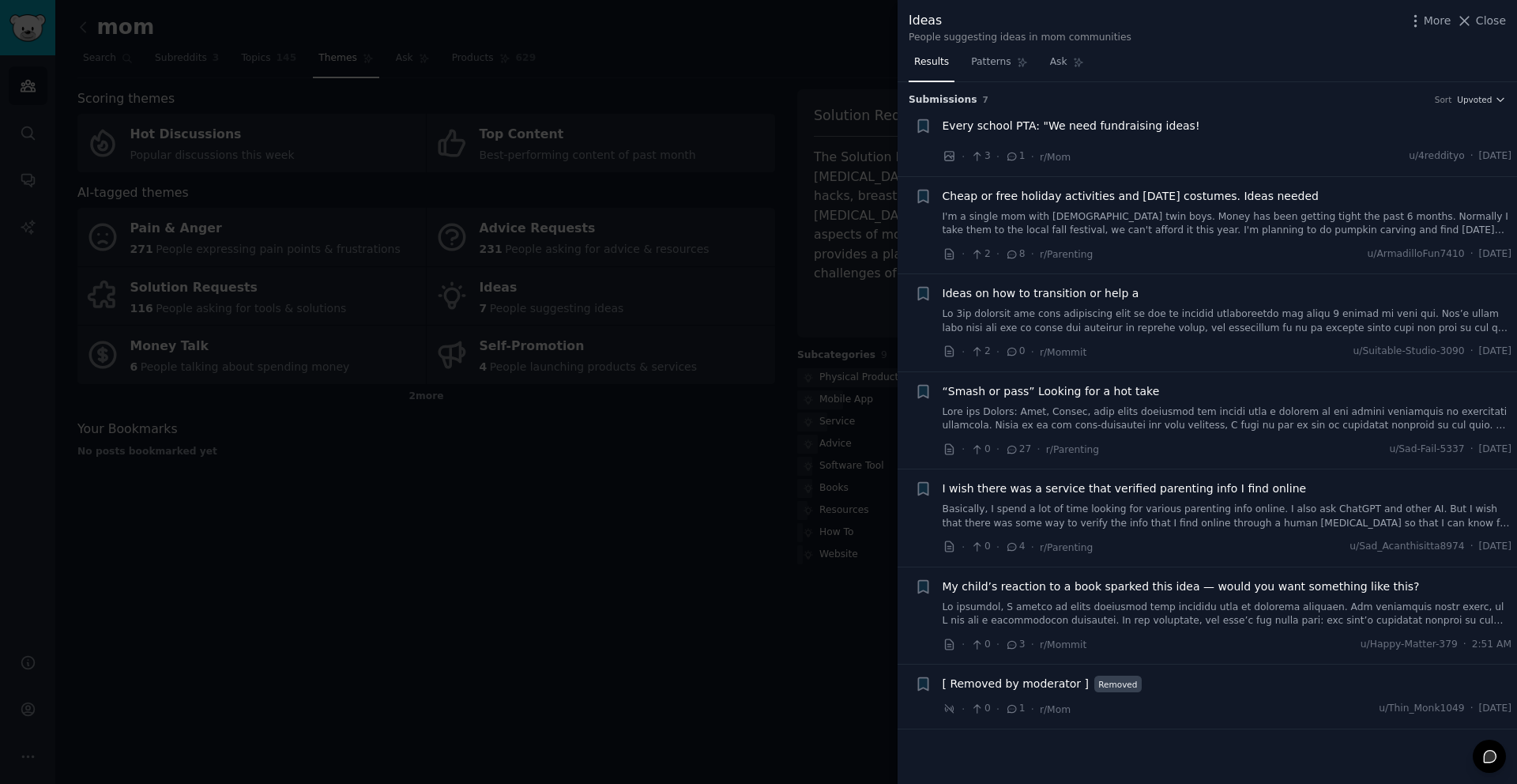
click at [737, 302] on div at bounding box center [758, 392] width 1517 height 784
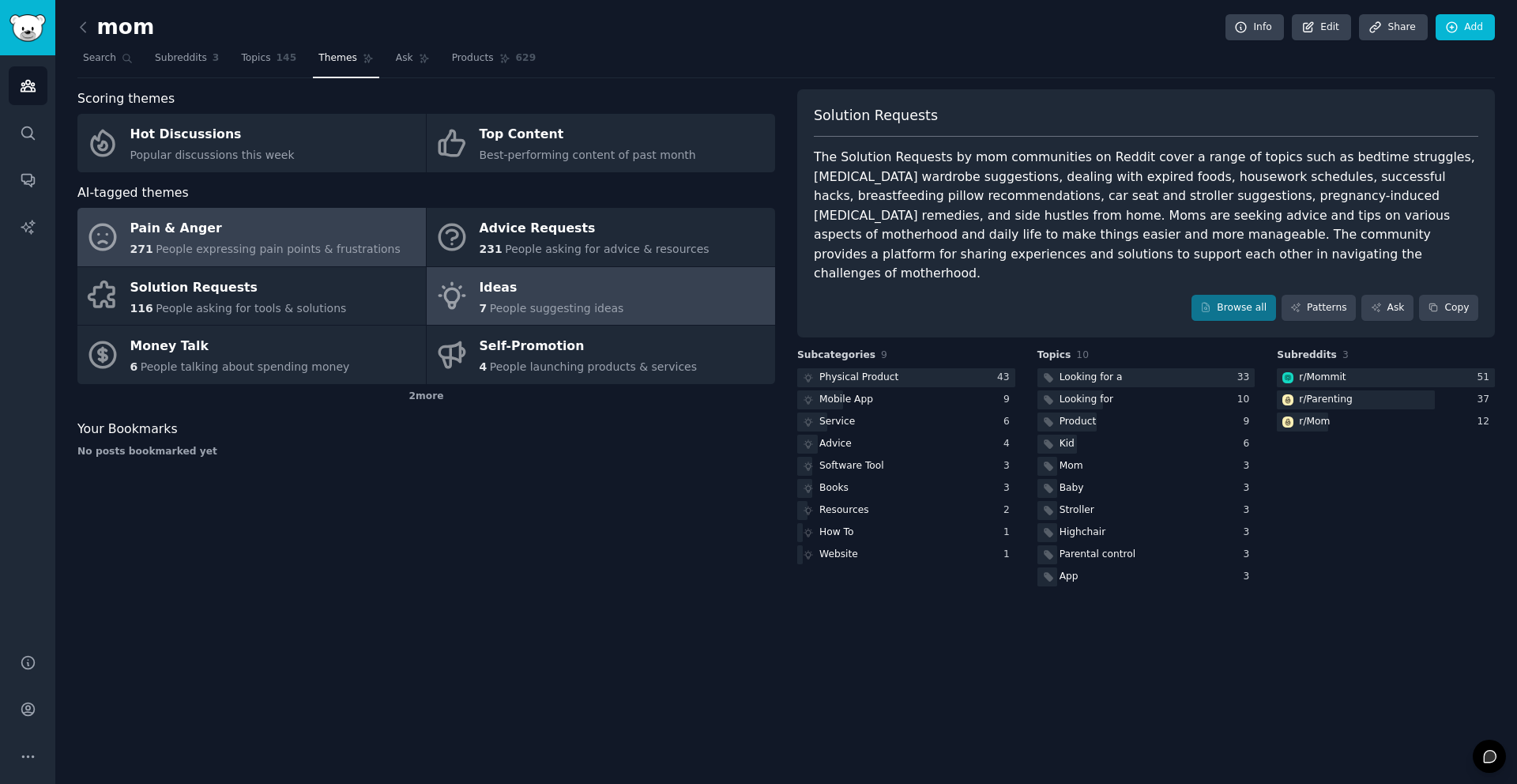
click at [264, 241] on div "271 People expressing pain points & frustrations" at bounding box center [266, 249] width 270 height 17
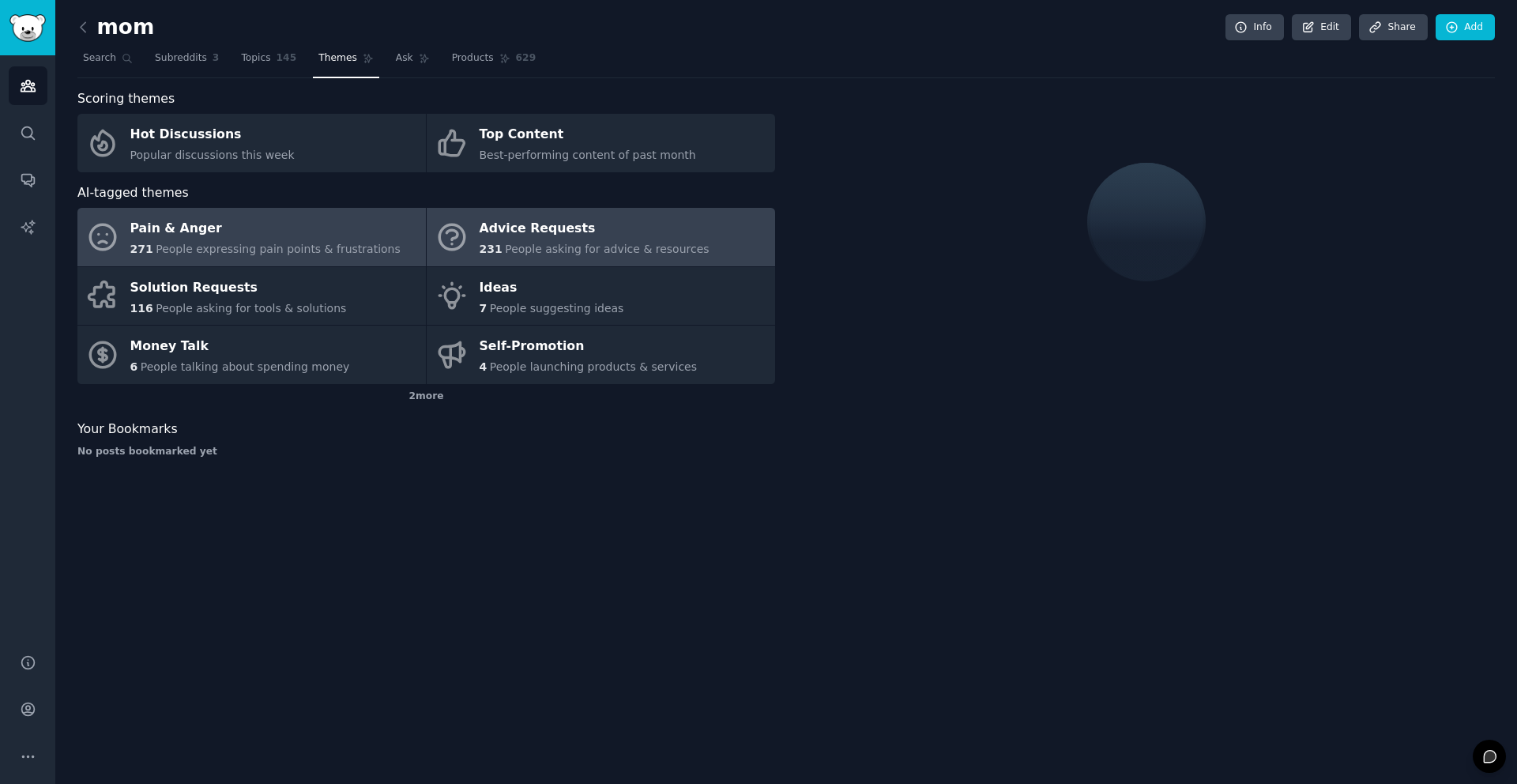
click at [722, 243] on link "Advice Requests 231 People asking for advice & resources" at bounding box center [601, 236] width 348 height 58
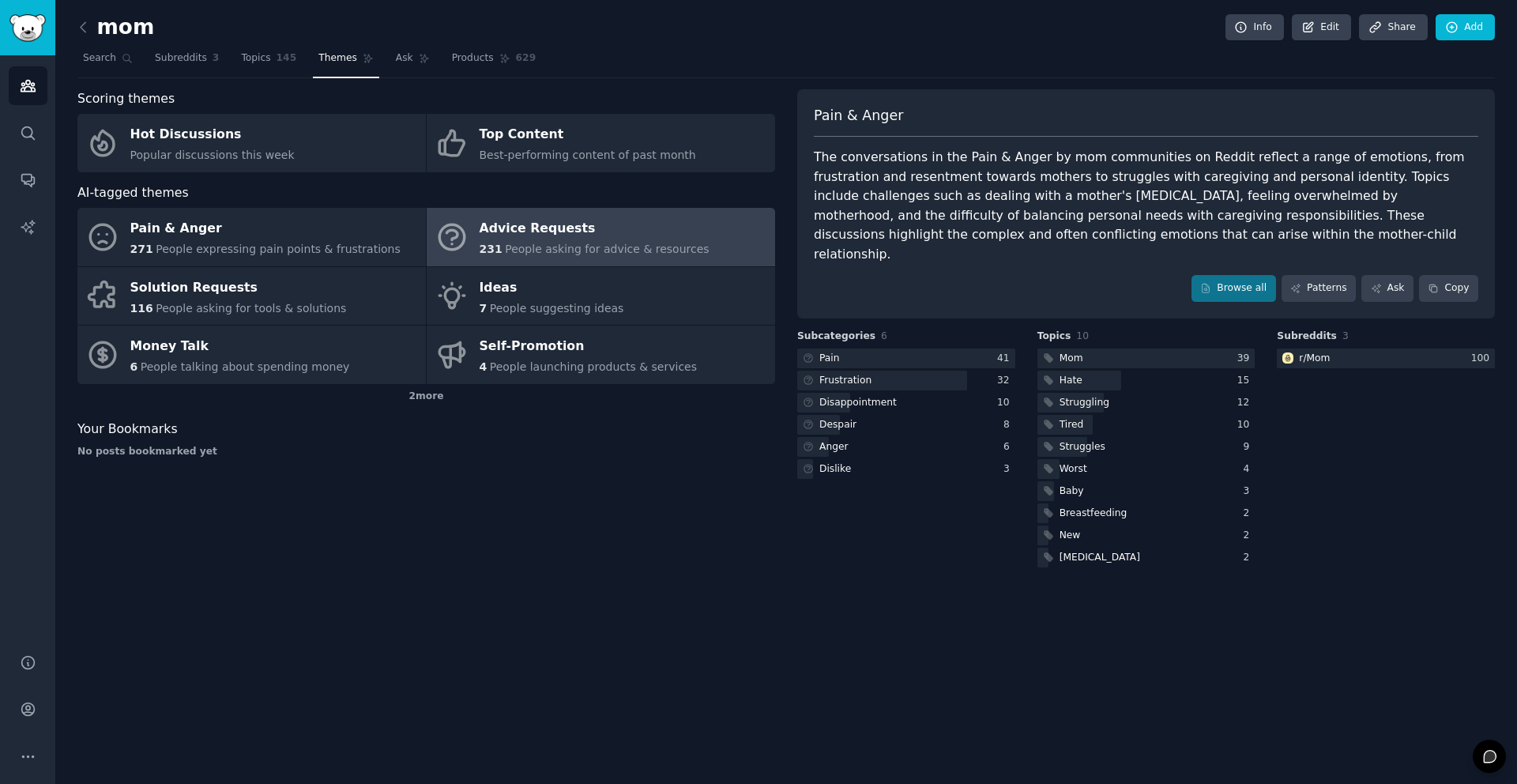
drag, startPoint x: 583, startPoint y: 225, endPoint x: 592, endPoint y: 226, distance: 9.1
click at [583, 225] on div "Advice Requests" at bounding box center [594, 229] width 230 height 25
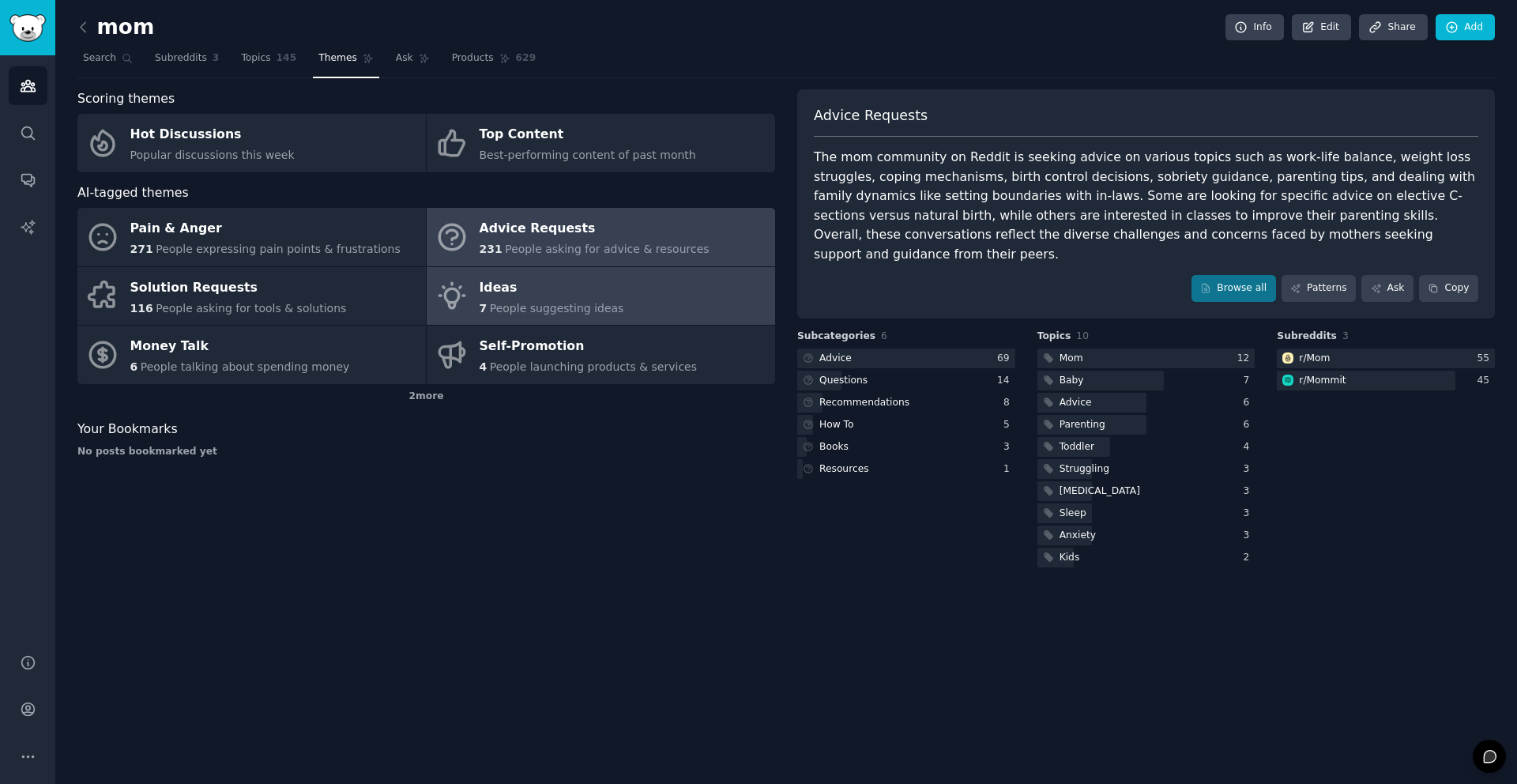
click at [654, 312] on link "Ideas 7 People suggesting ideas" at bounding box center [601, 295] width 348 height 58
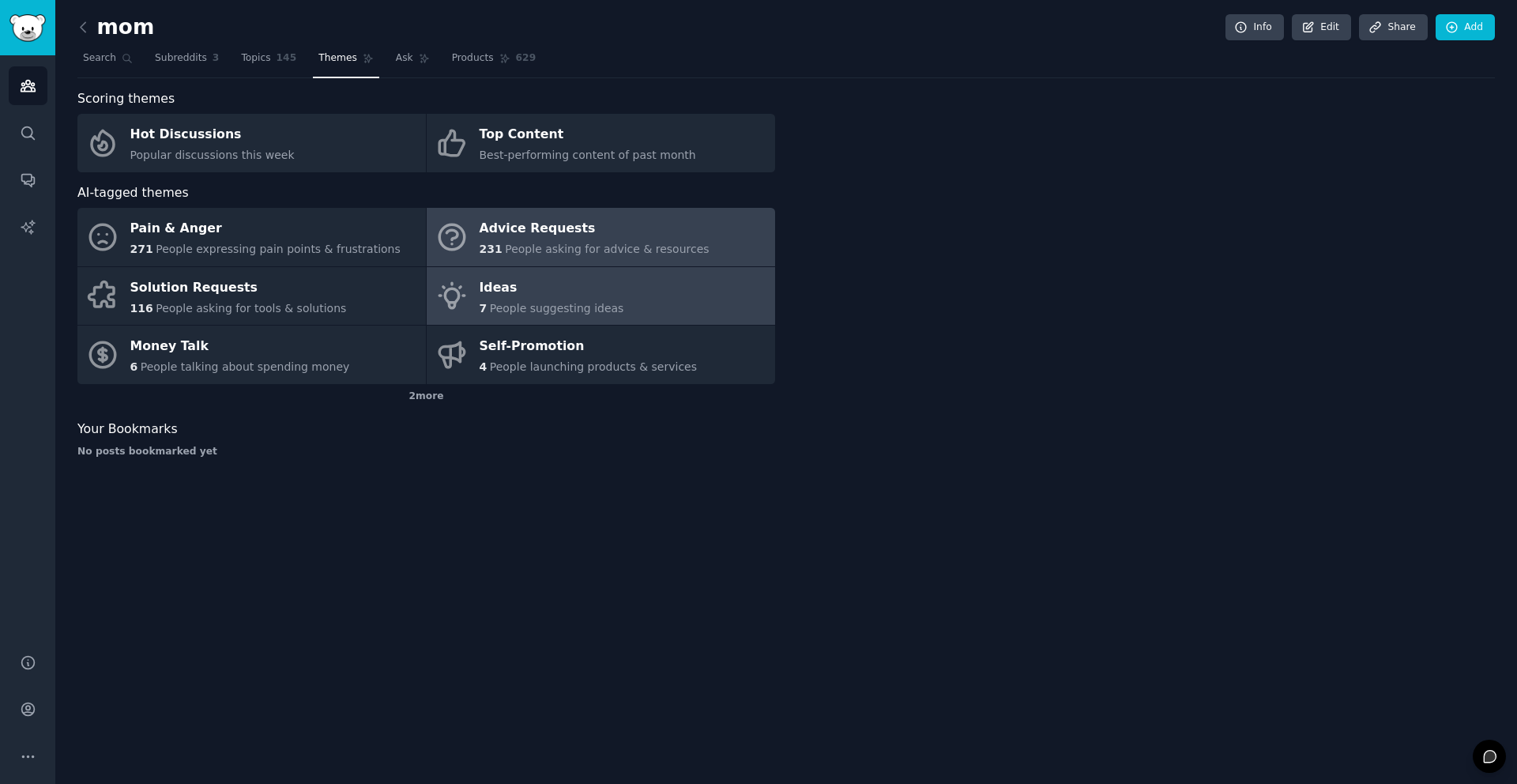
click at [626, 260] on link "Advice Requests 231 People asking for advice & resources" at bounding box center [601, 236] width 348 height 58
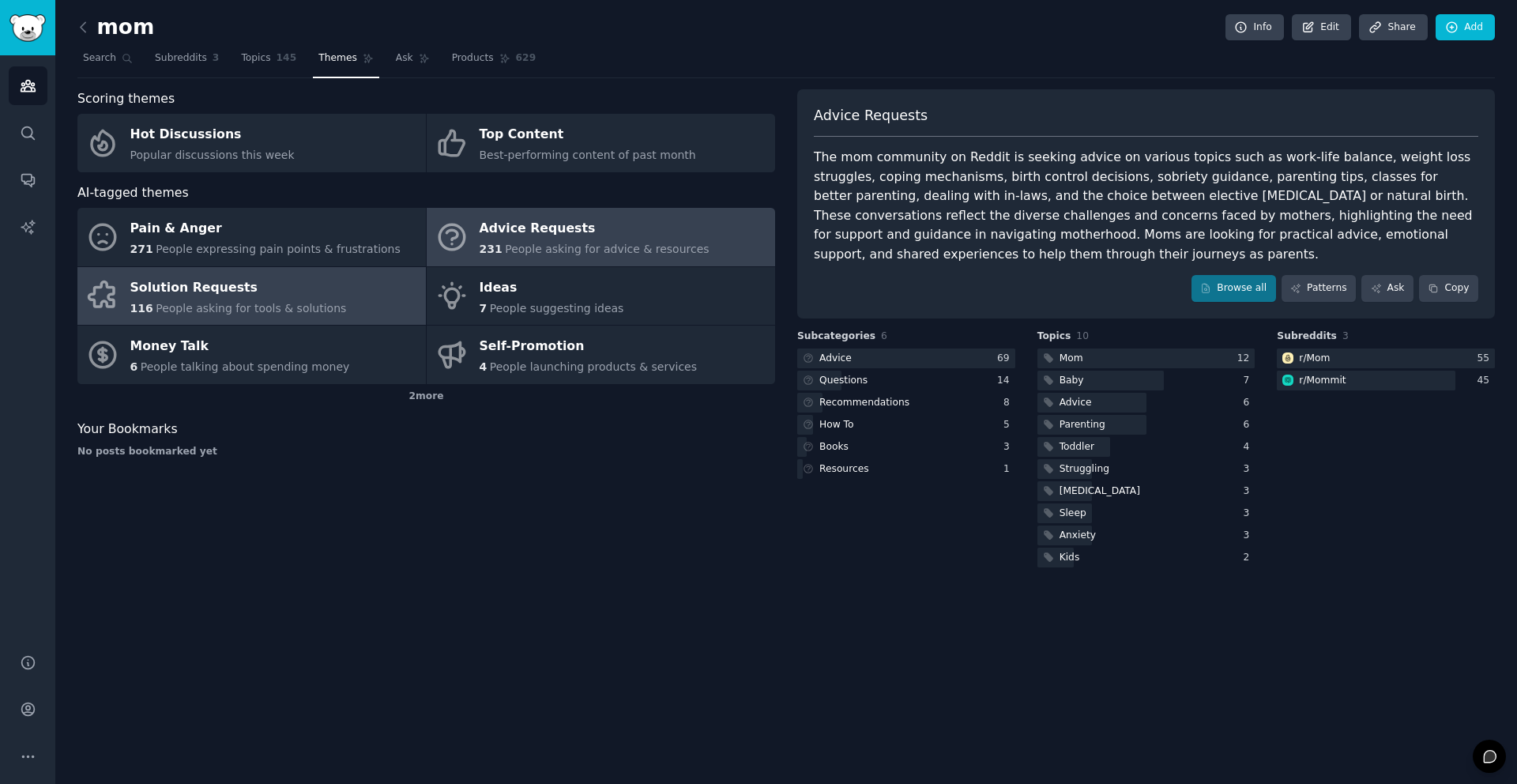
click at [215, 306] on span "People asking for tools & solutions" at bounding box center [251, 308] width 191 height 13
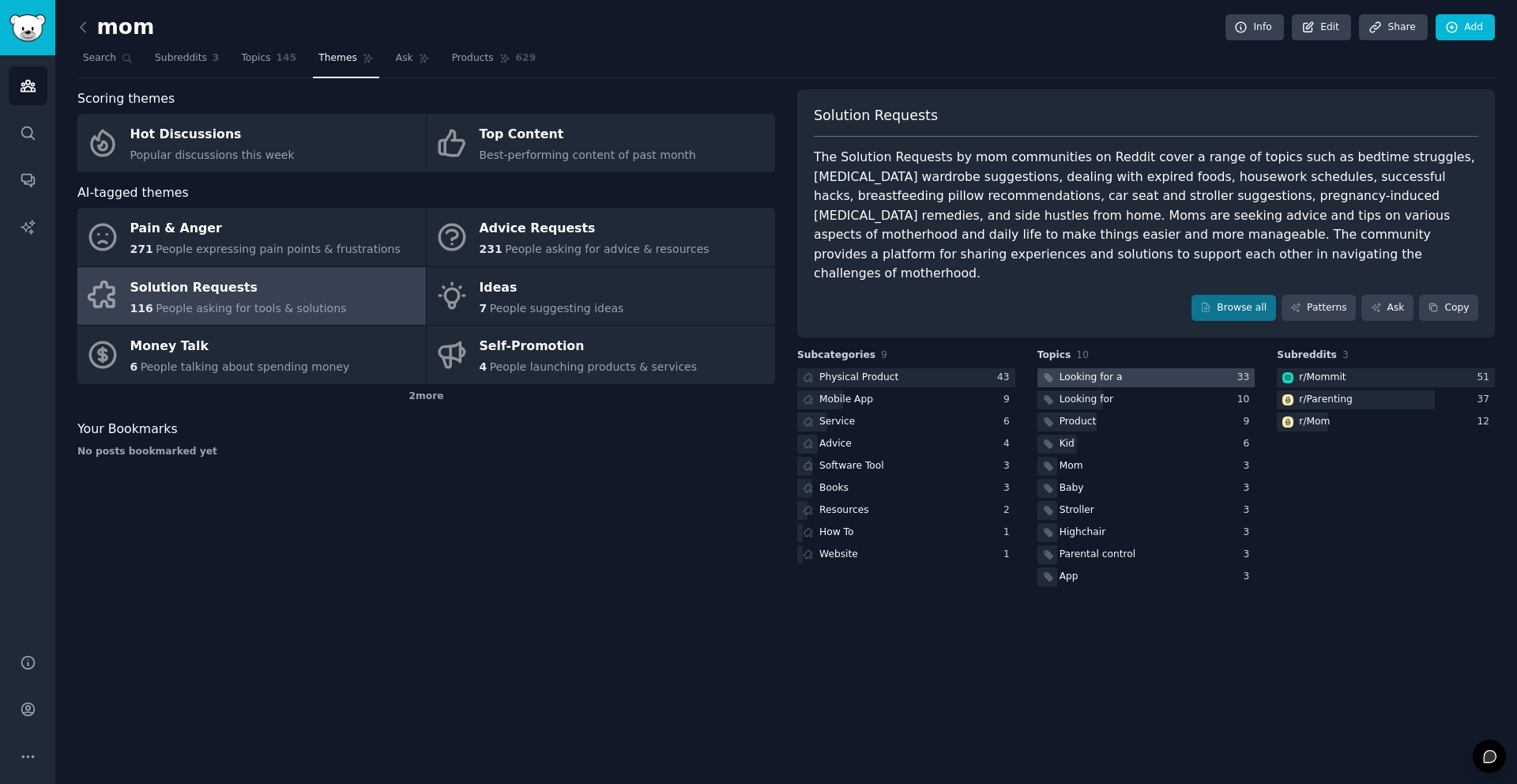
click at [1151, 368] on div at bounding box center [1146, 378] width 218 height 20
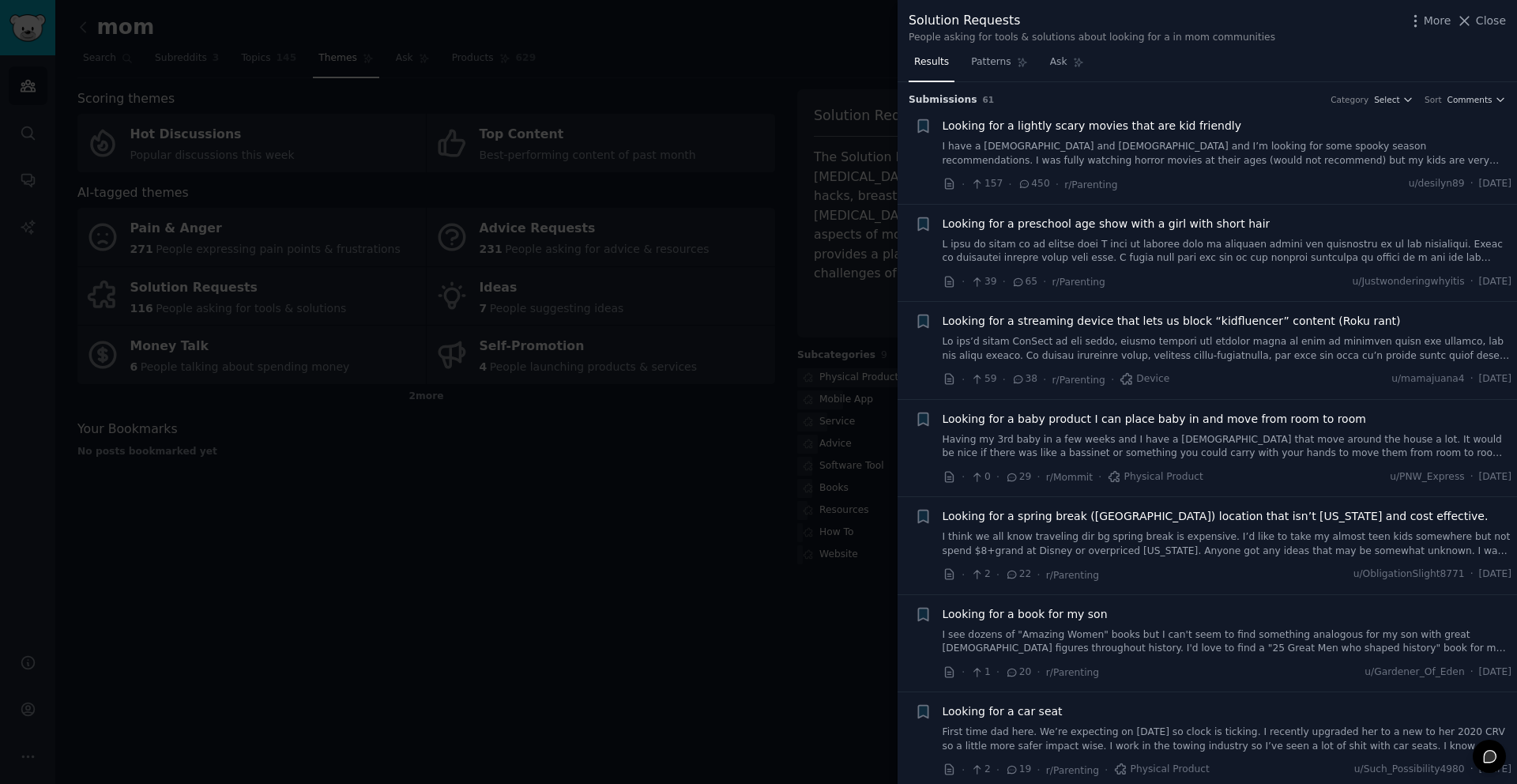
click at [662, 286] on div at bounding box center [758, 392] width 1517 height 784
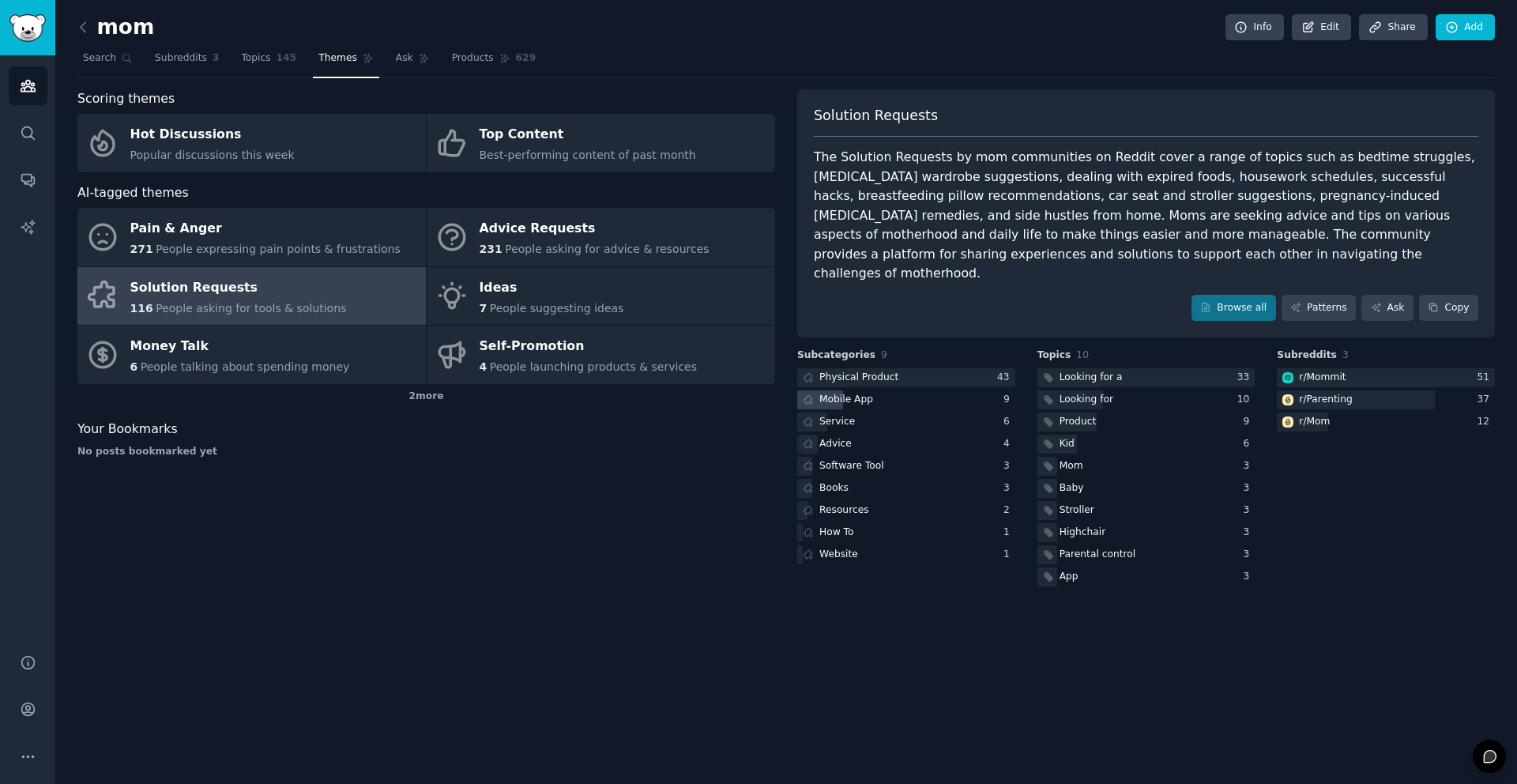
click at [911, 390] on div "Mobile App" at bounding box center [907, 400] width 218 height 20
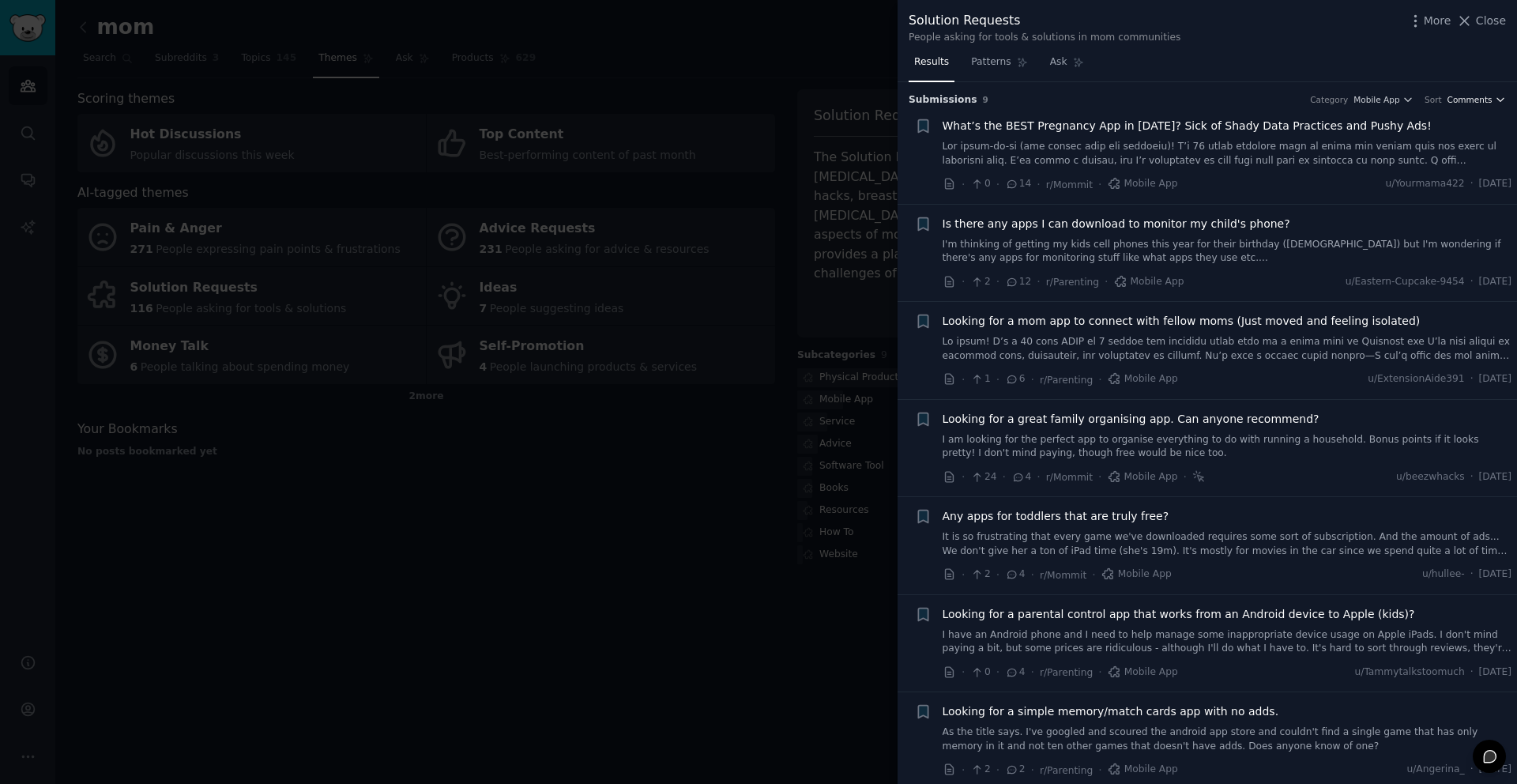
click at [1479, 101] on span "Comments" at bounding box center [1470, 99] width 45 height 11
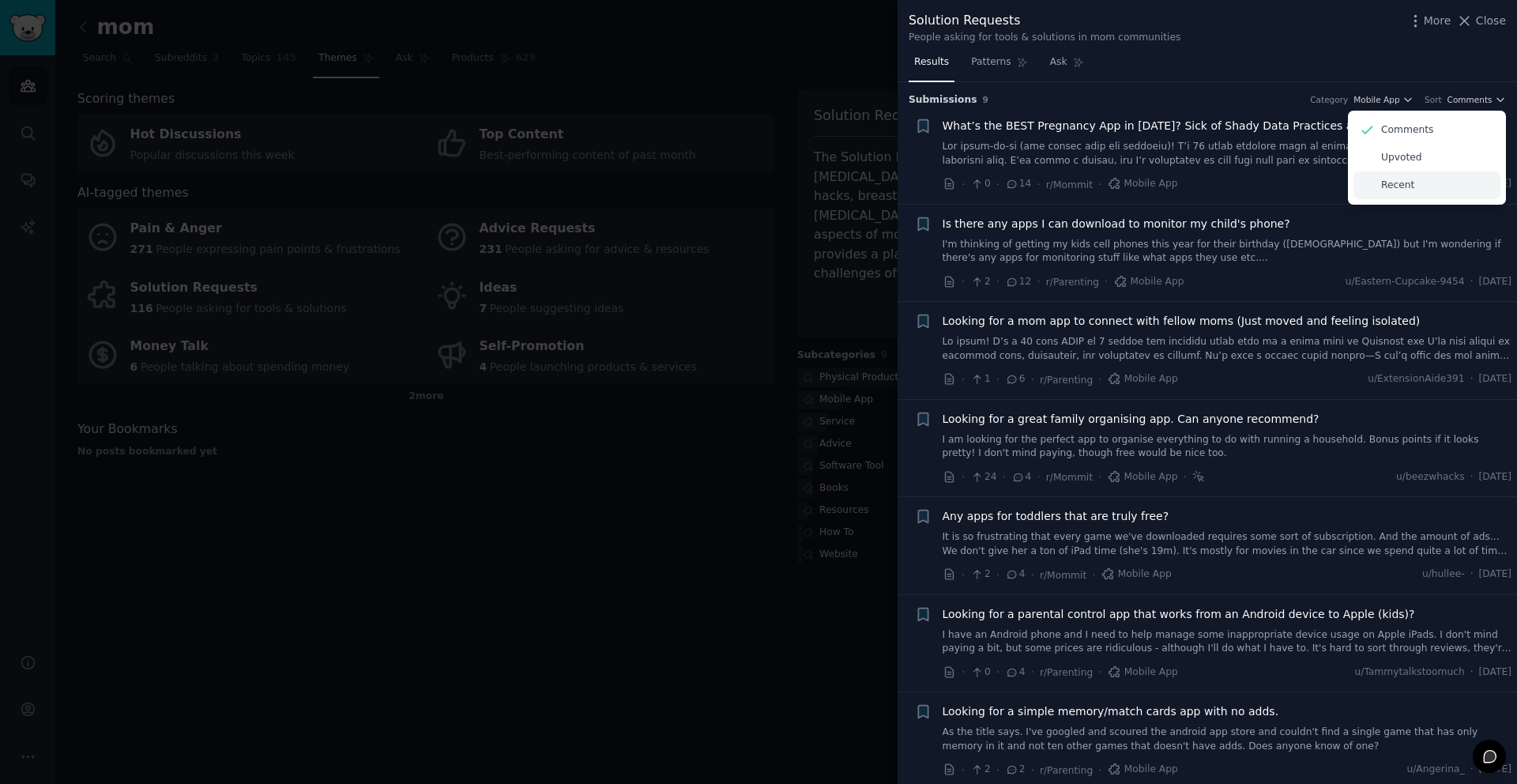
click at [1420, 181] on div "Recent" at bounding box center [1427, 185] width 147 height 28
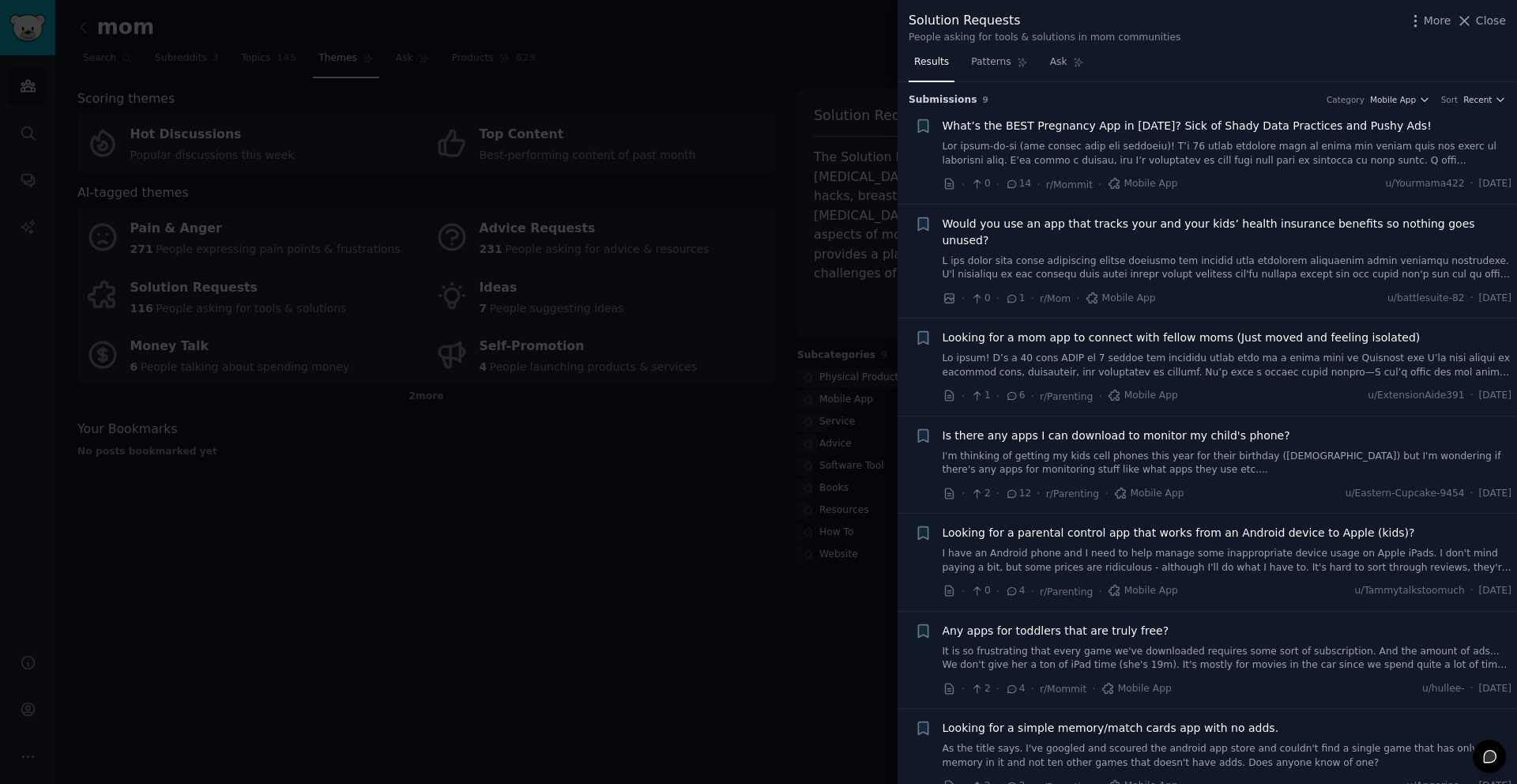
drag, startPoint x: 776, startPoint y: 301, endPoint x: 796, endPoint y: 347, distance: 50.2
click at [776, 301] on div at bounding box center [758, 392] width 1517 height 784
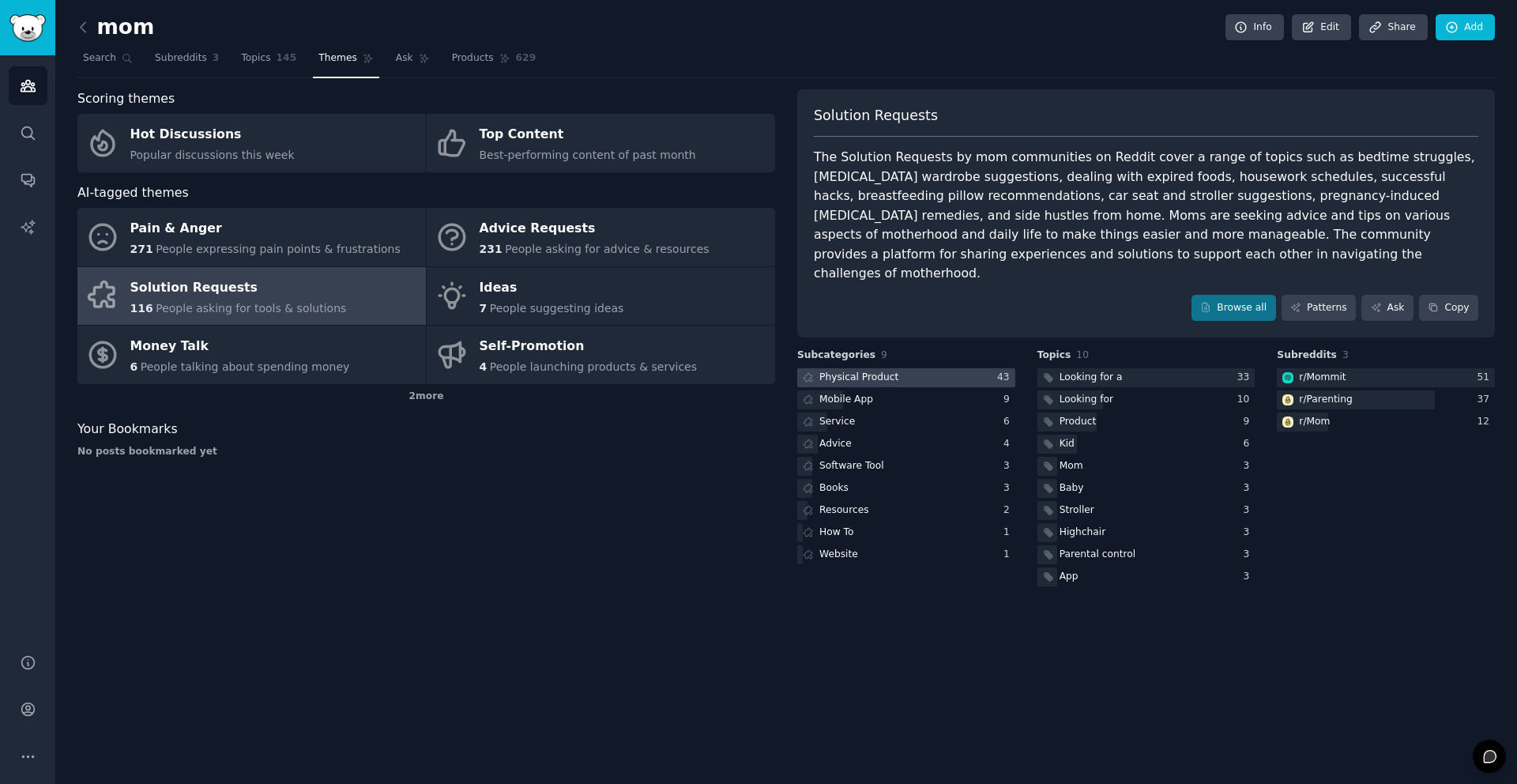
click at [876, 371] on div "Physical Product" at bounding box center [859, 378] width 79 height 14
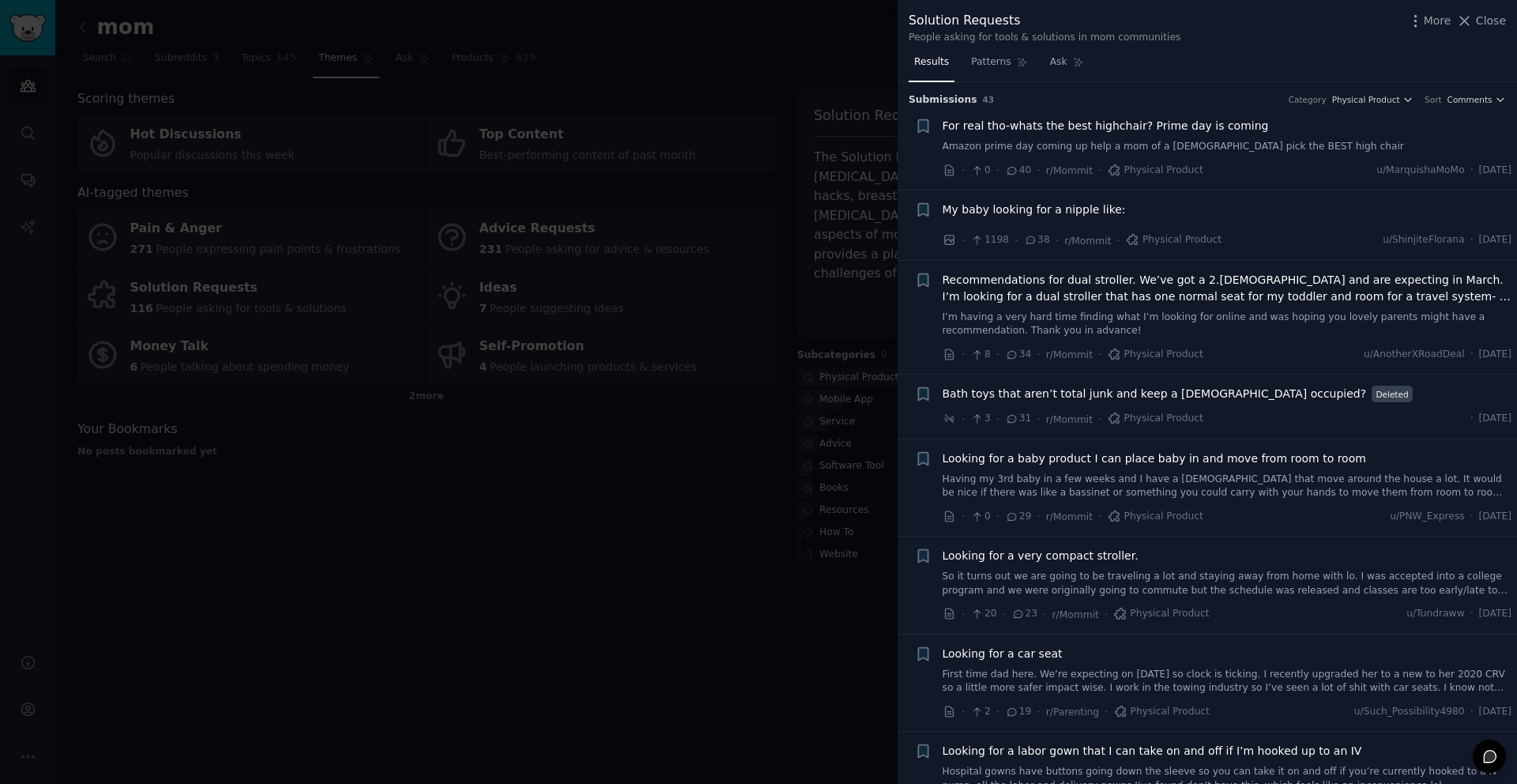
click at [779, 333] on div at bounding box center [758, 392] width 1517 height 784
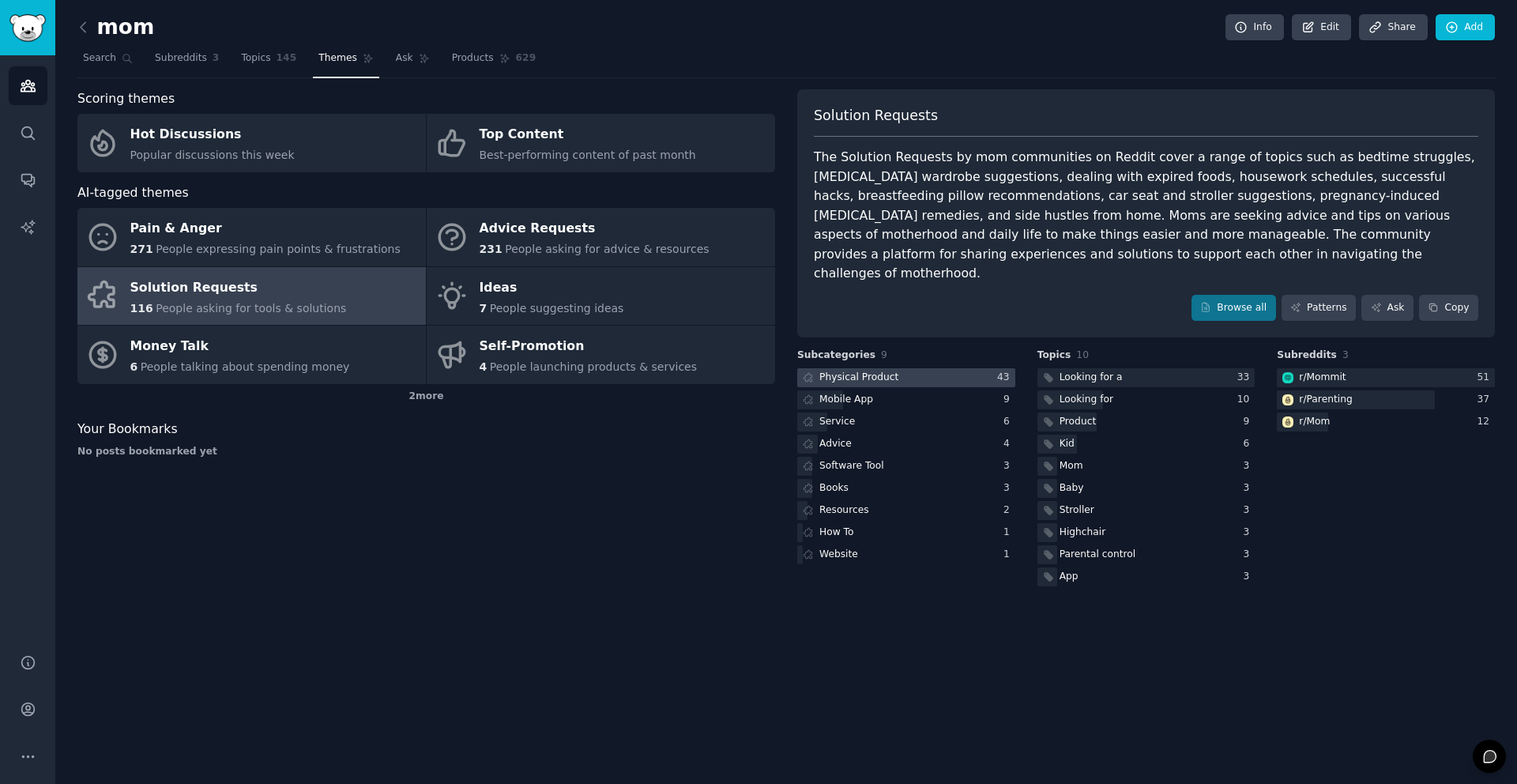
click at [882, 371] on div "Physical Product" at bounding box center [859, 378] width 79 height 14
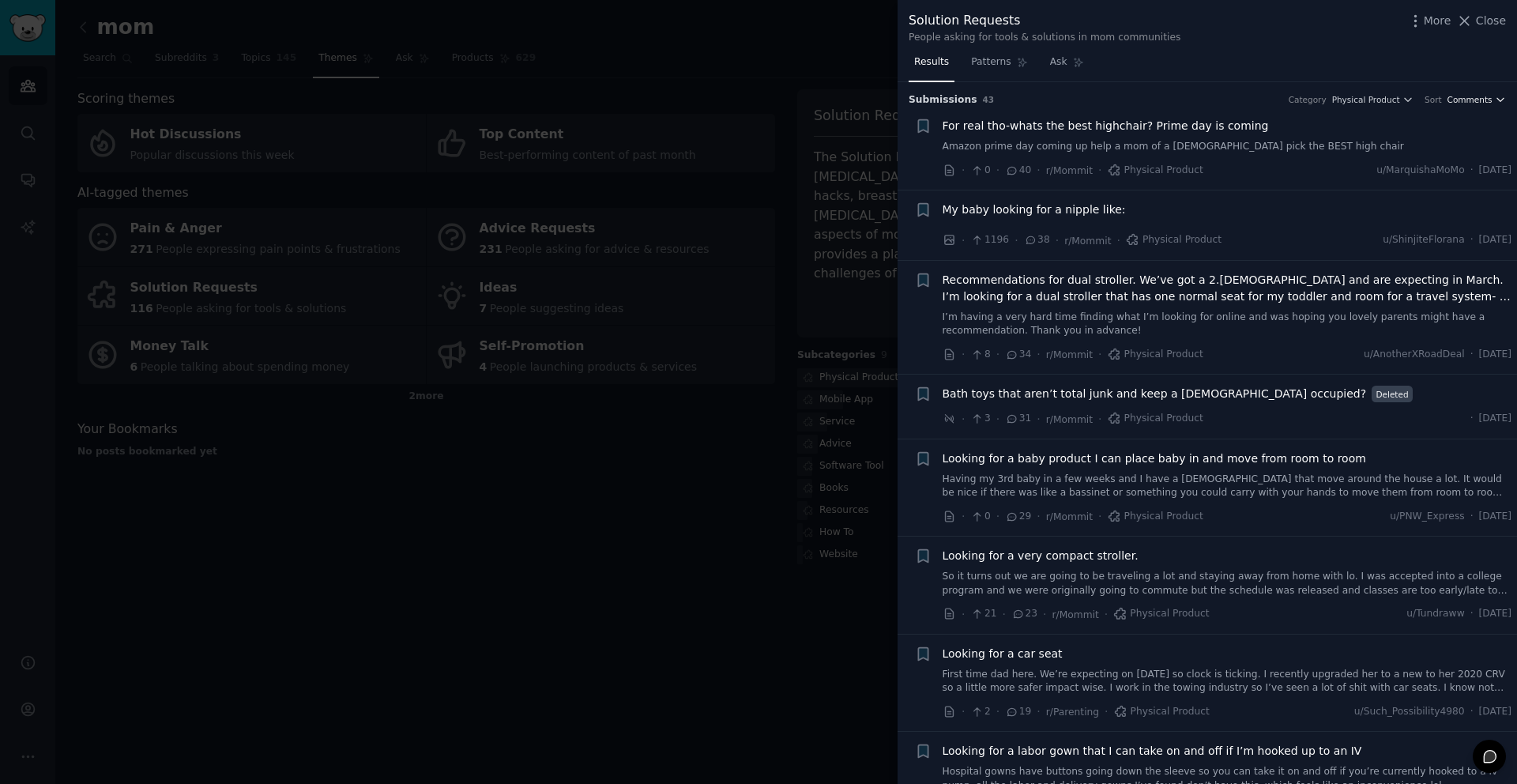
click at [1481, 96] on span "Comments" at bounding box center [1470, 99] width 45 height 11
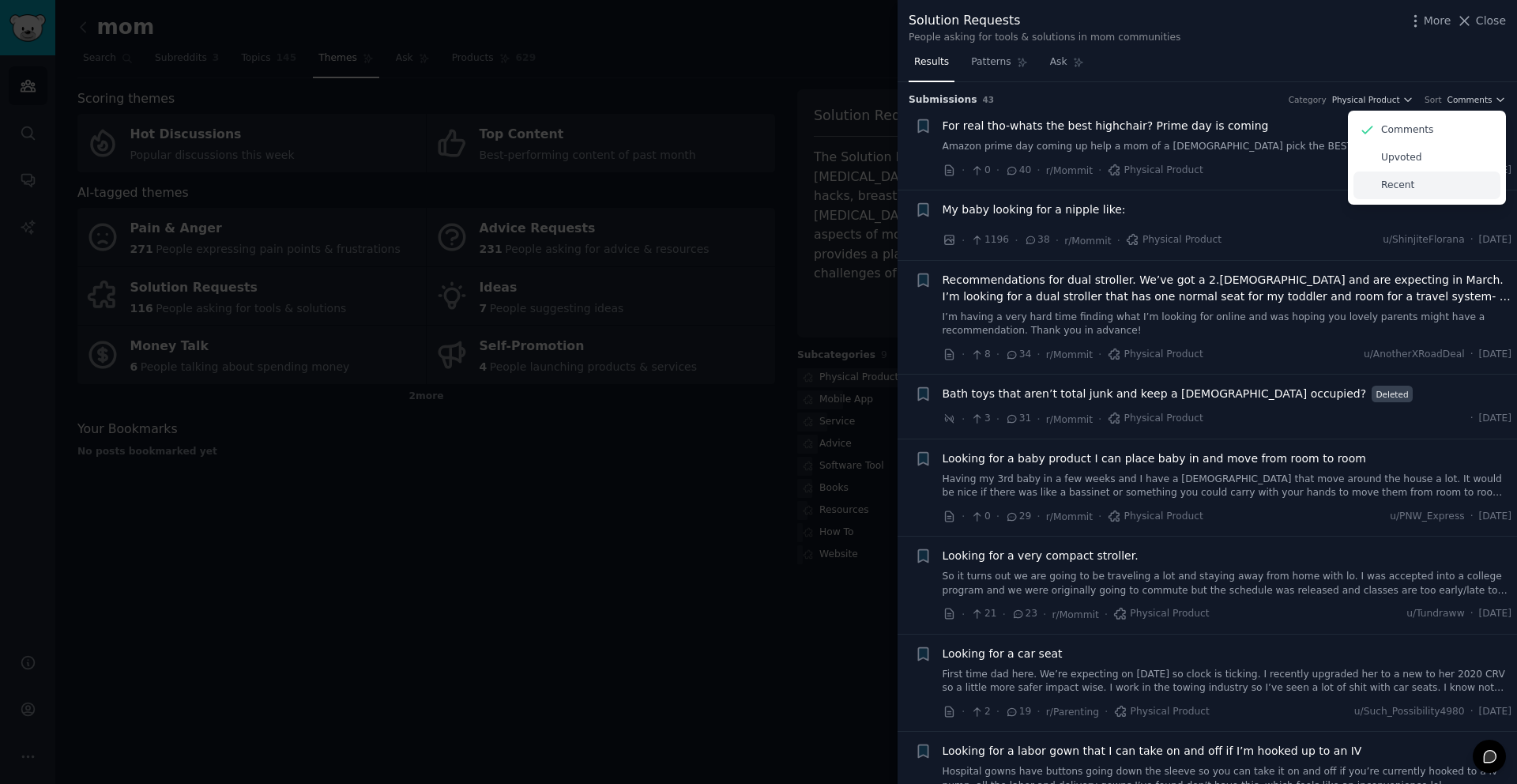
click at [1413, 176] on div "Recent" at bounding box center [1427, 185] width 147 height 28
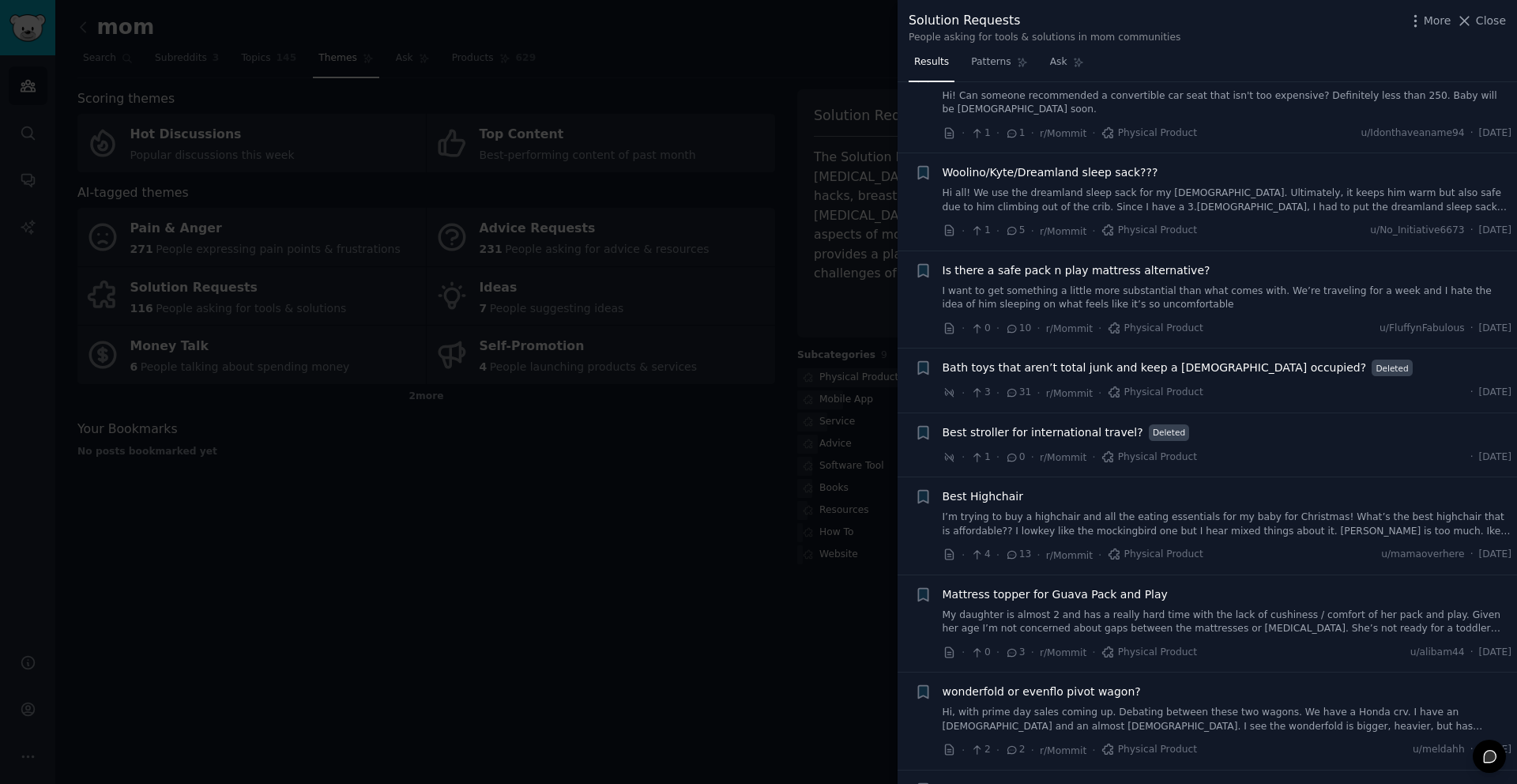
scroll to position [150, 0]
drag, startPoint x: 767, startPoint y: 429, endPoint x: 1361, endPoint y: 142, distance: 659.7
click at [772, 425] on div at bounding box center [758, 392] width 1517 height 784
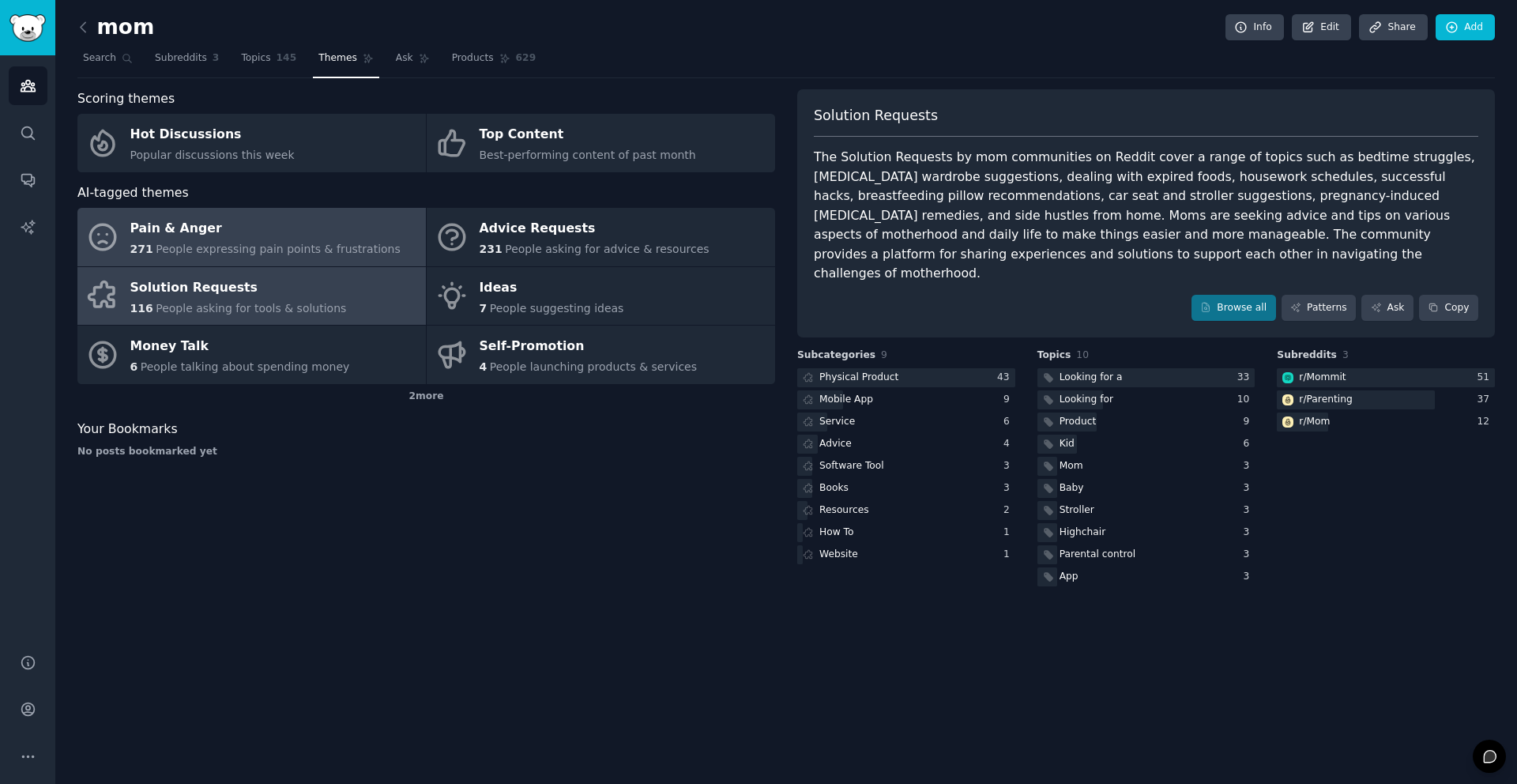
click at [263, 260] on link "Pain & Anger 271 People expressing pain points & frustrations" at bounding box center [251, 236] width 348 height 58
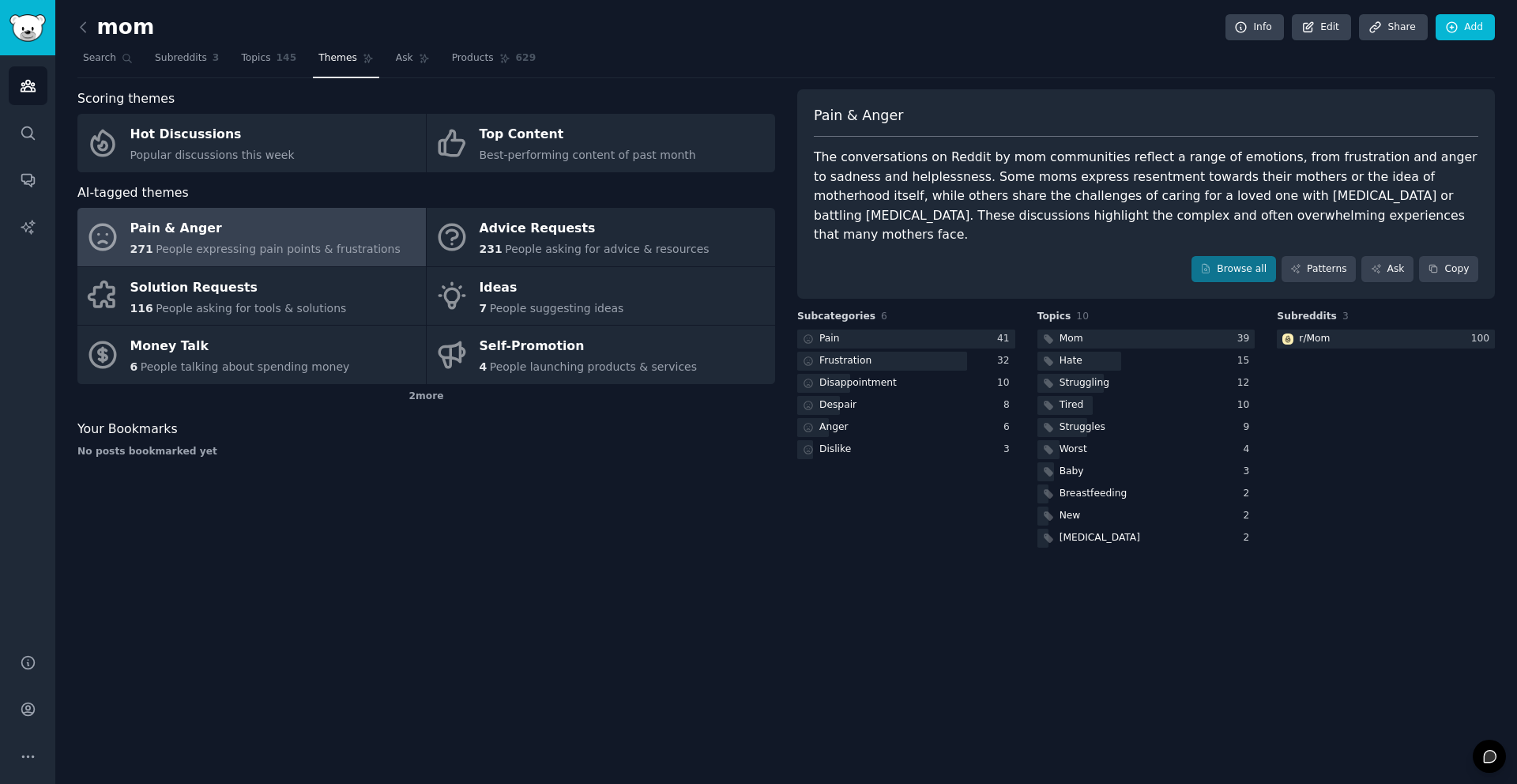
click at [246, 228] on div "Pain & Anger" at bounding box center [266, 229] width 270 height 25
click at [957, 329] on div at bounding box center [907, 339] width 218 height 20
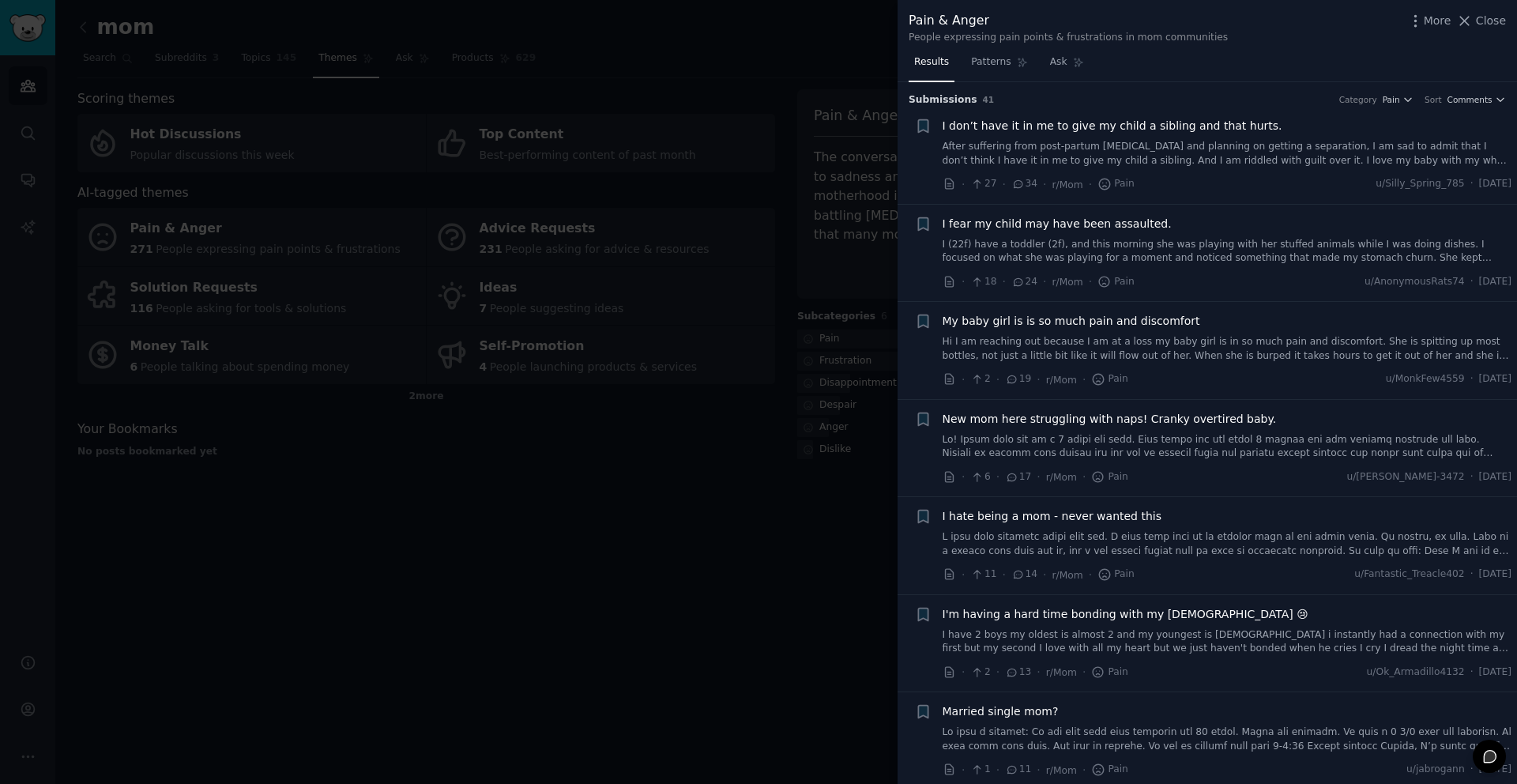
click at [448, 368] on div at bounding box center [758, 392] width 1517 height 784
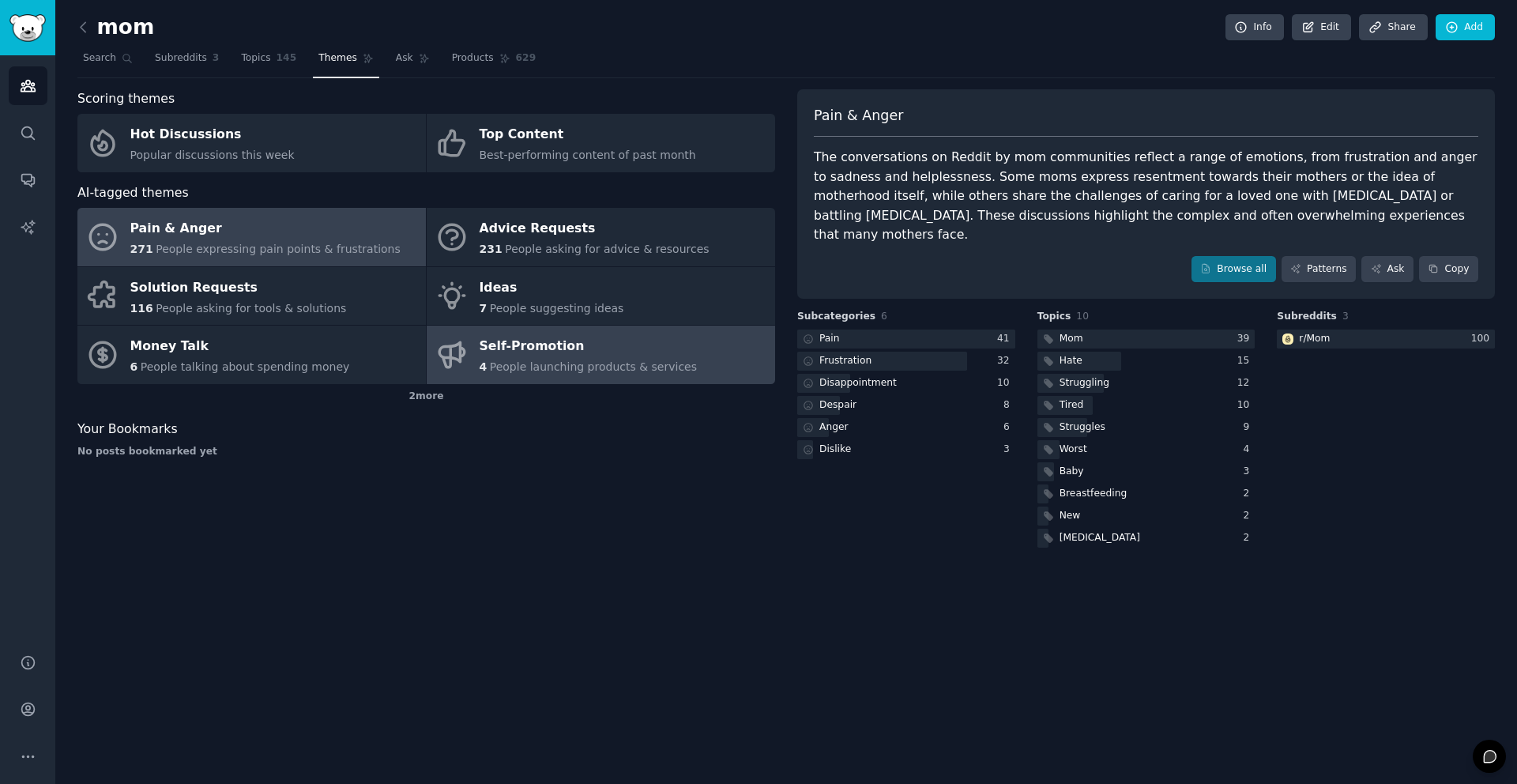
click at [576, 372] on span "People launching products & services" at bounding box center [592, 367] width 207 height 13
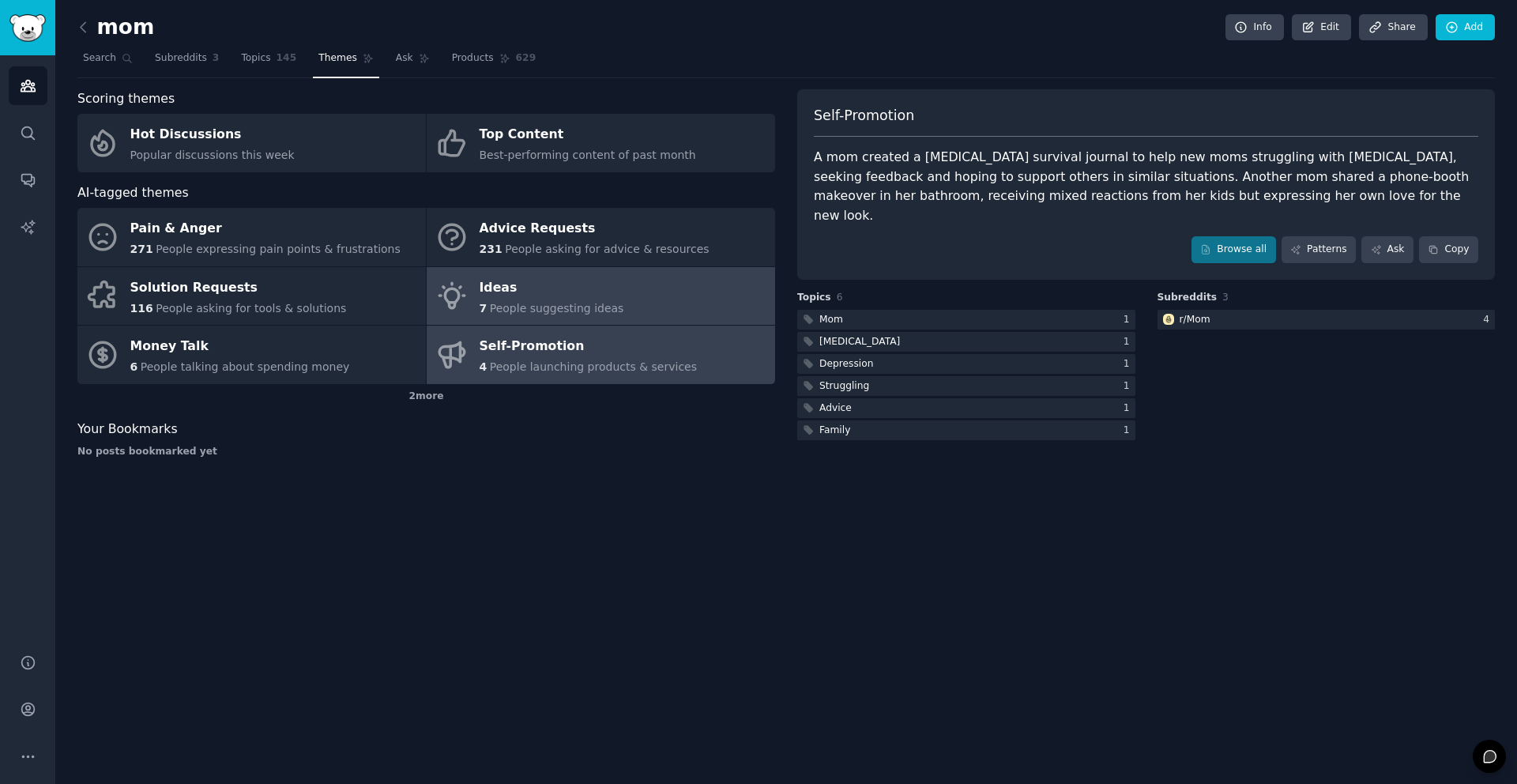
click at [622, 302] on link "Ideas 7 People suggesting ideas" at bounding box center [601, 295] width 348 height 58
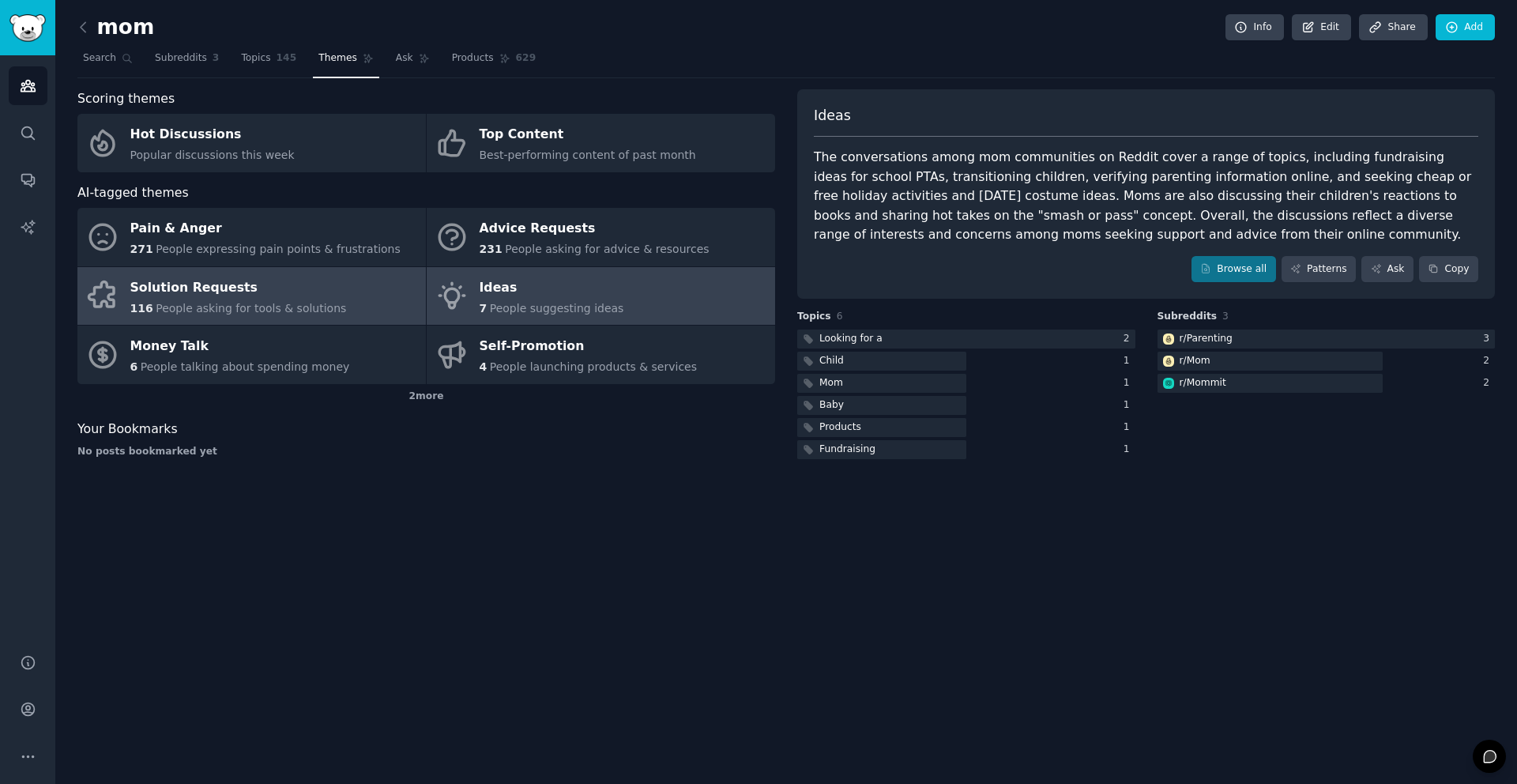
click at [271, 316] on link "Solution Requests 116 People asking for tools & solutions" at bounding box center [251, 295] width 348 height 58
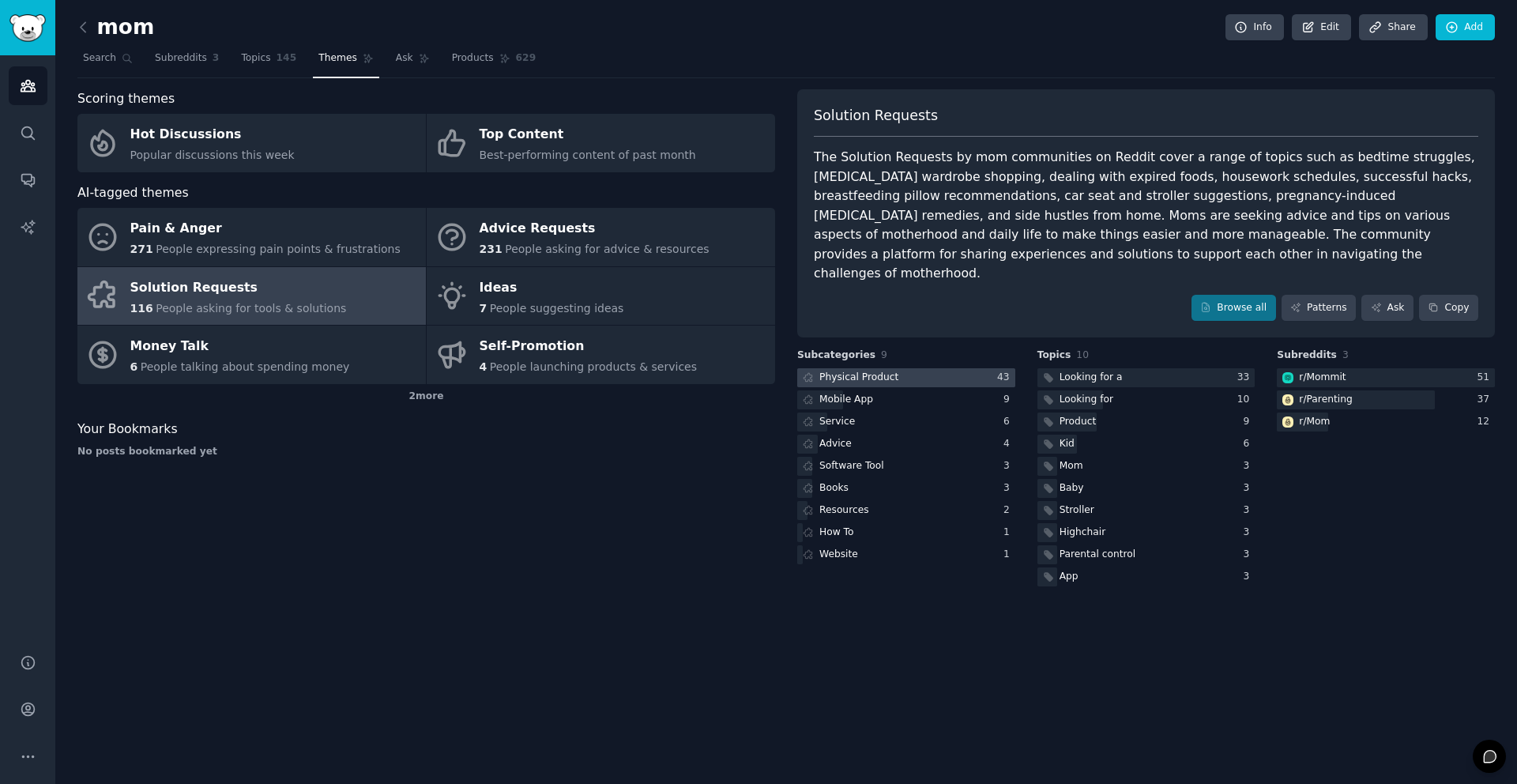
click at [940, 368] on div at bounding box center [907, 378] width 218 height 20
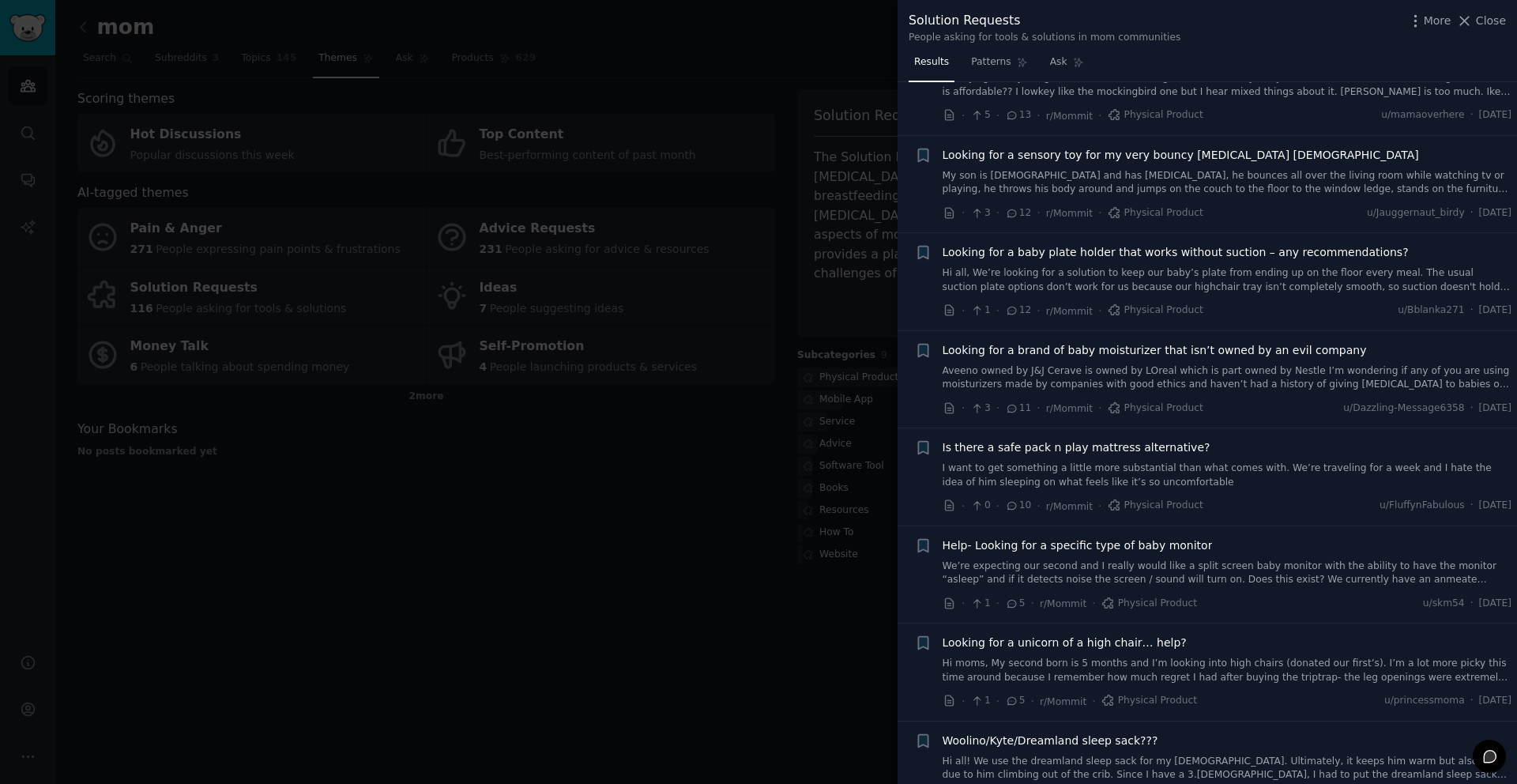
scroll to position [888, 0]
click at [203, 184] on div at bounding box center [758, 392] width 1517 height 784
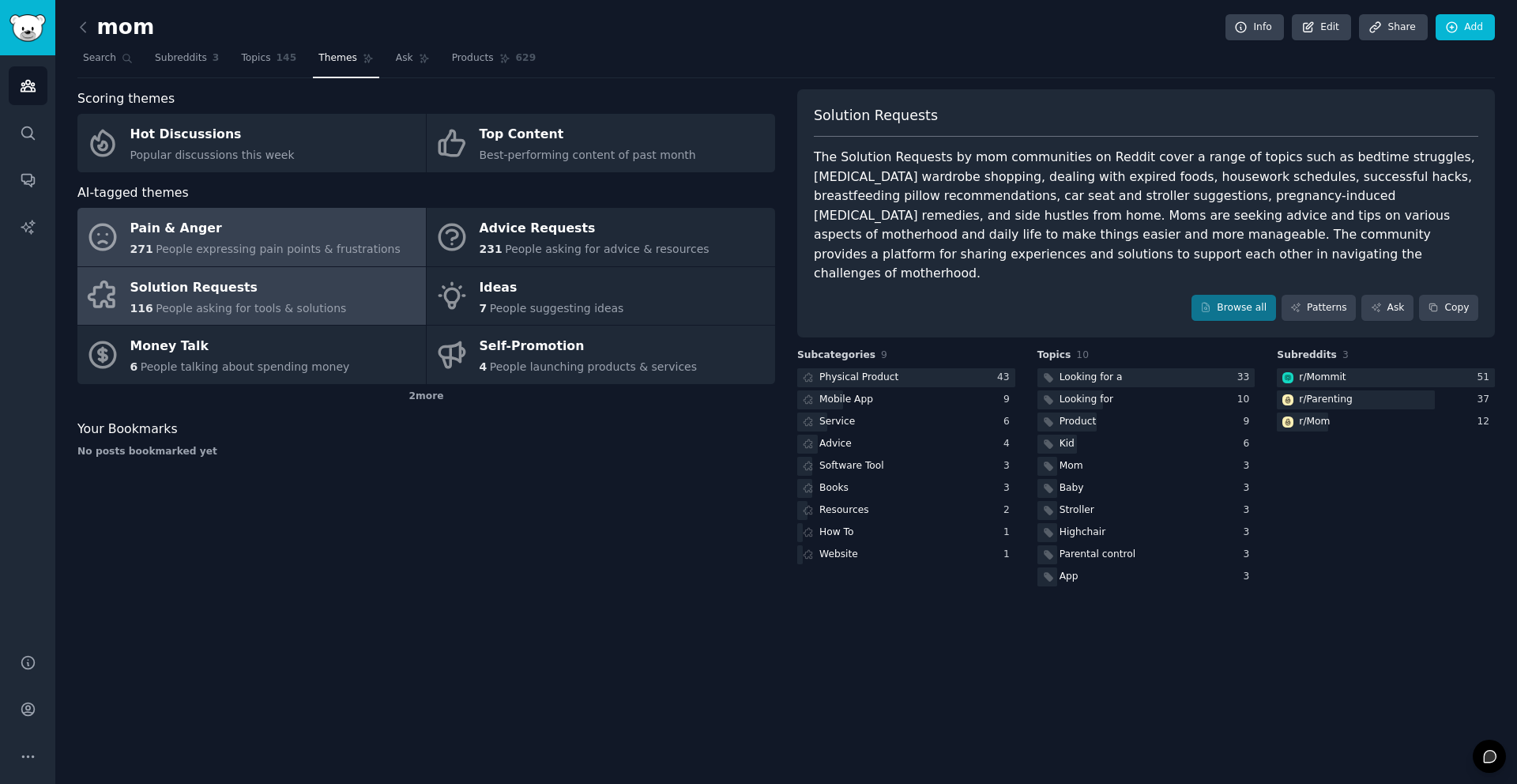
click at [228, 237] on div "Pain & Anger" at bounding box center [266, 229] width 270 height 25
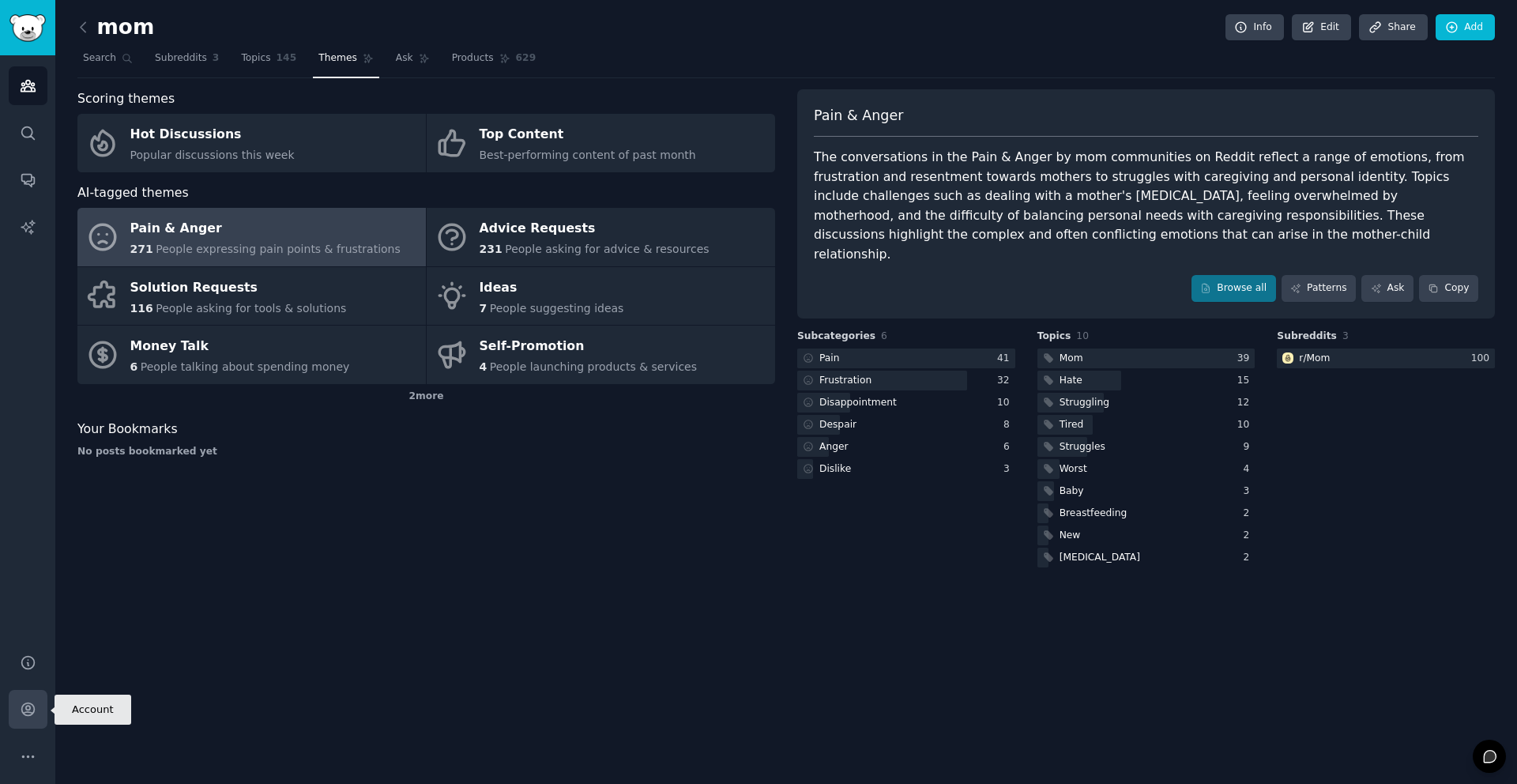
click at [31, 703] on icon "Sidebar" at bounding box center [28, 709] width 17 height 17
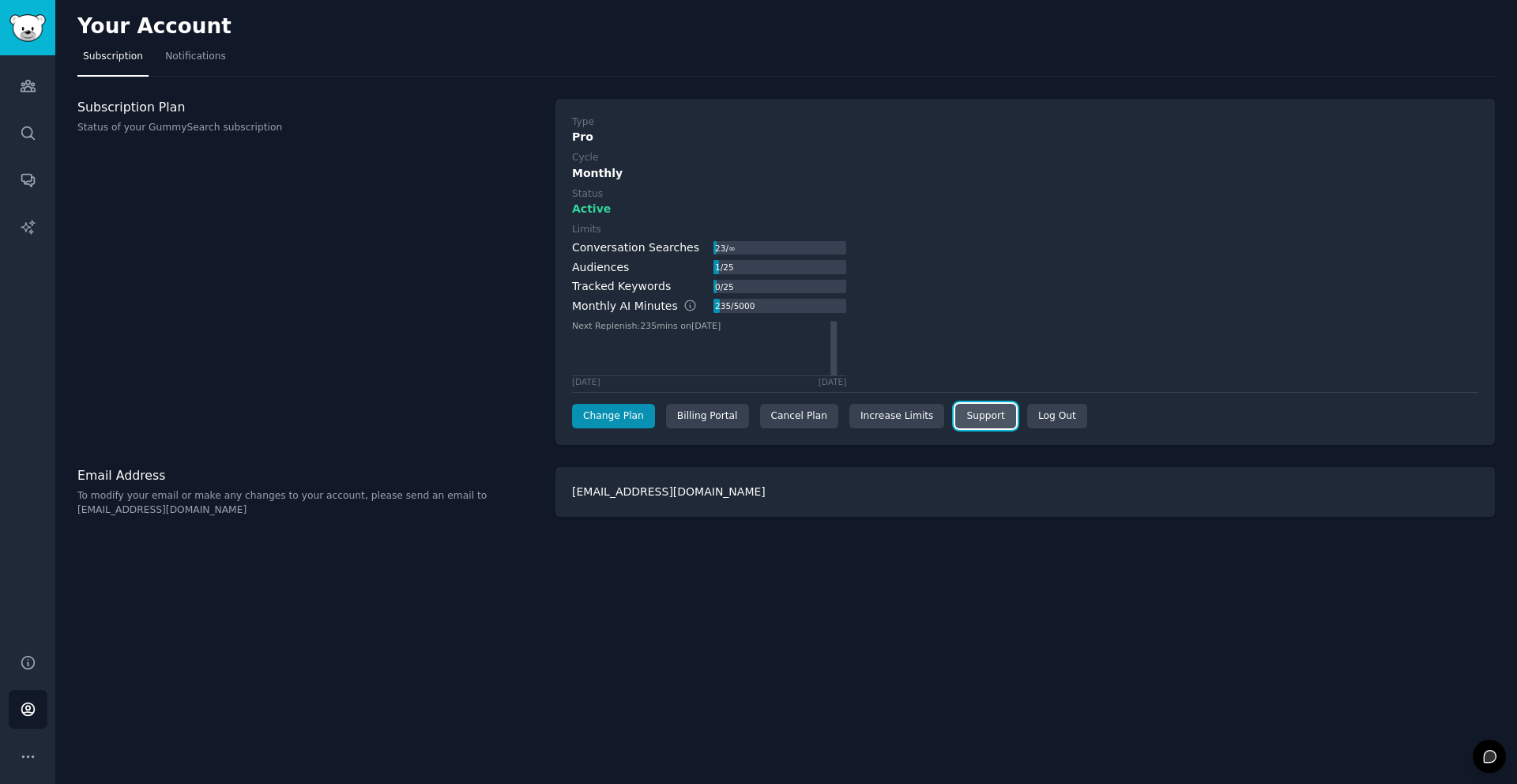
click at [982, 412] on link "Support" at bounding box center [984, 416] width 60 height 25
click at [803, 413] on div "Cancel Plan" at bounding box center [798, 416] width 78 height 25
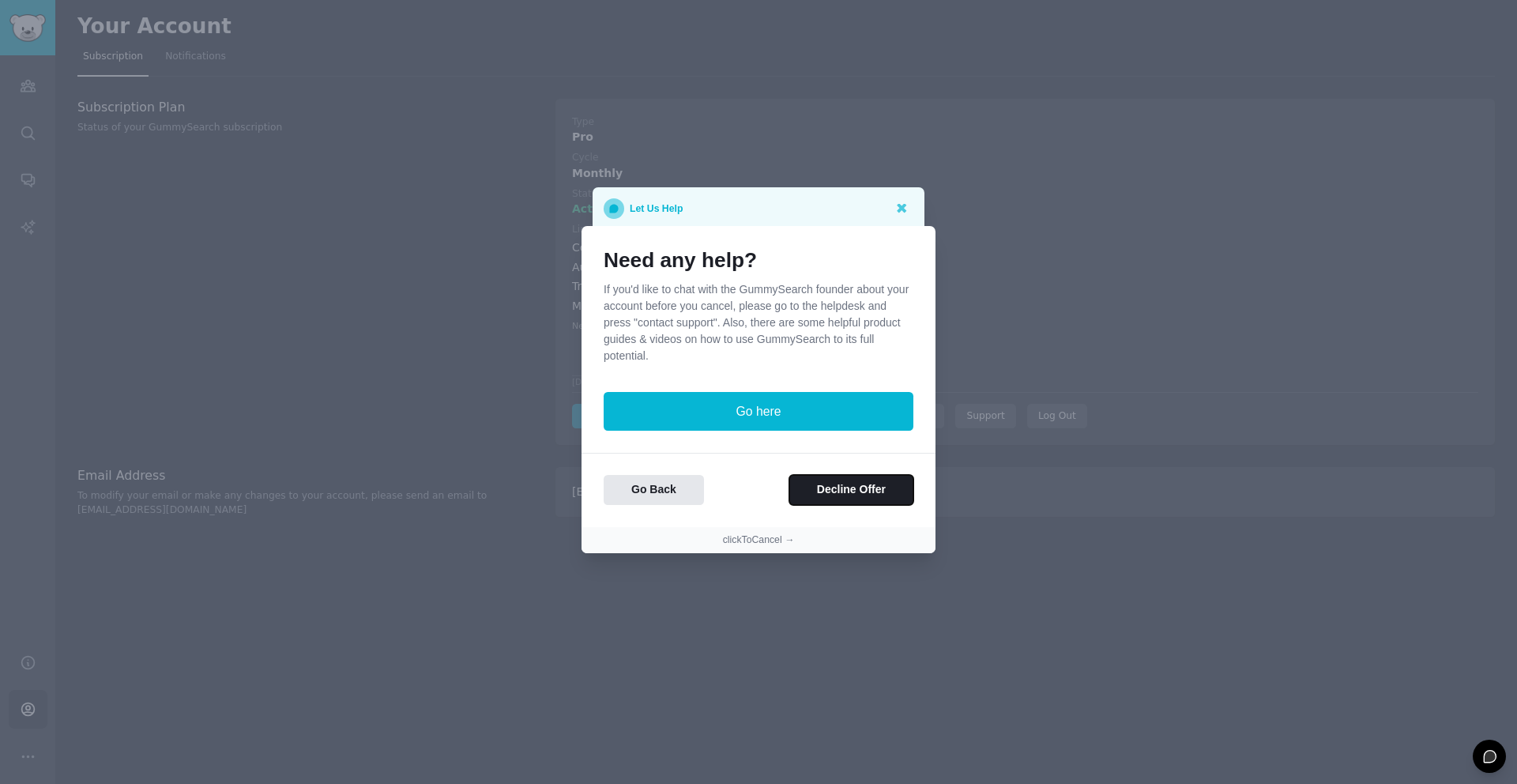
click at [833, 493] on button "Decline Offer" at bounding box center [851, 490] width 124 height 30
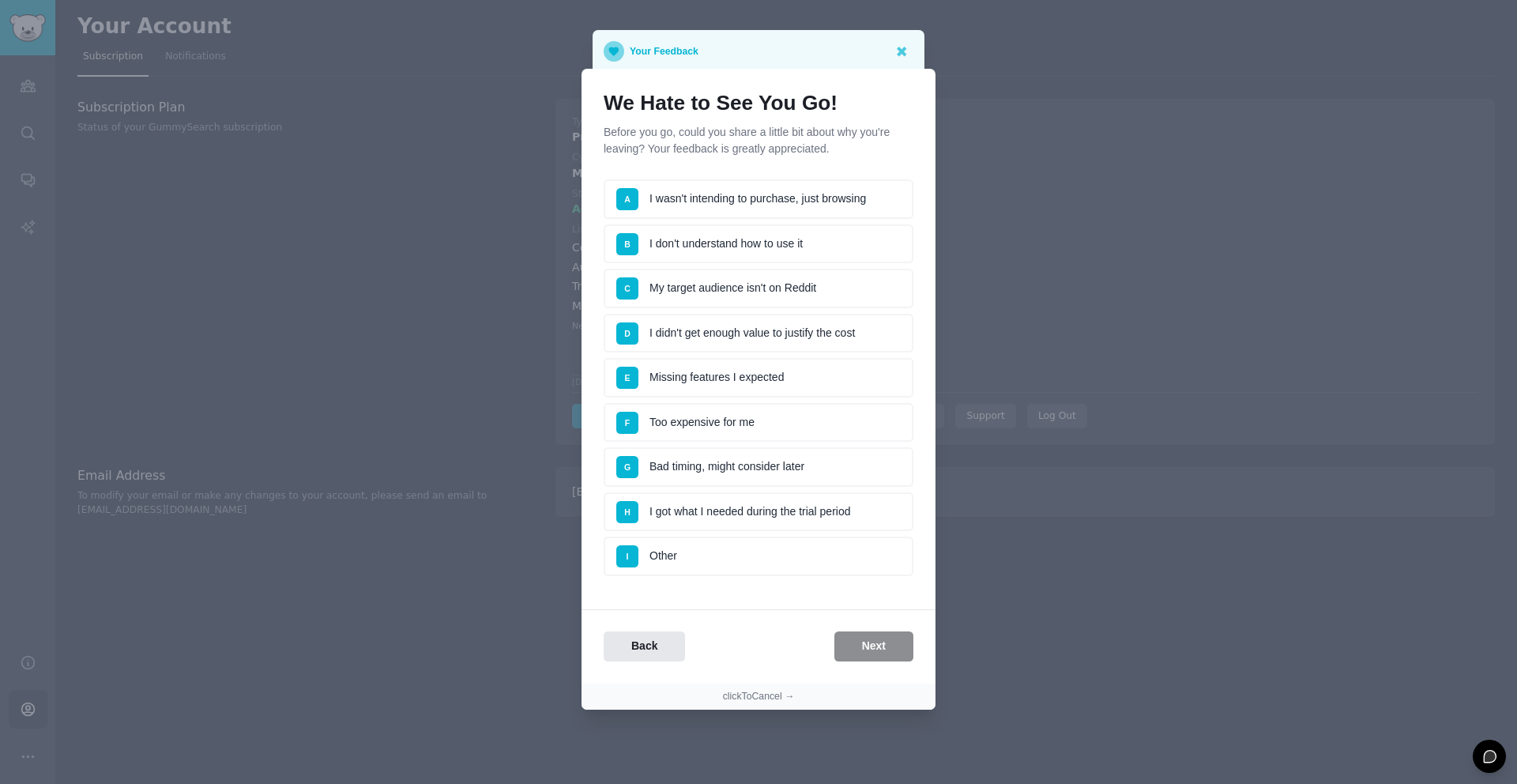
click at [750, 556] on li "I Other" at bounding box center [758, 556] width 310 height 39
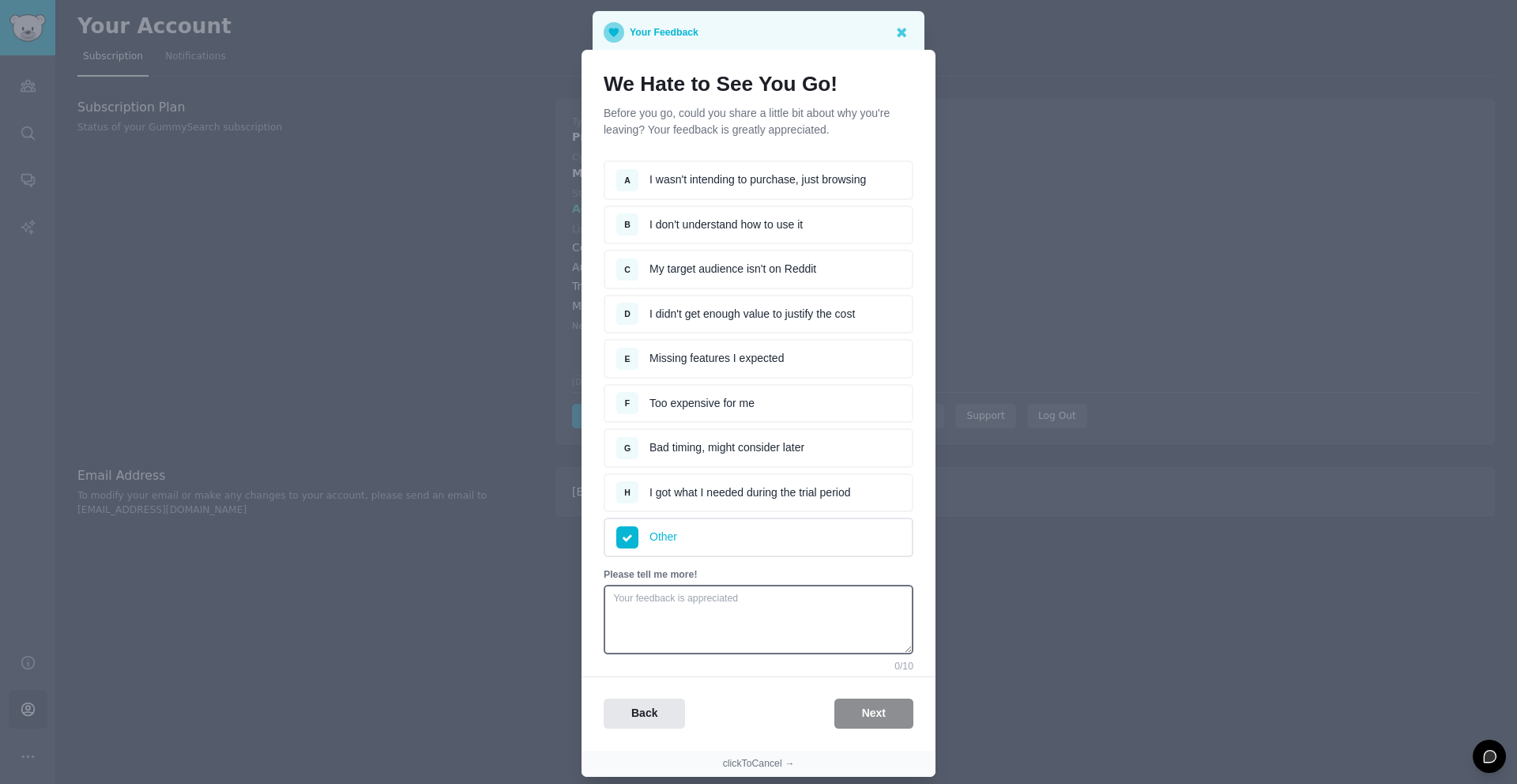
drag, startPoint x: 874, startPoint y: 716, endPoint x: 894, endPoint y: 722, distance: 20.9
click at [874, 717] on div "Back Next" at bounding box center [759, 713] width 354 height 30
click at [737, 582] on div "Please tell me more! 0 / 10" at bounding box center [758, 611] width 310 height 86
click at [737, 609] on textarea at bounding box center [758, 619] width 310 height 70
click at [878, 310] on li "D I didn't get enough value to justify the cost" at bounding box center [758, 314] width 310 height 39
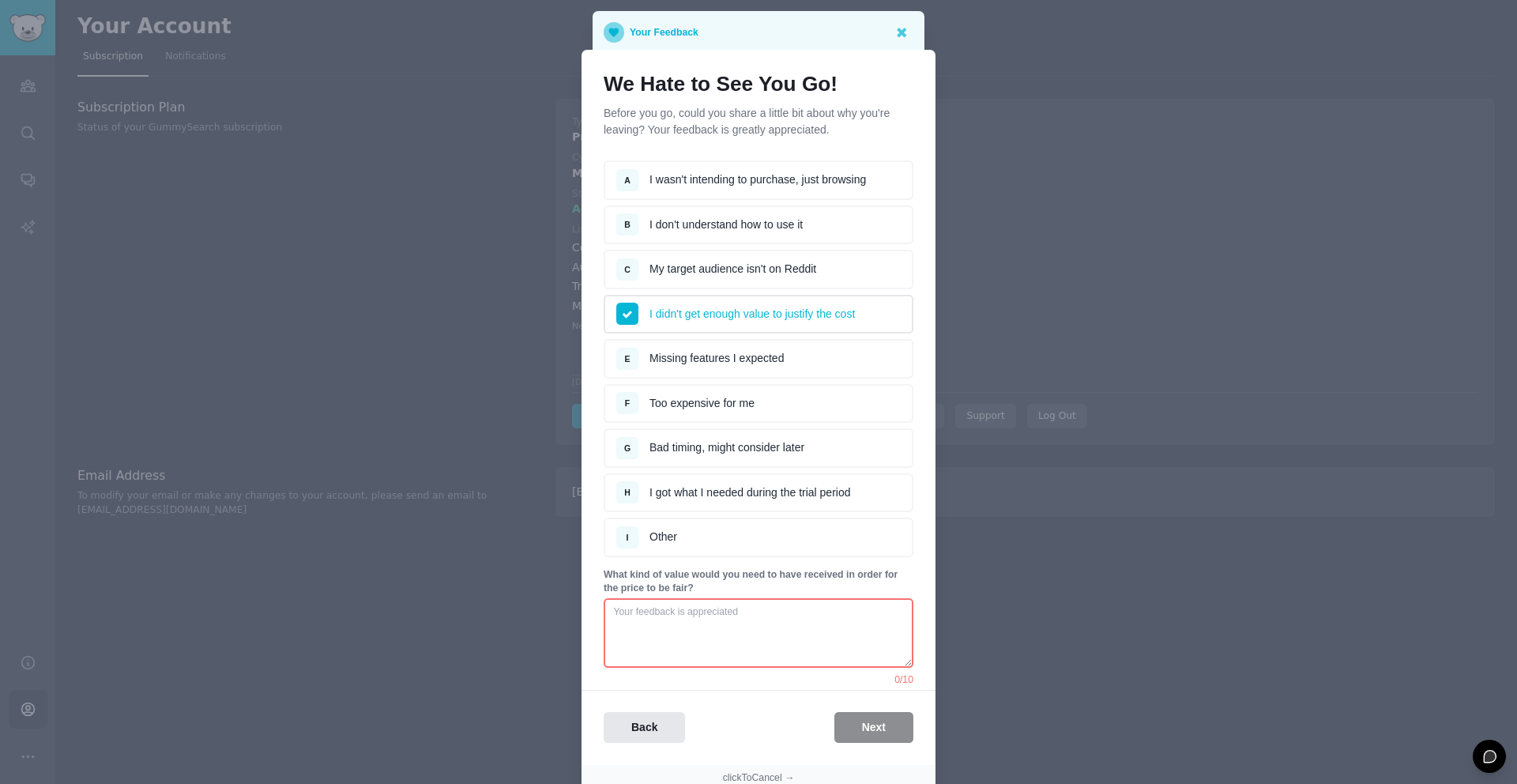
drag, startPoint x: 879, startPoint y: 730, endPoint x: 772, endPoint y: 646, distance: 136.0
click at [878, 729] on div "Back Next" at bounding box center [759, 727] width 354 height 30
click at [772, 646] on textarea at bounding box center [758, 633] width 310 height 70
type textarea "don't like it"
click at [883, 726] on button "Next" at bounding box center [874, 727] width 79 height 30
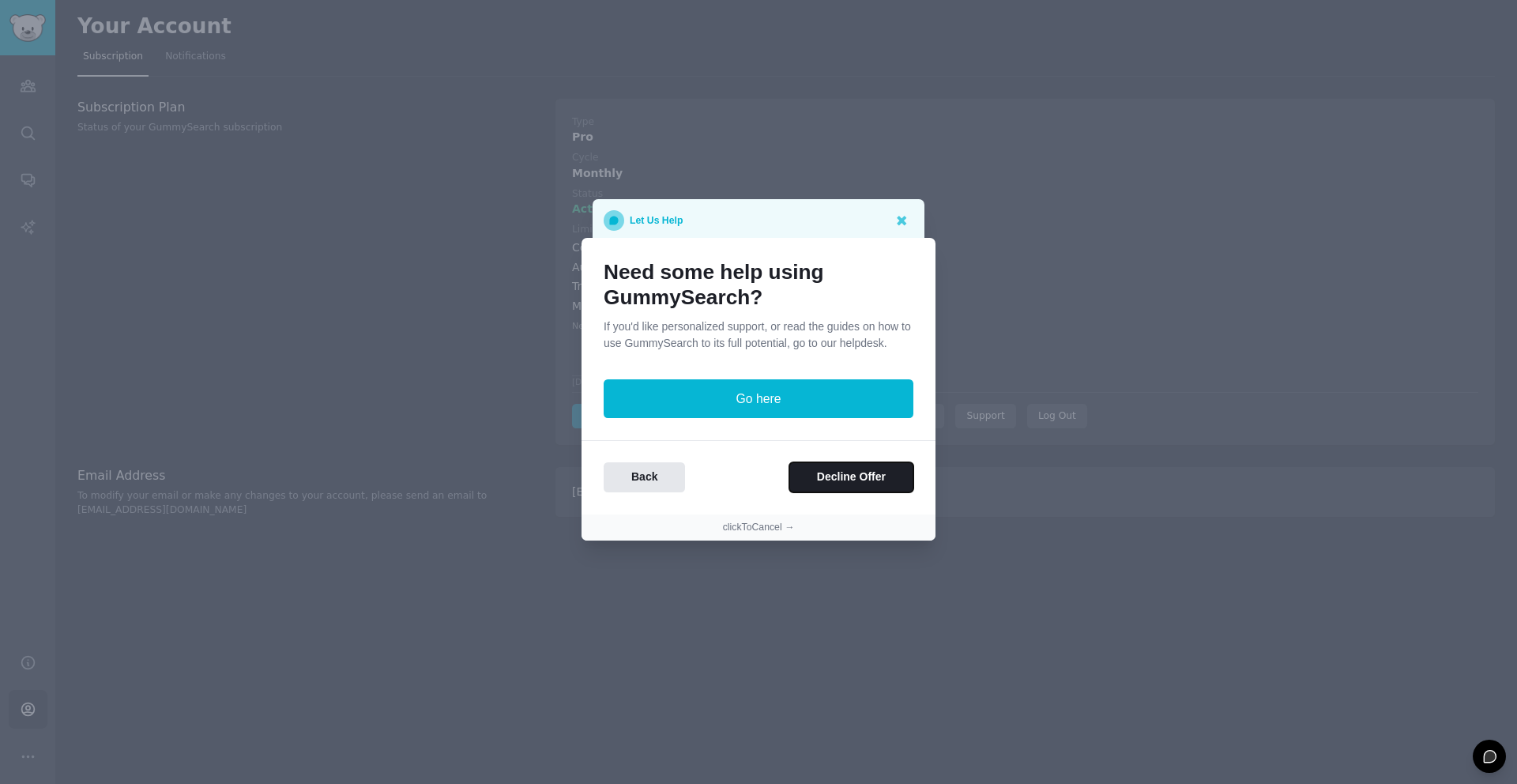
drag, startPoint x: 843, startPoint y: 480, endPoint x: 867, endPoint y: 490, distance: 26.0
click at [842, 480] on button "Decline Offer" at bounding box center [851, 477] width 124 height 30
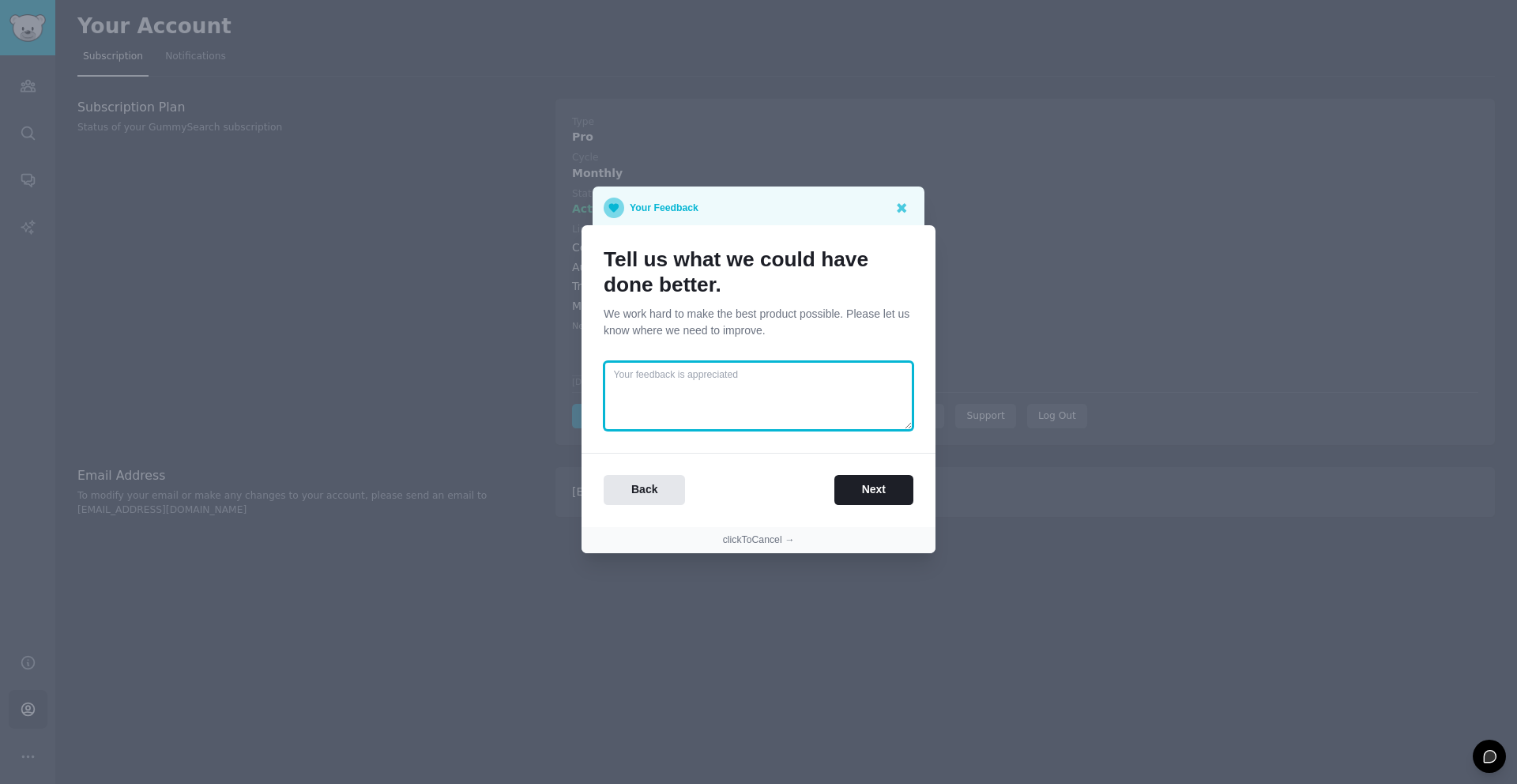
click at [727, 419] on textarea at bounding box center [758, 396] width 310 height 70
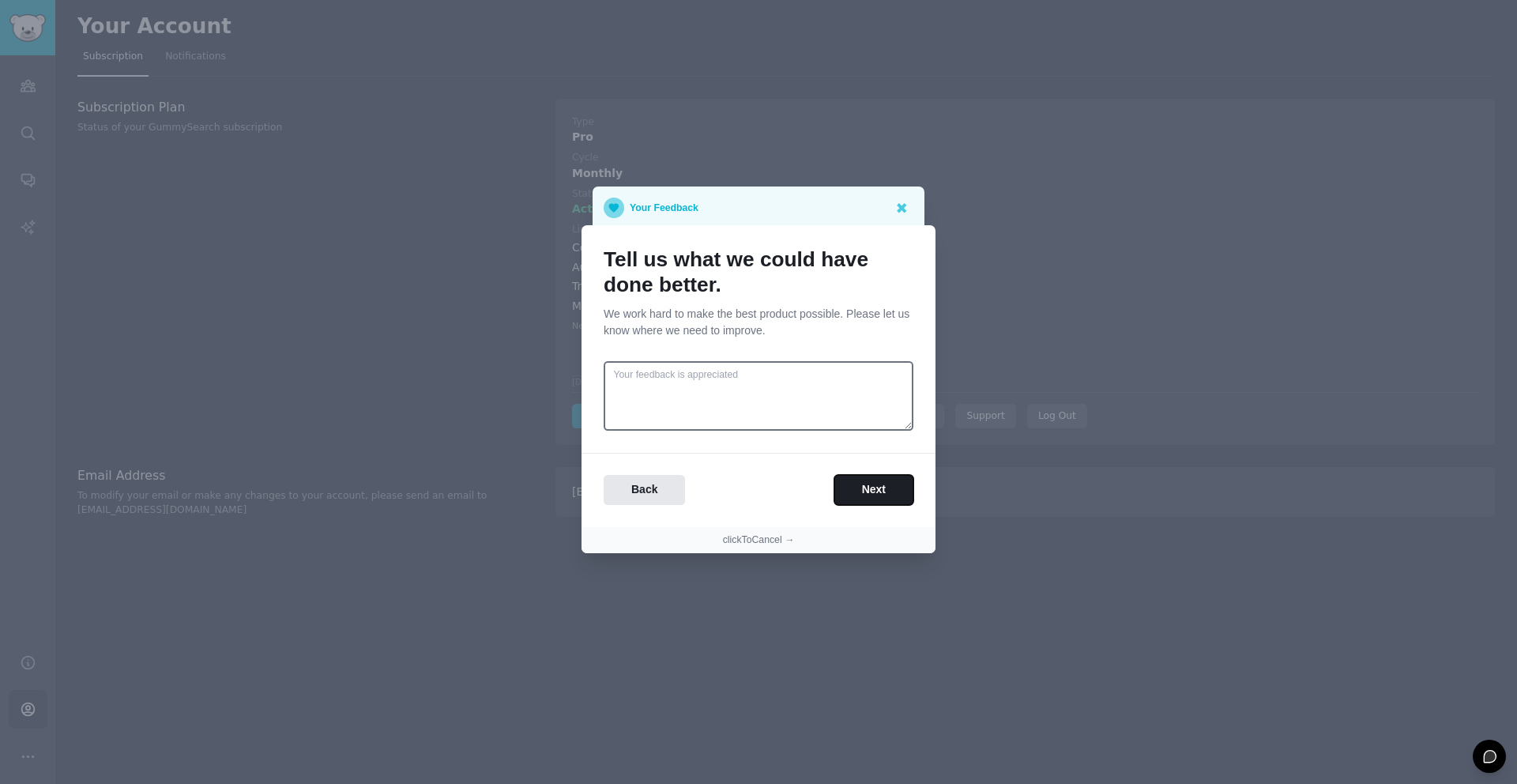
click at [864, 486] on button "Next" at bounding box center [874, 490] width 79 height 30
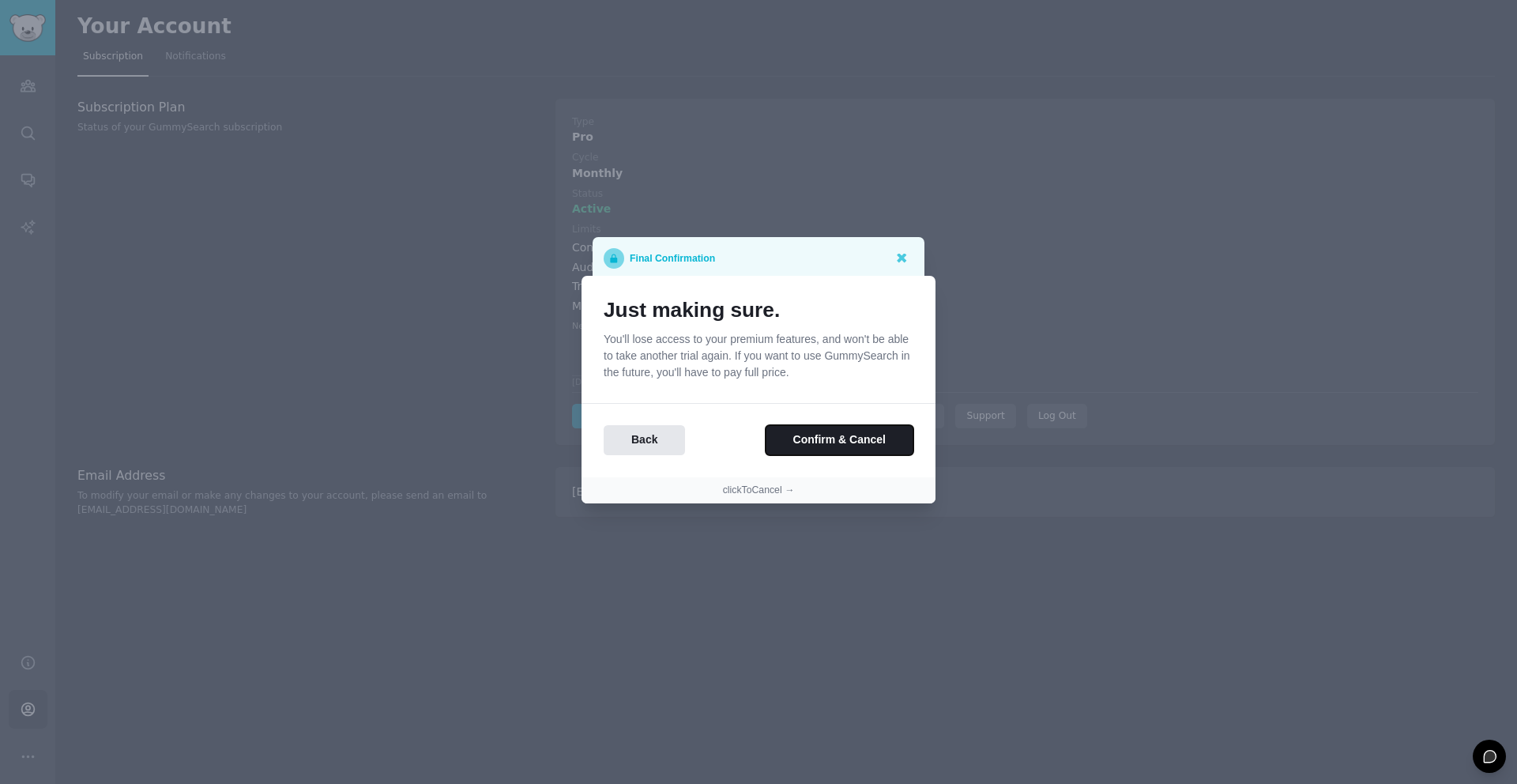
click at [873, 450] on button "Confirm & Cancel" at bounding box center [839, 440] width 148 height 30
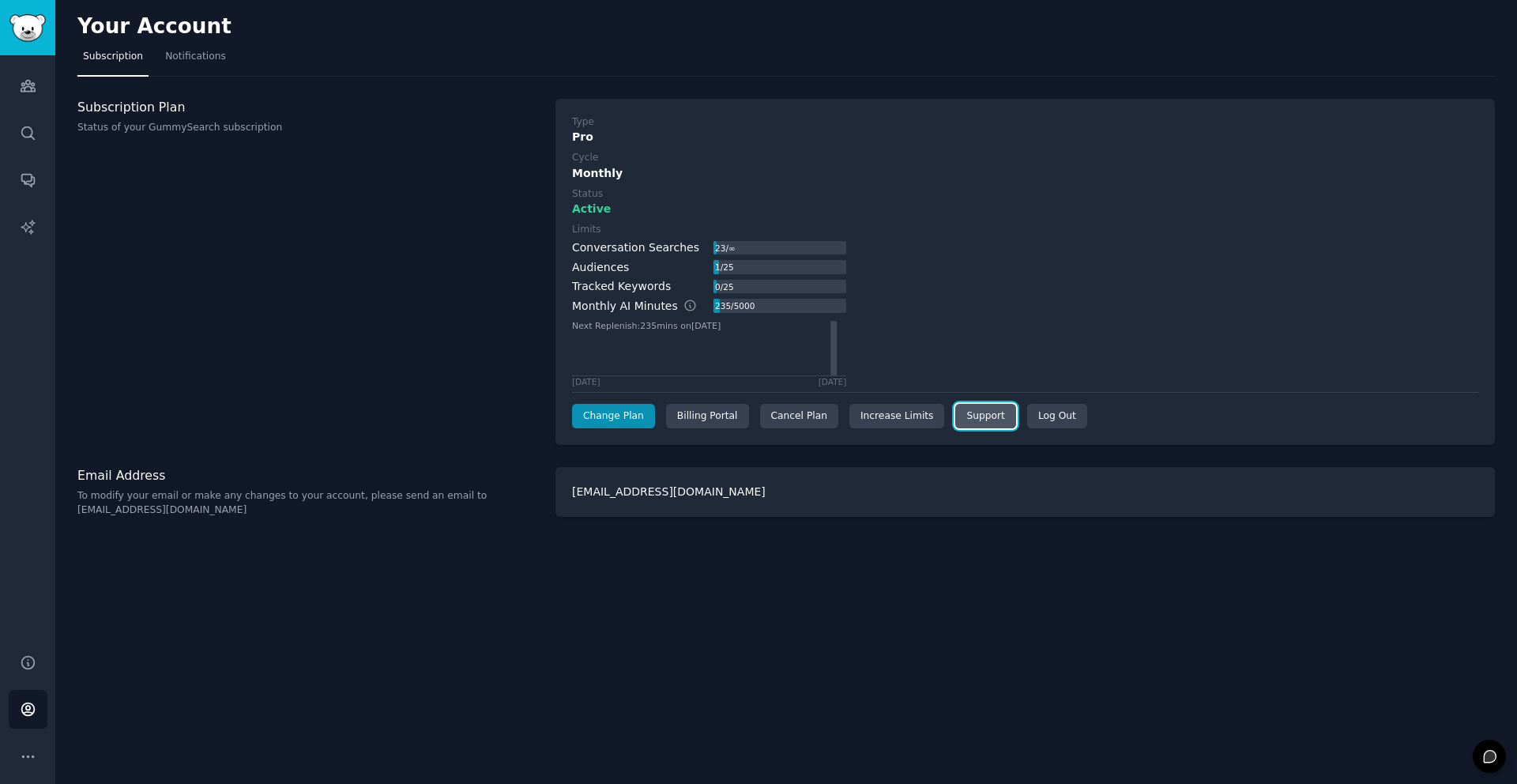
click at [958, 413] on link "Support" at bounding box center [984, 416] width 60 height 25
